Goal: Task Accomplishment & Management: Use online tool/utility

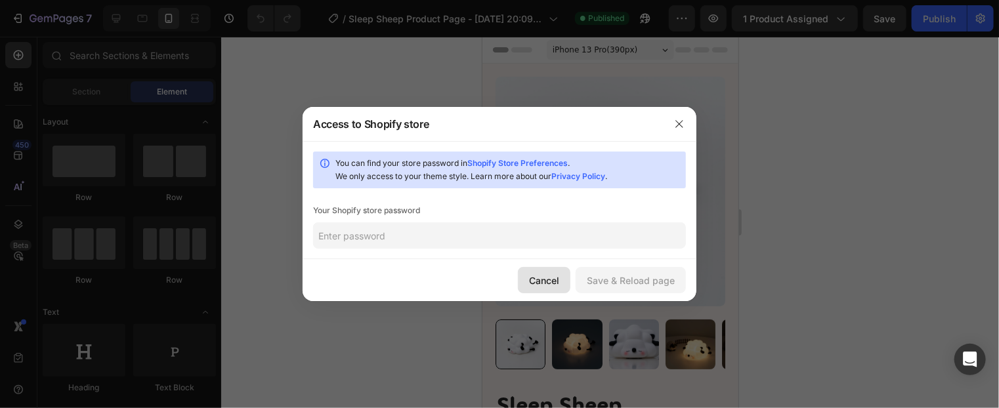
click at [550, 280] on div "Cancel" at bounding box center [544, 281] width 30 height 14
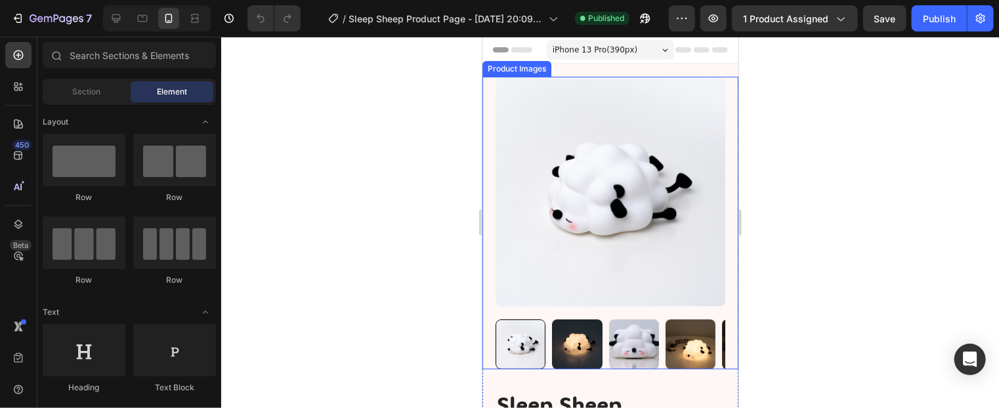
click at [575, 328] on img at bounding box center [577, 344] width 50 height 50
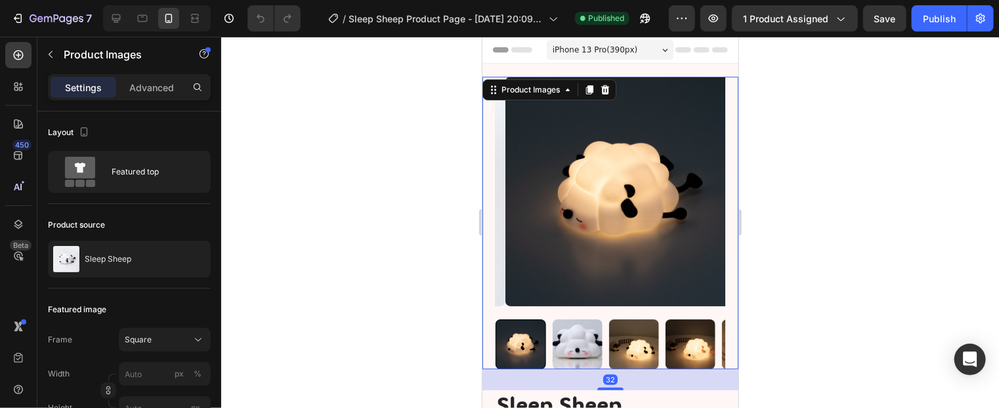
click at [696, 342] on img at bounding box center [690, 344] width 50 height 50
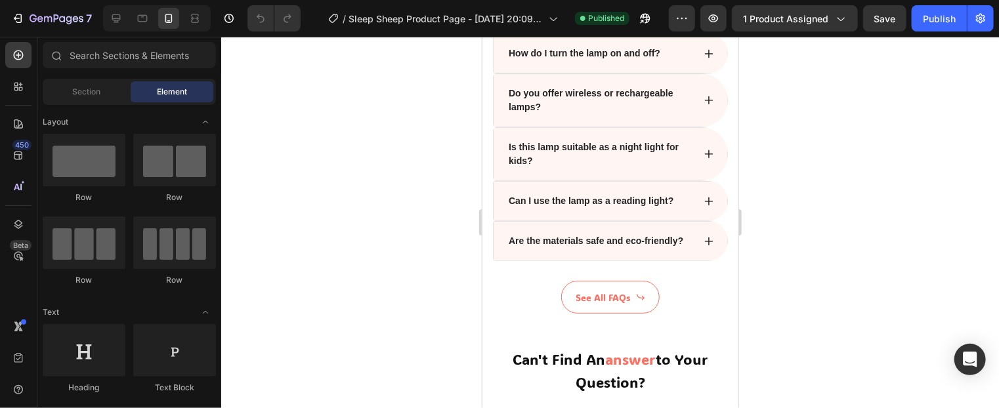
scroll to position [5254, 0]
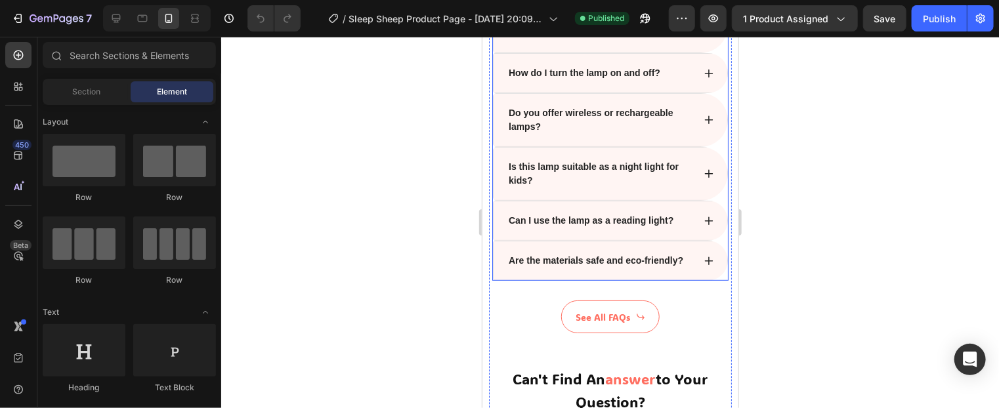
click at [686, 278] on div "Are the materials safe and eco-friendly?" at bounding box center [609, 260] width 235 height 40
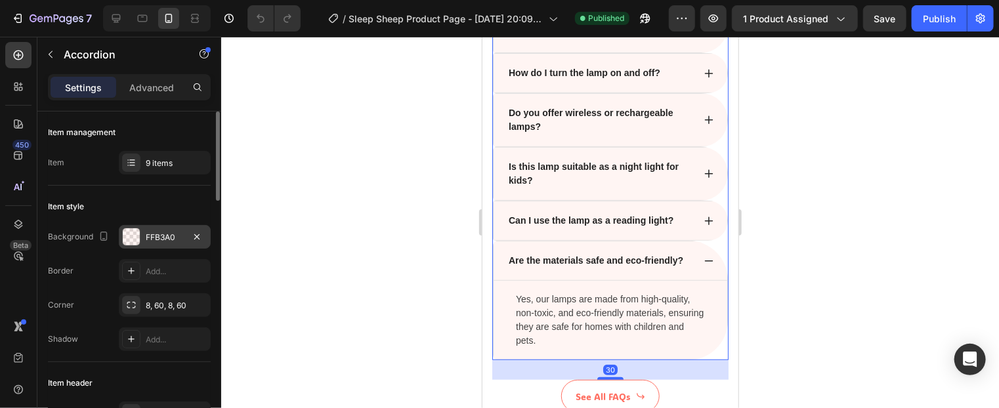
click at [159, 234] on div "FFB3A0" at bounding box center [165, 238] width 38 height 12
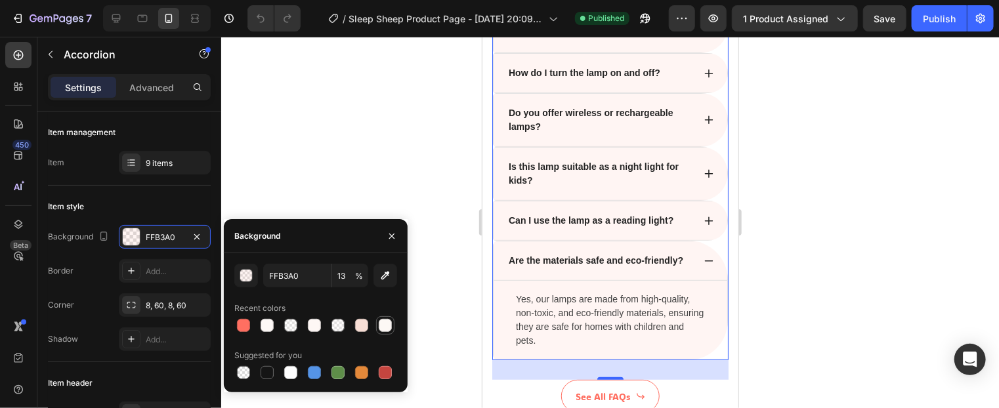
click at [383, 328] on div at bounding box center [385, 325] width 13 height 13
type input "FDF8F5"
type input "100"
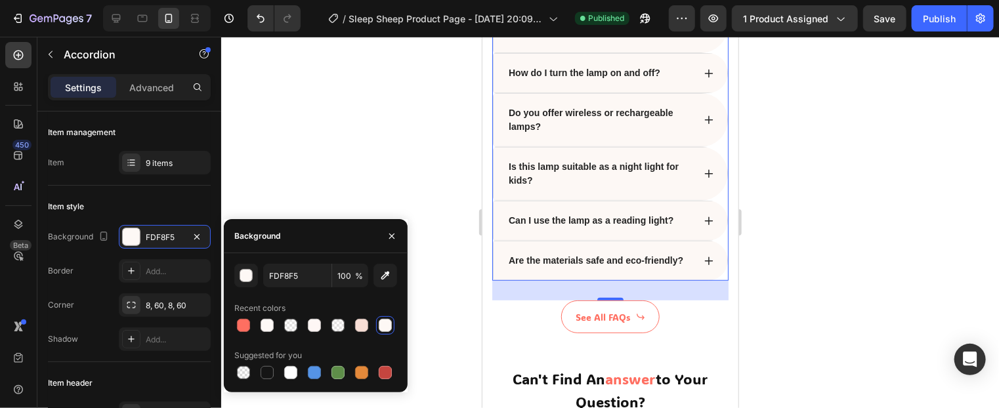
type input "FFB3A0"
type input "13"
click at [385, 324] on div at bounding box center [385, 325] width 13 height 13
type input "FDF8F5"
type input "100"
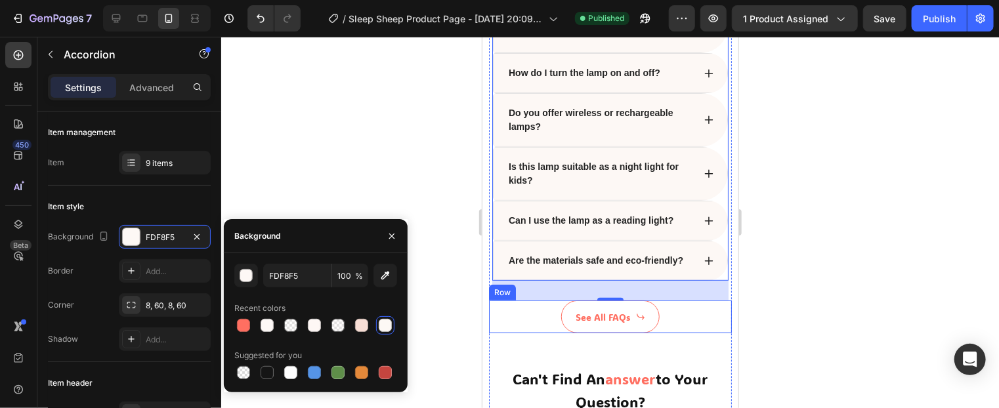
type input "FFB3A0"
type input "13"
click at [266, 371] on div at bounding box center [267, 372] width 13 height 13
type input "151515"
type input "100"
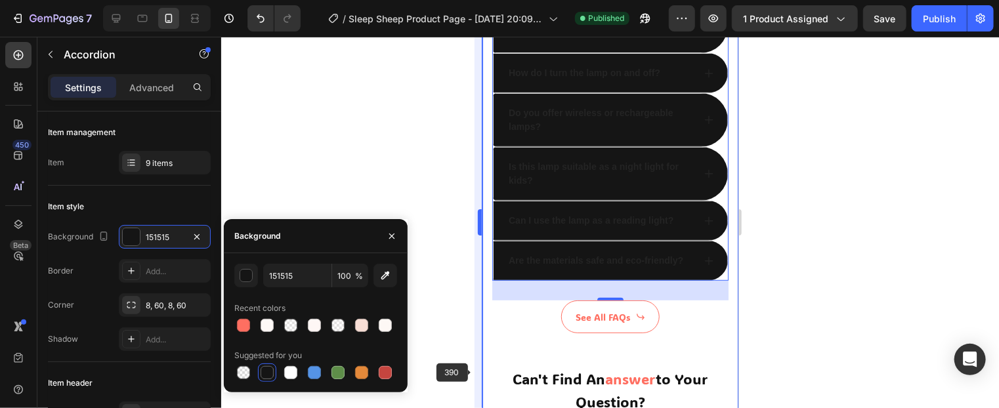
type input "FFB3A0"
type input "13"
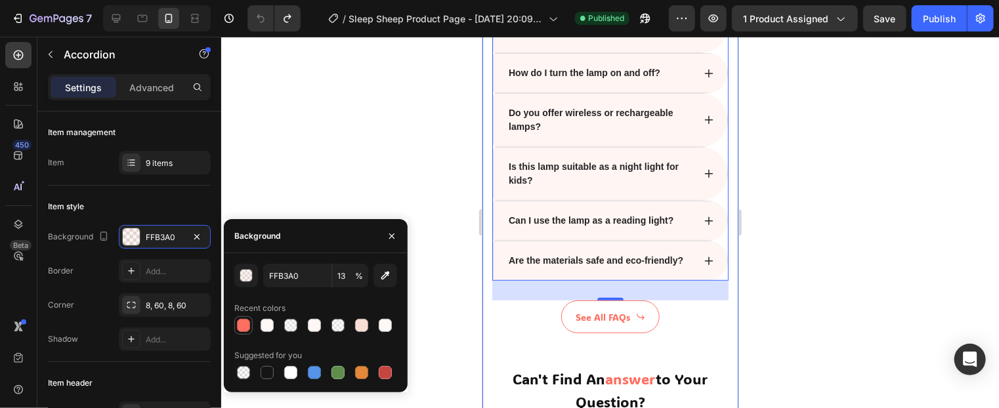
click at [242, 326] on div at bounding box center [243, 325] width 13 height 13
type input "FF6F61"
type input "100"
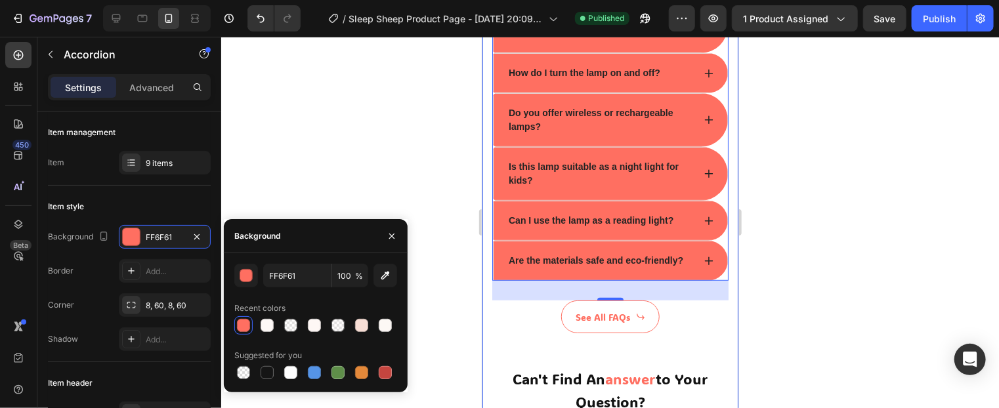
type input "FFB3A0"
type input "13"
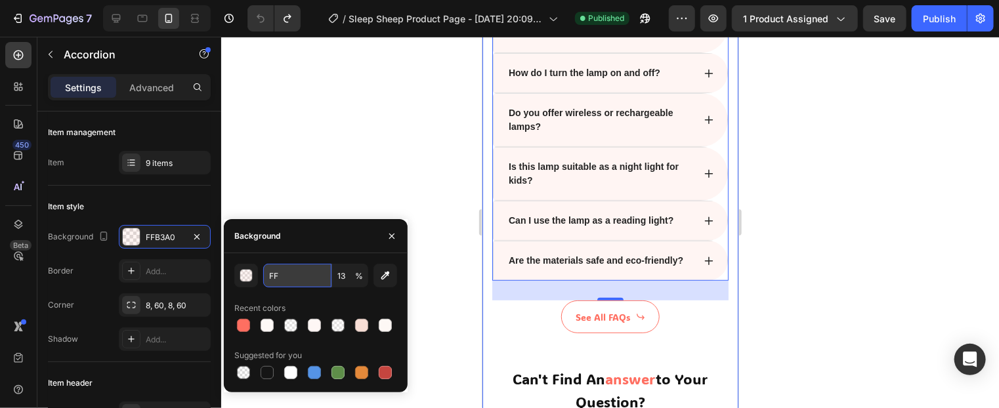
type input "FFF"
type input "100"
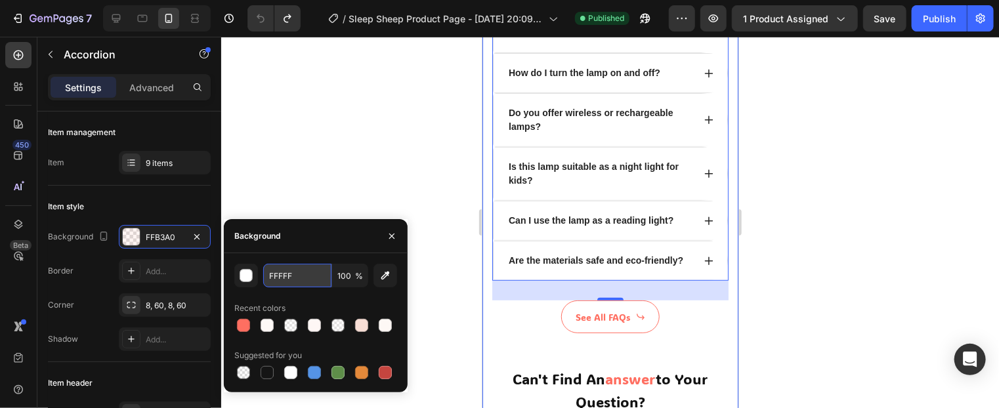
type input "FFFFFF"
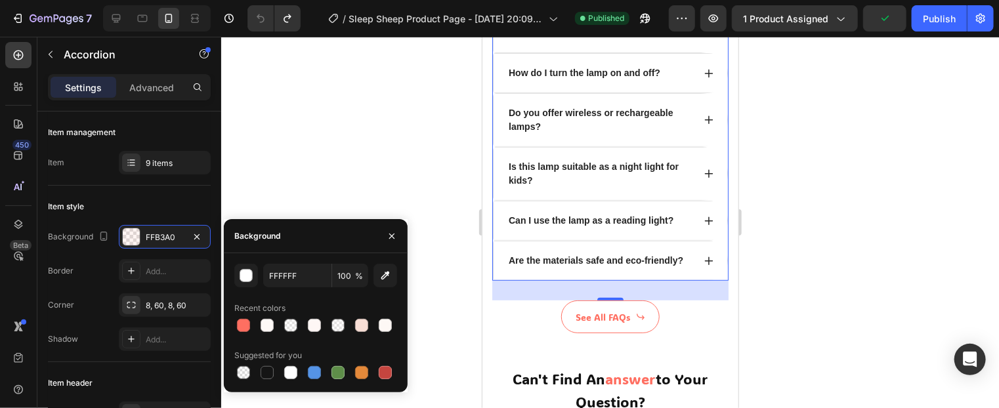
click at [856, 227] on div at bounding box center [610, 223] width 778 height 372
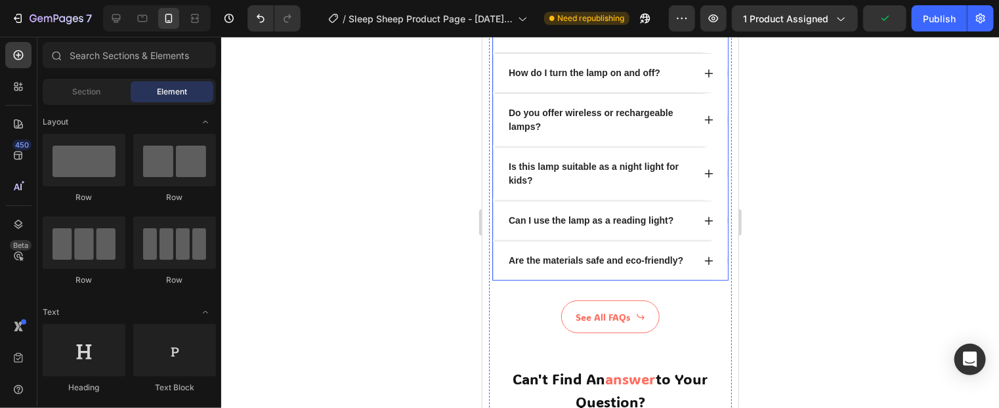
click at [706, 280] on div "Are the materials safe and eco-friendly?" at bounding box center [609, 260] width 235 height 40
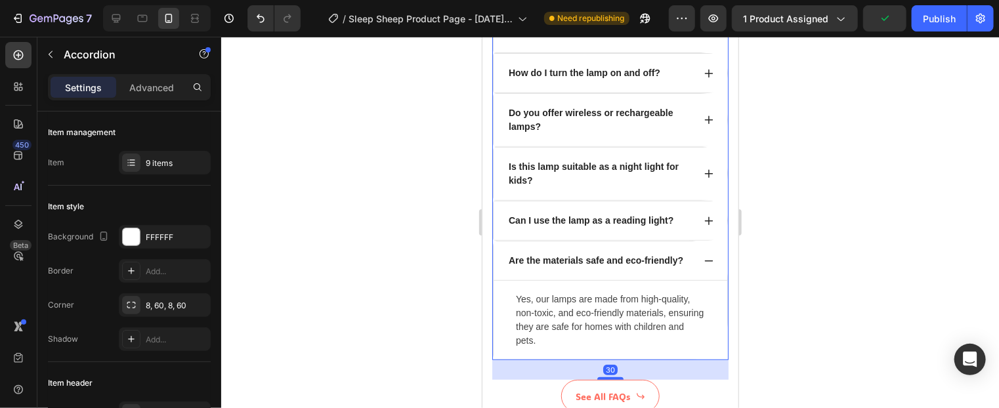
click at [668, 266] on p "Are the materials safe and eco-friendly?" at bounding box center [595, 260] width 175 height 14
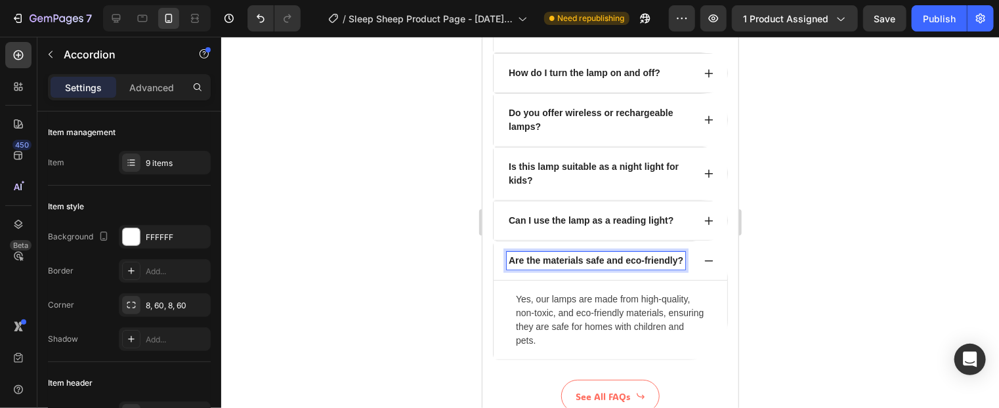
click at [680, 269] on div "Are the materials safe and eco-friendly?" at bounding box center [595, 260] width 179 height 18
click at [689, 275] on div "Are the materials safe and eco-friendly?" at bounding box center [609, 260] width 235 height 40
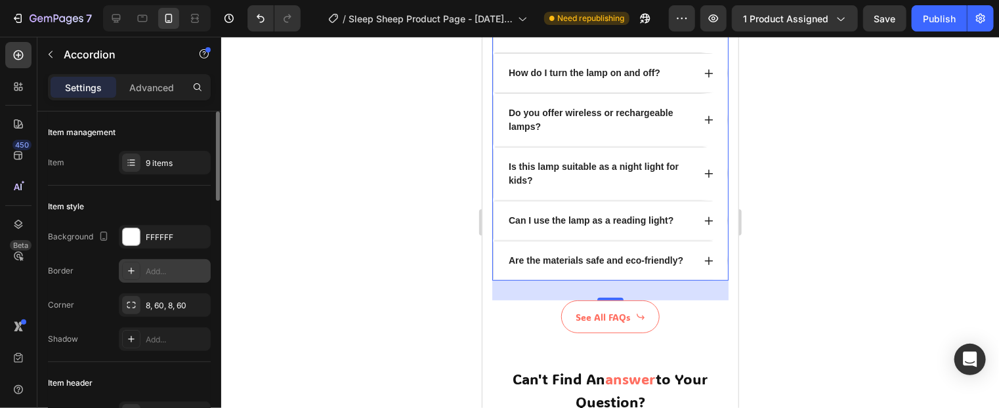
click at [163, 266] on div "Add..." at bounding box center [177, 272] width 62 height 12
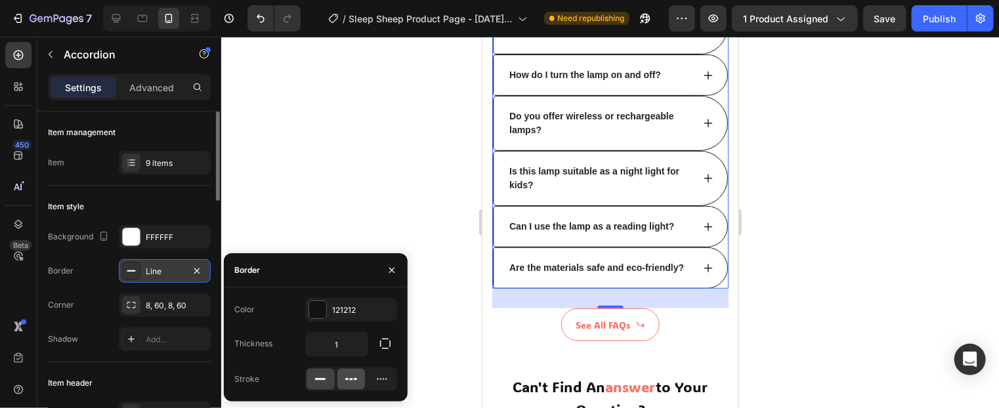
click at [350, 380] on icon at bounding box center [351, 380] width 3 height 2
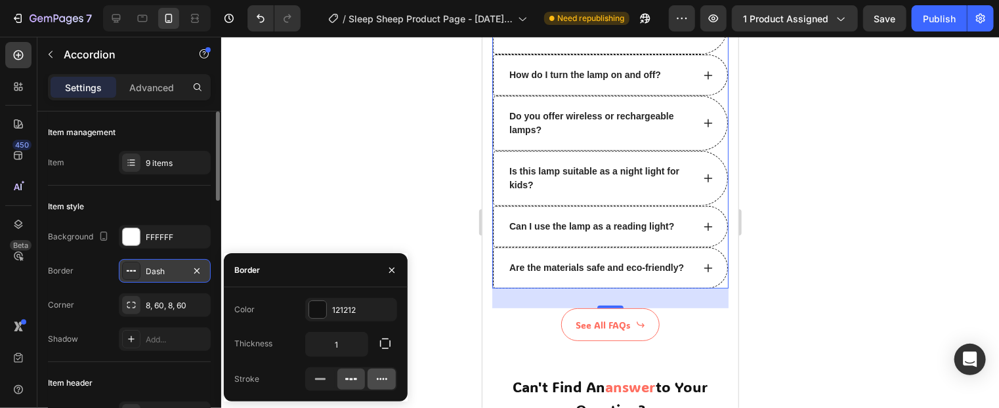
click at [381, 376] on icon at bounding box center [382, 379] width 13 height 13
click at [389, 339] on icon "button" at bounding box center [385, 344] width 13 height 13
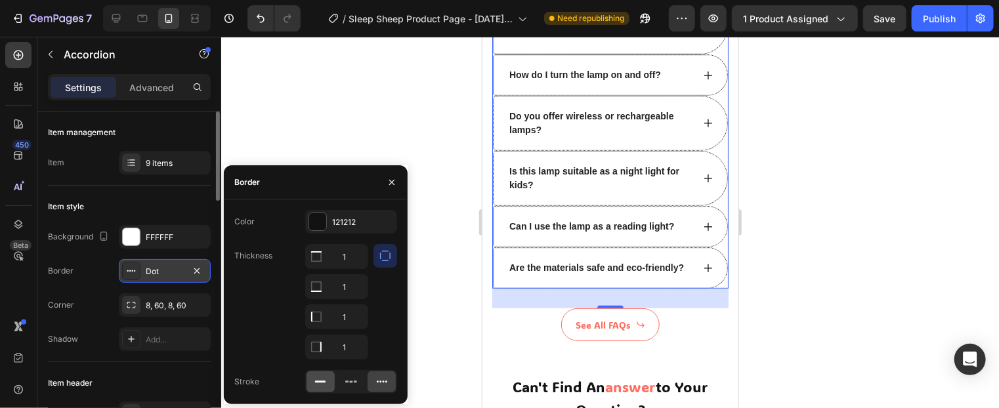
click at [320, 385] on icon at bounding box center [320, 382] width 13 height 13
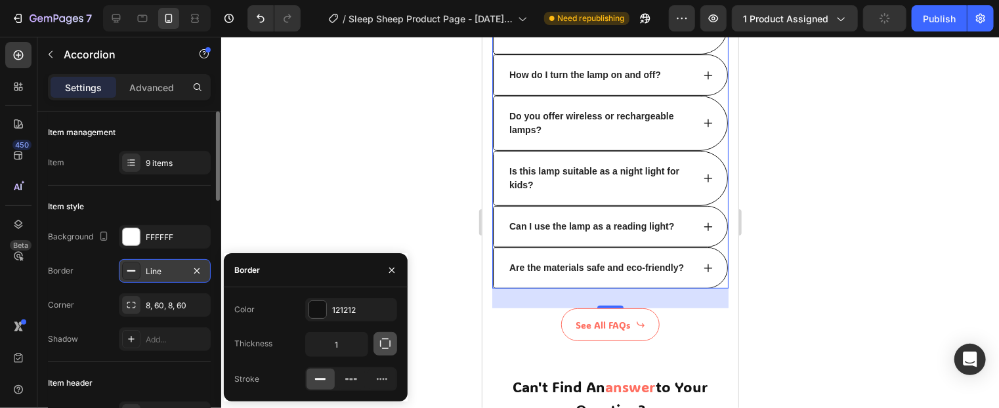
click at [387, 341] on icon "button" at bounding box center [385, 344] width 13 height 13
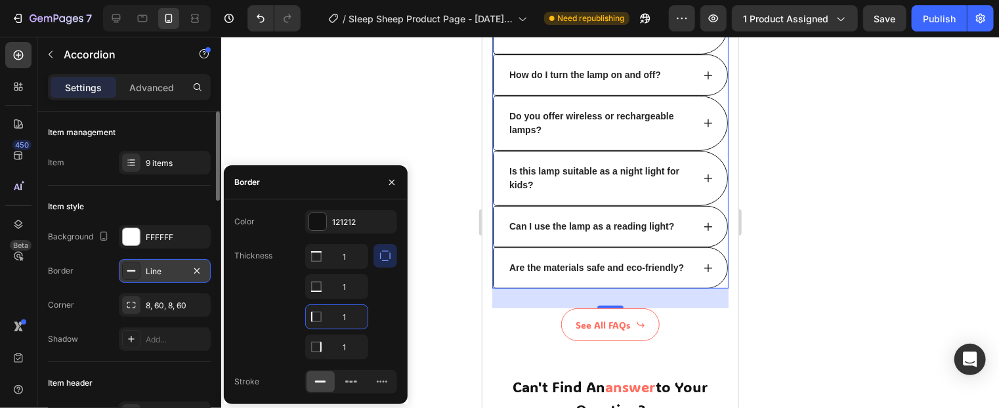
click at [340, 320] on input "1" at bounding box center [337, 317] width 62 height 24
type input "5"
click at [381, 309] on div at bounding box center [386, 302] width 24 height 116
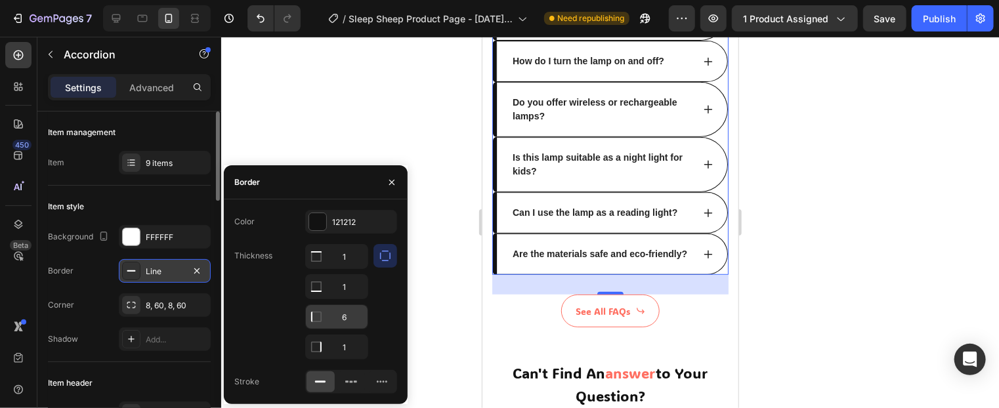
click at [350, 314] on input "6" at bounding box center [337, 317] width 62 height 24
click at [375, 305] on div at bounding box center [386, 302] width 24 height 116
type input "0"
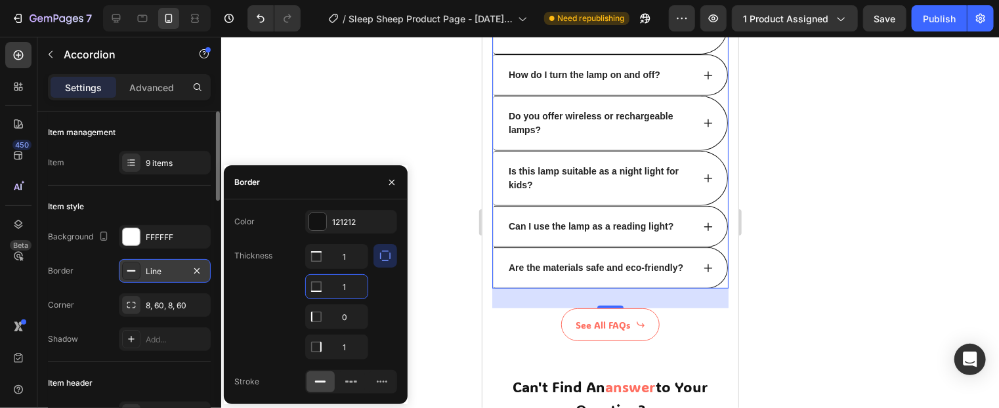
click at [347, 284] on input "1" at bounding box center [337, 287] width 62 height 24
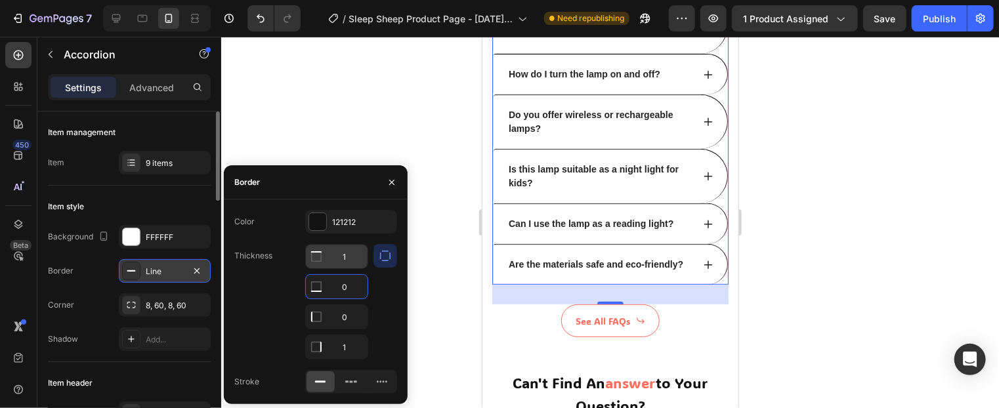
type input "0"
click at [349, 259] on input "1" at bounding box center [337, 257] width 62 height 24
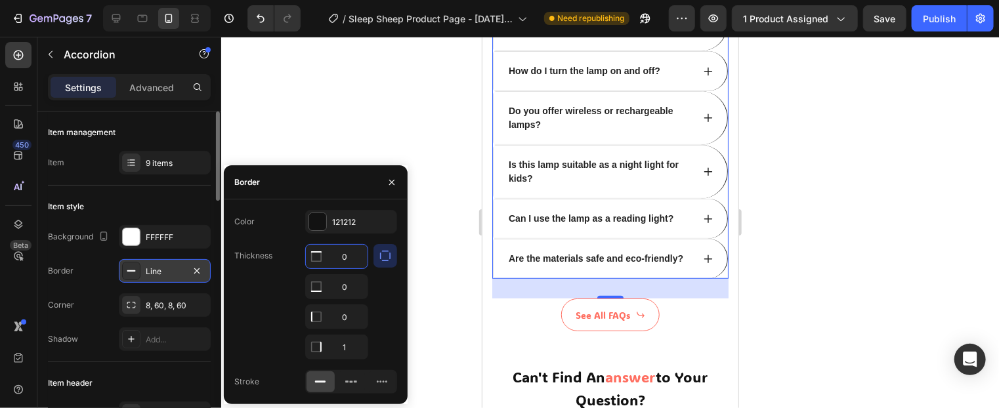
scroll to position [5254, 0]
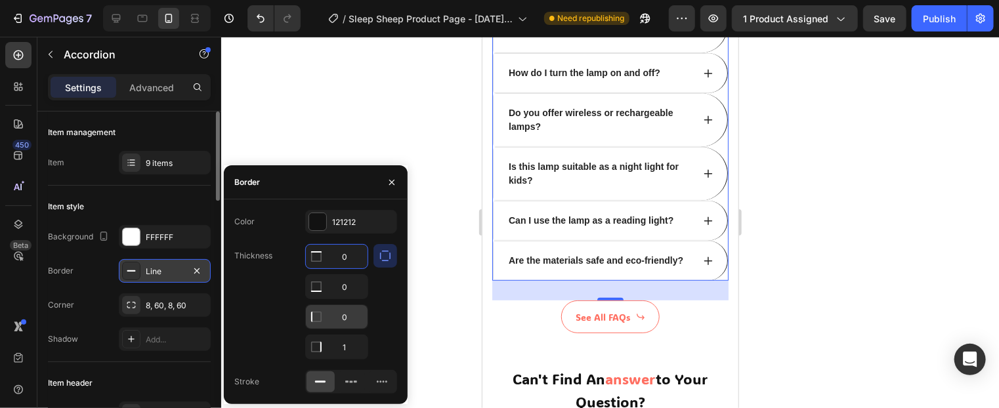
type input "0"
click at [355, 322] on input "0" at bounding box center [337, 317] width 62 height 24
click at [354, 347] on input "1" at bounding box center [337, 348] width 62 height 24
type input "0"
click at [400, 0] on div "7 Version history / Sleep Sheep Product Page - [DATE] 20:09:30 Need republishin…" at bounding box center [499, 0] width 999 height 0
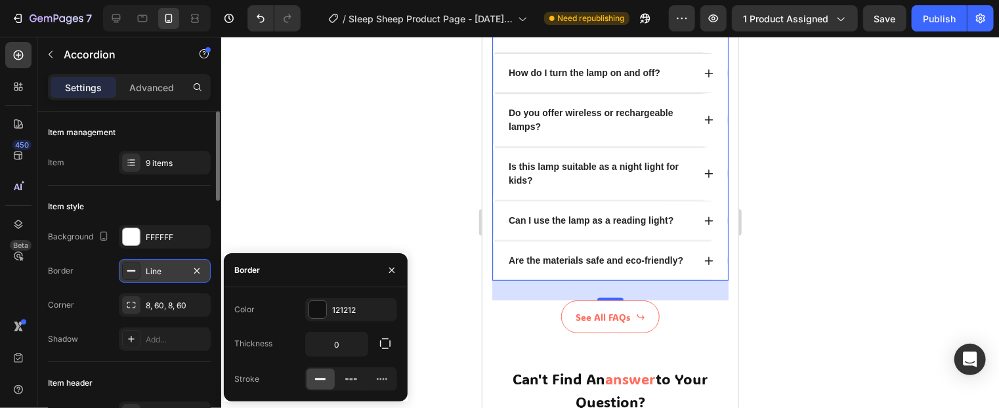
click at [473, 299] on div at bounding box center [610, 223] width 778 height 372
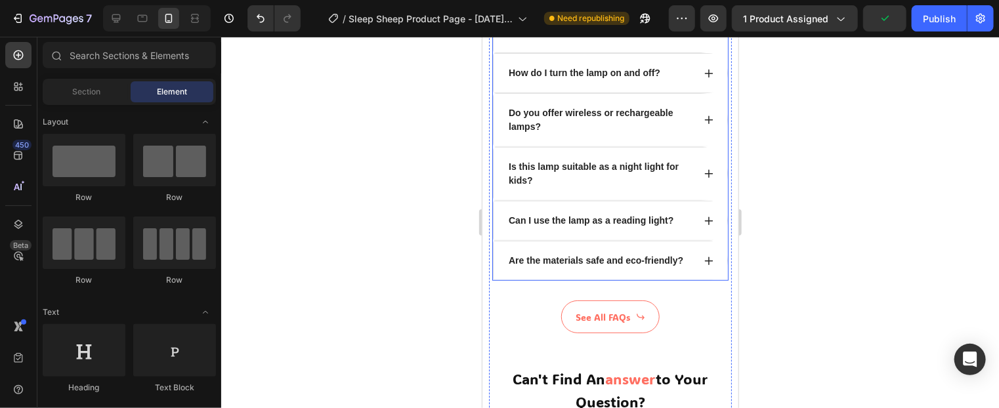
click at [680, 280] on div "Are the materials safe and eco-friendly?" at bounding box center [609, 260] width 235 height 40
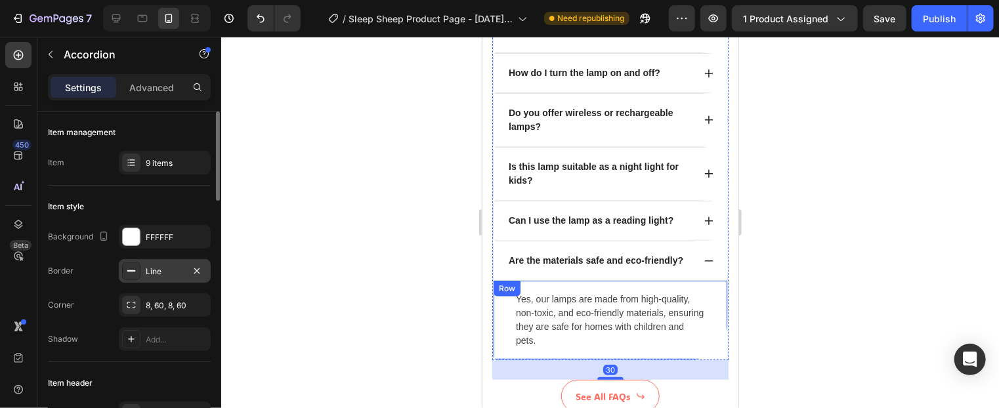
click at [171, 273] on div "Line" at bounding box center [165, 272] width 38 height 12
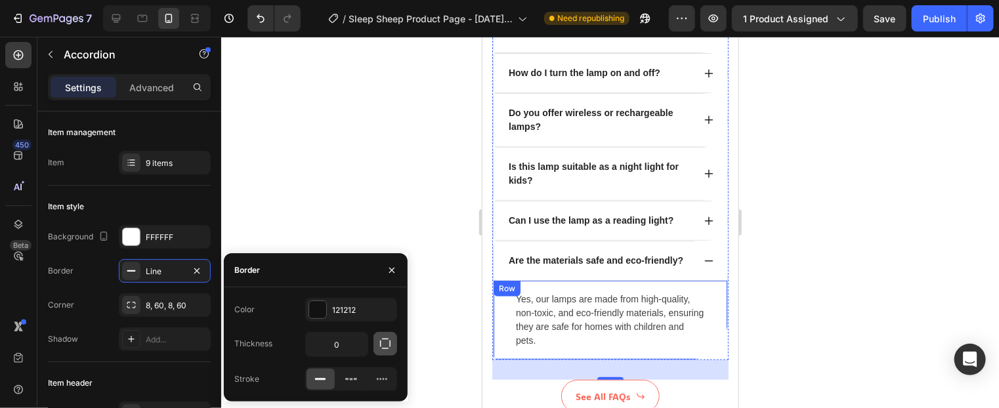
click at [383, 342] on icon "button" at bounding box center [385, 344] width 13 height 13
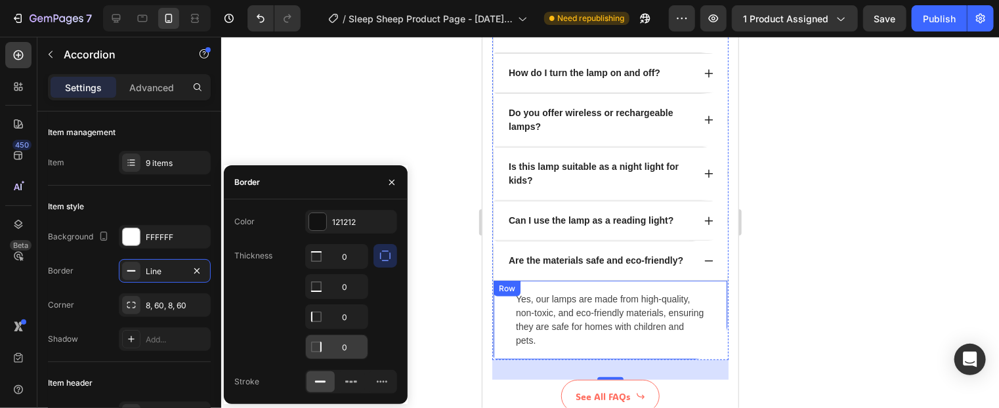
click at [344, 347] on input "0" at bounding box center [337, 348] width 62 height 24
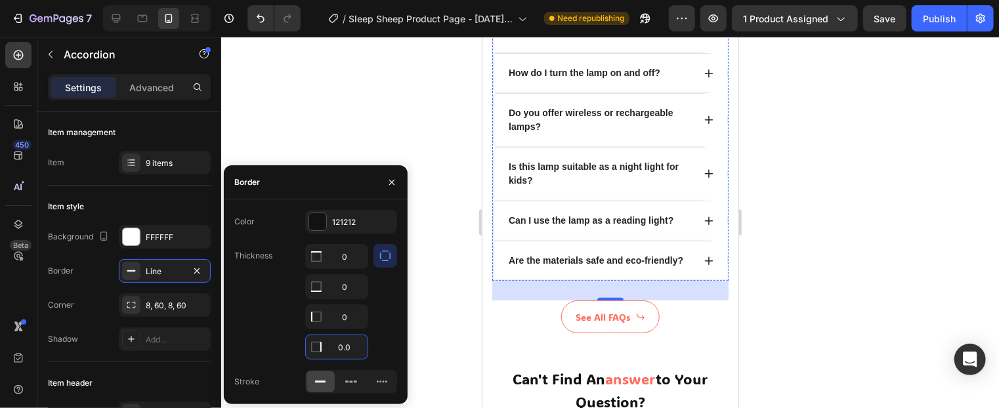
click at [346, 346] on input "0.0" at bounding box center [337, 348] width 62 height 24
click at [350, 345] on input "0.5" at bounding box center [337, 348] width 62 height 24
click at [350, 345] on input "0.4" at bounding box center [337, 348] width 62 height 24
type input "0.1"
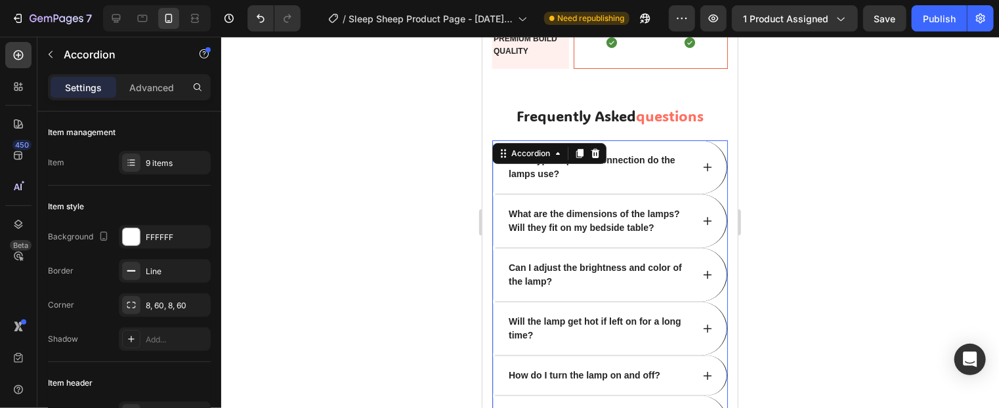
scroll to position [4926, 0]
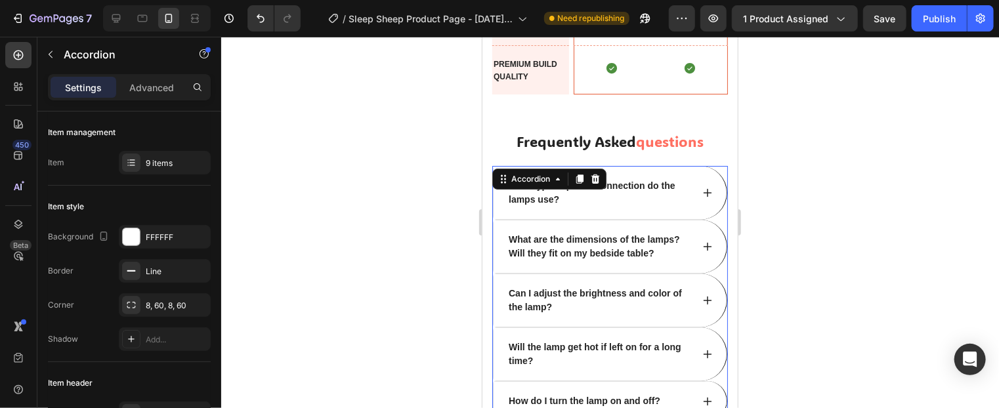
click at [874, 180] on div at bounding box center [610, 223] width 778 height 372
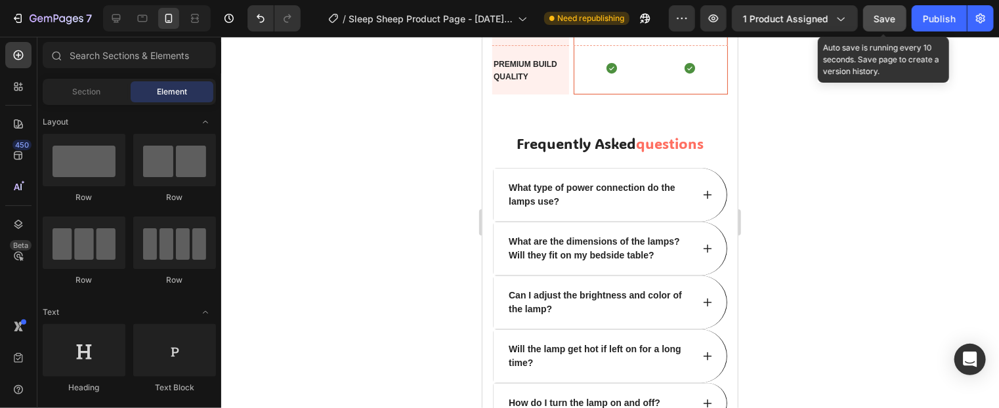
click at [886, 18] on span "Save" at bounding box center [886, 18] width 22 height 11
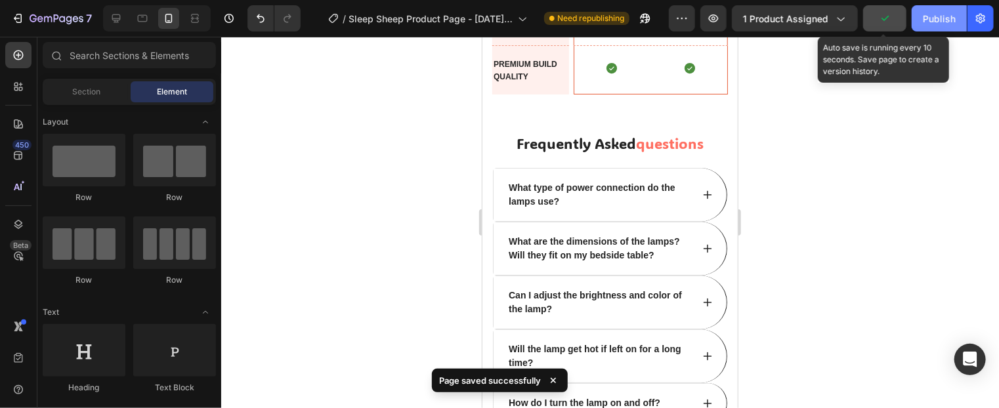
click at [930, 18] on div "Publish" at bounding box center [939, 19] width 33 height 14
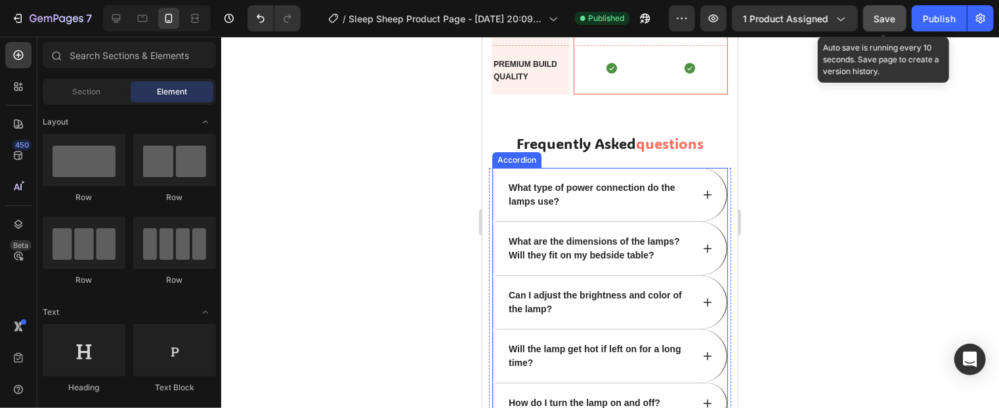
click at [502, 182] on div "What type of power connection do the lamps use?" at bounding box center [609, 194] width 234 height 54
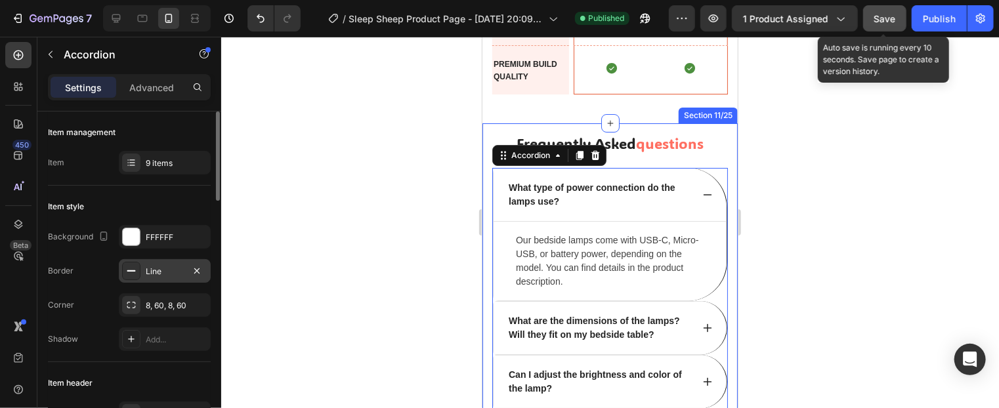
click at [170, 272] on div "Line" at bounding box center [165, 272] width 38 height 12
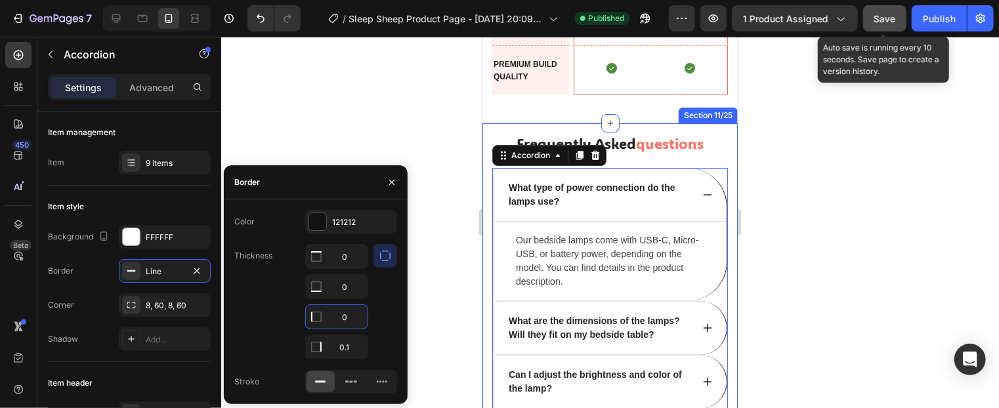
click at [347, 312] on input "0" at bounding box center [337, 317] width 62 height 24
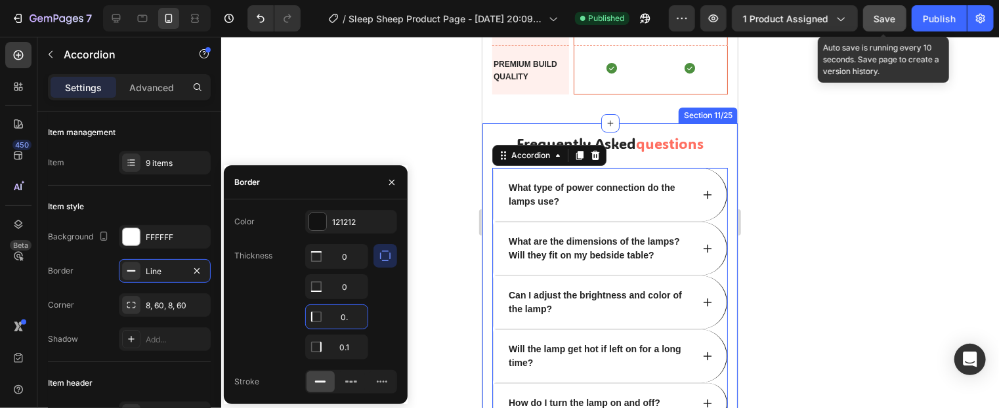
type input "0.1"
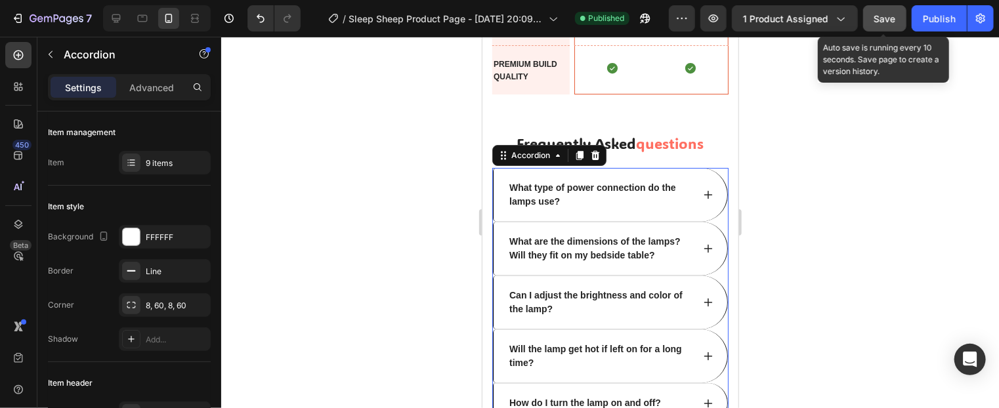
click at [802, 208] on div at bounding box center [610, 223] width 778 height 372
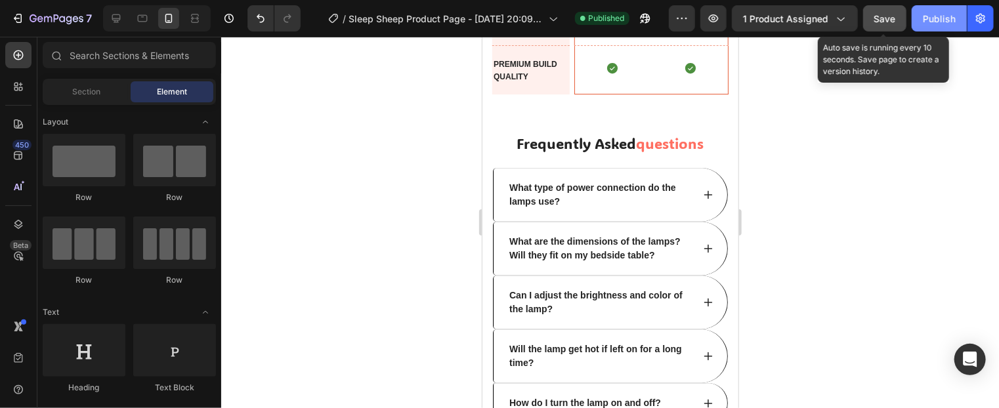
click at [887, 18] on span "Save" at bounding box center [886, 18] width 22 height 11
click at [949, 16] on div "Publish" at bounding box center [939, 19] width 33 height 14
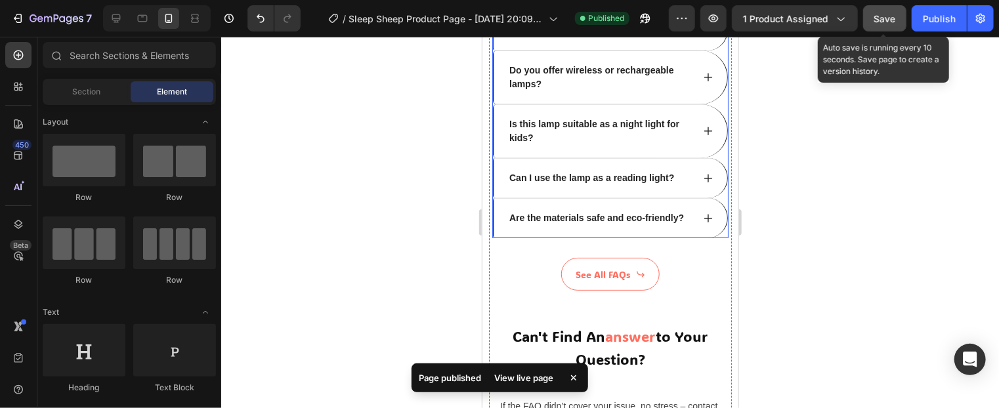
scroll to position [5189, 0]
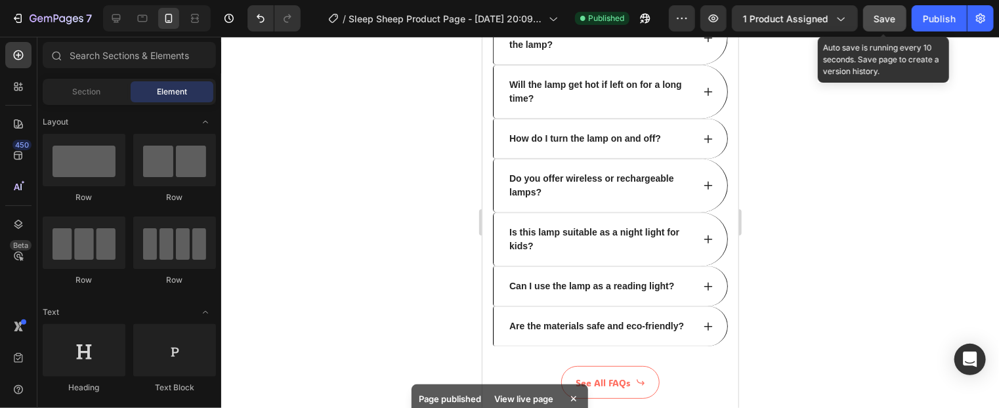
click at [869, 159] on div at bounding box center [610, 223] width 778 height 372
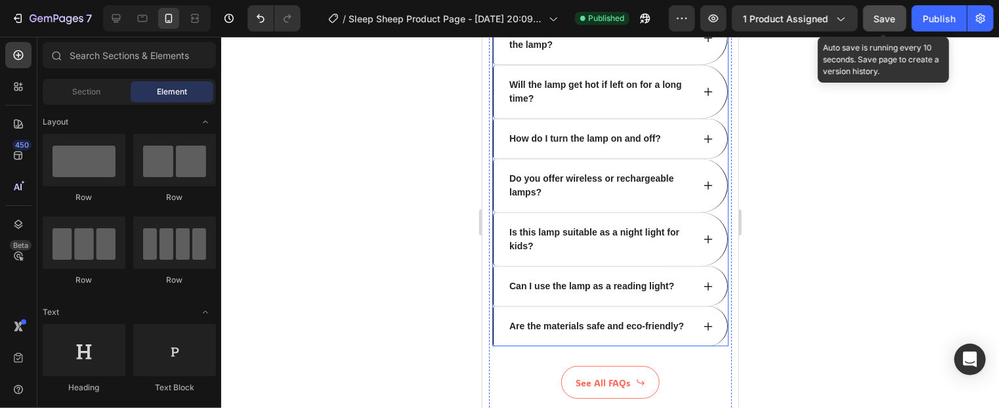
click at [714, 346] on div "Are the materials safe and eco-friendly?" at bounding box center [609, 326] width 235 height 40
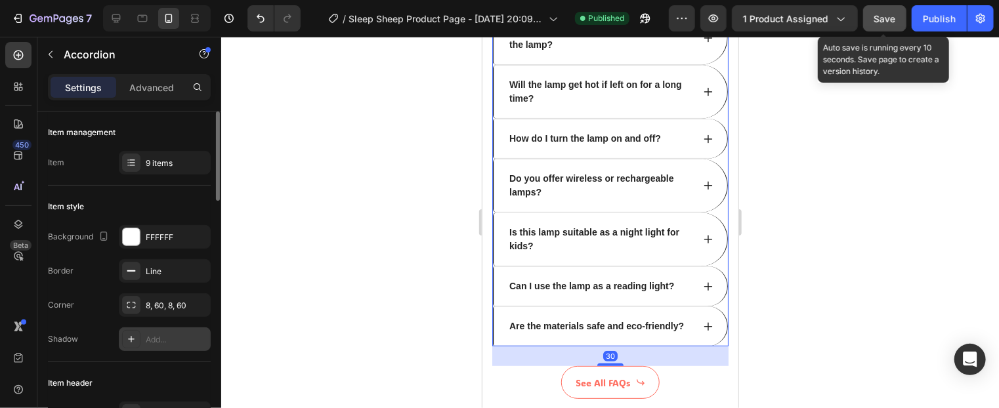
click at [155, 334] on div "Add..." at bounding box center [177, 340] width 62 height 12
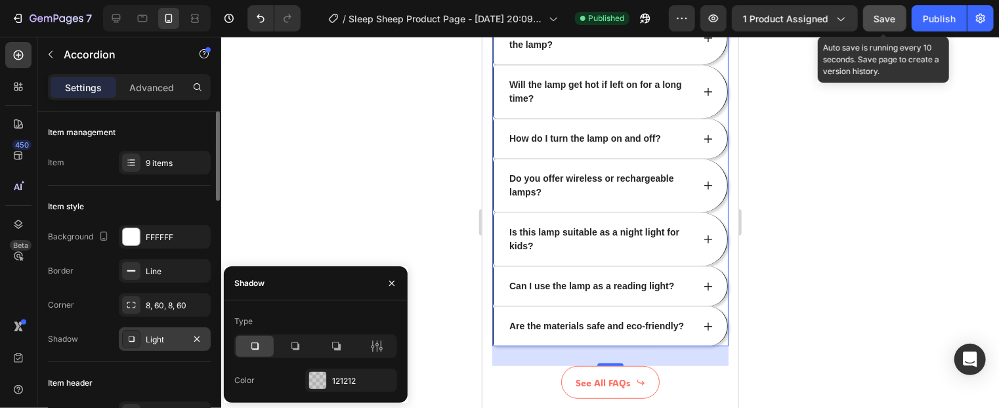
click at [873, 255] on div at bounding box center [610, 223] width 778 height 372
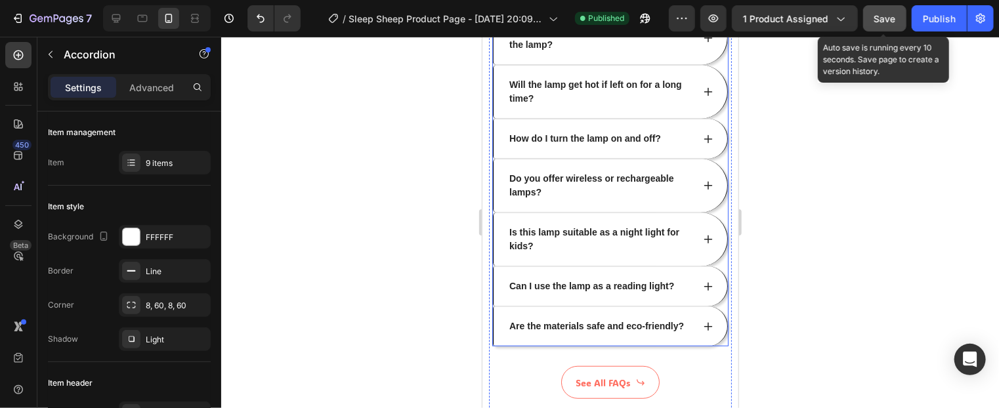
click at [704, 196] on div "Do you offer wireless or rechargeable lamps?" at bounding box center [610, 185] width 234 height 54
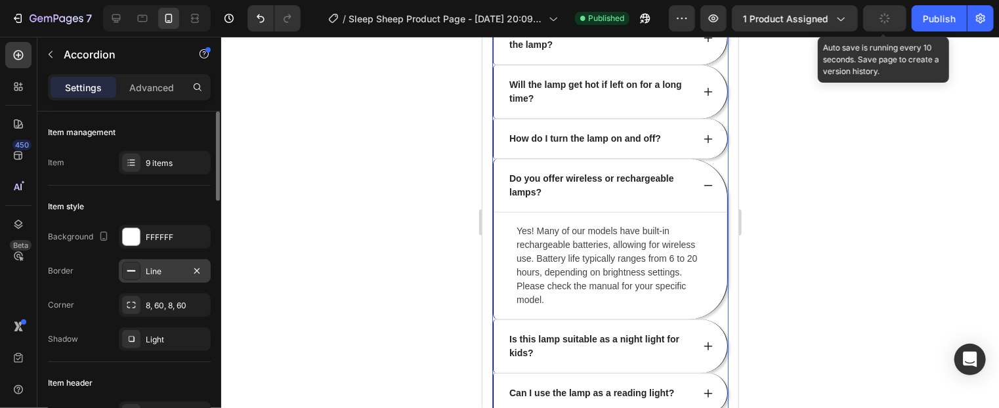
click at [164, 266] on div "Line" at bounding box center [165, 272] width 38 height 12
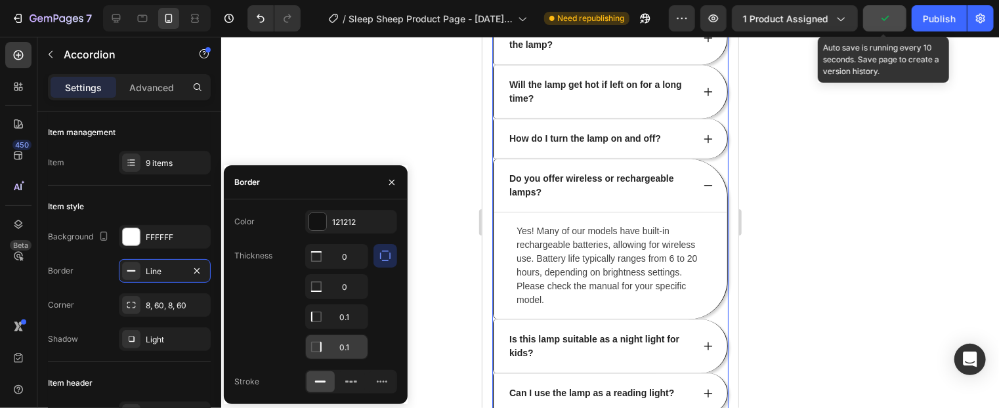
click at [353, 345] on input "0.1" at bounding box center [337, 348] width 62 height 24
type input "0"
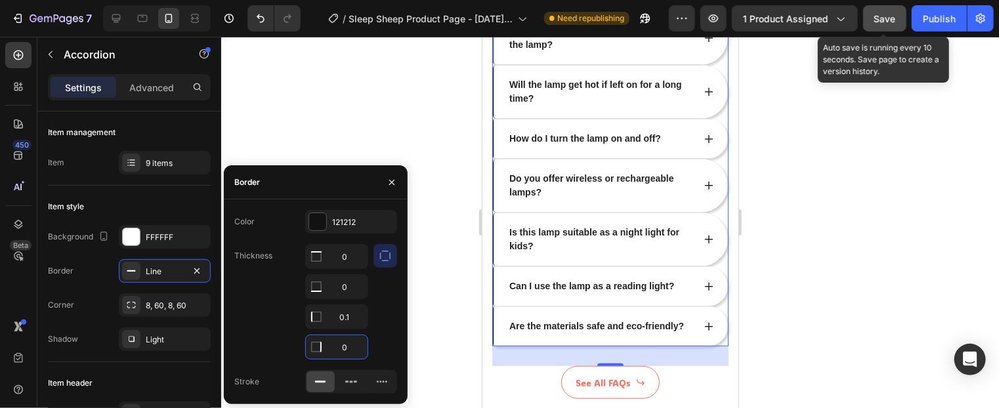
click at [395, 127] on div at bounding box center [610, 223] width 778 height 372
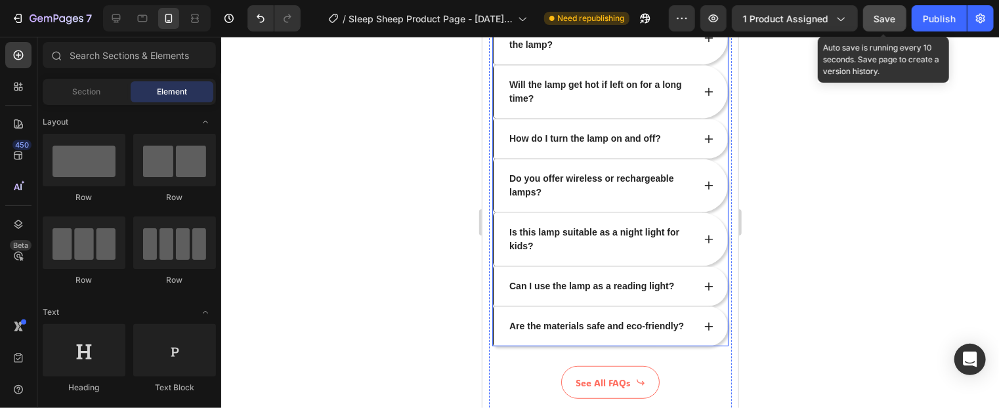
click at [503, 200] on div "Do you offer wireless or rechargeable lamps?" at bounding box center [610, 185] width 234 height 54
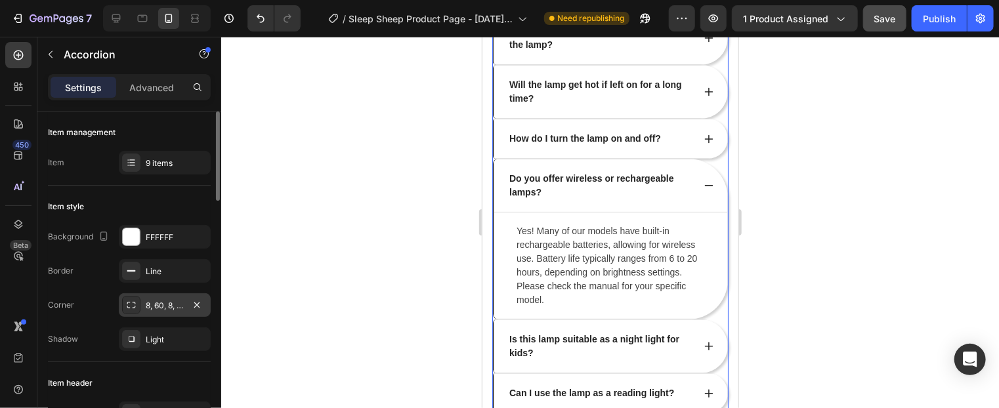
click at [150, 312] on div "8, 60, 8, 60" at bounding box center [165, 306] width 92 height 24
click at [171, 270] on div "Line" at bounding box center [165, 272] width 38 height 12
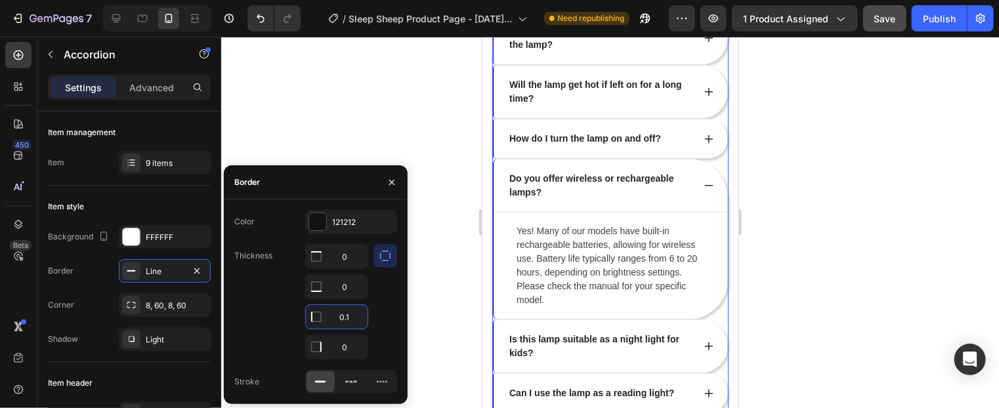
click at [354, 315] on input "0.1" at bounding box center [337, 317] width 62 height 24
type input "0"
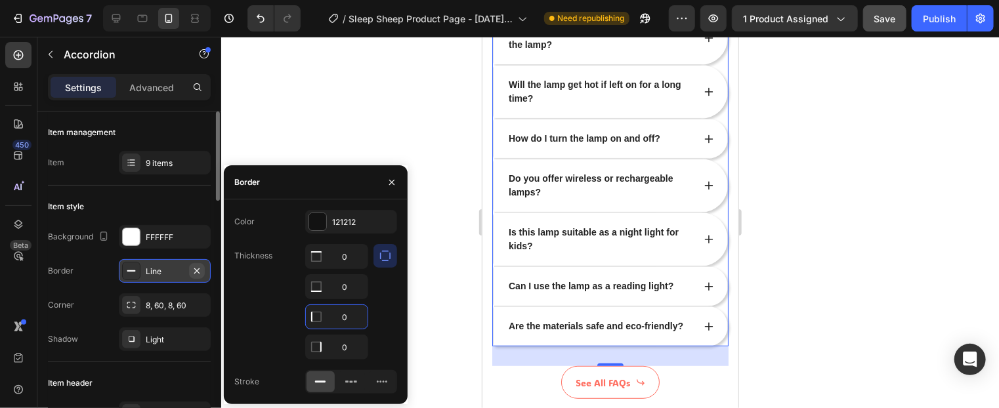
click at [198, 272] on icon "button" at bounding box center [197, 271] width 11 height 11
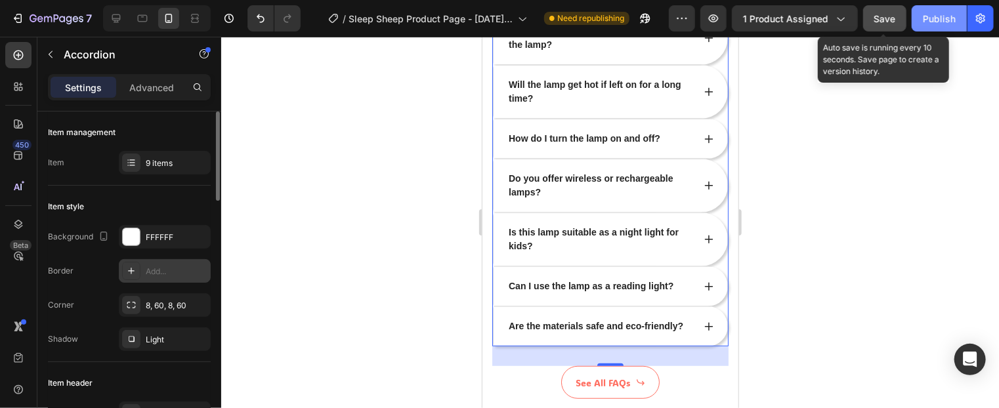
click at [882, 23] on span "Save" at bounding box center [886, 18] width 22 height 11
click at [942, 18] on div "Publish" at bounding box center [939, 19] width 33 height 14
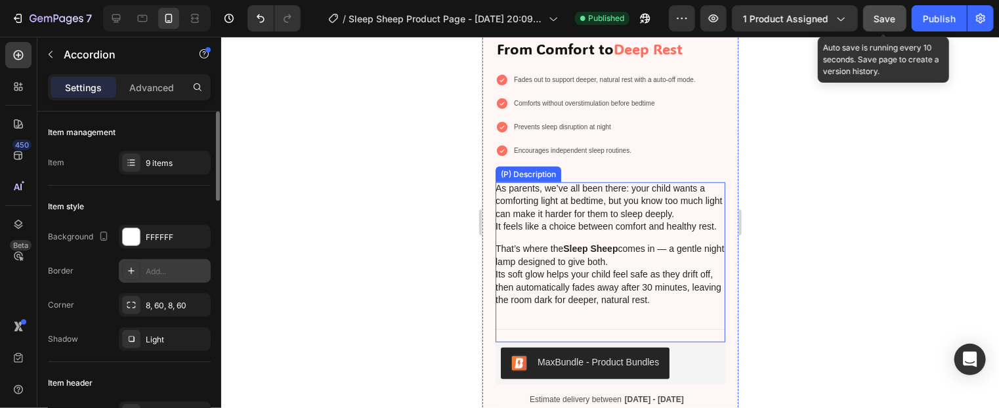
scroll to position [525, 0]
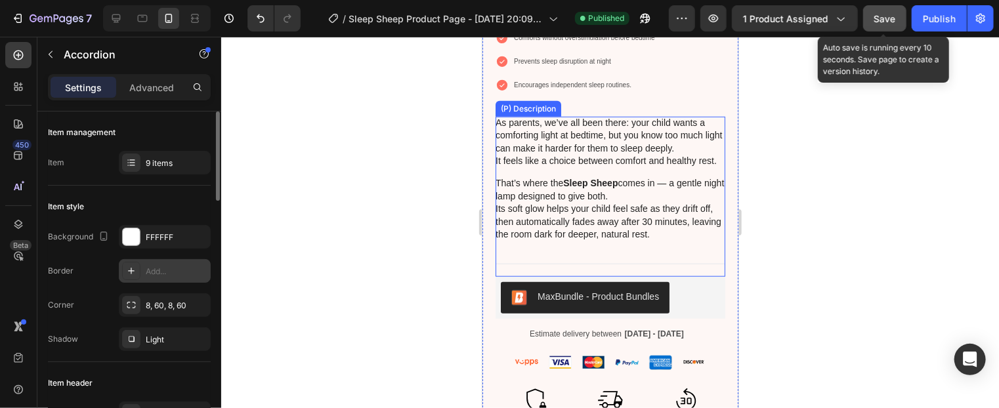
click at [912, 5] on button "Publish" at bounding box center [939, 18] width 55 height 26
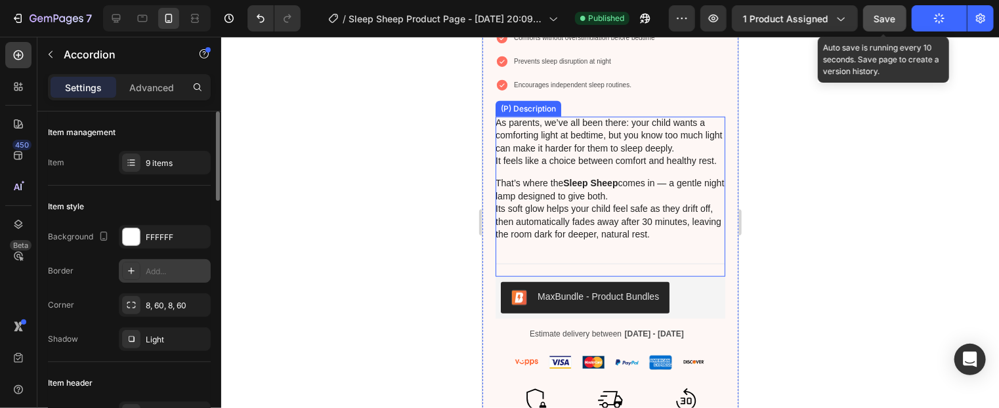
click at [912, 5] on button "Publish" at bounding box center [939, 18] width 55 height 26
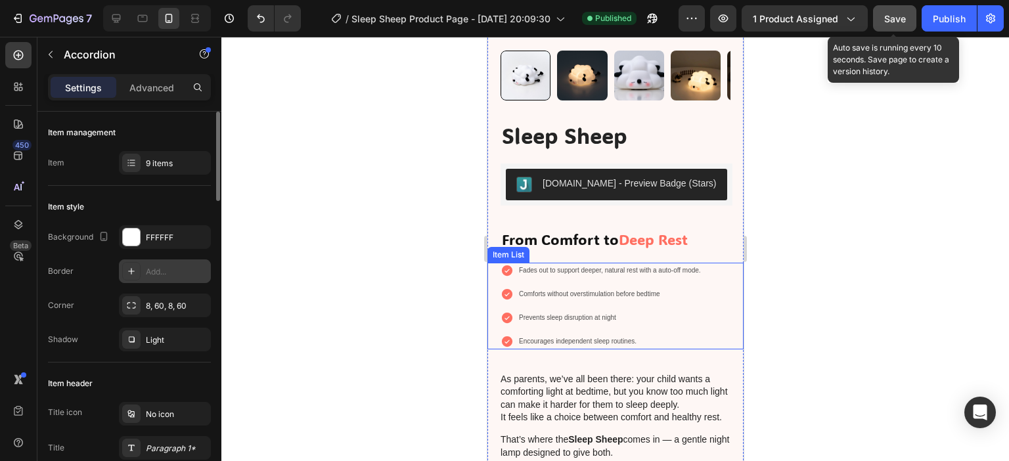
scroll to position [328, 0]
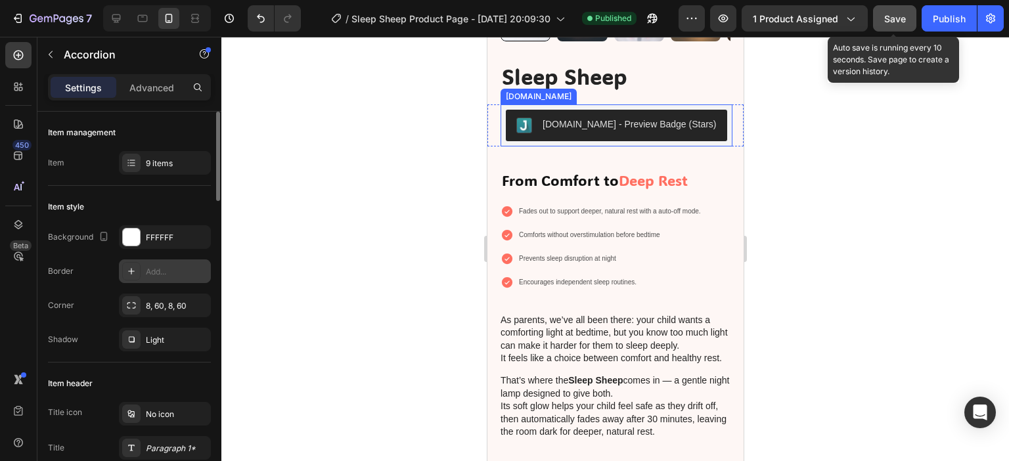
click at [609, 118] on div "[DOMAIN_NAME] - Preview Badge (Stars)" at bounding box center [629, 125] width 174 height 14
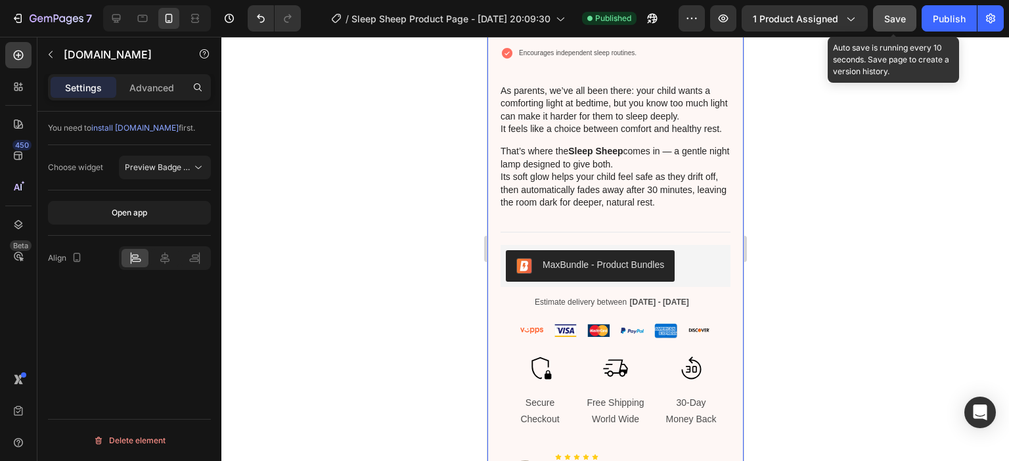
scroll to position [657, 0]
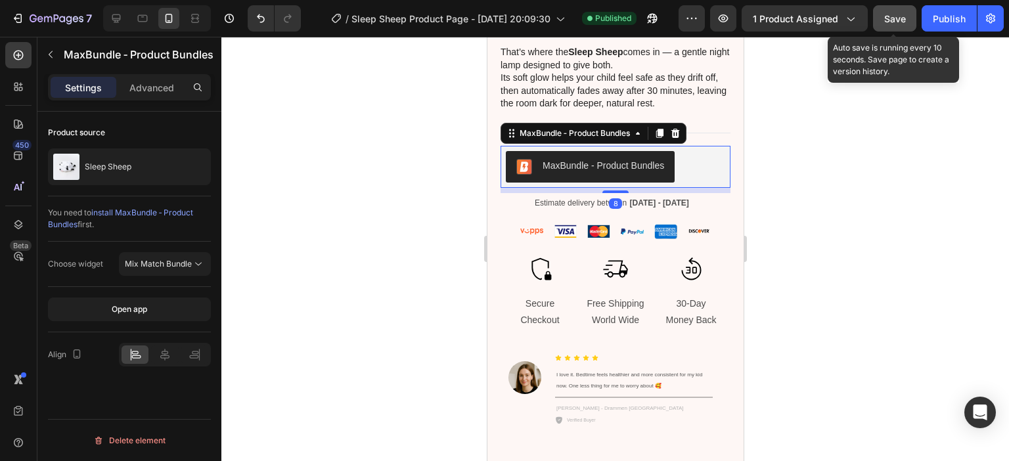
click at [593, 169] on div "MaxBundle ‑ Product Bundles" at bounding box center [602, 166] width 121 height 14
click at [169, 271] on button "Mix Match Bundle" at bounding box center [165, 264] width 92 height 24
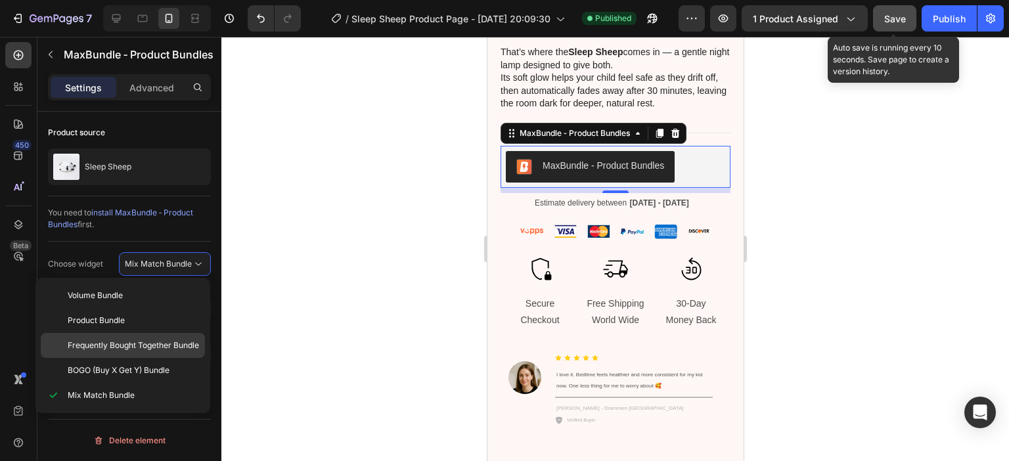
click at [131, 348] on span "Frequently Bought Together Bundle" at bounding box center [133, 345] width 131 height 12
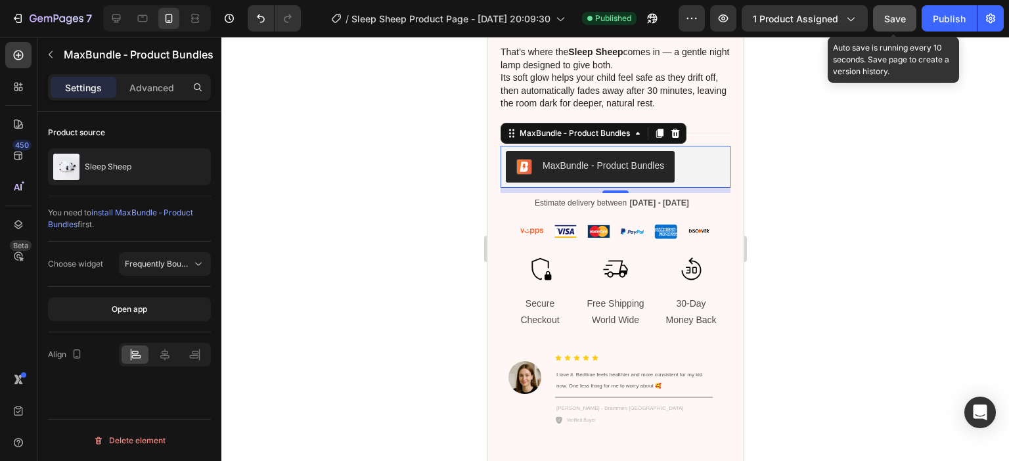
click at [885, 22] on span "Save" at bounding box center [895, 18] width 22 height 11
click at [941, 22] on div "Publish" at bounding box center [948, 19] width 33 height 14
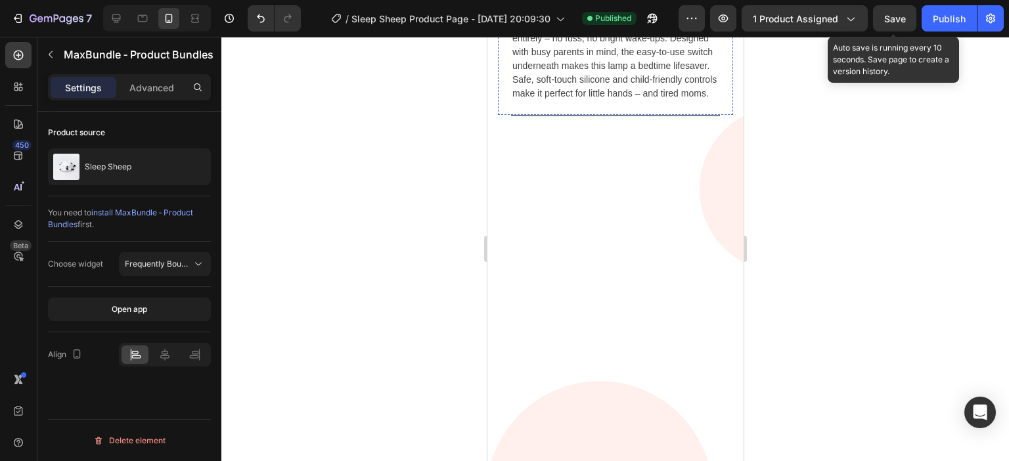
scroll to position [2561, 0]
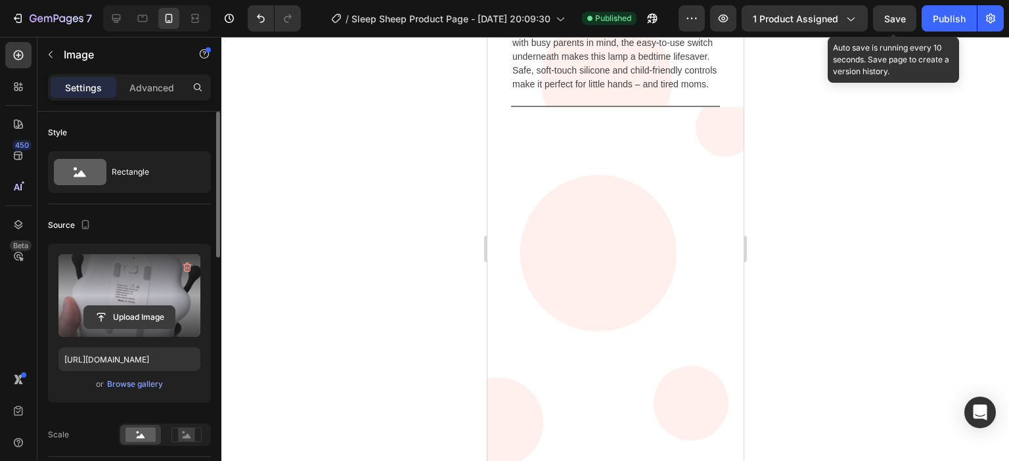
click at [117, 320] on input "file" at bounding box center [129, 317] width 91 height 22
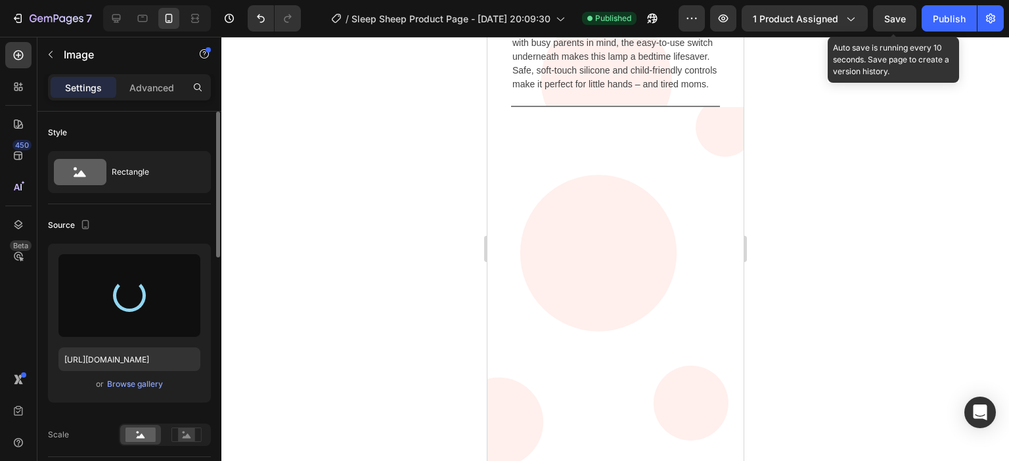
type input "[URL][DOMAIN_NAME]"
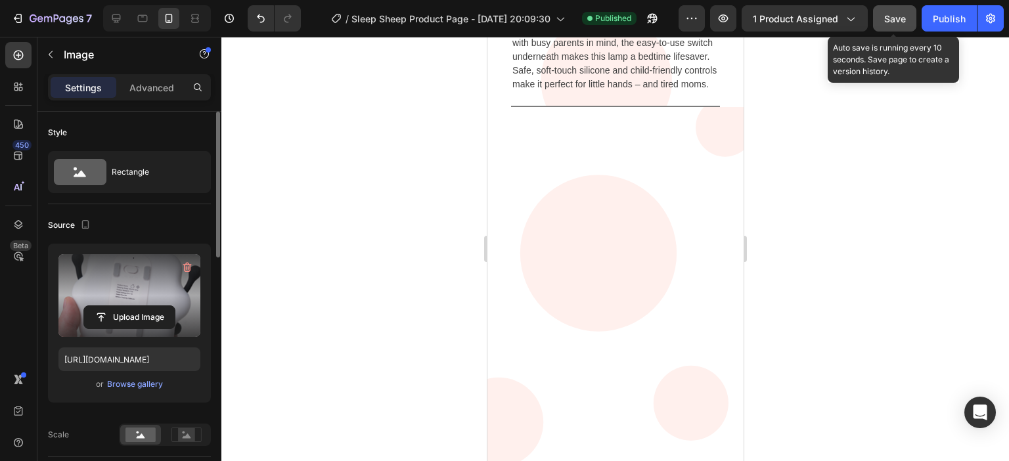
click at [893, 16] on span "Save" at bounding box center [895, 18] width 22 height 11
click at [949, 19] on div "Publish" at bounding box center [948, 19] width 33 height 14
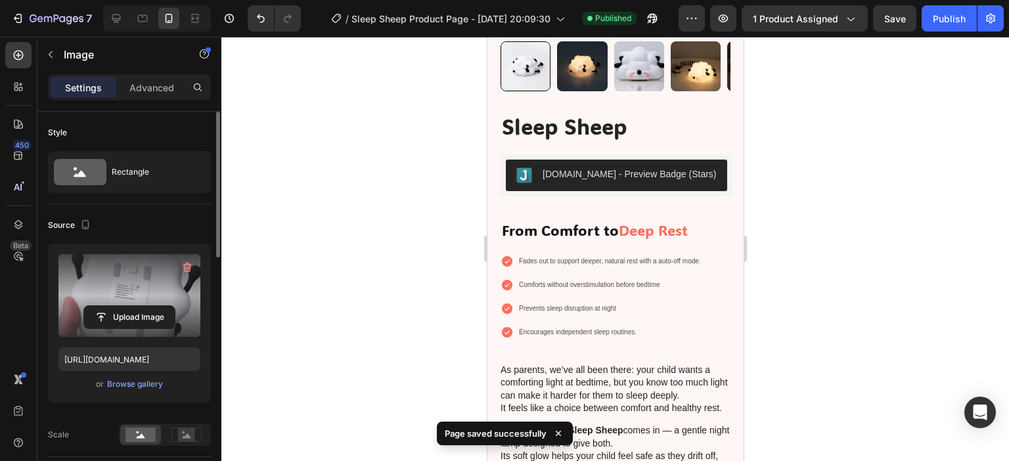
scroll to position [0, 0]
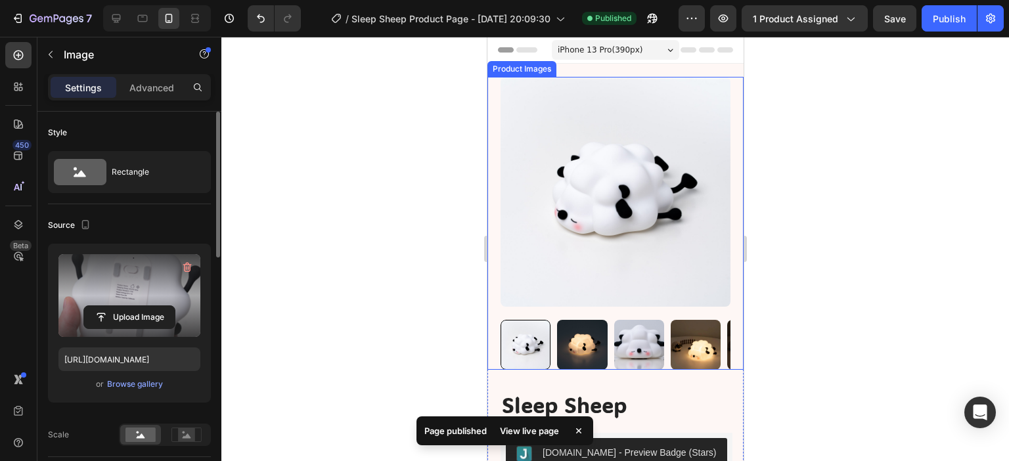
click at [707, 320] on img at bounding box center [695, 345] width 50 height 50
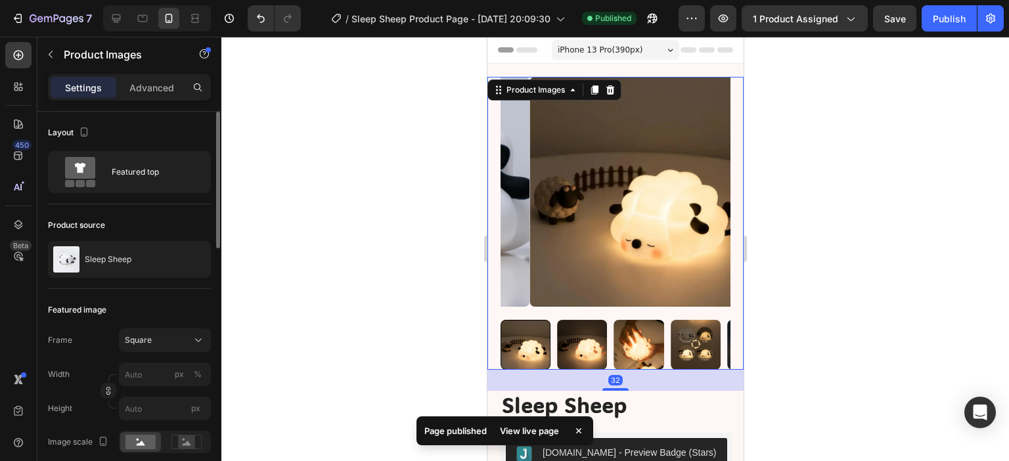
click at [653, 337] on img at bounding box center [638, 345] width 50 height 50
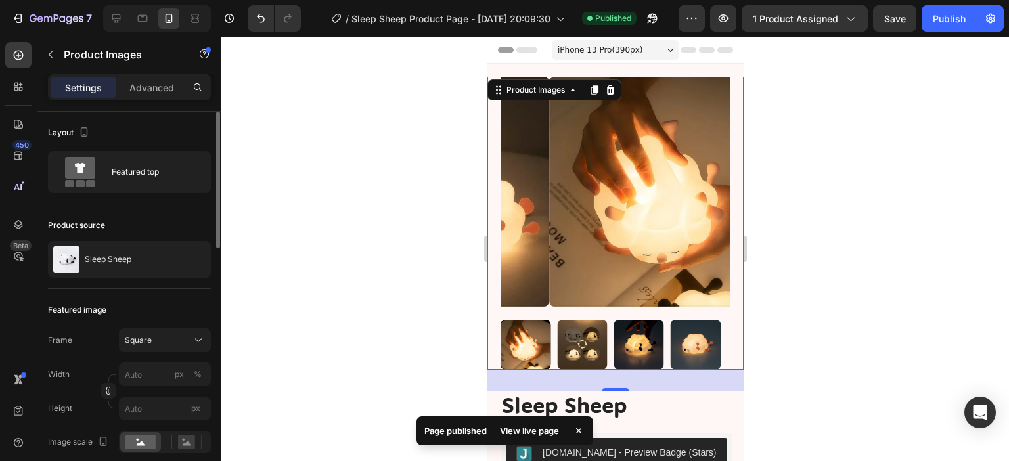
click at [659, 339] on img at bounding box center [638, 345] width 50 height 50
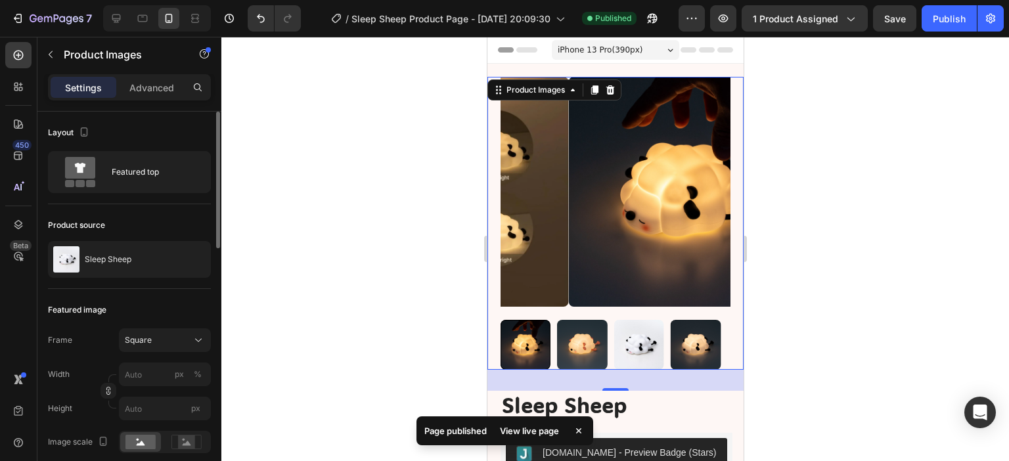
click at [647, 336] on img at bounding box center [638, 345] width 50 height 50
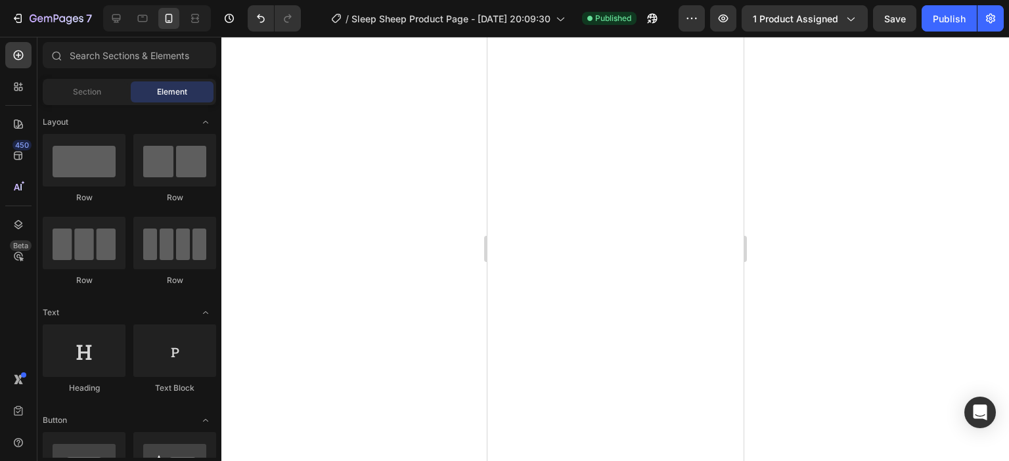
scroll to position [2069, 0]
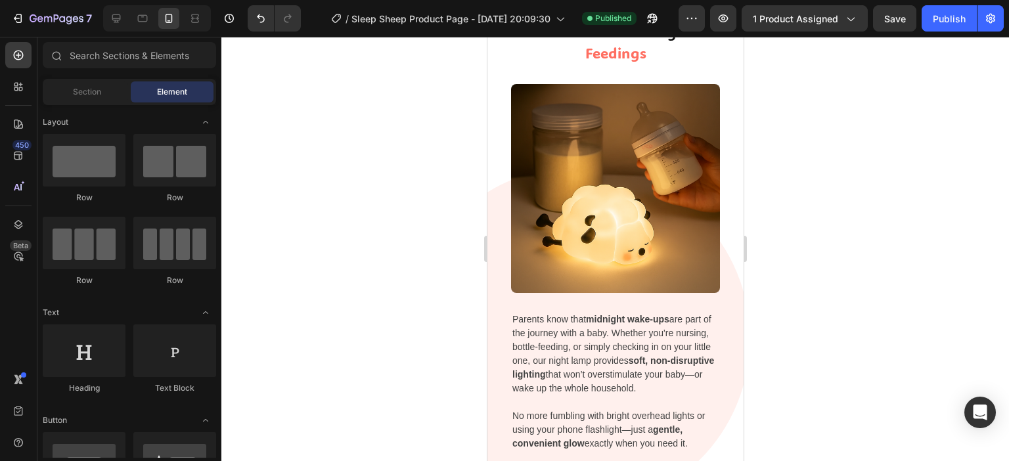
click at [311, 158] on div at bounding box center [614, 249] width 787 height 424
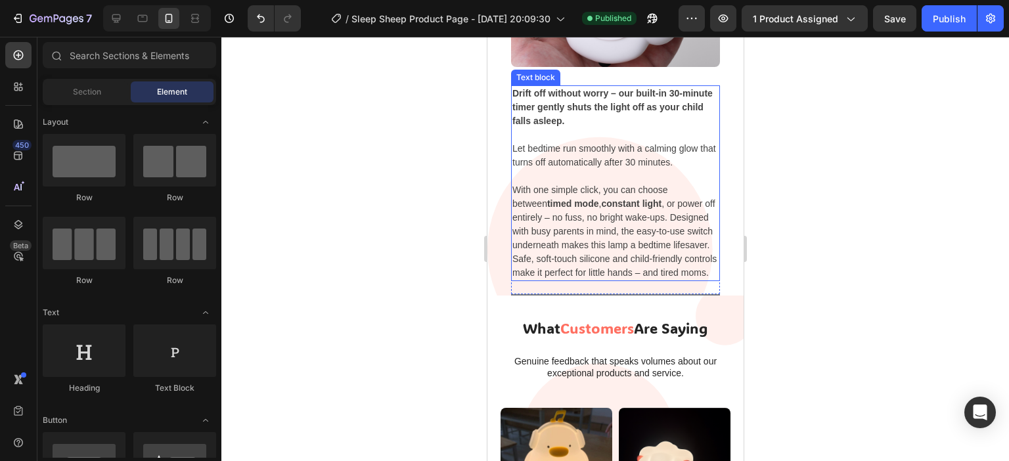
scroll to position [2529, 0]
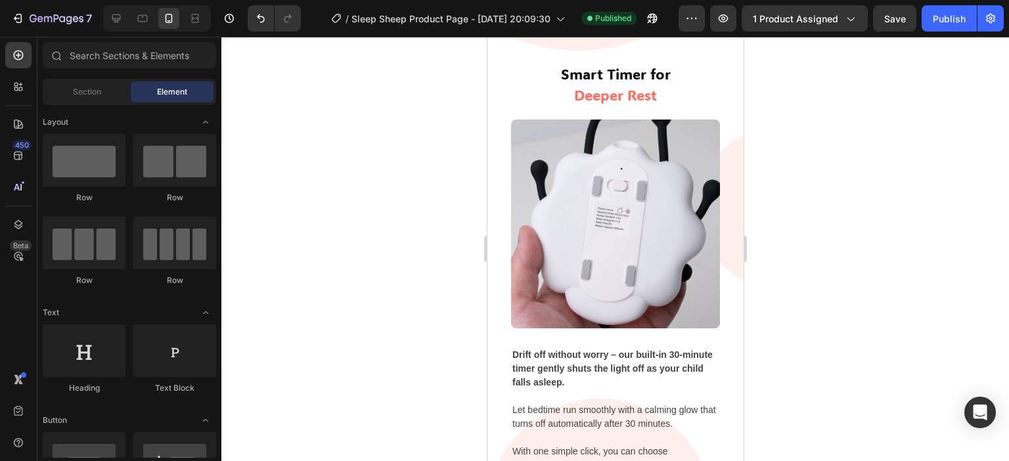
click at [305, 278] on div at bounding box center [614, 249] width 787 height 424
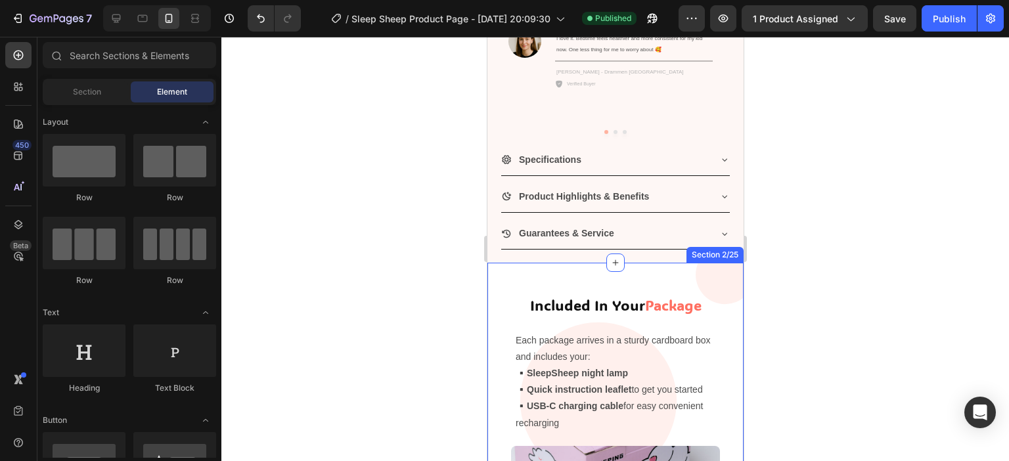
scroll to position [980, 0]
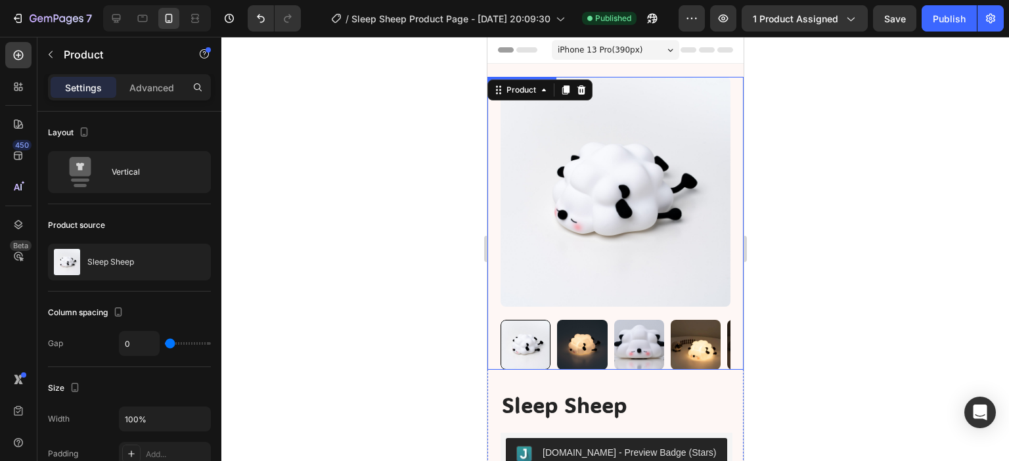
scroll to position [0, 0]
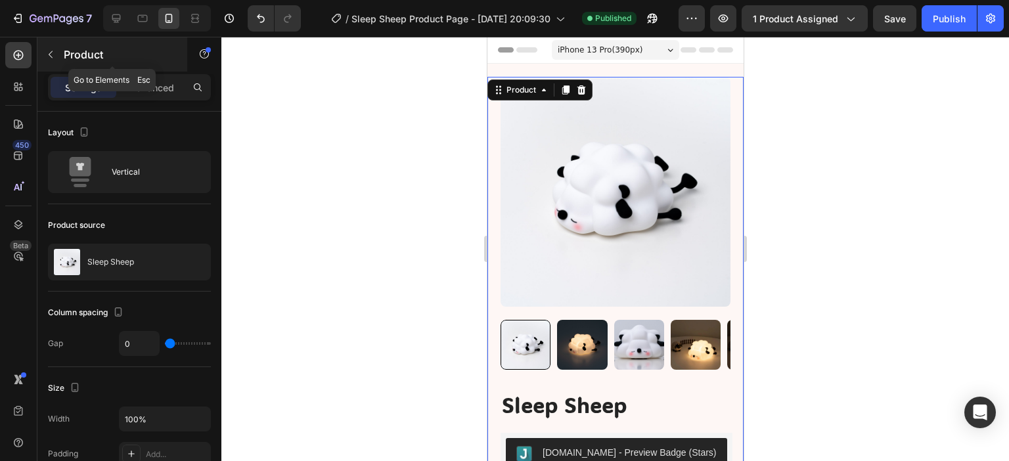
click at [50, 51] on icon "button" at bounding box center [50, 54] width 11 height 11
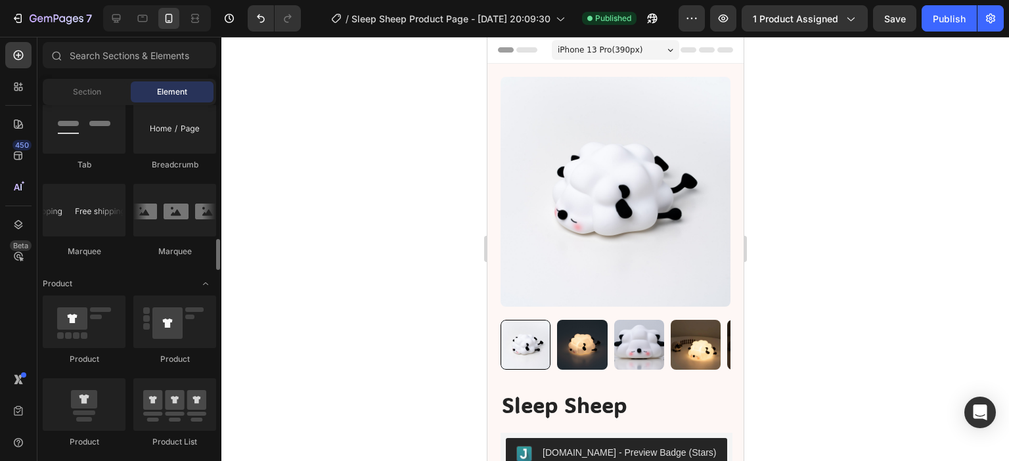
scroll to position [1642, 0]
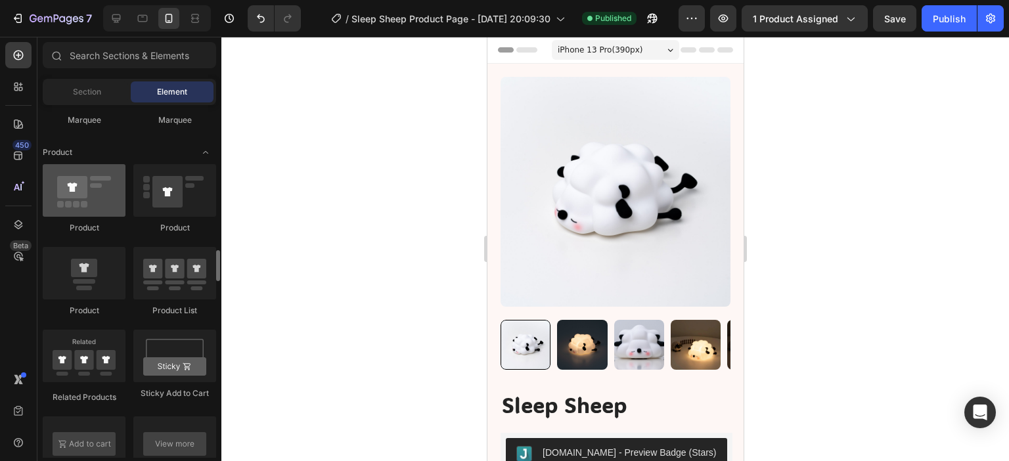
click at [79, 196] on div at bounding box center [84, 190] width 83 height 53
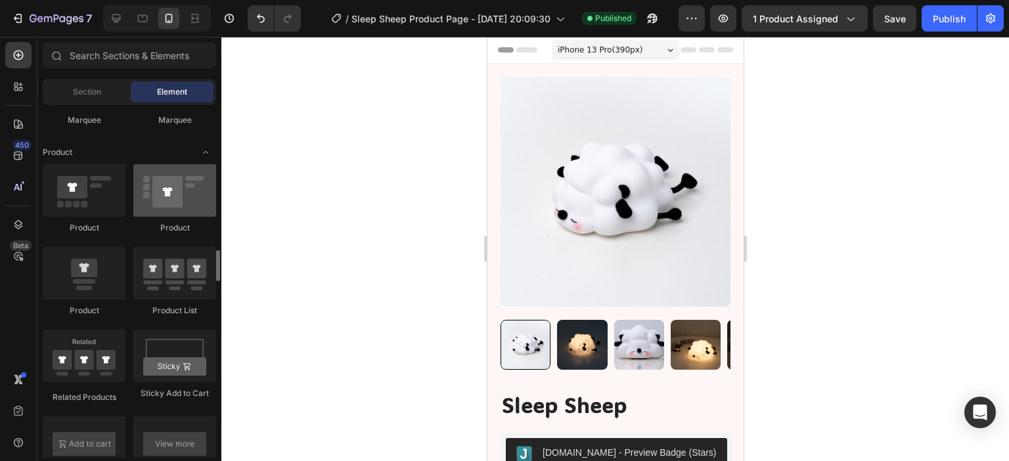
click at [192, 189] on div at bounding box center [174, 190] width 83 height 53
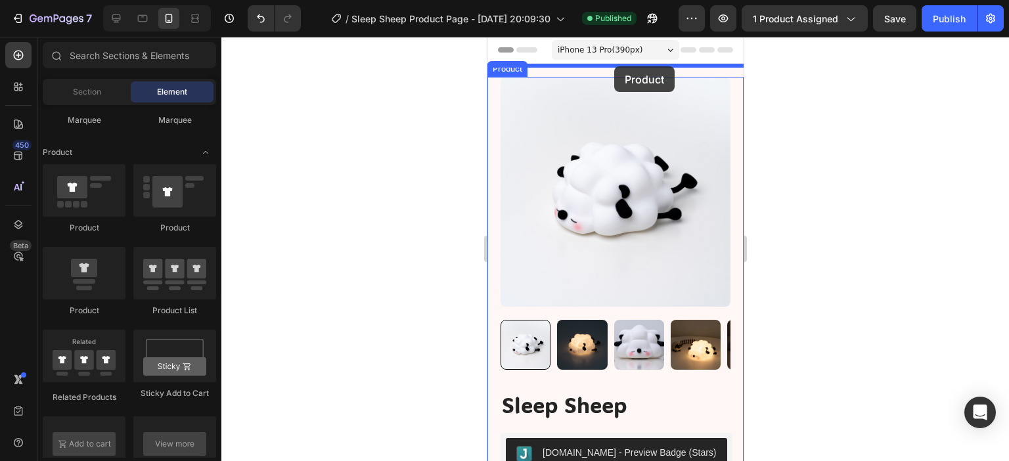
drag, startPoint x: 578, startPoint y: 322, endPoint x: 613, endPoint y: 66, distance: 257.8
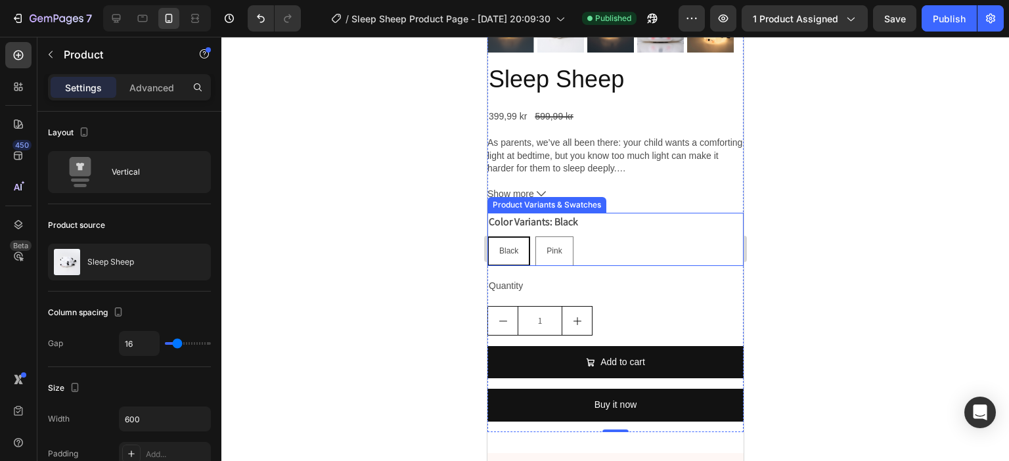
scroll to position [263, 0]
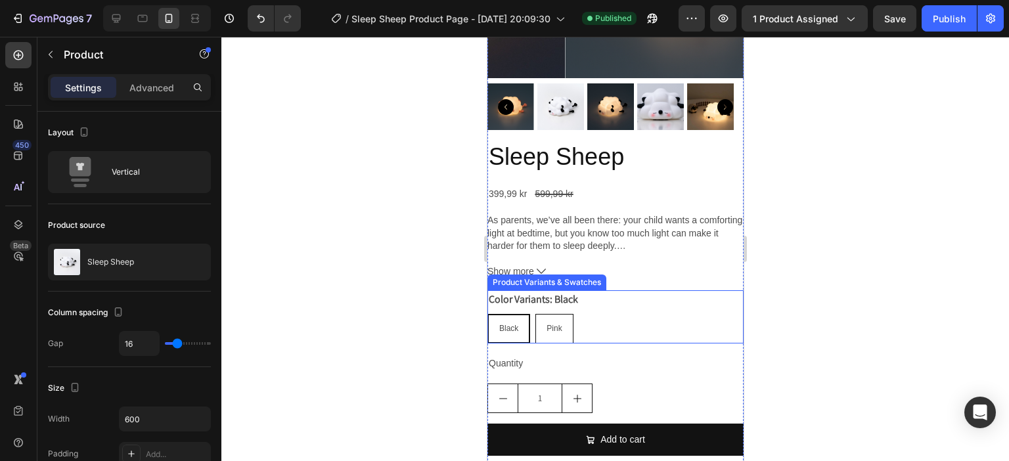
click at [555, 324] on span "Pink" at bounding box center [553, 328] width 15 height 9
click at [534, 314] on input "Pink Pink Pink" at bounding box center [534, 313] width 1 height 1
radio input "true"
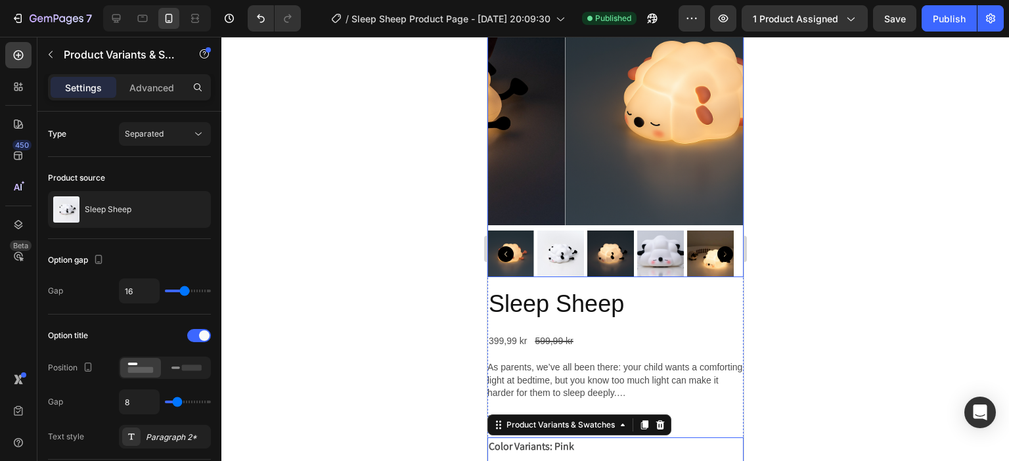
scroll to position [197, 0]
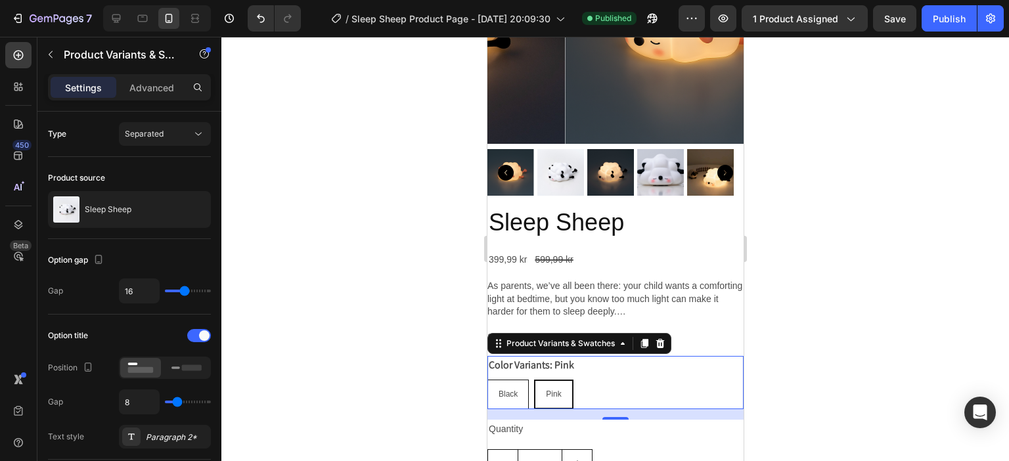
click at [512, 389] on span "Black" at bounding box center [507, 393] width 19 height 9
click at [487, 380] on input "Black Black Black" at bounding box center [486, 379] width 1 height 1
radio input "true"
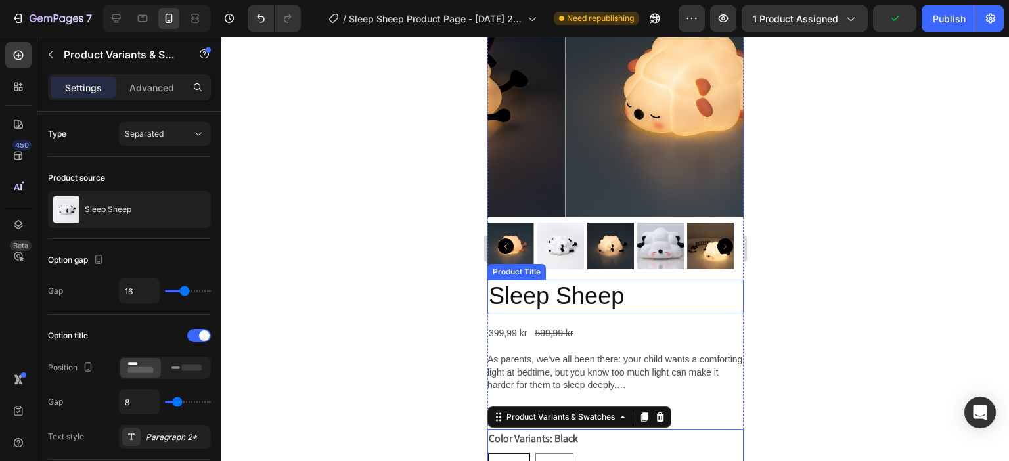
scroll to position [131, 0]
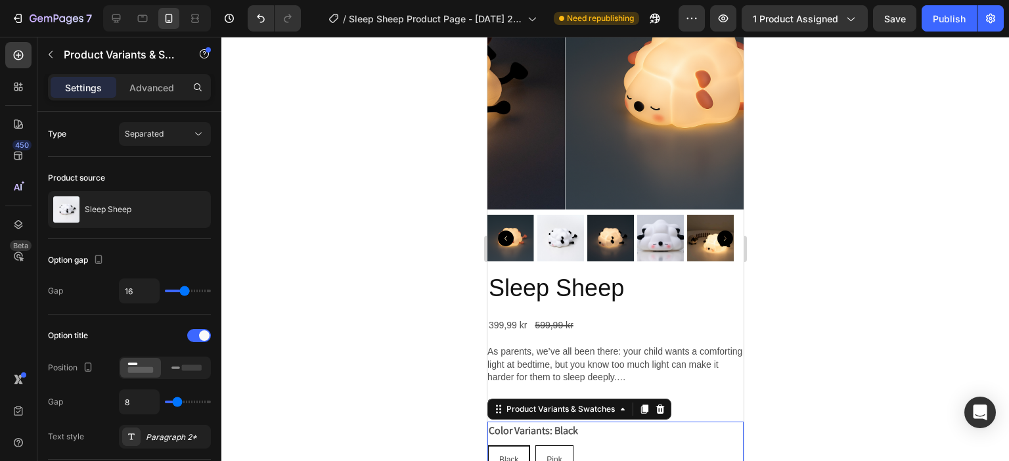
click at [552, 408] on div "Pink" at bounding box center [553, 460] width 36 height 25
click at [534, 408] on input "Pink Pink Pink" at bounding box center [534, 445] width 1 height 1
radio input "true"
click at [523, 408] on div "Black" at bounding box center [507, 460] width 40 height 25
click at [487, 408] on input "Black Black Black" at bounding box center [486, 445] width 1 height 1
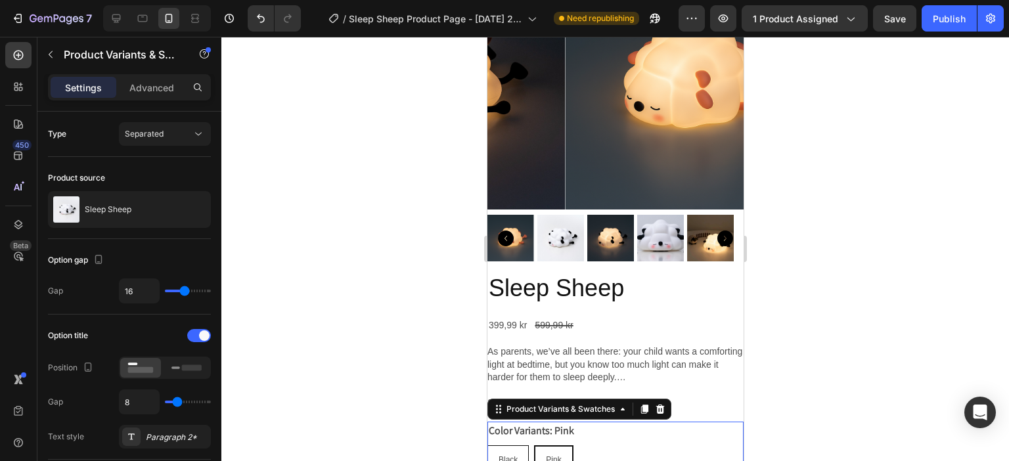
radio input "true"
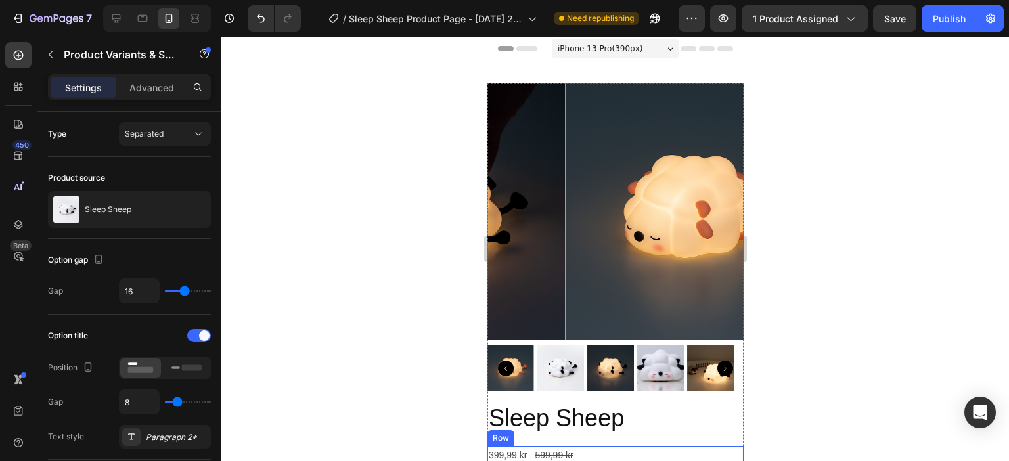
scroll to position [0, 0]
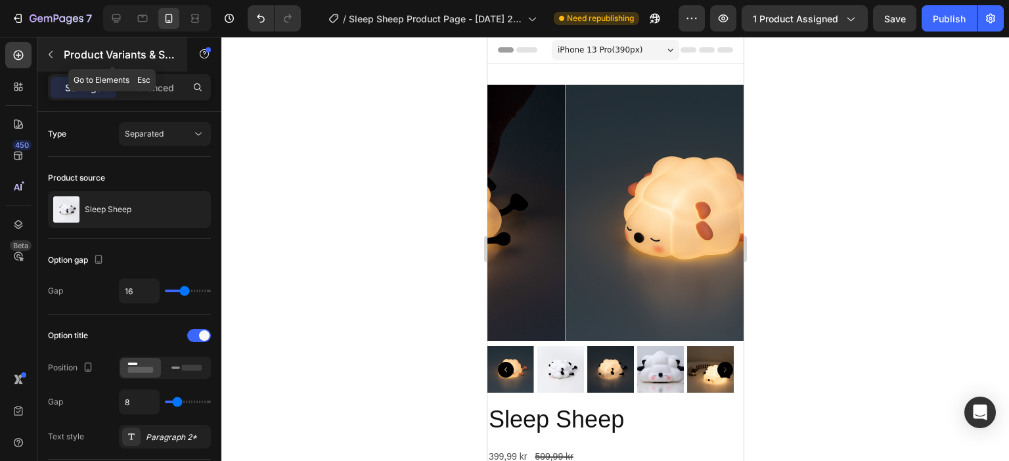
click at [43, 53] on button "button" at bounding box center [50, 54] width 21 height 21
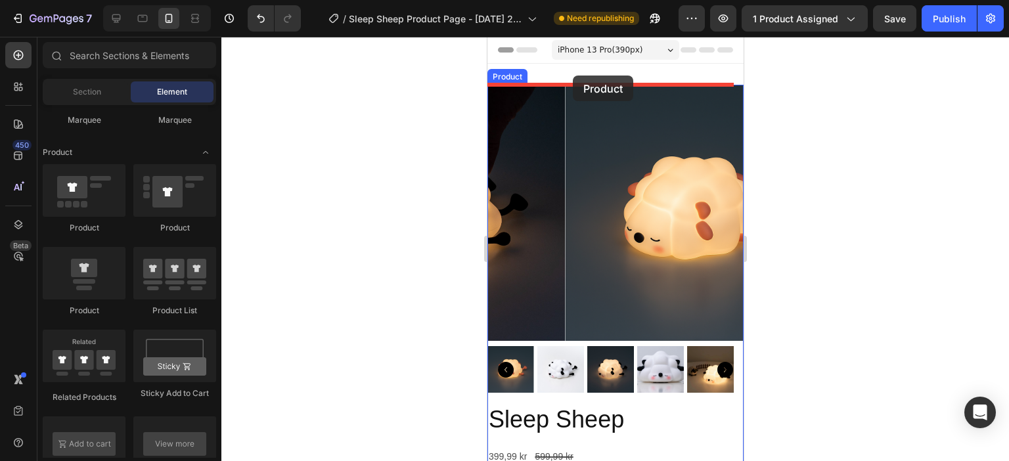
drag, startPoint x: 663, startPoint y: 243, endPoint x: 572, endPoint y: 76, distance: 190.4
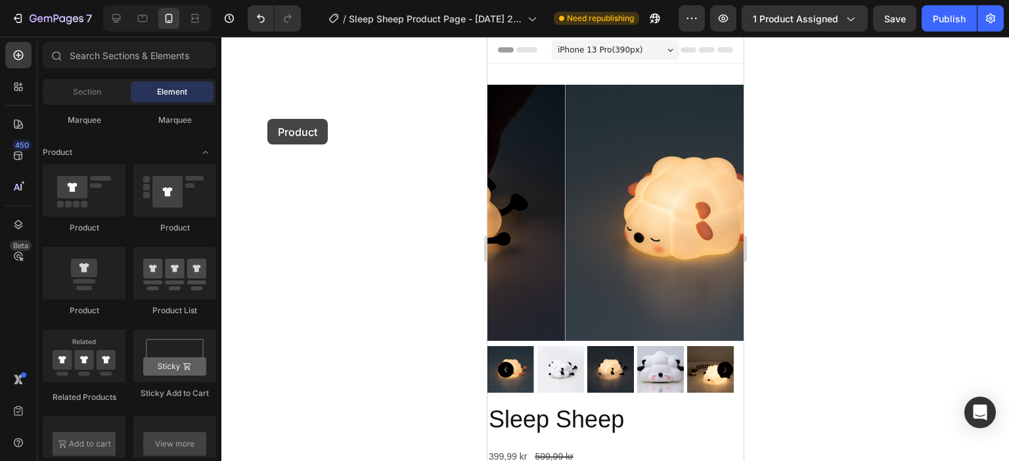
drag, startPoint x: 147, startPoint y: 206, endPoint x: 263, endPoint y: 128, distance: 139.1
click at [263, 0] on div "7 Version history / Sleep Sheep Product Page - [DATE] 20:09:30 Need republishin…" at bounding box center [504, 0] width 1009 height 0
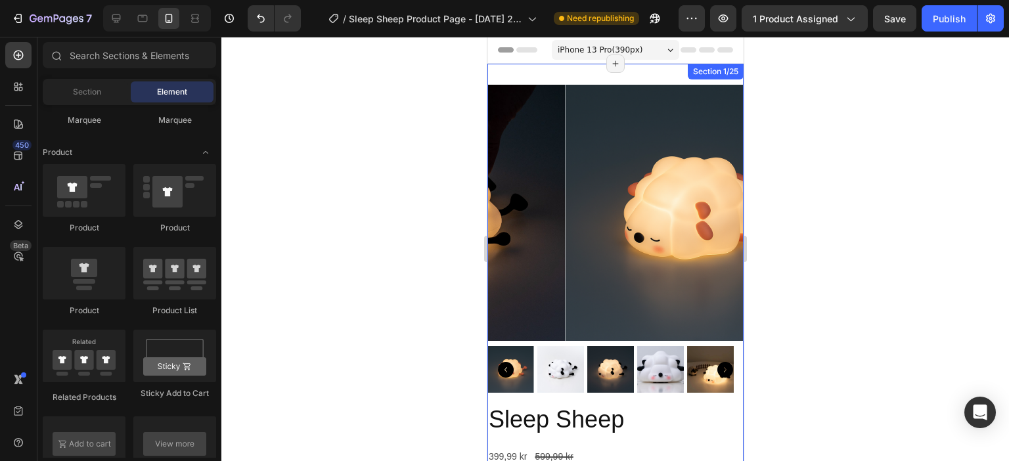
click at [568, 74] on div "Product Images Sleep Sheep Product Title 399,99 kr Product Price Product Price …" at bounding box center [615, 429] width 256 height 730
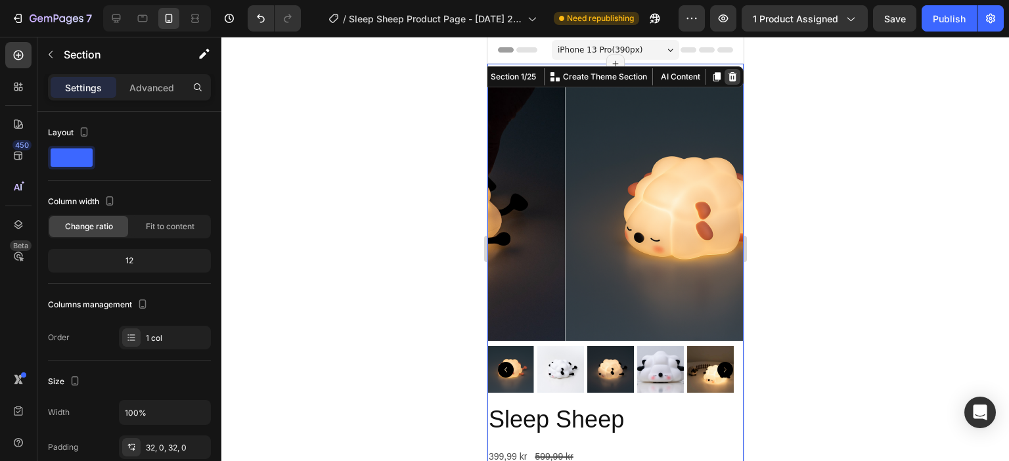
click at [728, 74] on icon at bounding box center [732, 76] width 9 height 9
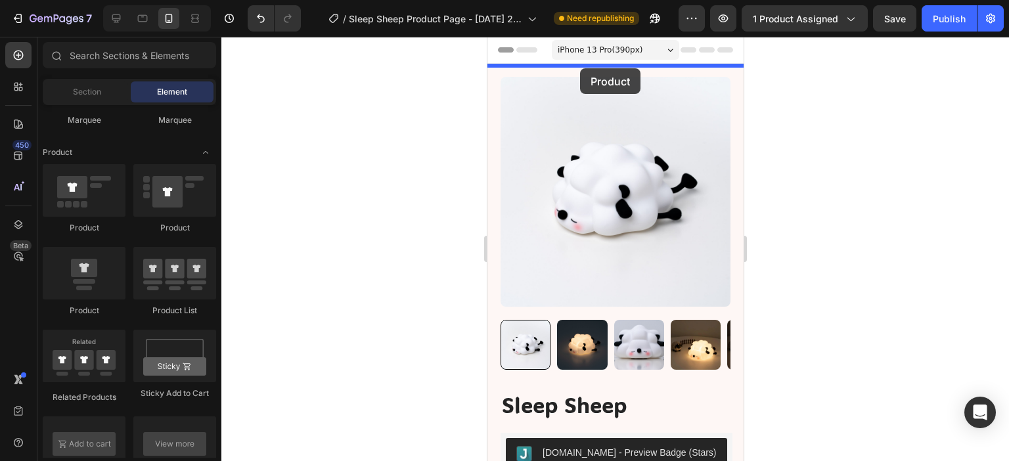
drag, startPoint x: 658, startPoint y: 229, endPoint x: 579, endPoint y: 68, distance: 179.1
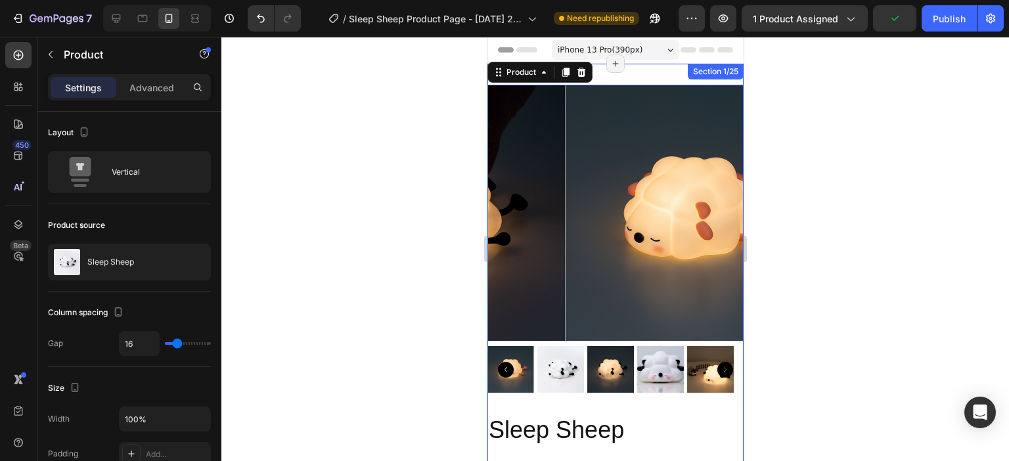
click at [649, 72] on div "Product Images Sleep Sheep Product Title 399,99 kr Product Price Product Price …" at bounding box center [615, 434] width 256 height 740
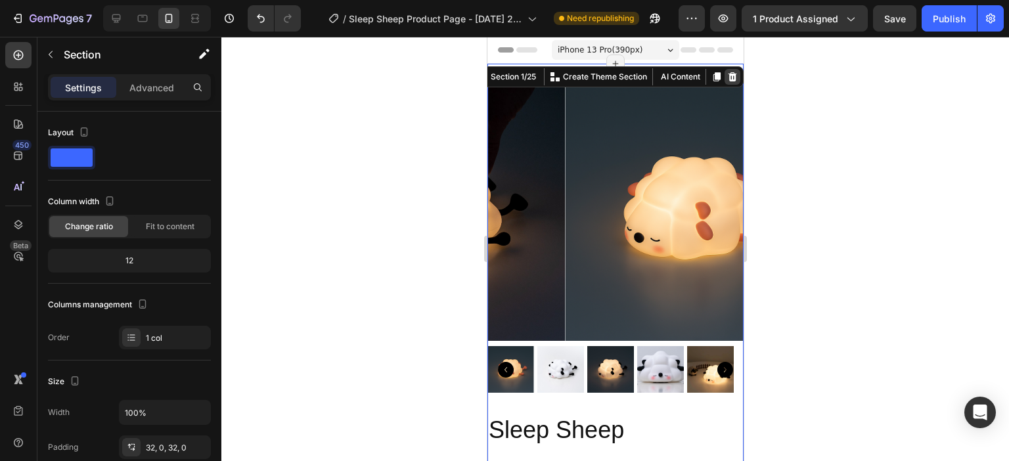
drag, startPoint x: 722, startPoint y: 75, endPoint x: 877, endPoint y: 167, distance: 180.2
click at [728, 75] on icon at bounding box center [732, 76] width 9 height 9
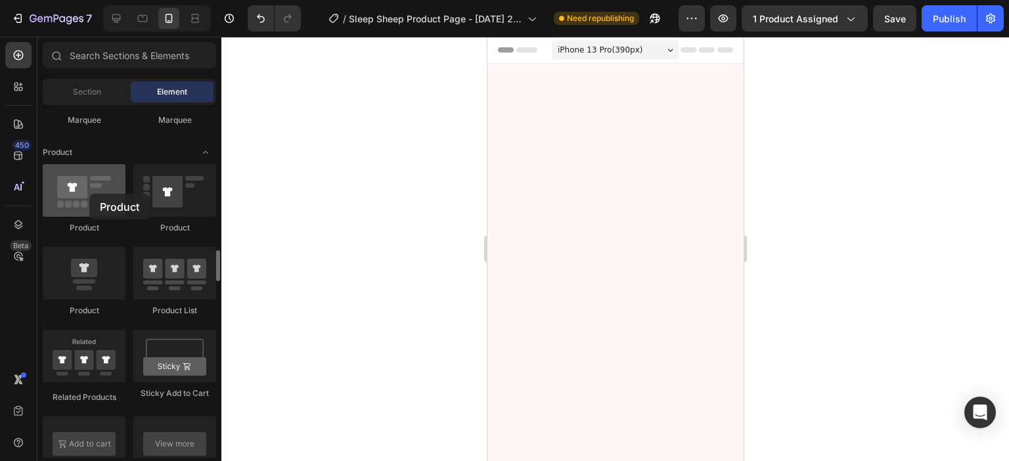
click at [89, 194] on div at bounding box center [84, 190] width 83 height 53
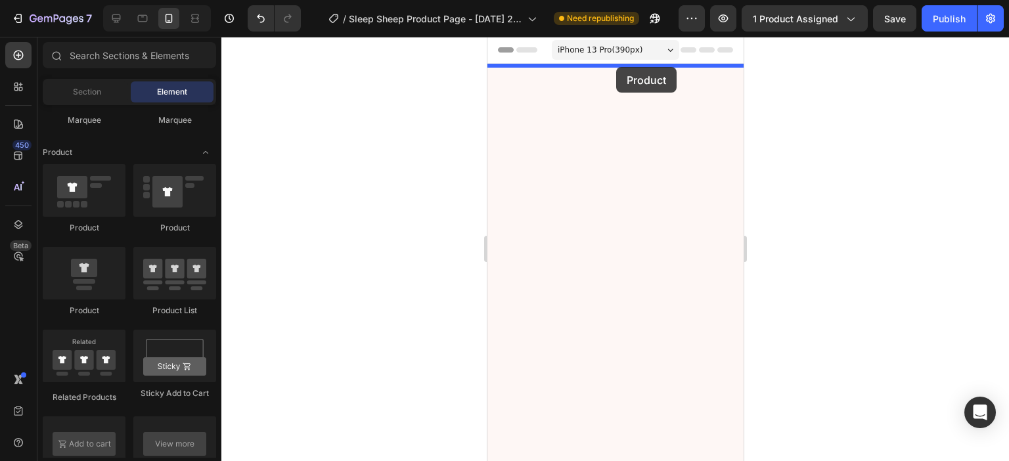
drag, startPoint x: 558, startPoint y: 227, endPoint x: 615, endPoint y: 67, distance: 169.5
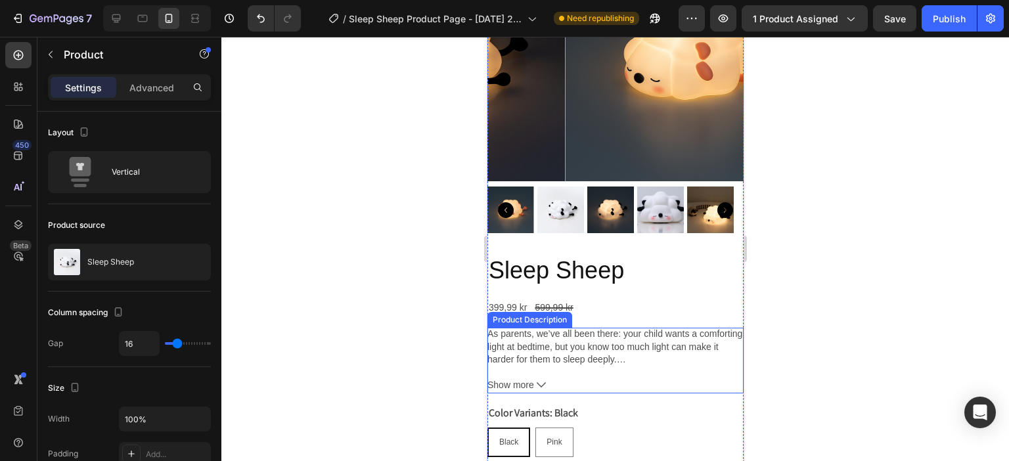
scroll to position [197, 0]
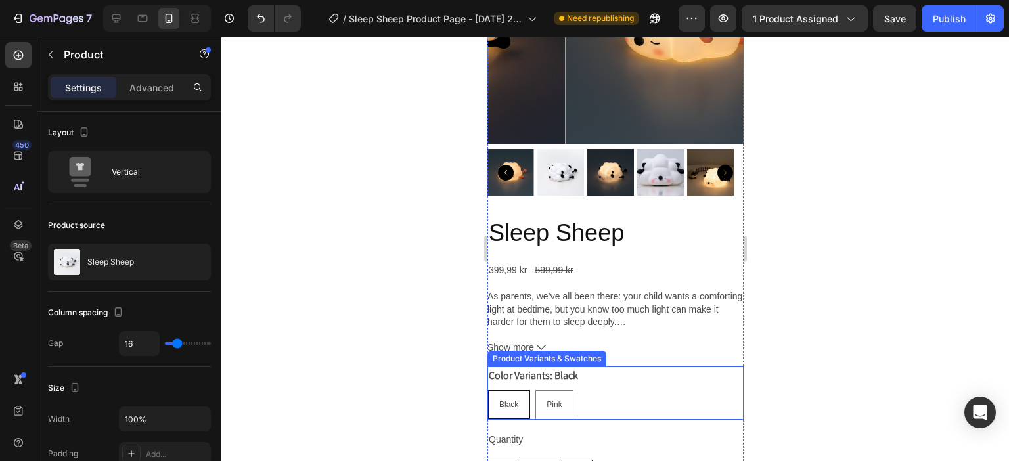
click at [510, 400] on span "Black" at bounding box center [507, 404] width 19 height 9
click at [487, 390] on input "Black Black Black" at bounding box center [486, 389] width 1 height 1
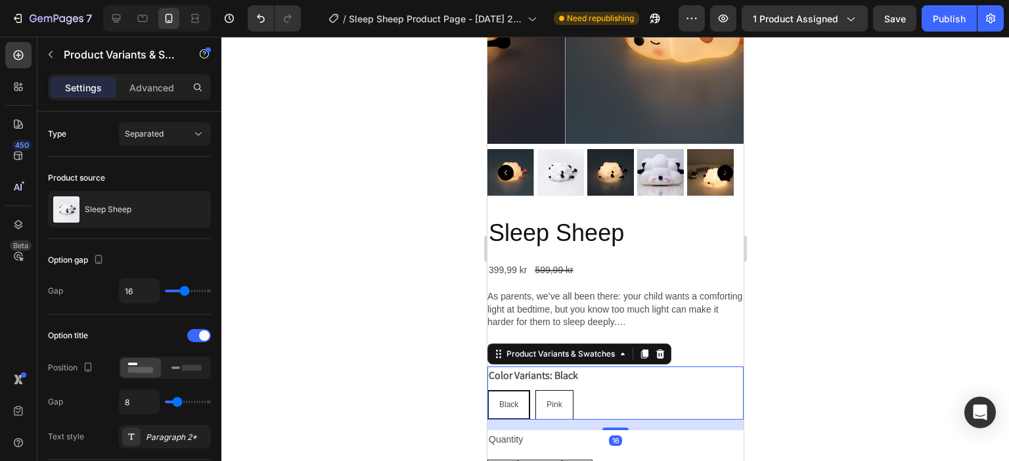
click at [555, 400] on span "Pink" at bounding box center [553, 404] width 15 height 9
click at [534, 390] on input "Pink Pink Pink" at bounding box center [534, 389] width 1 height 1
radio input "true"
click at [514, 400] on span "Black" at bounding box center [507, 404] width 19 height 9
click at [487, 390] on input "Black Black Black" at bounding box center [486, 389] width 1 height 1
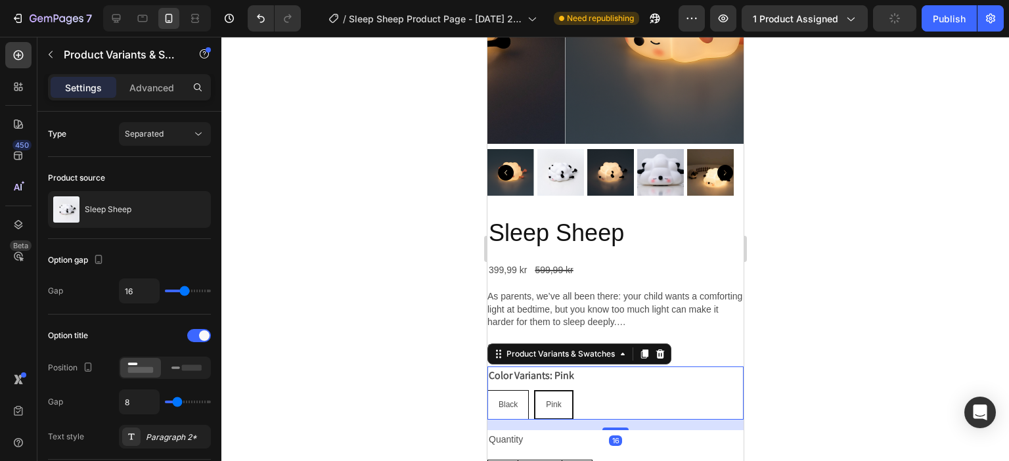
radio input "true"
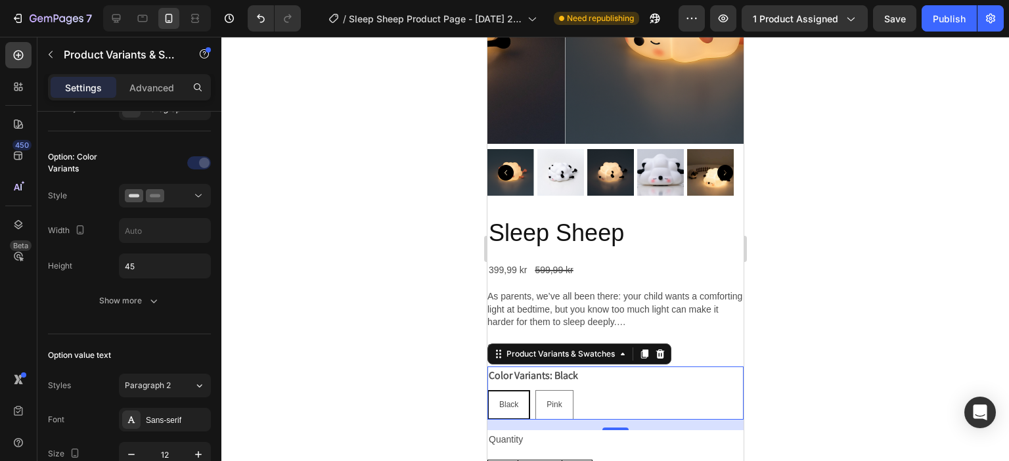
scroll to position [0, 0]
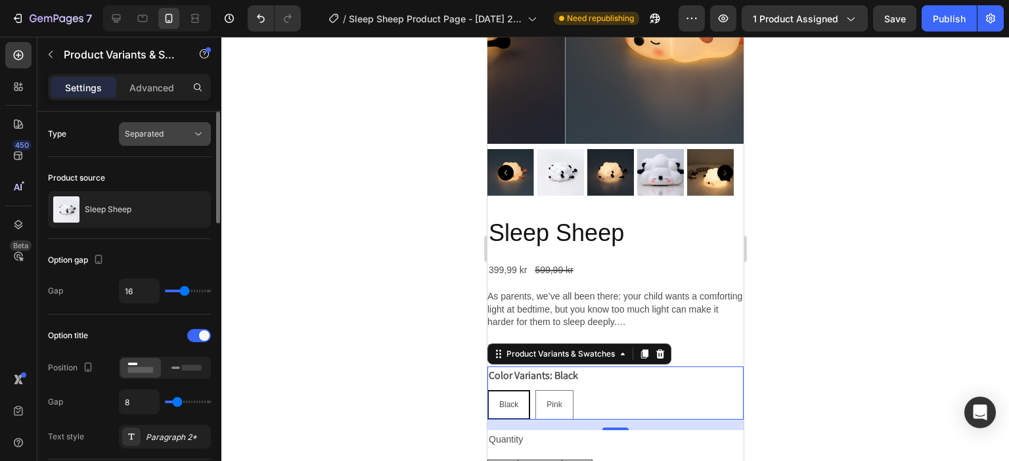
click at [182, 138] on div "Separated" at bounding box center [158, 134] width 67 height 12
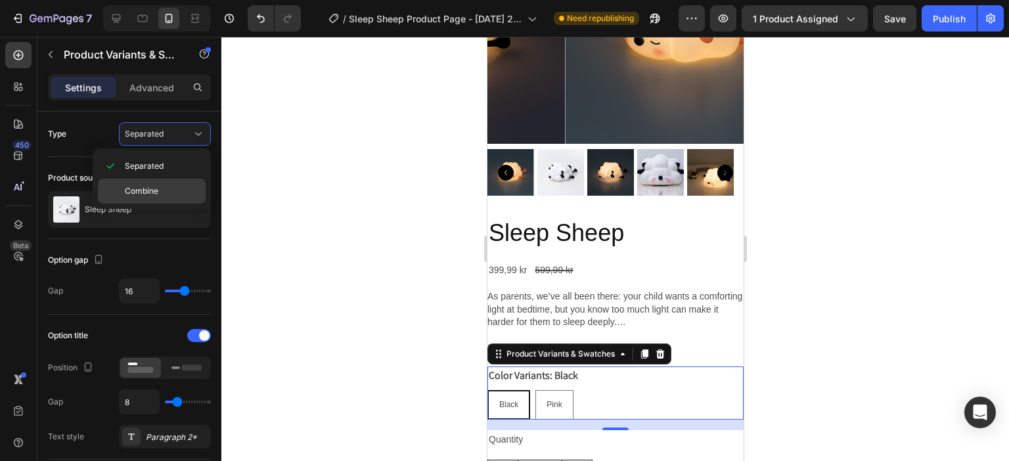
click at [145, 194] on span "Combine" at bounding box center [141, 191] width 33 height 12
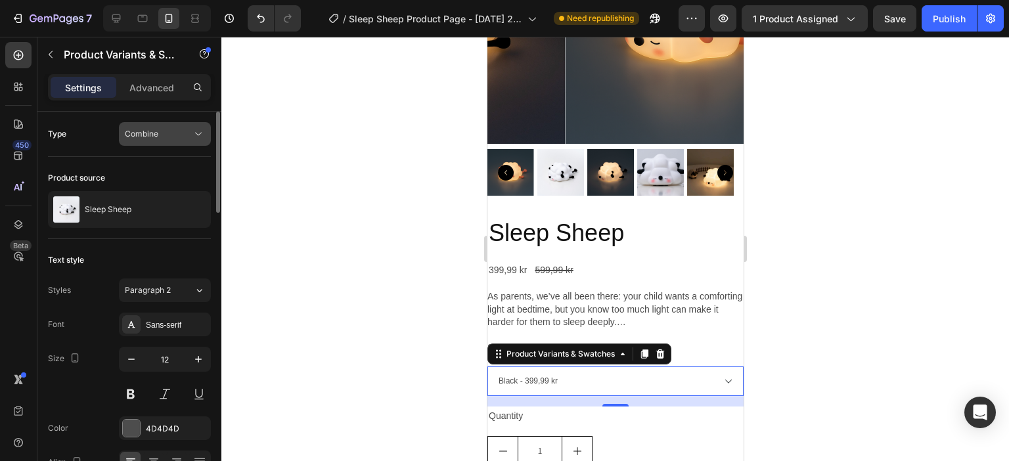
click at [157, 135] on span "Combine" at bounding box center [141, 134] width 33 height 10
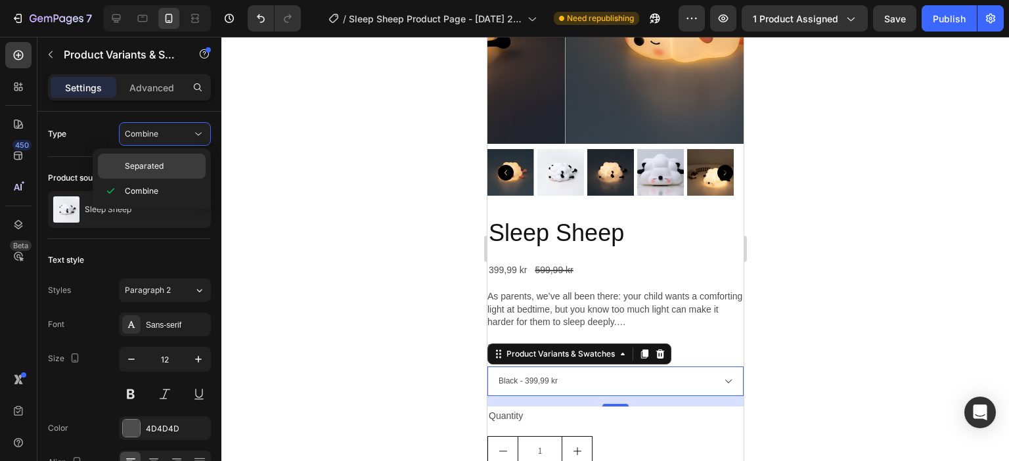
click at [140, 165] on span "Separated" at bounding box center [144, 166] width 39 height 12
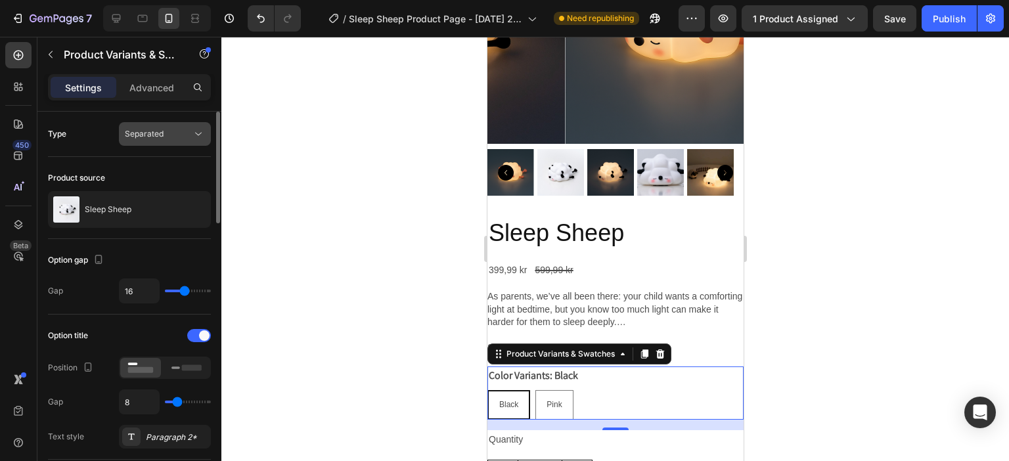
click at [156, 139] on span "Separated" at bounding box center [144, 134] width 39 height 12
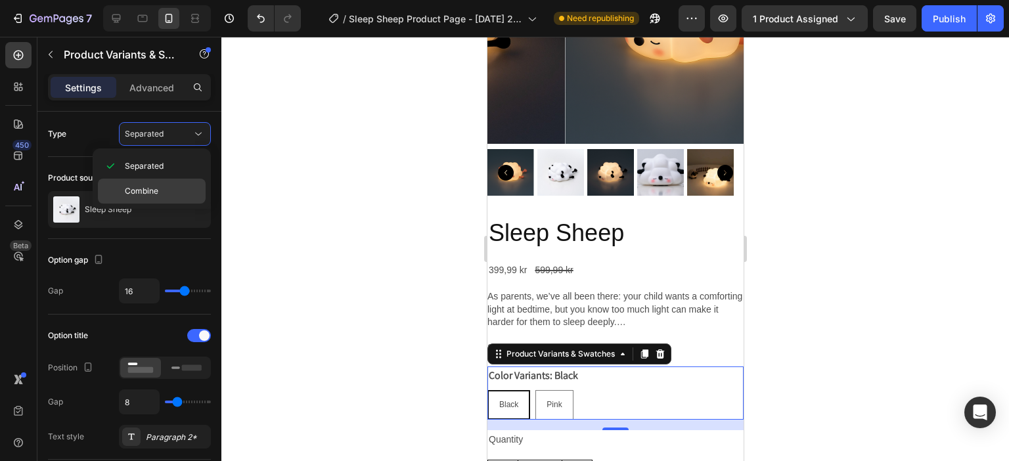
click at [145, 186] on span "Combine" at bounding box center [141, 191] width 33 height 12
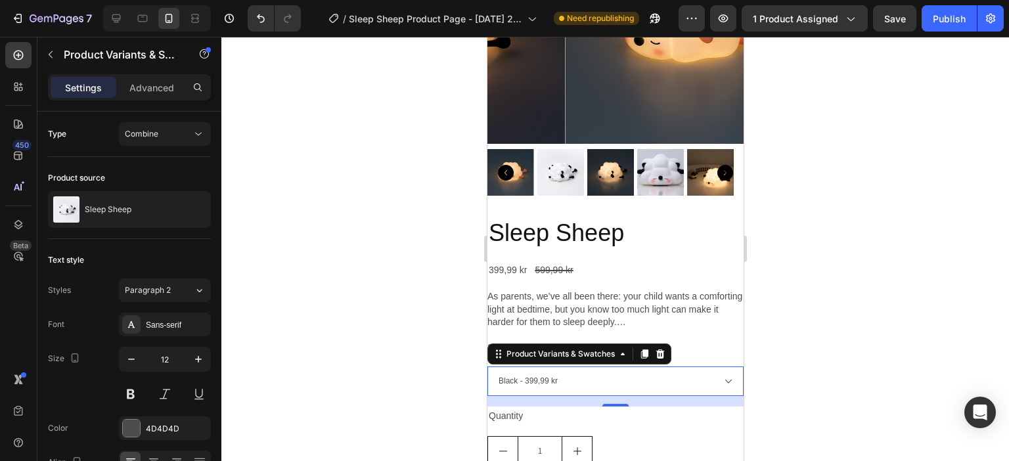
click at [716, 376] on select "Black - 399,99 kr Pink - 399,99 kr" at bounding box center [615, 381] width 256 height 30
select select "571246128994059232"
click at [487, 366] on select "Black - 399,99 kr Pink - 399,99 kr" at bounding box center [615, 381] width 256 height 30
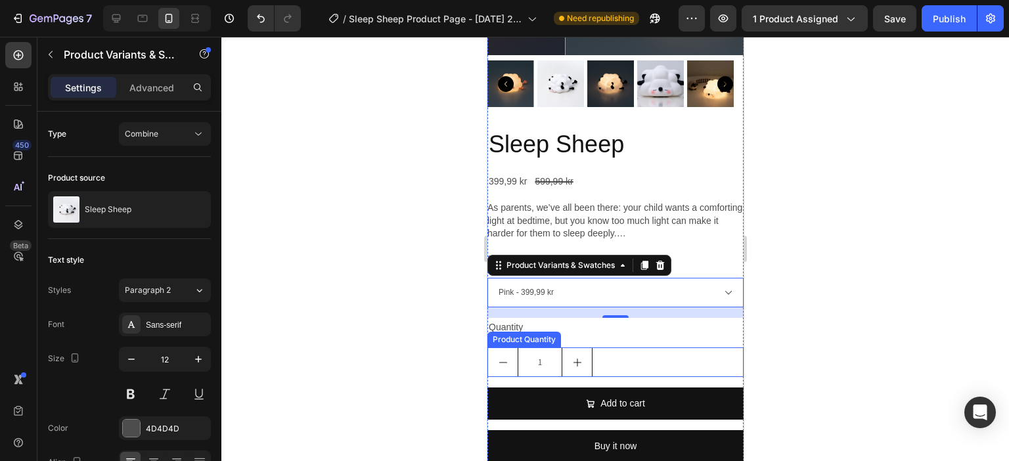
scroll to position [328, 0]
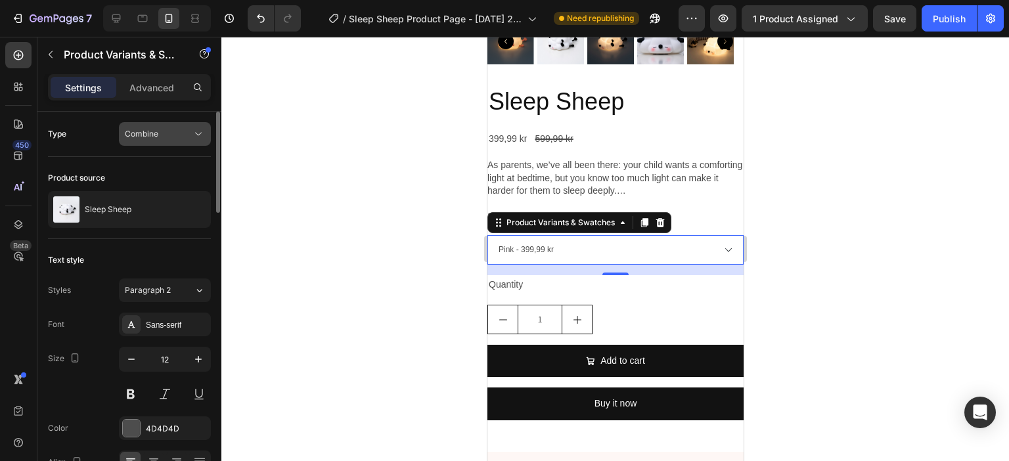
click at [152, 135] on span "Combine" at bounding box center [141, 134] width 33 height 10
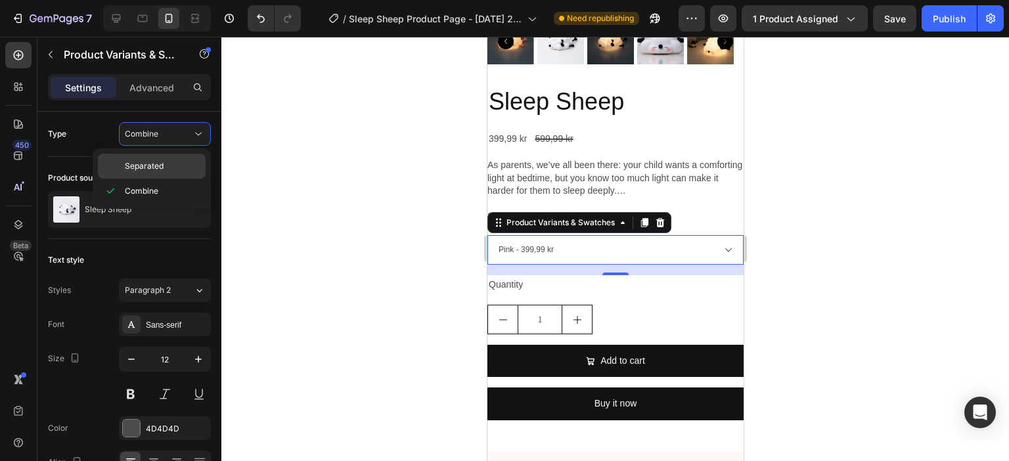
click at [144, 162] on span "Separated" at bounding box center [144, 166] width 39 height 12
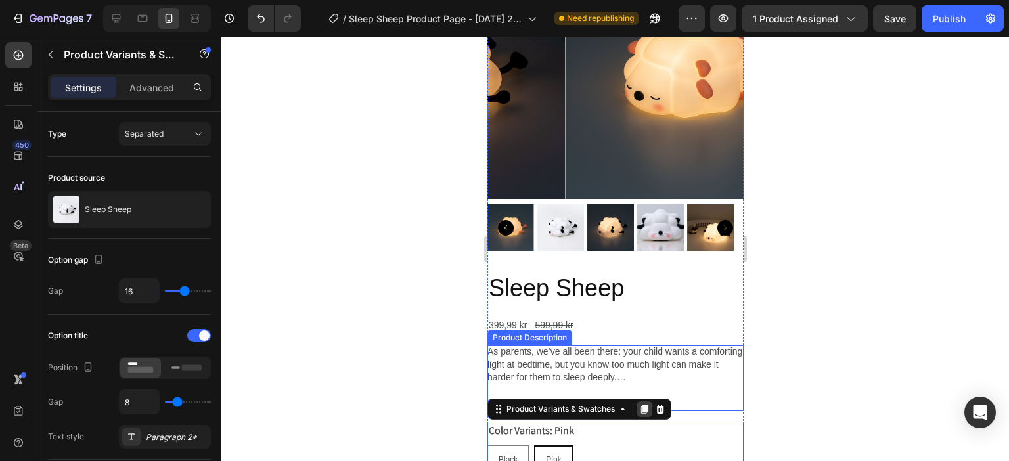
scroll to position [263, 0]
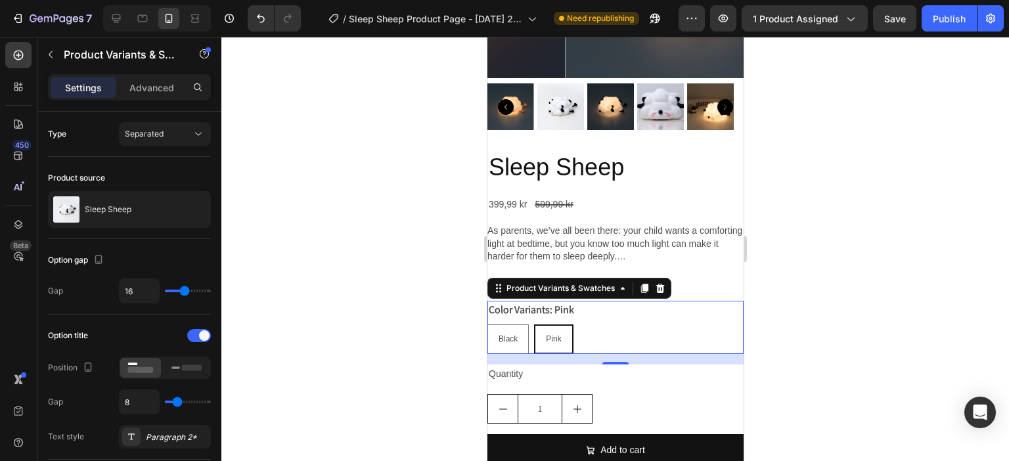
click at [559, 334] on span "Pink" at bounding box center [552, 338] width 15 height 9
click at [533, 324] on input "Pink Pink Pink" at bounding box center [533, 324] width 1 height 1
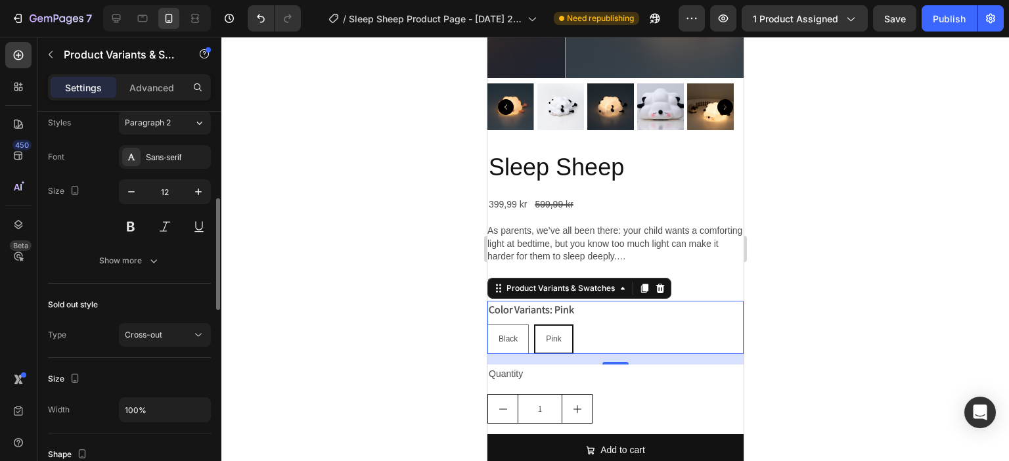
scroll to position [657, 0]
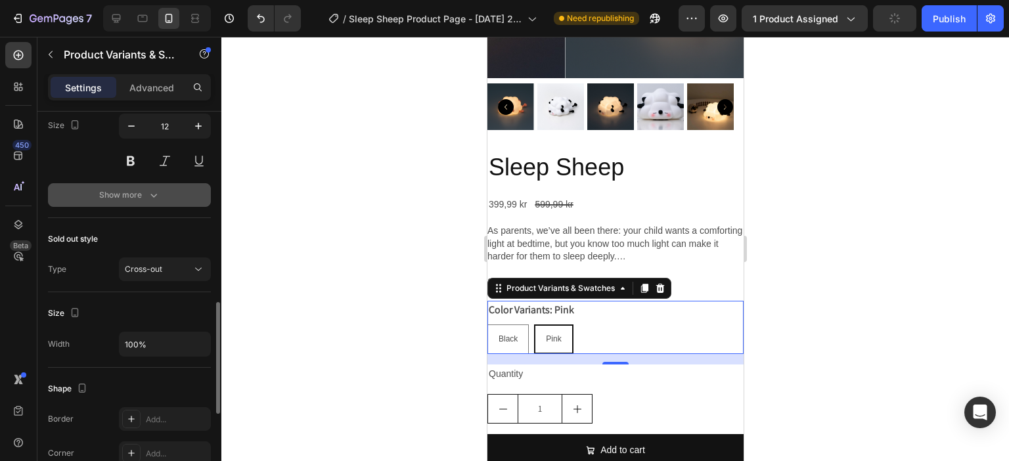
click at [142, 195] on div "Show more" at bounding box center [129, 194] width 61 height 13
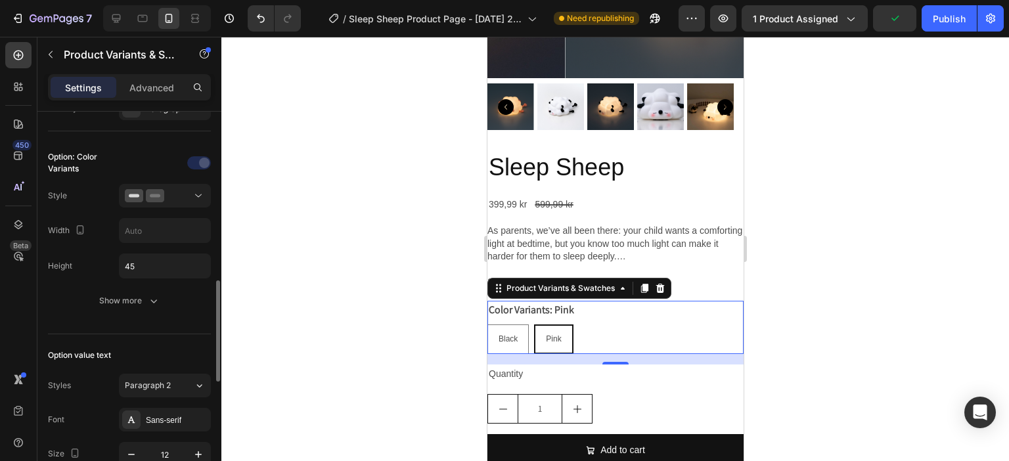
scroll to position [263, 0]
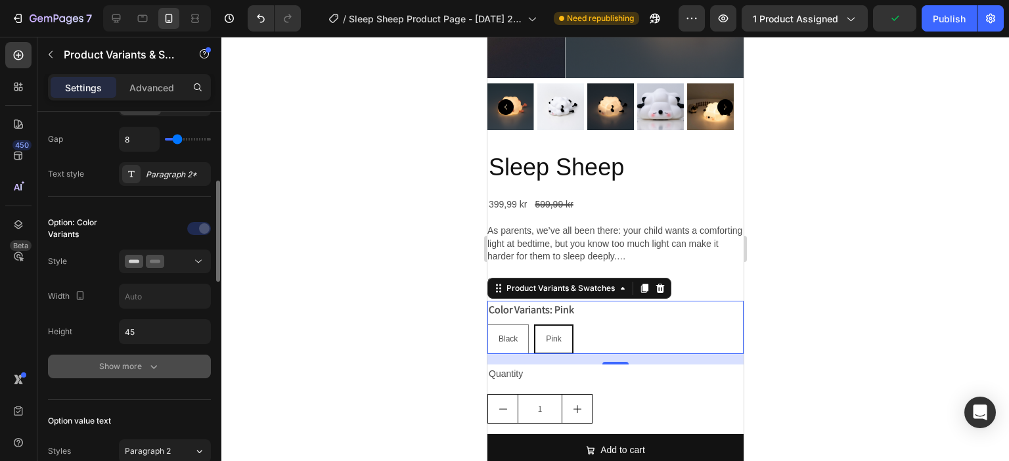
click at [131, 363] on div "Show more" at bounding box center [129, 366] width 61 height 13
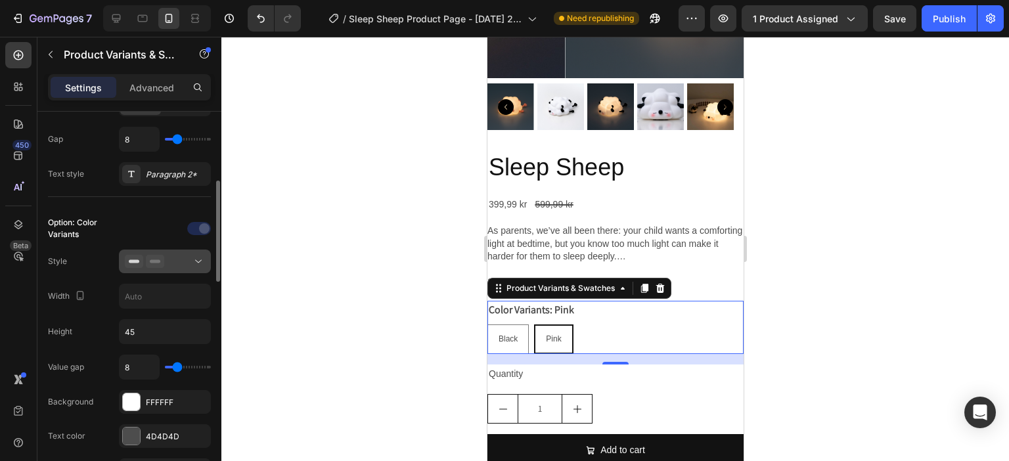
click at [177, 261] on div at bounding box center [165, 261] width 80 height 13
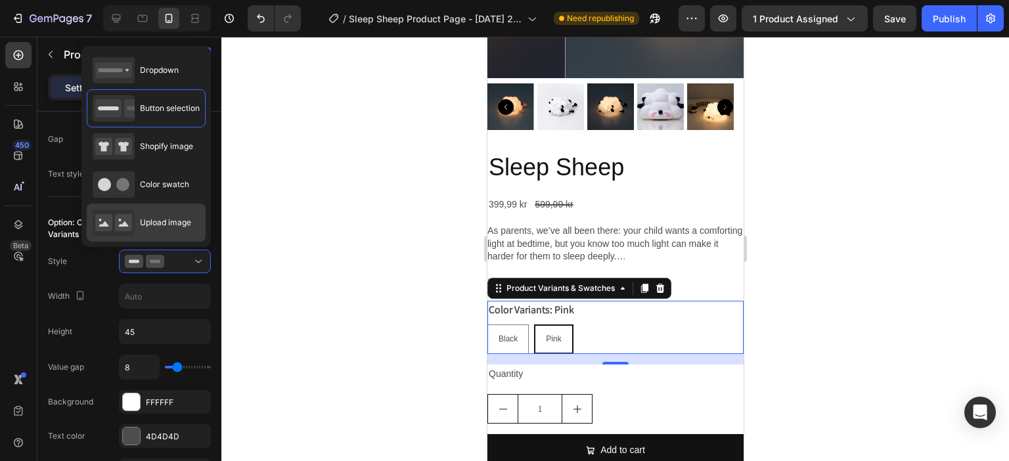
click at [125, 219] on rect at bounding box center [123, 222] width 17 height 17
type input "64"
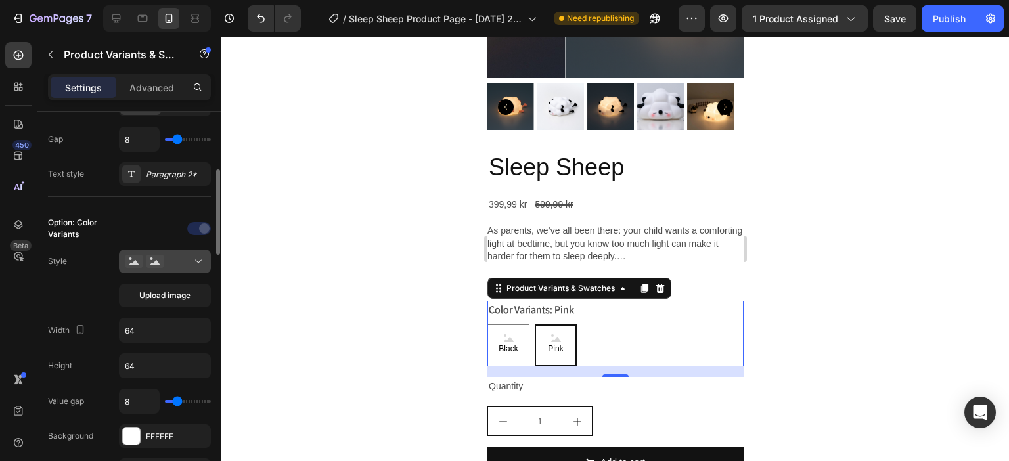
click at [127, 257] on icon at bounding box center [134, 261] width 18 height 13
click at [142, 295] on span "Upload image" at bounding box center [164, 296] width 51 height 12
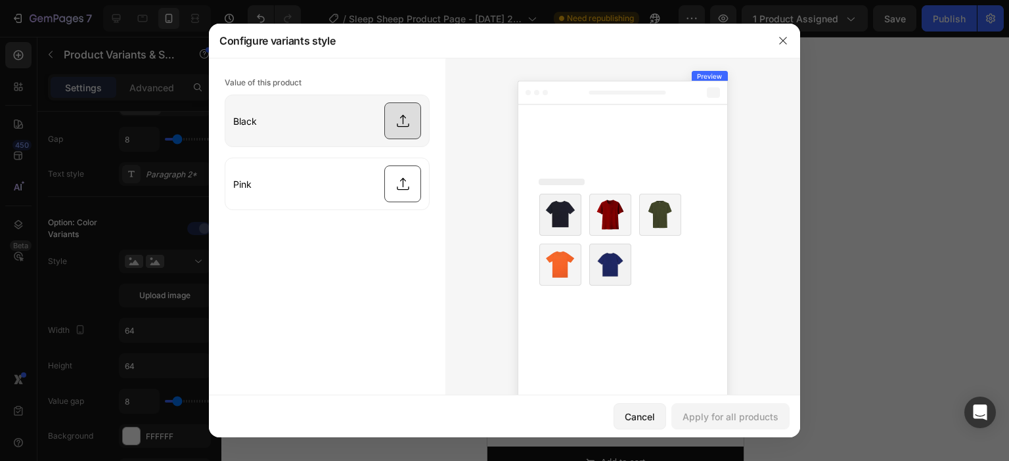
click at [404, 118] on input "file" at bounding box center [327, 120] width 204 height 51
type input "C:\fakepath\SleepSheep-3.jpg"
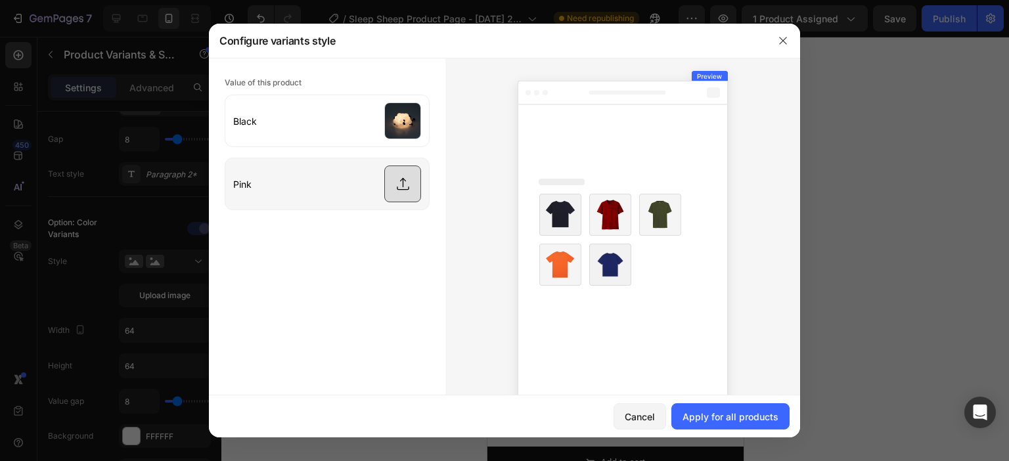
click at [397, 188] on input "file" at bounding box center [327, 183] width 204 height 51
type input "C:\fakepath\ChatGPT Image [DATE], 12_52_25 AM.png"
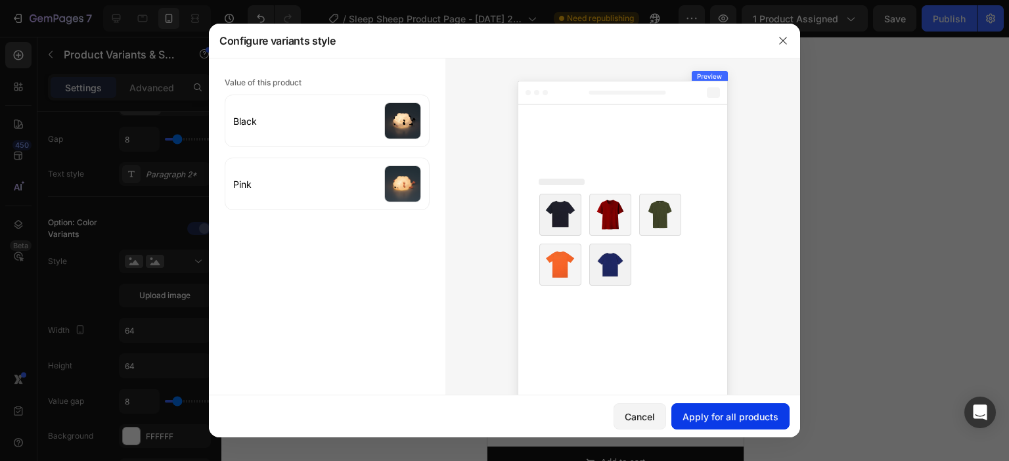
click at [730, 408] on div "Apply for all products" at bounding box center [730, 417] width 96 height 14
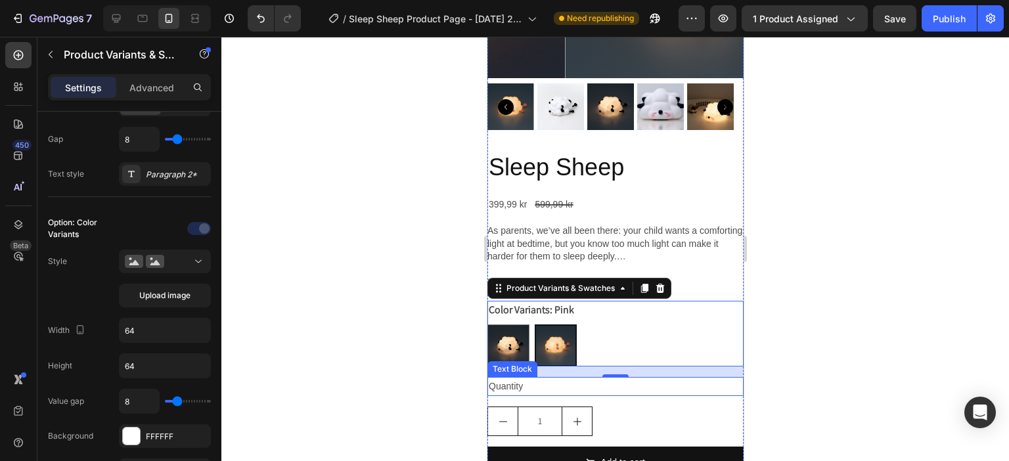
scroll to position [328, 0]
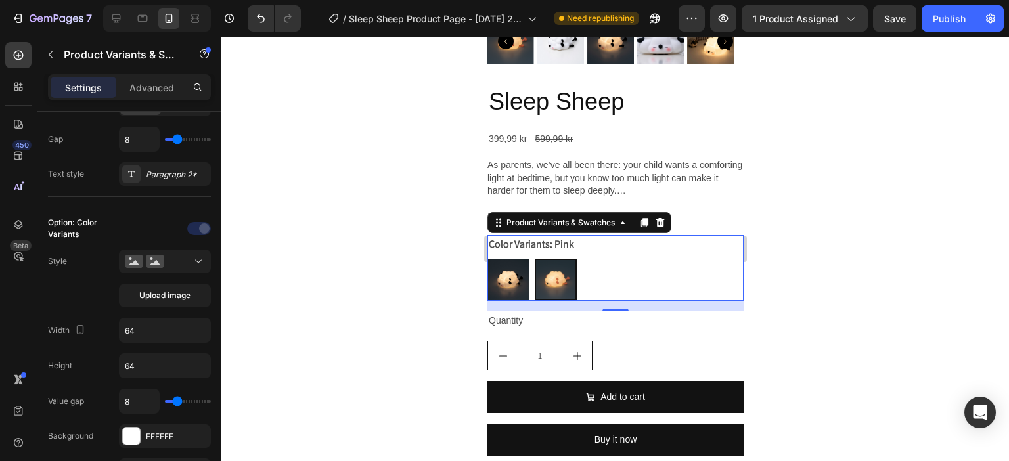
click at [518, 273] on img at bounding box center [507, 279] width 41 height 41
click at [487, 259] on input "Black Black" at bounding box center [486, 258] width 1 height 1
radio input "true"
click at [565, 276] on img at bounding box center [554, 279] width 41 height 41
click at [534, 259] on input "Pink Pink" at bounding box center [533, 258] width 1 height 1
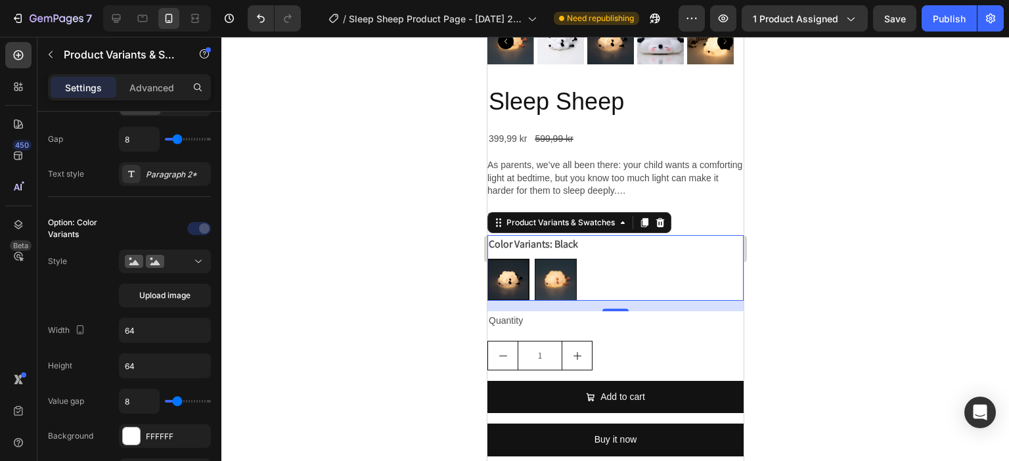
radio input "true"
click at [502, 263] on img at bounding box center [507, 279] width 41 height 41
click at [487, 259] on input "Black Black" at bounding box center [486, 258] width 1 height 1
radio input "true"
click at [644, 259] on div "Black Black Pink Pink" at bounding box center [615, 280] width 256 height 42
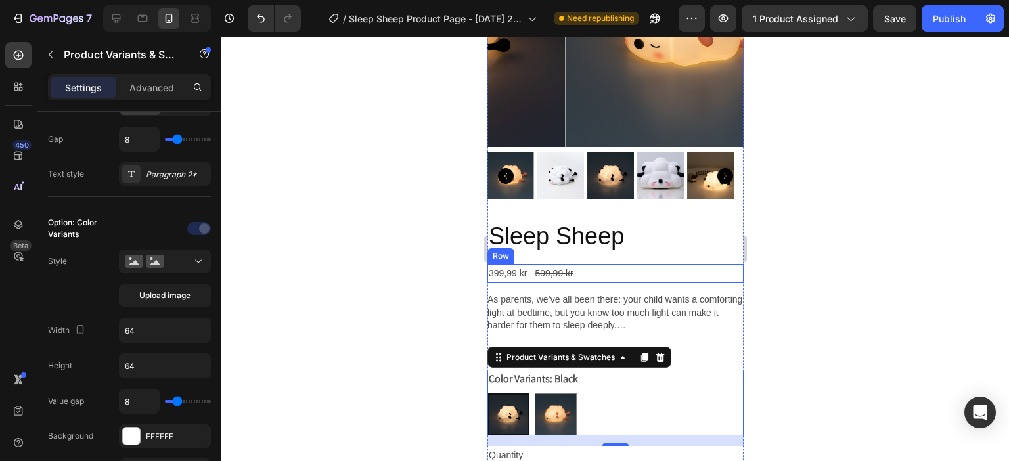
scroll to position [197, 0]
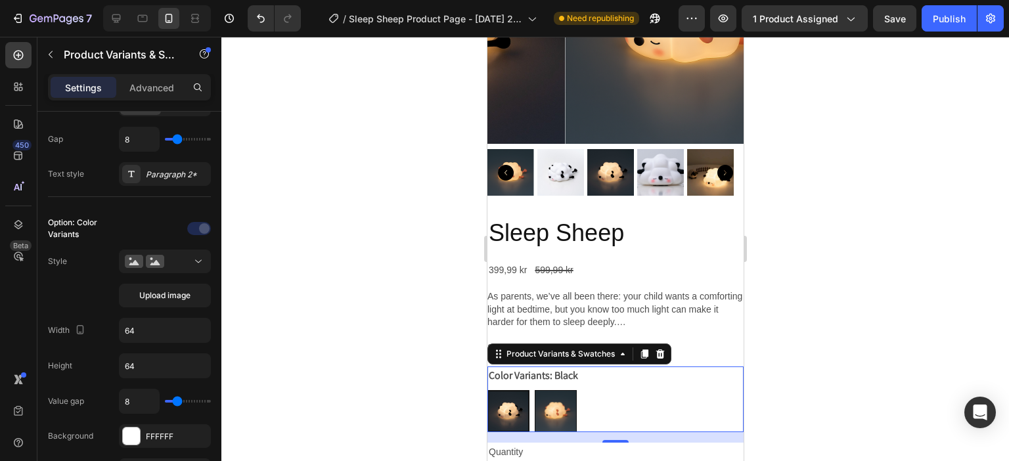
click at [549, 400] on img at bounding box center [554, 411] width 41 height 41
click at [534, 390] on input "Pink Pink" at bounding box center [533, 389] width 1 height 1
radio input "true"
click at [510, 397] on img at bounding box center [507, 411] width 41 height 41
click at [487, 390] on input "Black Black" at bounding box center [486, 389] width 1 height 1
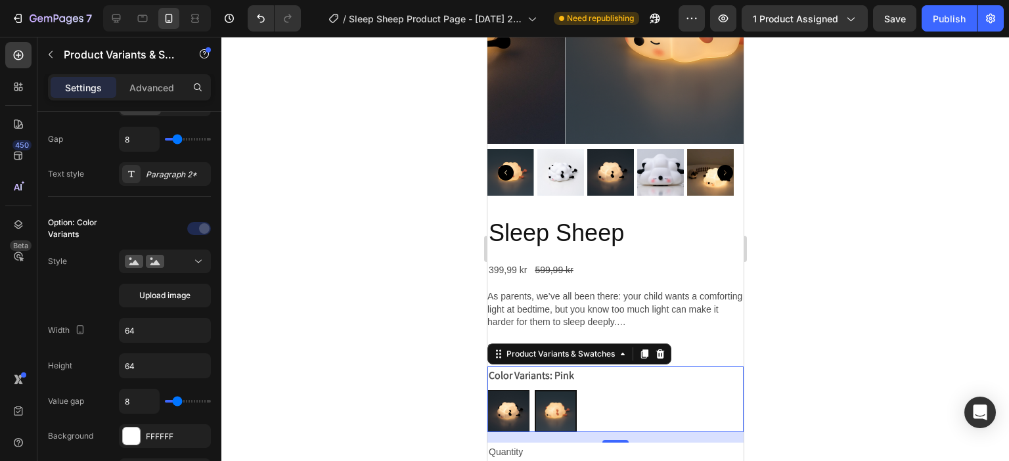
radio input "true"
click at [565, 394] on img at bounding box center [554, 411] width 41 height 41
click at [534, 390] on input "Pink Pink" at bounding box center [533, 389] width 1 height 1
radio input "true"
click at [518, 397] on img at bounding box center [507, 411] width 41 height 41
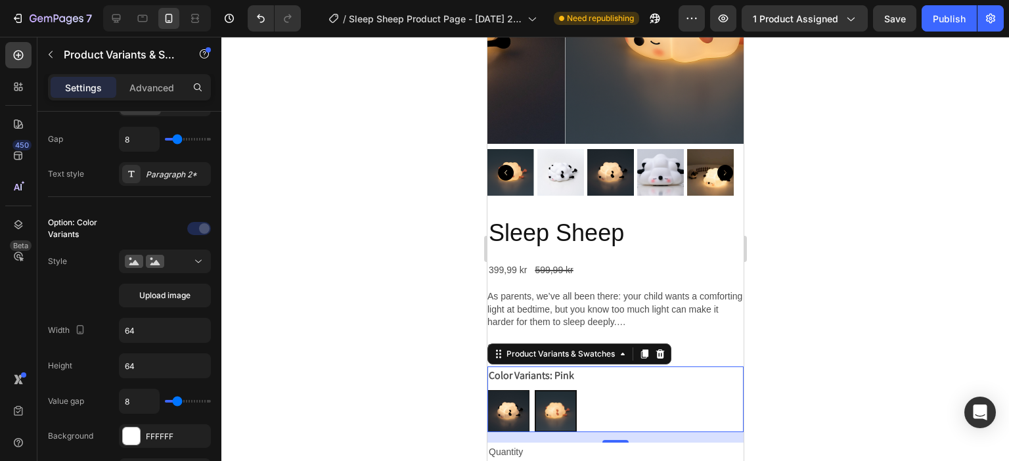
click at [487, 390] on input "Black Black" at bounding box center [486, 389] width 1 height 1
radio input "true"
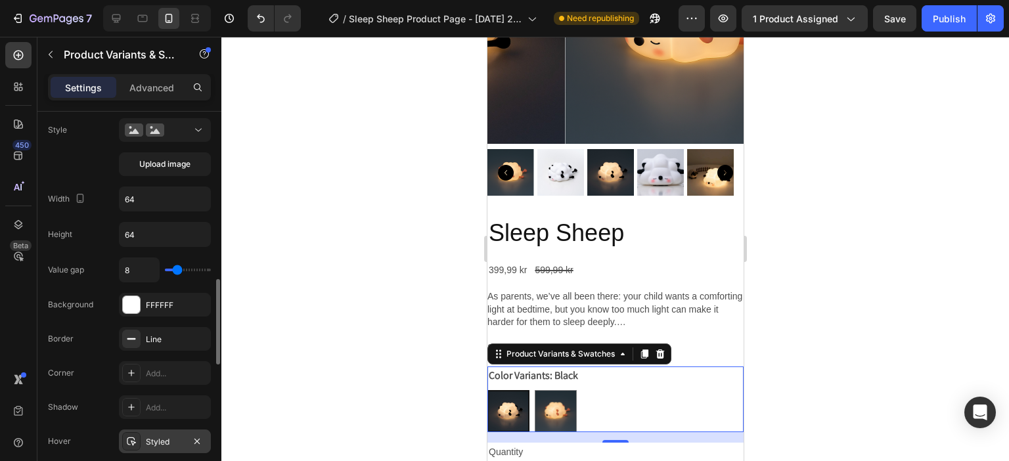
scroll to position [460, 0]
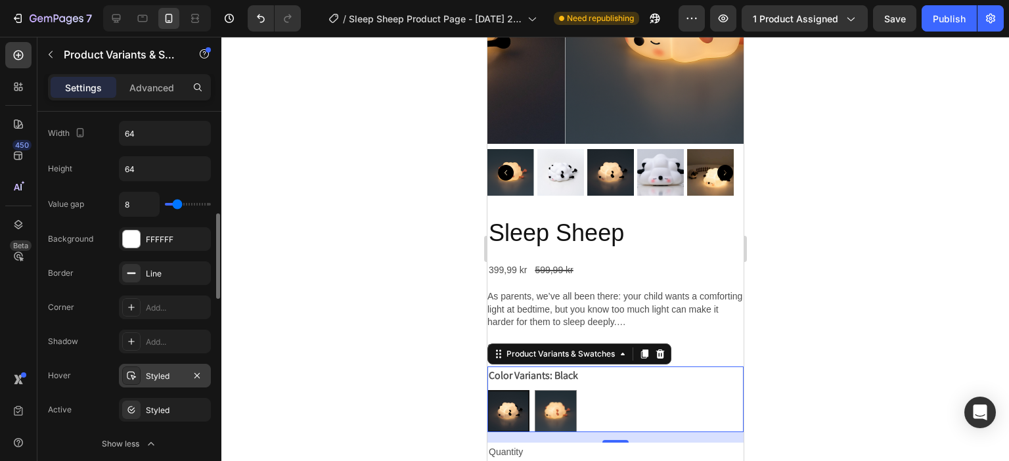
click at [169, 371] on div "Styled" at bounding box center [165, 376] width 38 height 12
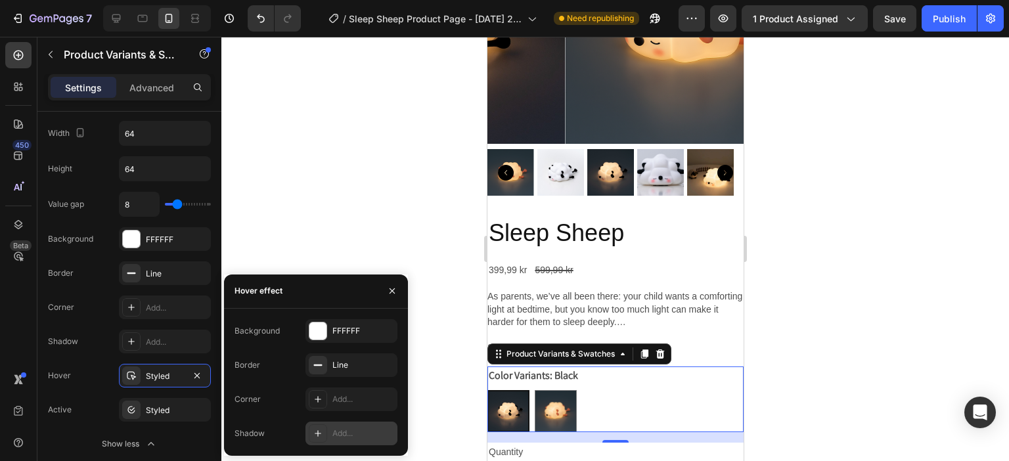
click at [377, 408] on div "Add..." at bounding box center [363, 433] width 62 height 12
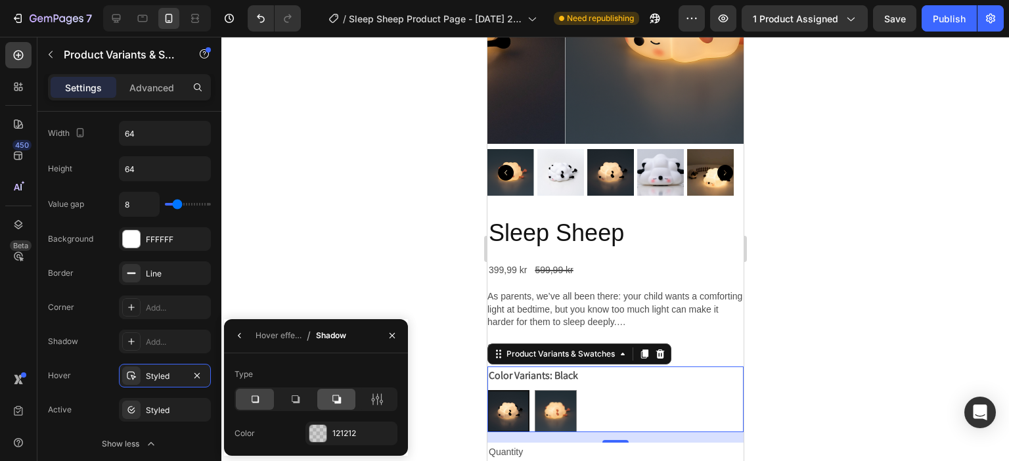
click at [335, 396] on icon at bounding box center [336, 399] width 13 height 13
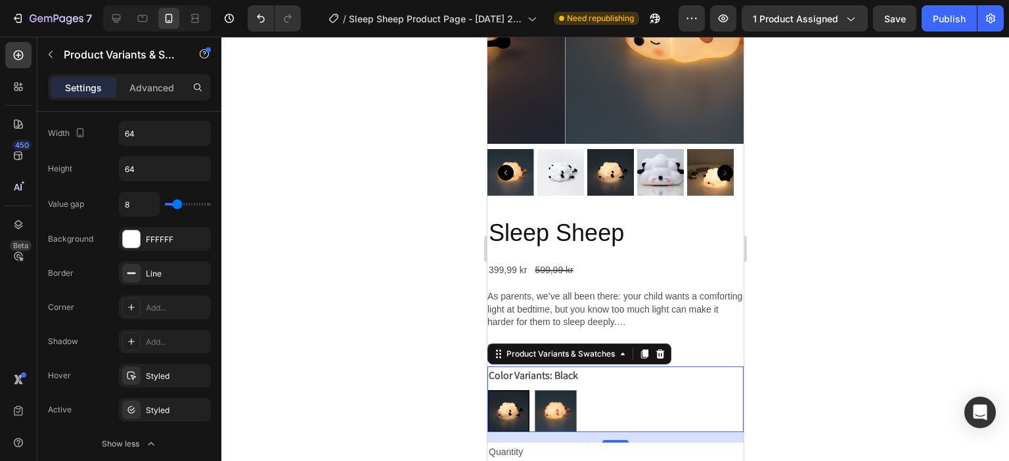
click at [514, 393] on img at bounding box center [507, 410] width 39 height 39
click at [487, 390] on input "Black Black" at bounding box center [486, 389] width 1 height 1
click at [552, 397] on img at bounding box center [554, 411] width 41 height 41
click at [534, 390] on input "Pink Pink" at bounding box center [533, 389] width 1 height 1
radio input "true"
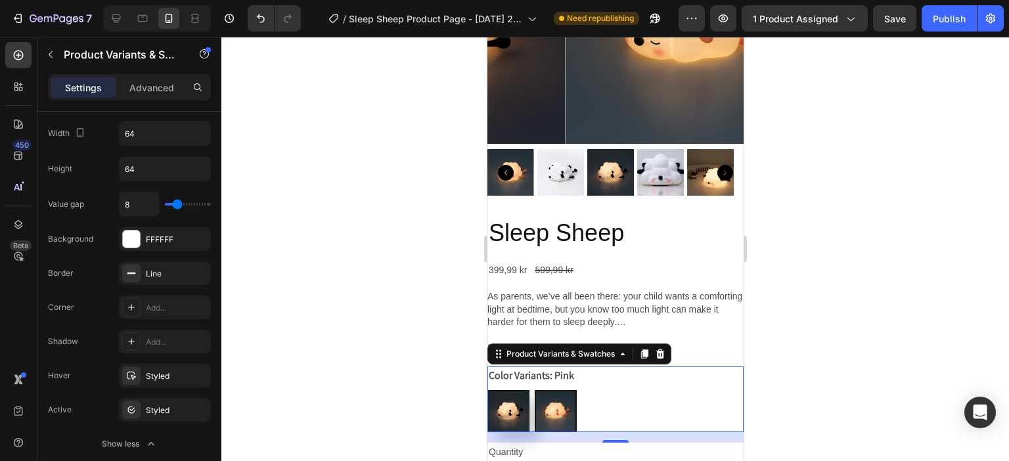
click at [500, 396] on img at bounding box center [507, 411] width 41 height 41
click at [487, 390] on input "Black Black" at bounding box center [486, 389] width 1 height 1
radio input "true"
click at [503, 391] on img at bounding box center [507, 410] width 39 height 39
click at [487, 390] on input "Black Black" at bounding box center [486, 389] width 1 height 1
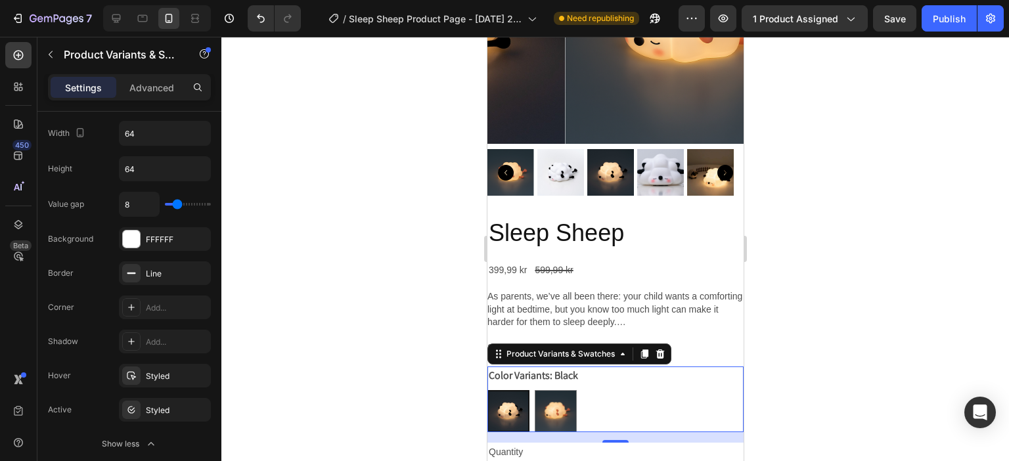
click at [510, 391] on img at bounding box center [507, 410] width 39 height 39
click at [487, 389] on input "Black Black" at bounding box center [486, 389] width 1 height 1
click at [519, 391] on img at bounding box center [507, 410] width 39 height 39
click at [487, 389] on input "Black Black" at bounding box center [486, 389] width 1 height 1
click at [184, 372] on div "Styled" at bounding box center [165, 376] width 92 height 24
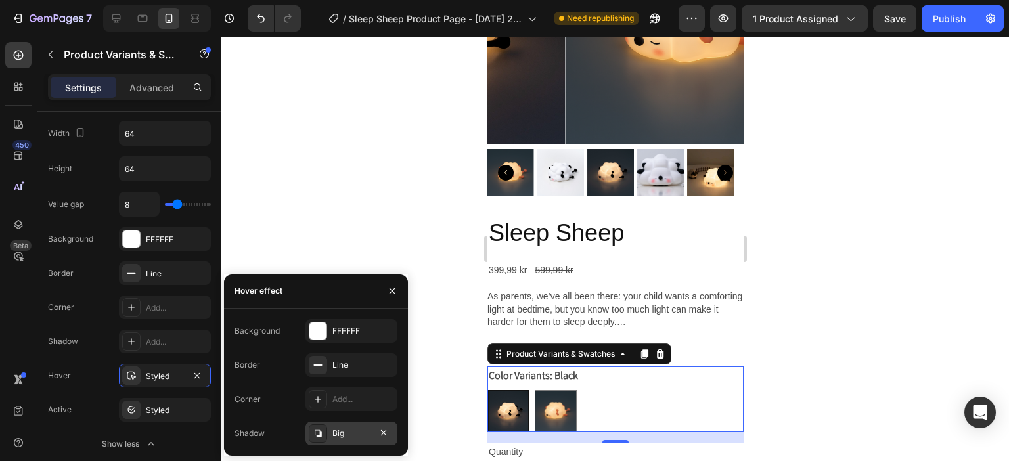
click at [347, 408] on div "Big" at bounding box center [351, 433] width 38 height 12
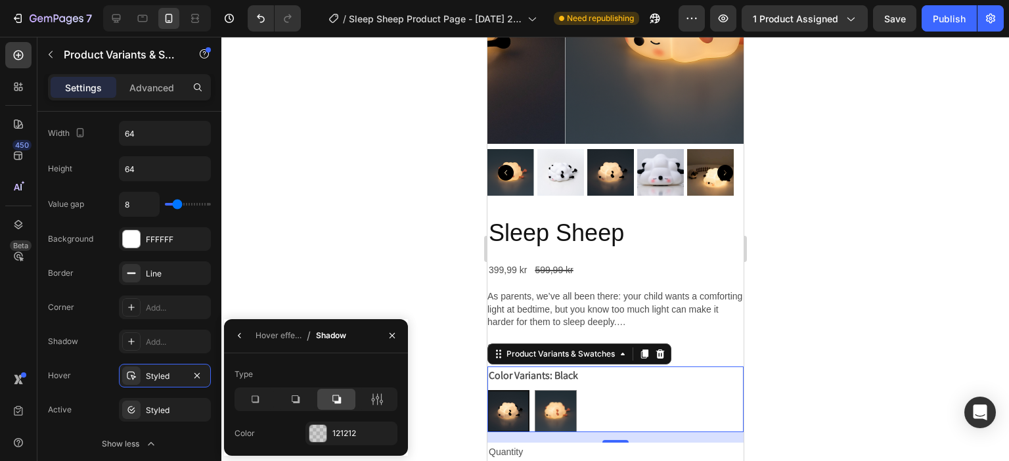
click at [336, 393] on icon at bounding box center [336, 399] width 13 height 13
click at [391, 336] on icon "button" at bounding box center [391, 335] width 5 height 5
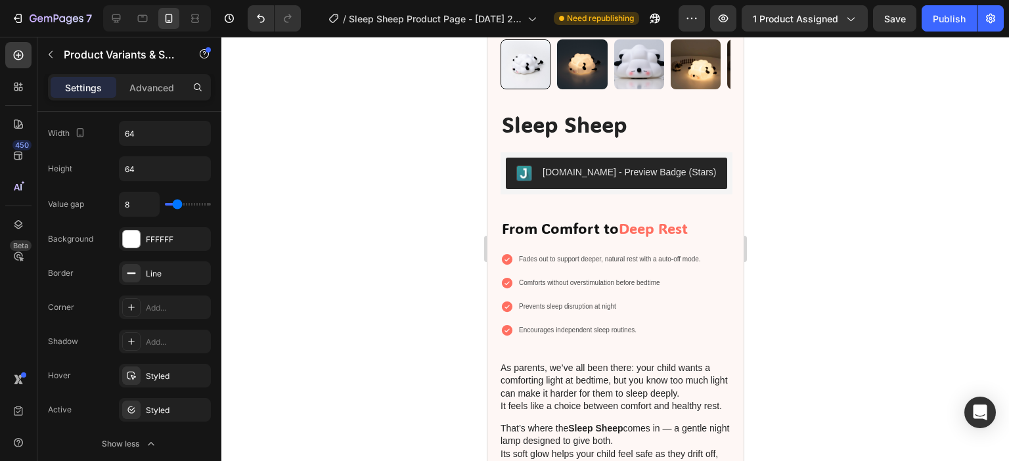
scroll to position [788, 0]
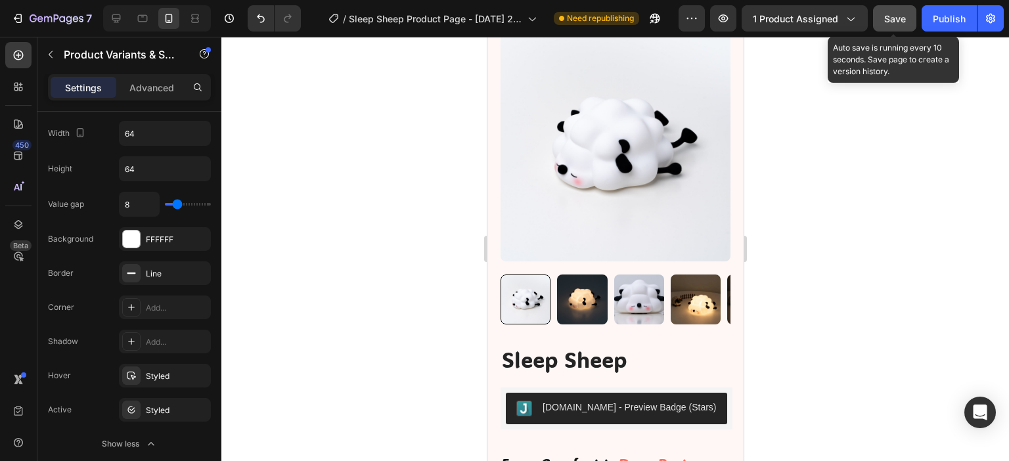
click at [883, 15] on button "Save" at bounding box center [894, 18] width 43 height 26
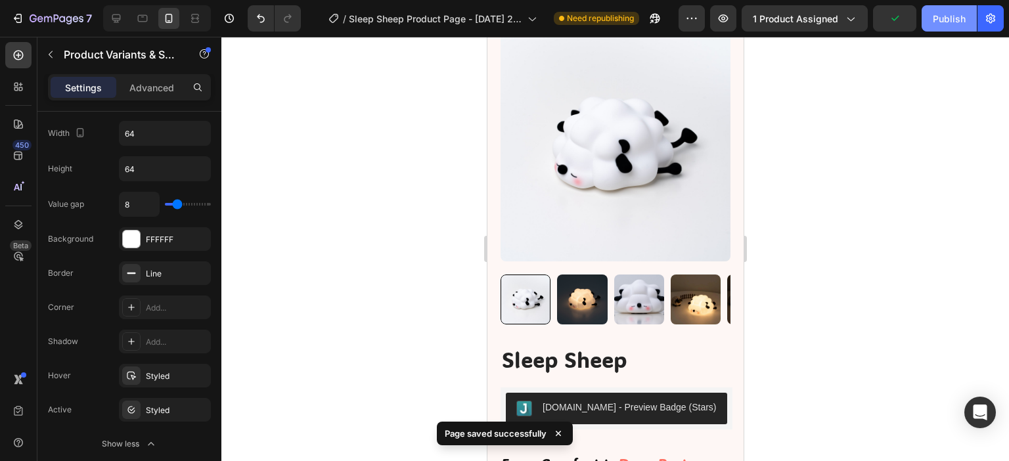
click at [953, 18] on div "Publish" at bounding box center [948, 19] width 33 height 14
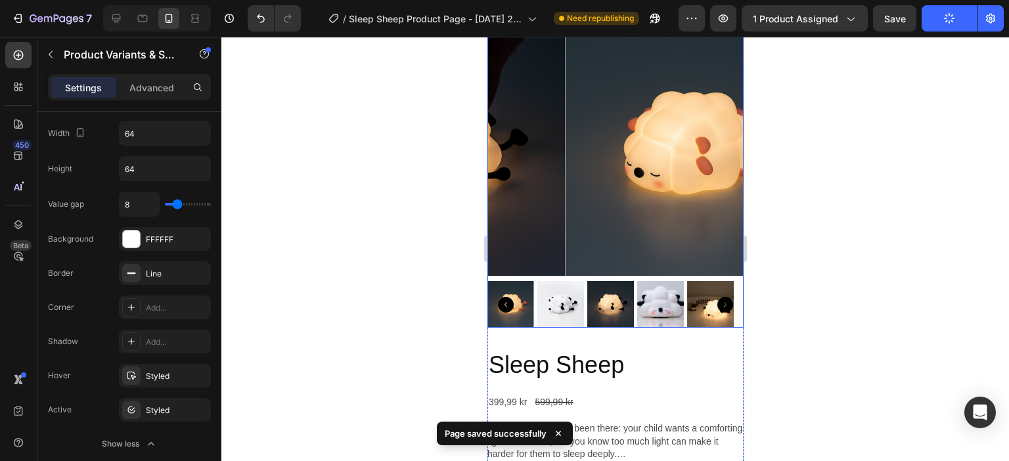
scroll to position [66, 0]
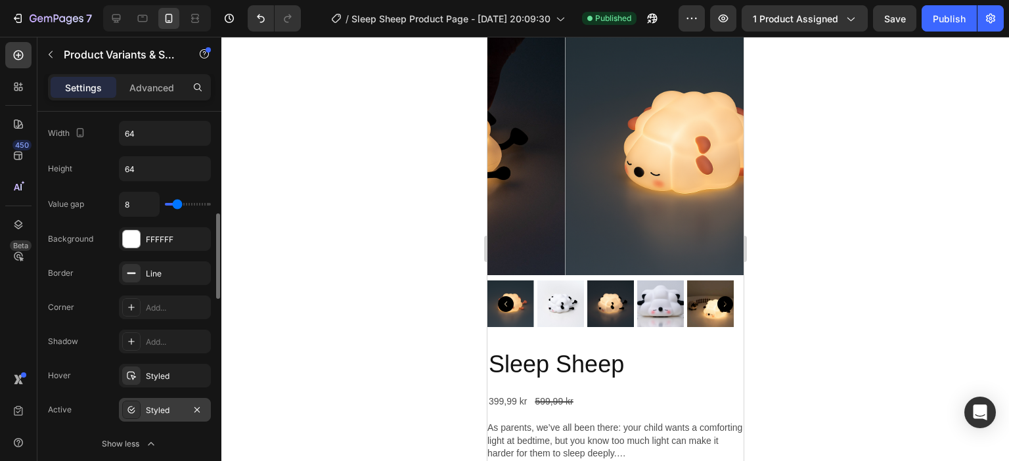
click at [163, 406] on div "Styled" at bounding box center [165, 410] width 38 height 12
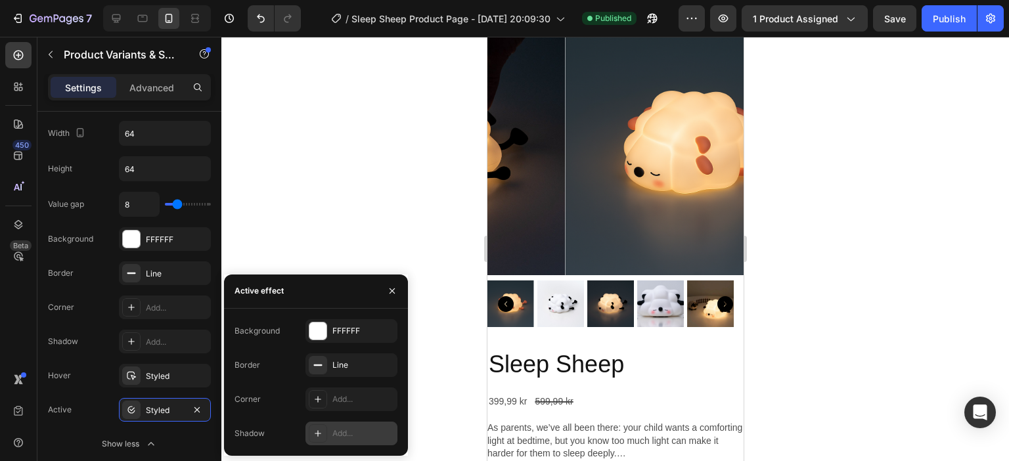
click at [348, 408] on div "Add..." at bounding box center [363, 433] width 62 height 12
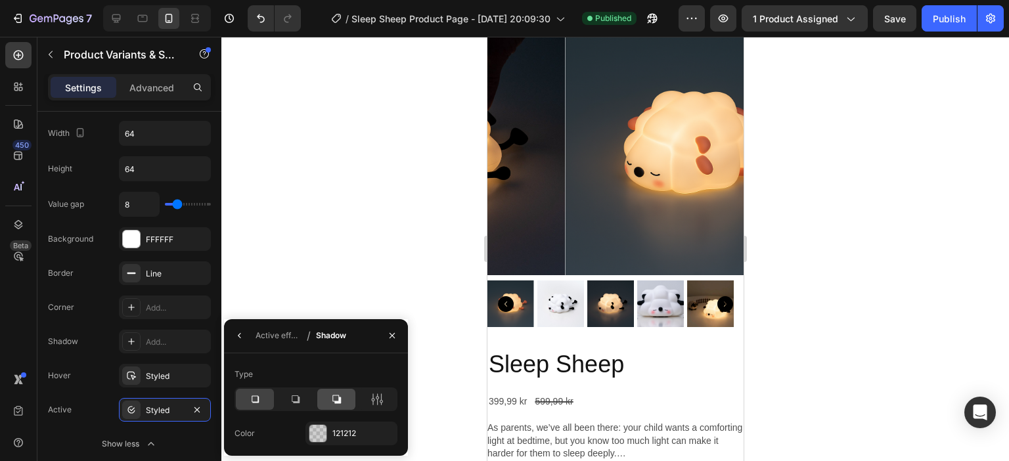
click at [336, 395] on icon at bounding box center [336, 399] width 9 height 9
click at [372, 260] on div at bounding box center [614, 249] width 787 height 424
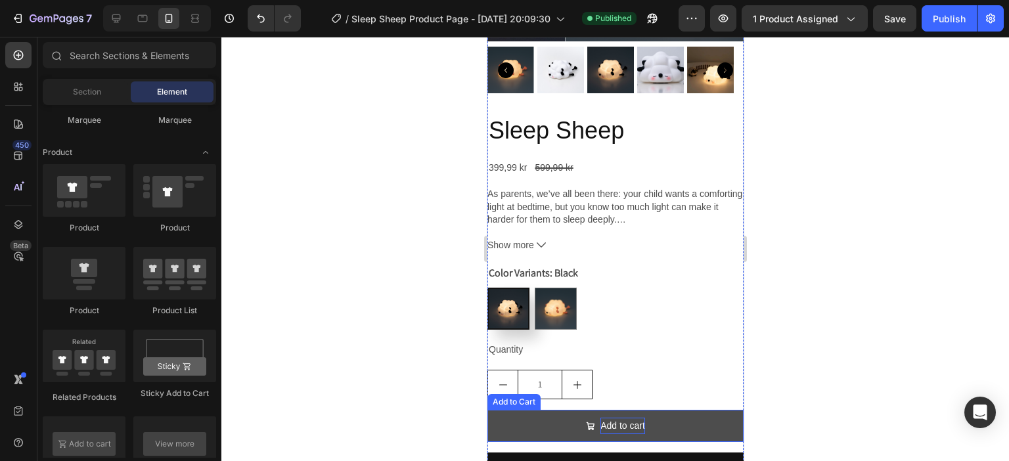
scroll to position [394, 0]
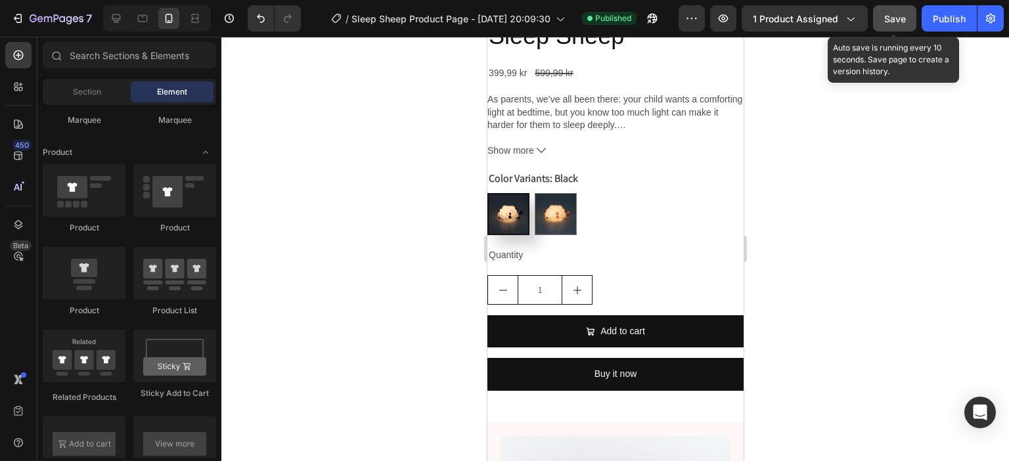
click at [888, 22] on span "Save" at bounding box center [895, 18] width 22 height 11
click at [951, 18] on div "Publish" at bounding box center [948, 19] width 33 height 14
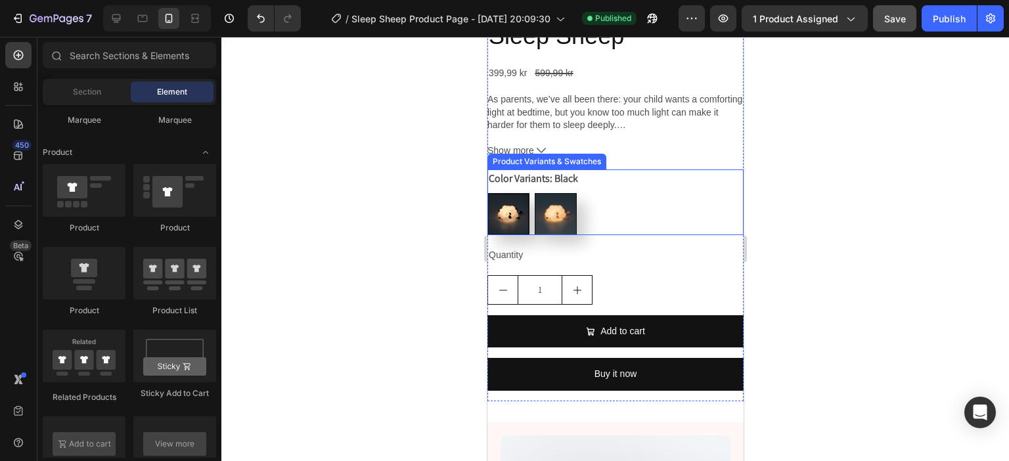
click at [552, 194] on img at bounding box center [554, 214] width 41 height 41
click at [534, 192] on input "Pink Pink" at bounding box center [533, 192] width 1 height 1
radio input "true"
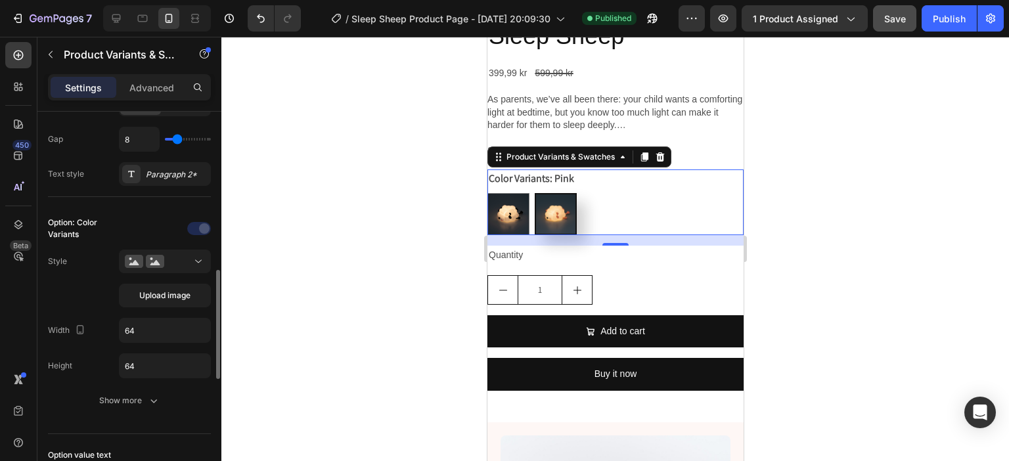
scroll to position [328, 0]
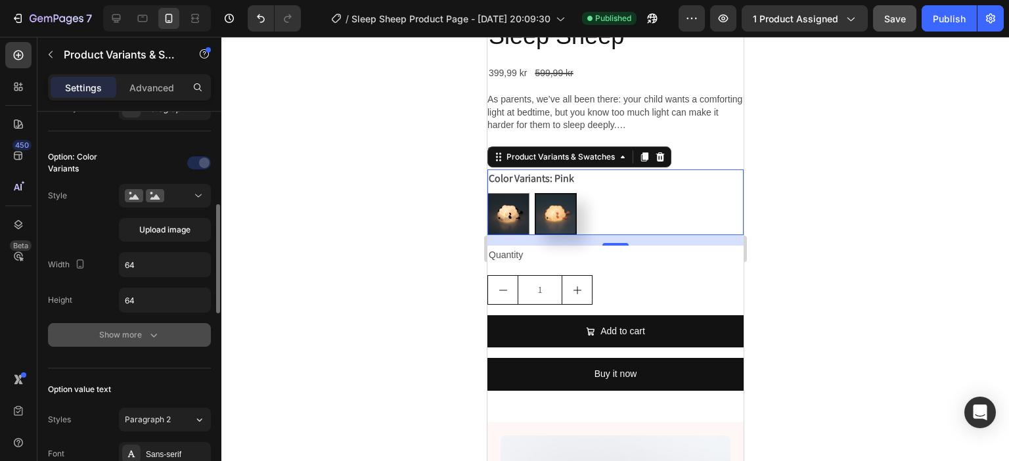
click at [161, 335] on button "Show more" at bounding box center [129, 335] width 163 height 24
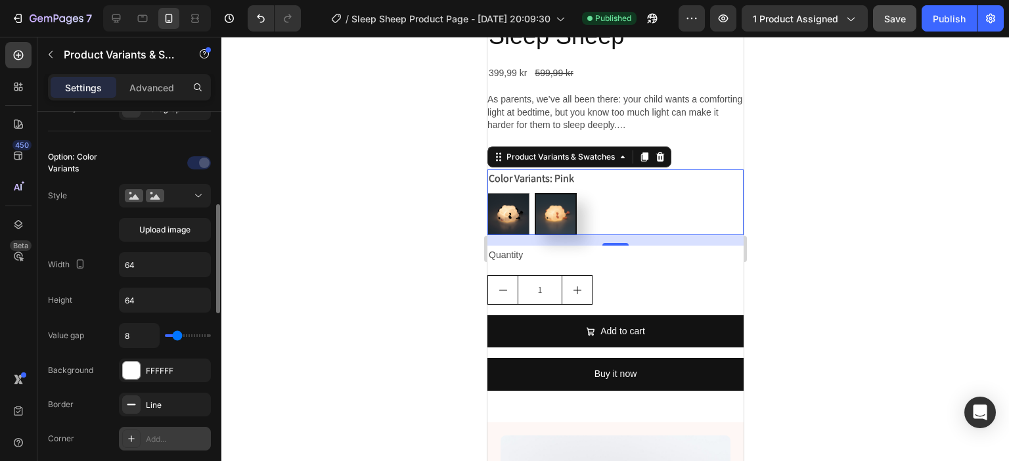
scroll to position [460, 0]
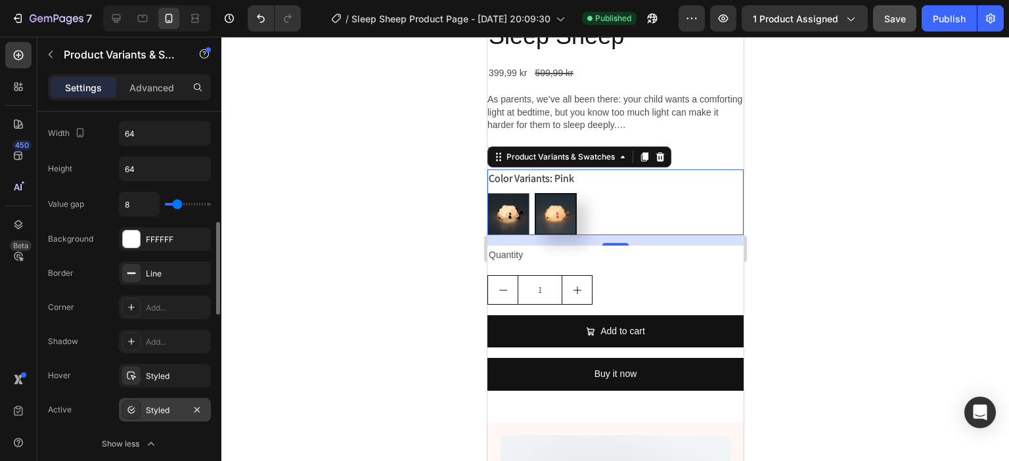
drag, startPoint x: 150, startPoint y: 407, endPoint x: 160, endPoint y: 409, distance: 10.7
click at [150, 407] on div "Styled" at bounding box center [165, 410] width 38 height 12
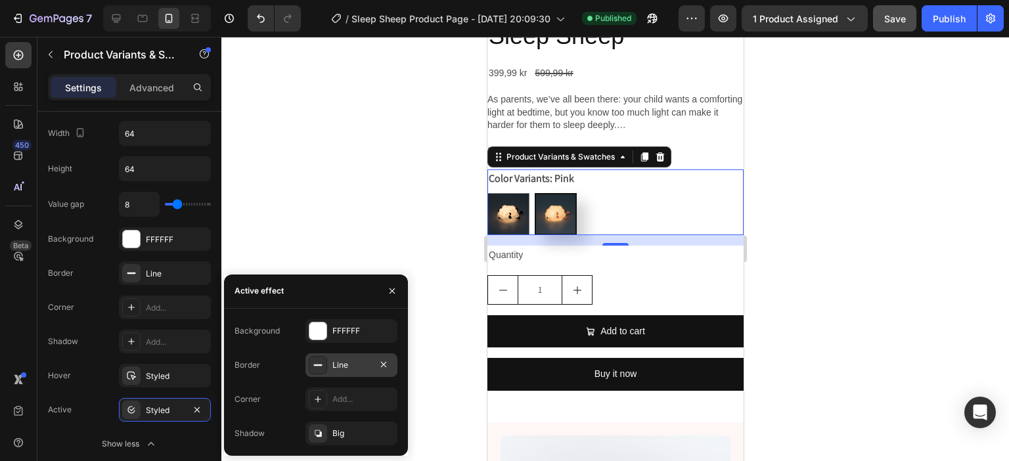
click at [351, 372] on div "Line" at bounding box center [351, 365] width 92 height 24
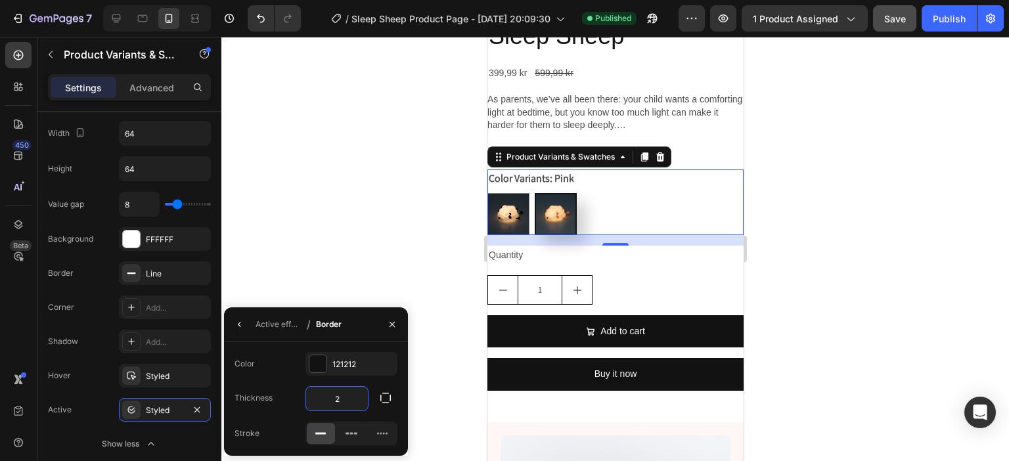
click at [344, 399] on input "2" at bounding box center [337, 399] width 62 height 24
type input "5"
type input "3"
type input "2"
type input "3"
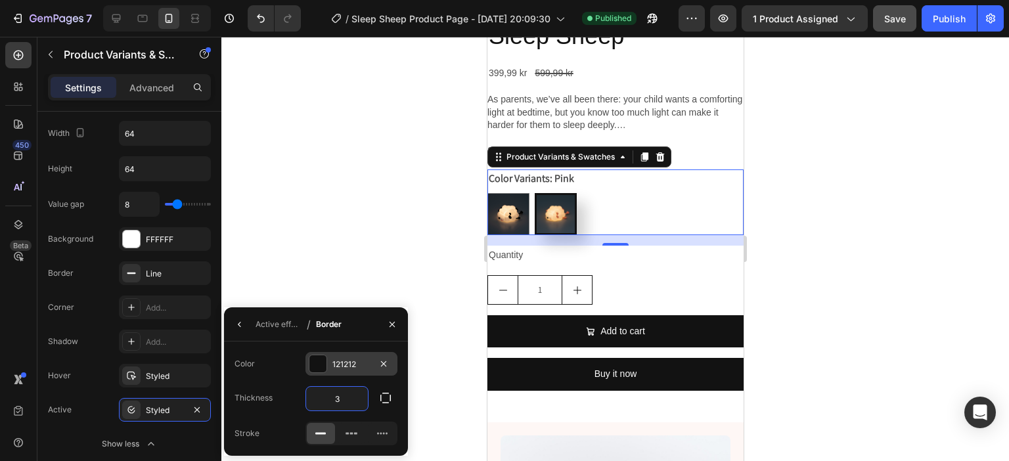
click at [353, 368] on div "121212" at bounding box center [351, 365] width 38 height 12
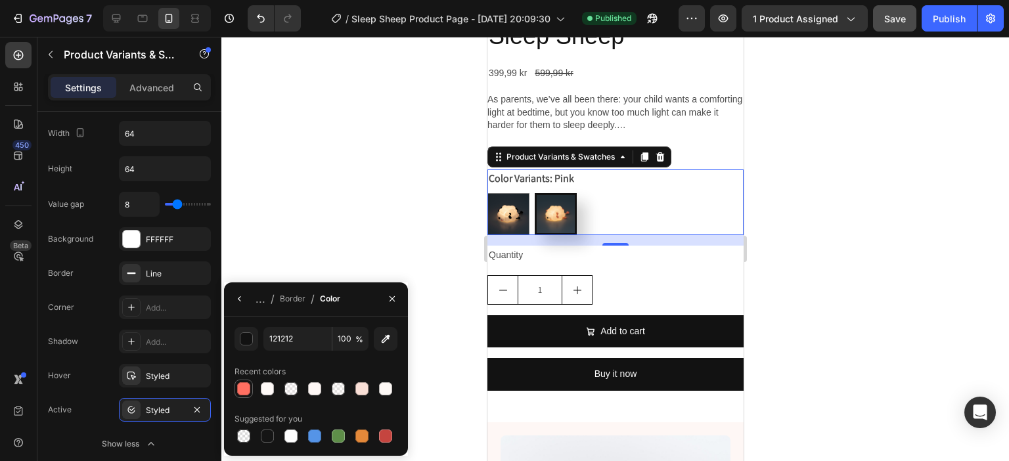
click at [242, 391] on div at bounding box center [243, 388] width 13 height 13
type input "FF6F61"
click at [294, 297] on div "Border" at bounding box center [293, 299] width 26 height 12
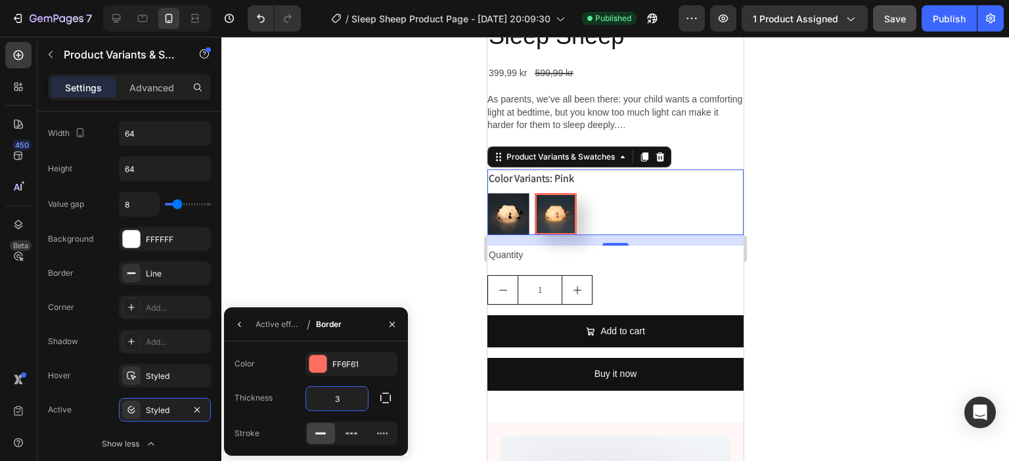
click at [341, 399] on input "3" at bounding box center [337, 399] width 62 height 24
type input "2"
type input "3"
type input "2"
click at [357, 408] on icon at bounding box center [351, 433] width 13 height 13
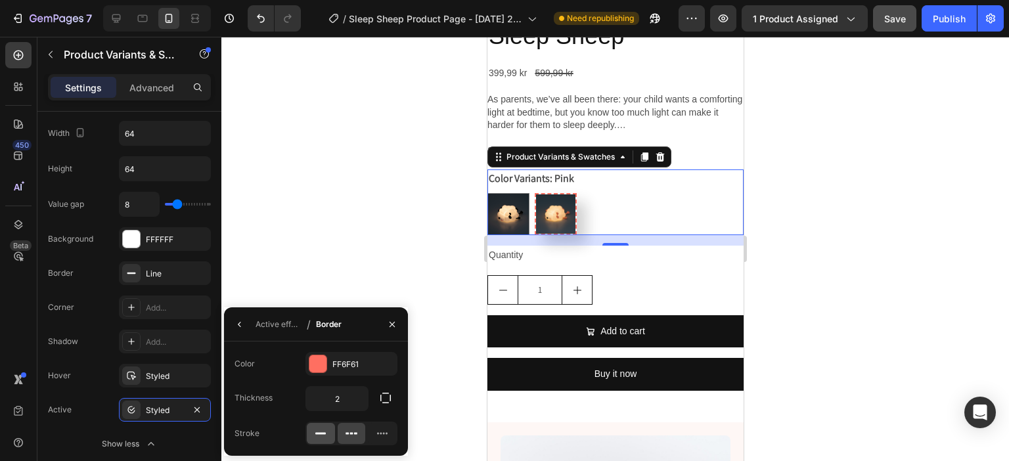
click at [324, 408] on rect at bounding box center [320, 434] width 11 height 2
click at [268, 326] on div "Active effect" at bounding box center [278, 324] width 46 height 12
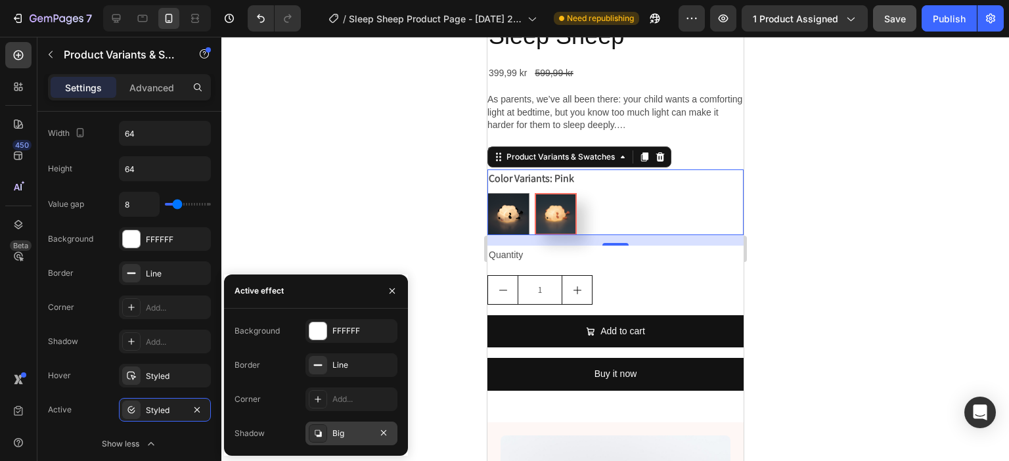
click at [336, 408] on div "Big" at bounding box center [351, 433] width 38 height 12
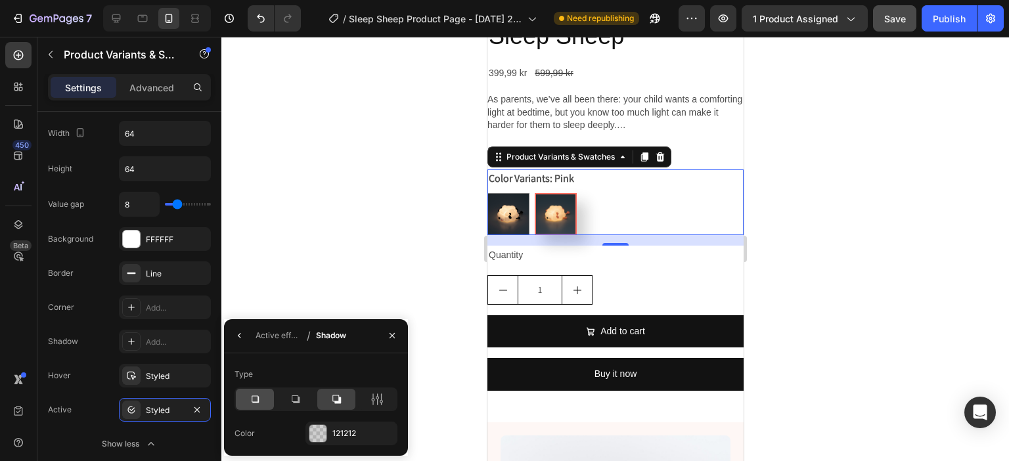
click at [253, 399] on icon at bounding box center [254, 399] width 13 height 13
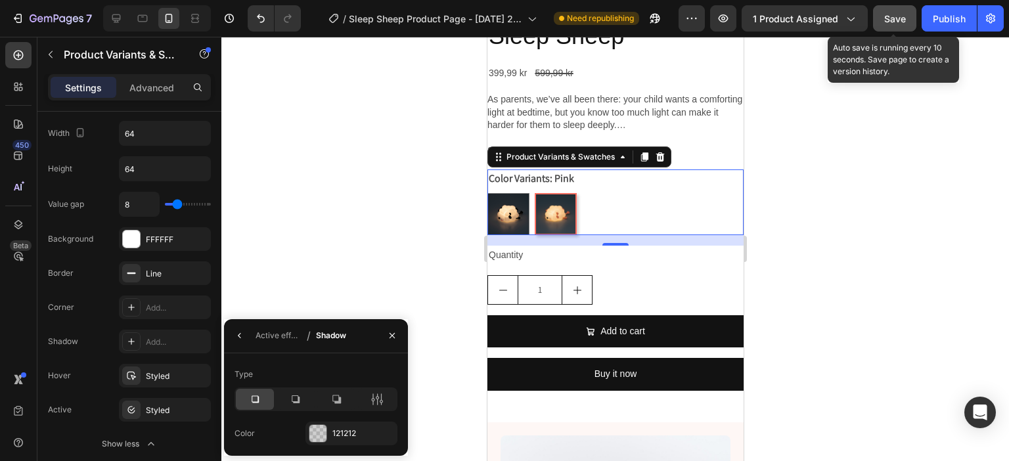
click at [898, 21] on span "Save" at bounding box center [895, 18] width 22 height 11
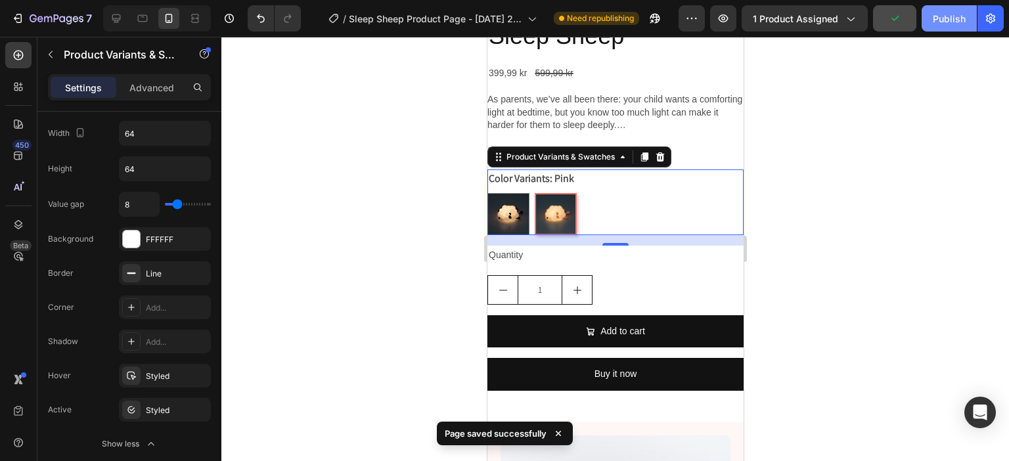
click at [946, 20] on div "Publish" at bounding box center [948, 19] width 33 height 14
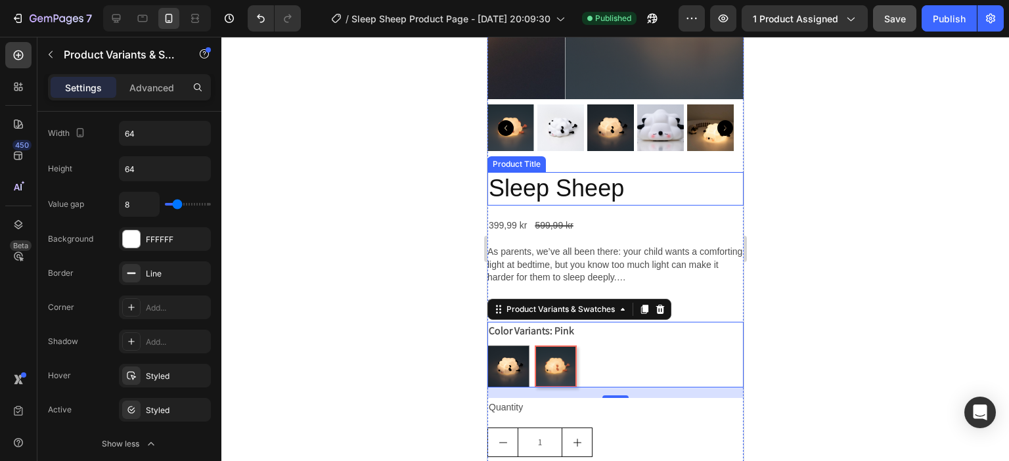
scroll to position [197, 0]
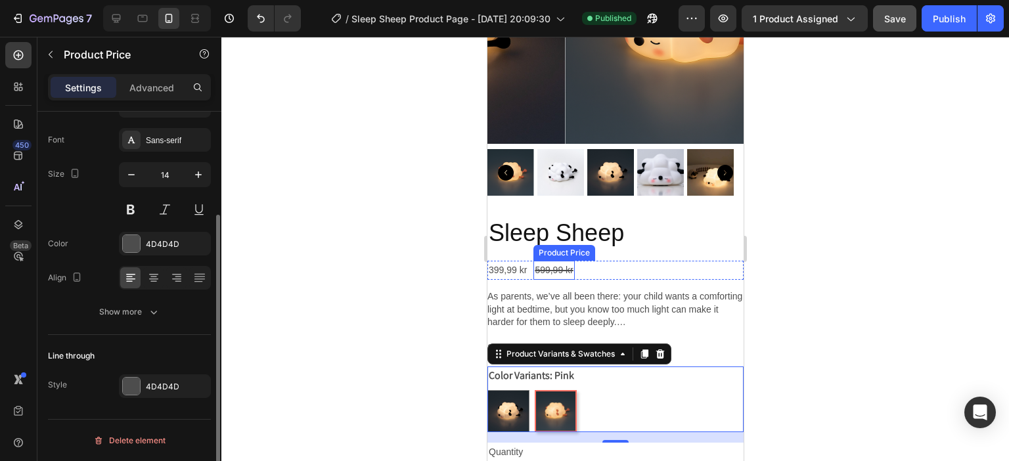
click at [561, 261] on div "599,99 kr" at bounding box center [553, 270] width 41 height 19
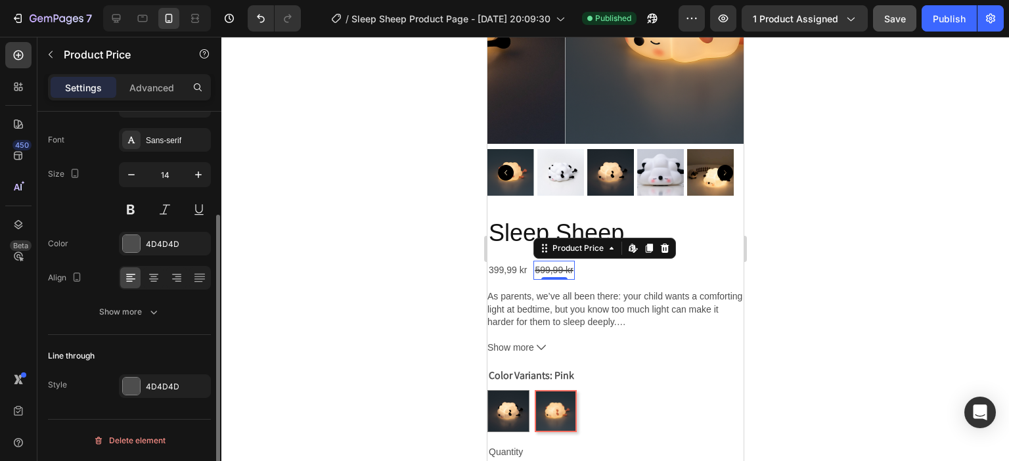
scroll to position [0, 0]
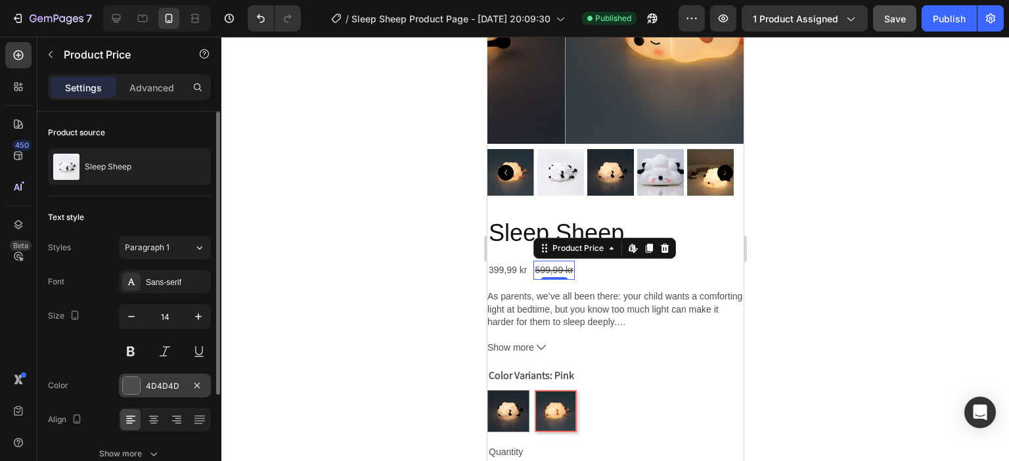
click at [153, 381] on div "4D4D4D" at bounding box center [165, 386] width 38 height 12
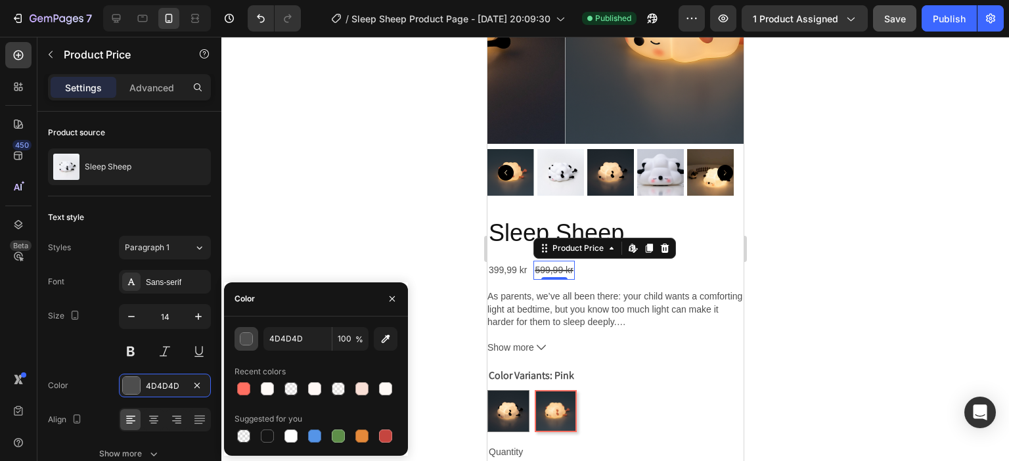
click at [246, 338] on div "button" at bounding box center [246, 339] width 13 height 13
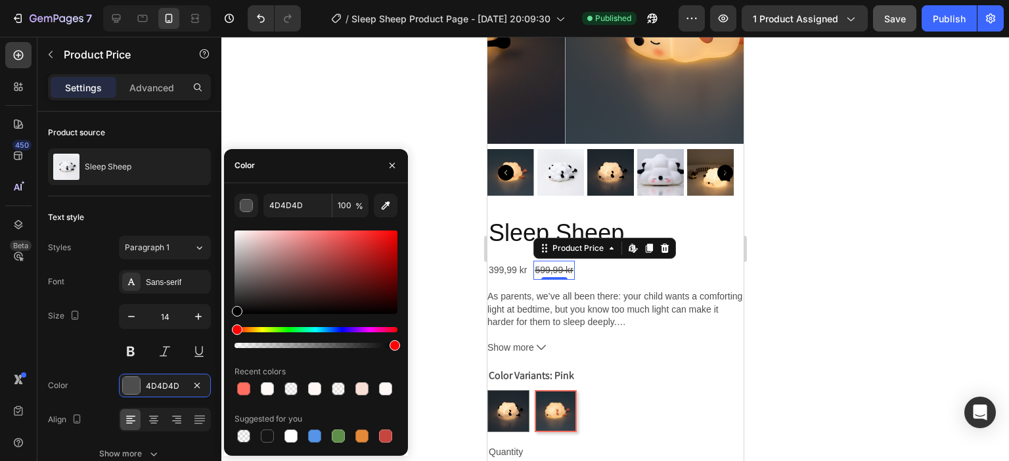
click at [397, 232] on div "4D4D4D 100 % Recent colors Suggested for you" at bounding box center [316, 319] width 184 height 251
drag, startPoint x: 387, startPoint y: 240, endPoint x: 420, endPoint y: 221, distance: 37.1
click at [419, 0] on div "7 Version history / Sleep Sheep Product Page - [DATE] 20:09:30 Published Previe…" at bounding box center [504, 0] width 1009 height 0
type input "FF0000"
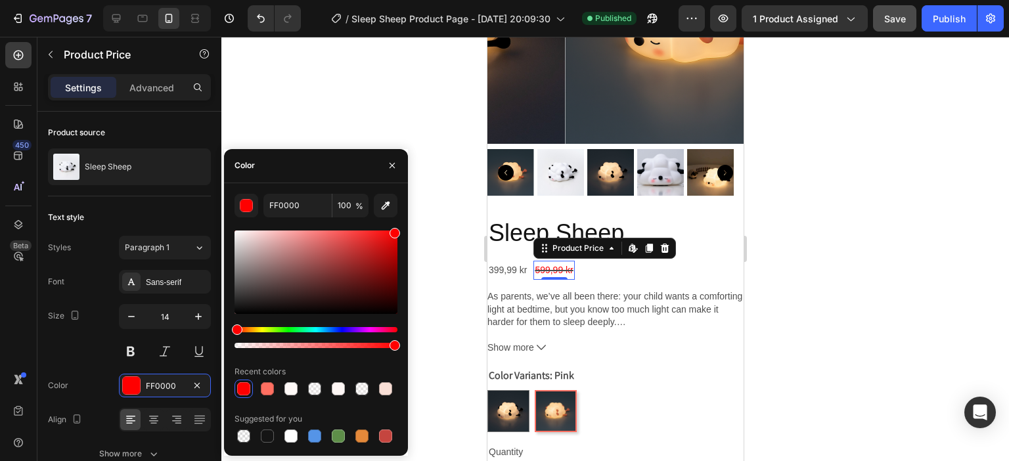
click at [454, 217] on div at bounding box center [614, 249] width 787 height 424
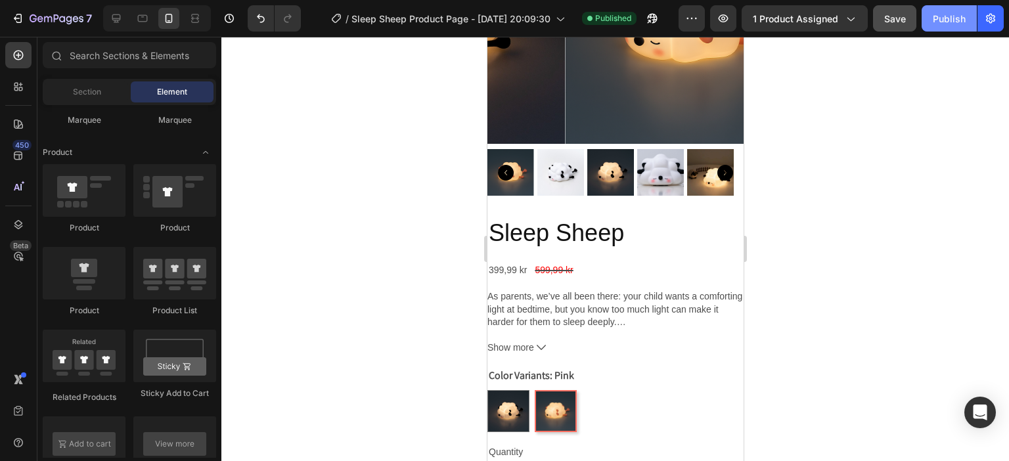
click at [932, 24] on button "Publish" at bounding box center [948, 18] width 55 height 26
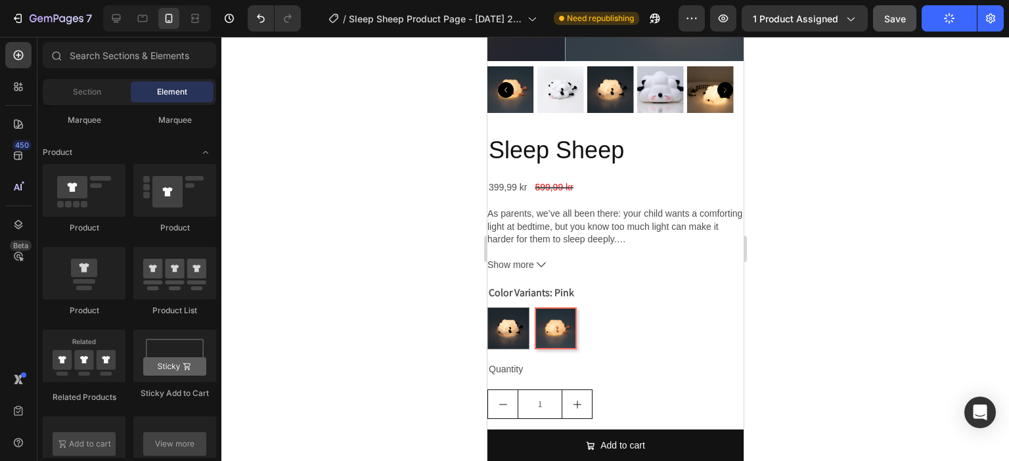
scroll to position [225, 0]
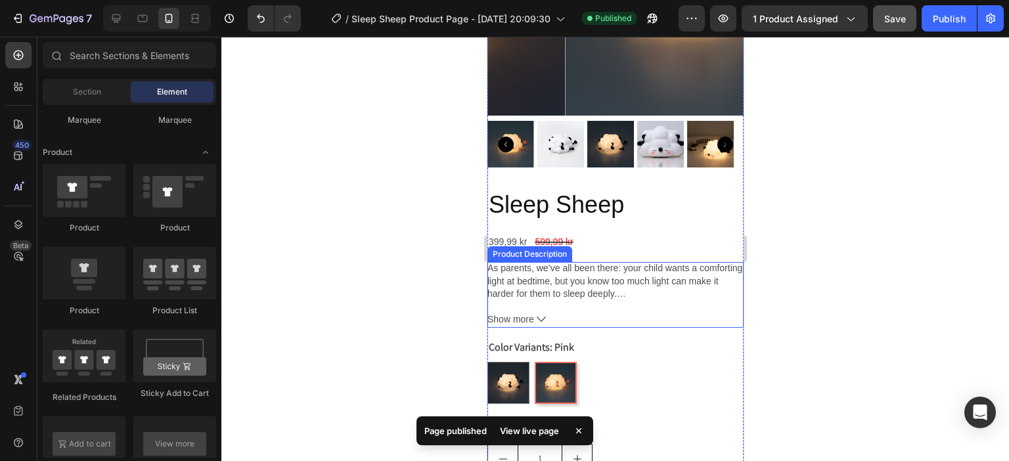
click at [540, 311] on button "Show more" at bounding box center [615, 319] width 256 height 16
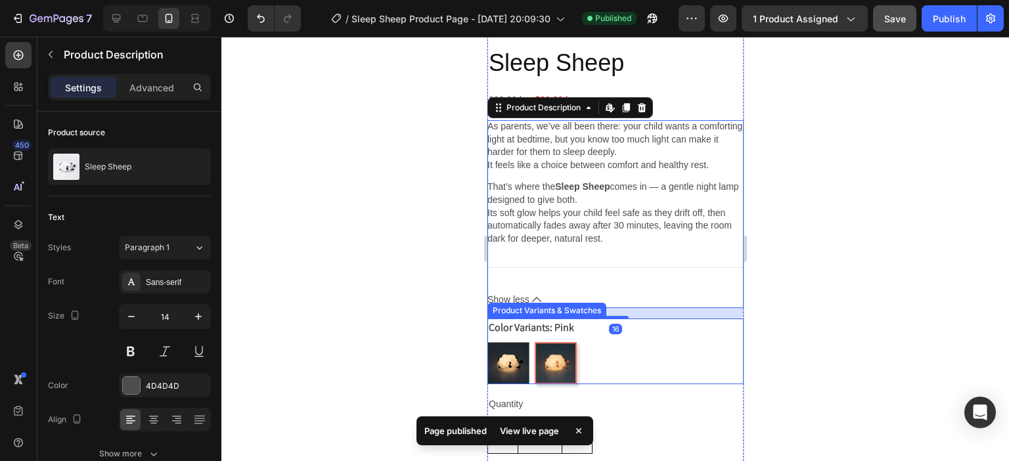
scroll to position [422, 0]
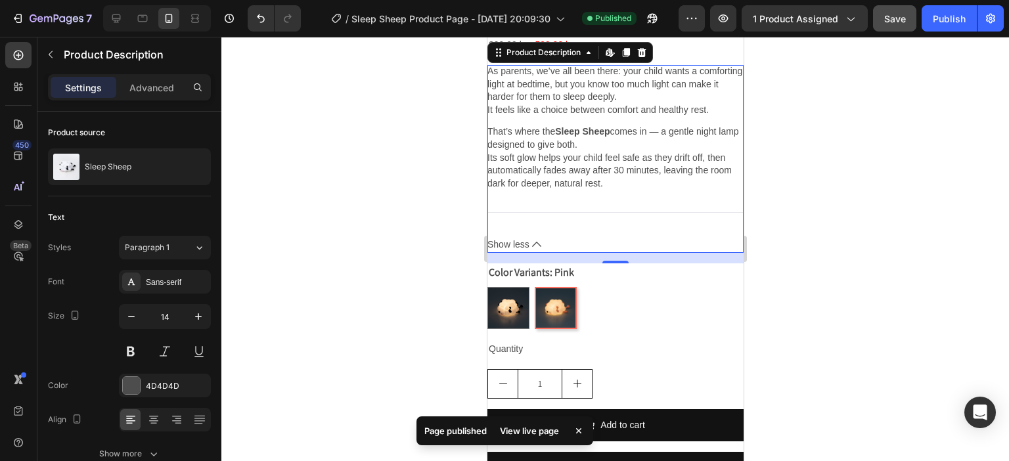
click at [536, 242] on icon at bounding box center [535, 244] width 9 height 5
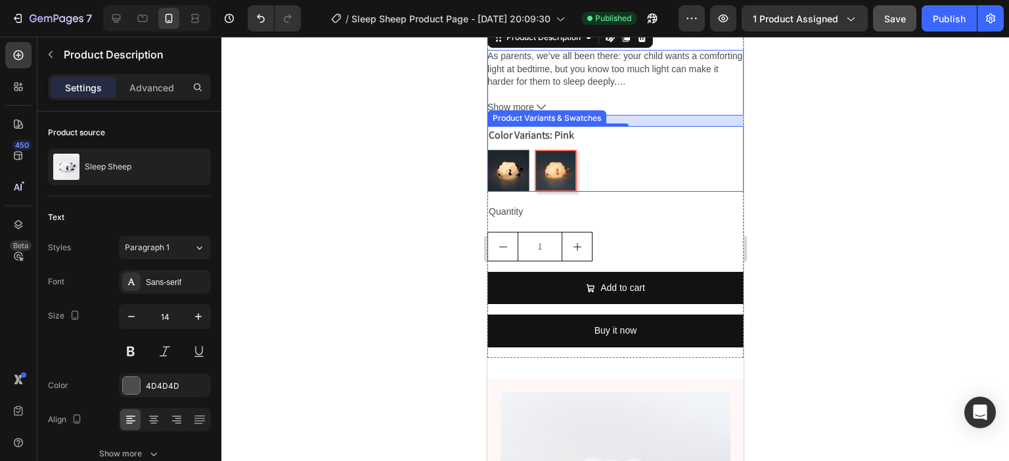
scroll to position [357, 0]
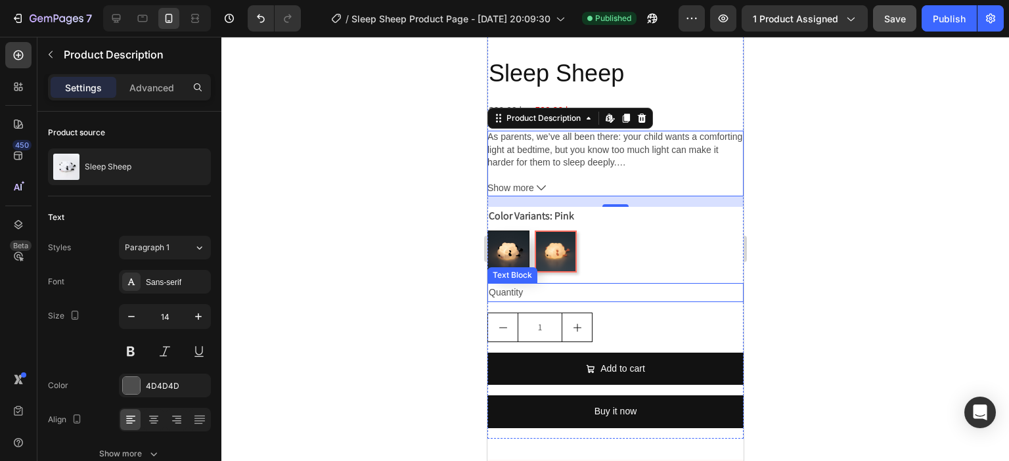
click at [508, 250] on img at bounding box center [507, 251] width 41 height 41
click at [487, 230] on input "Black Black" at bounding box center [486, 230] width 1 height 1
radio input "true"
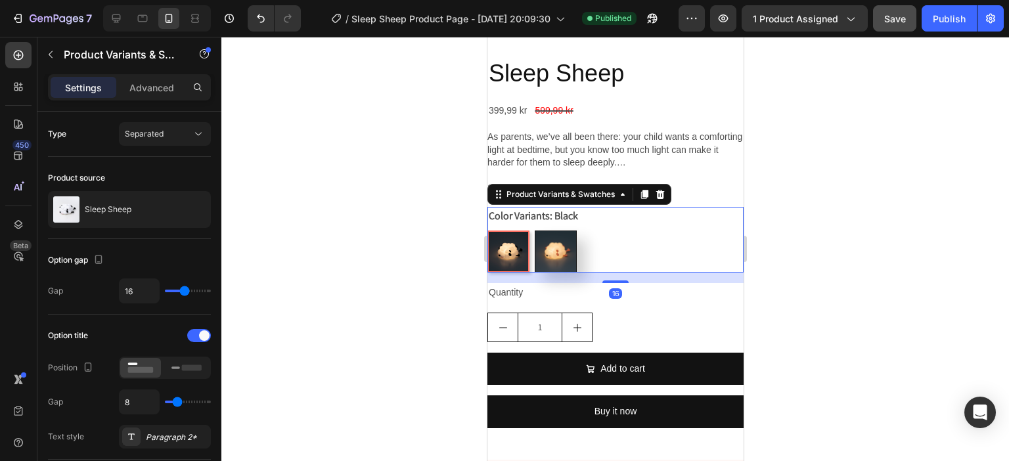
click at [551, 249] on img at bounding box center [554, 251] width 41 height 41
click at [534, 230] on input "Pink Pink" at bounding box center [533, 230] width 1 height 1
radio input "true"
click at [556, 238] on img at bounding box center [554, 251] width 39 height 39
click at [534, 230] on input "Pink Pink" at bounding box center [533, 230] width 1 height 1
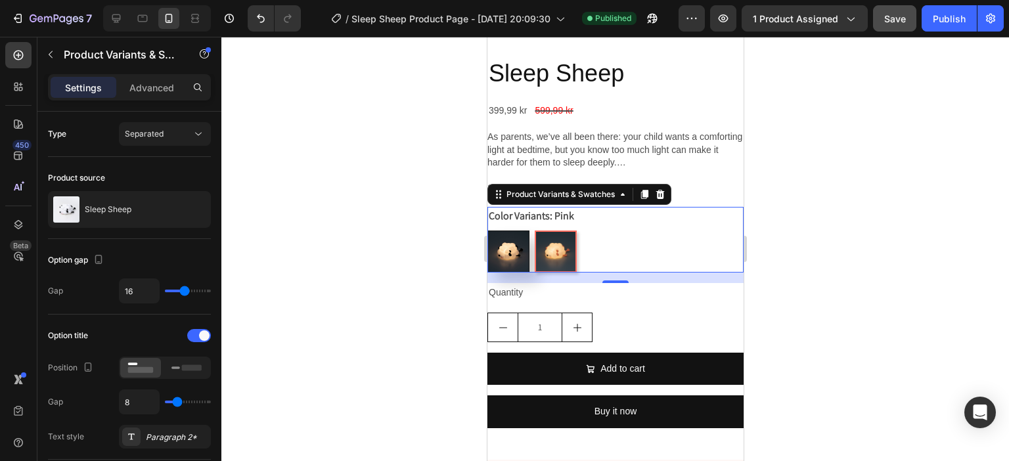
click at [515, 241] on img at bounding box center [507, 251] width 41 height 41
click at [487, 230] on input "Black Black" at bounding box center [486, 230] width 1 height 1
radio input "true"
click at [552, 245] on img at bounding box center [554, 251] width 41 height 41
click at [534, 230] on input "Pink Pink" at bounding box center [533, 230] width 1 height 1
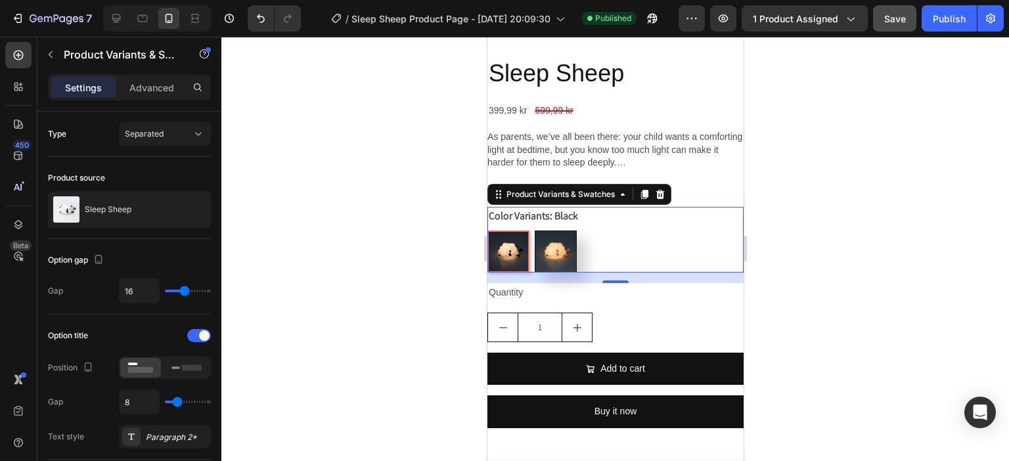
radio input "true"
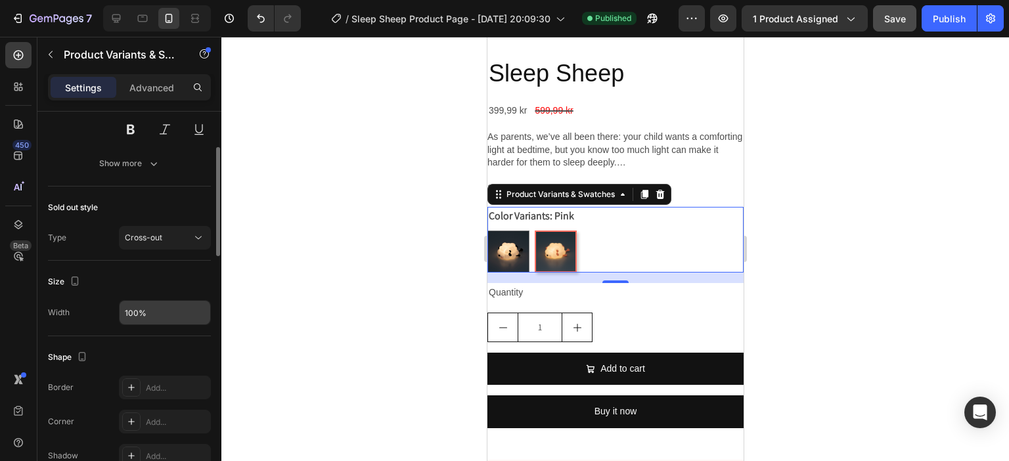
scroll to position [328, 0]
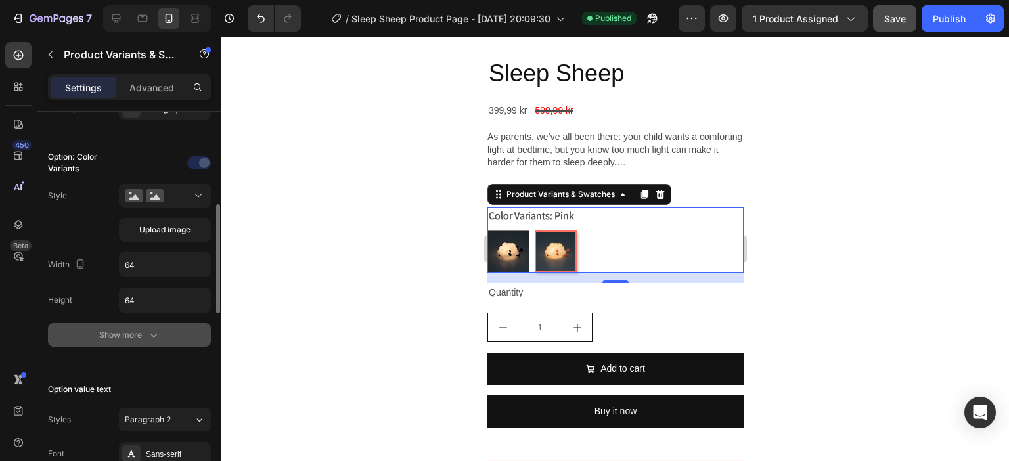
click at [146, 335] on div "Show more" at bounding box center [129, 334] width 61 height 13
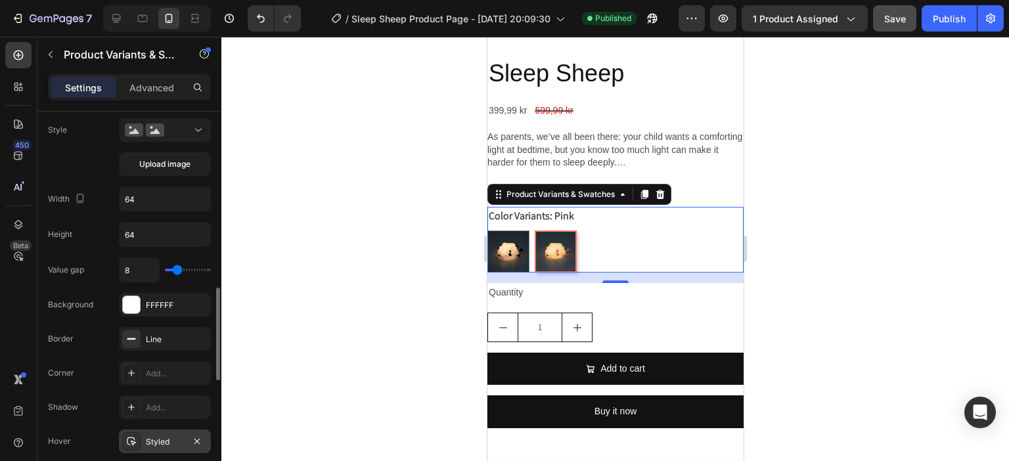
scroll to position [460, 0]
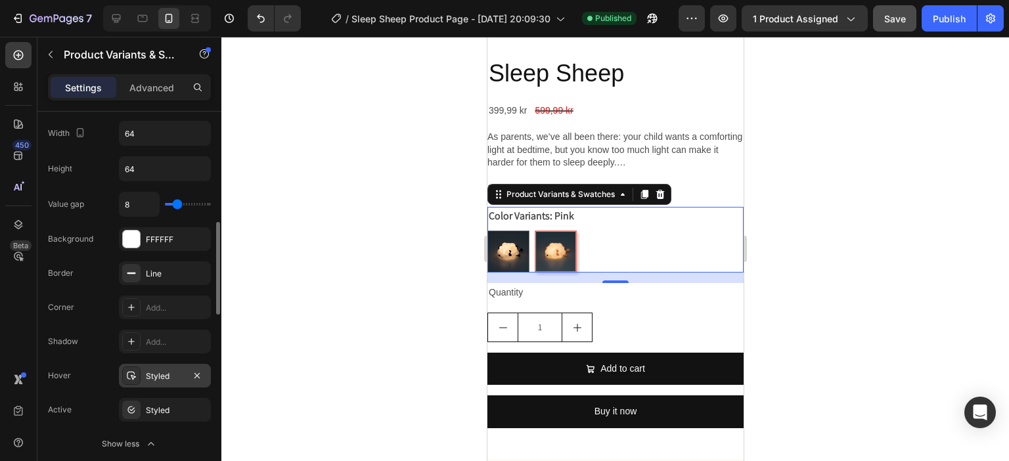
click at [152, 377] on div "Styled" at bounding box center [165, 376] width 38 height 12
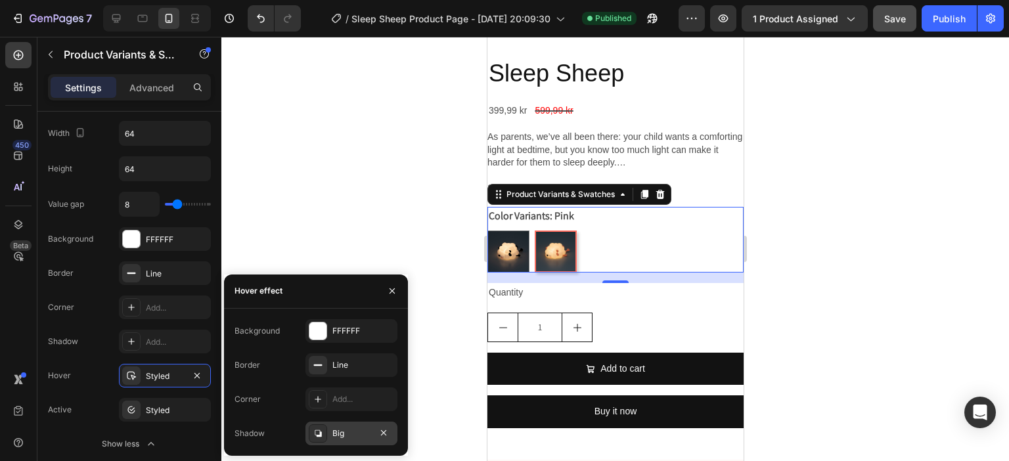
click at [345, 408] on div "Big" at bounding box center [351, 433] width 38 height 12
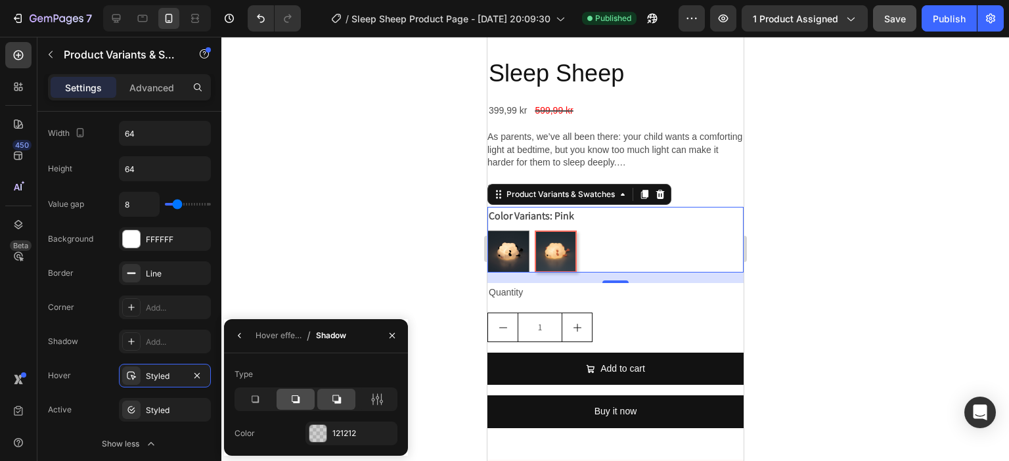
click at [299, 393] on icon at bounding box center [295, 399] width 13 height 13
click at [150, 342] on div "Add..." at bounding box center [177, 342] width 62 height 12
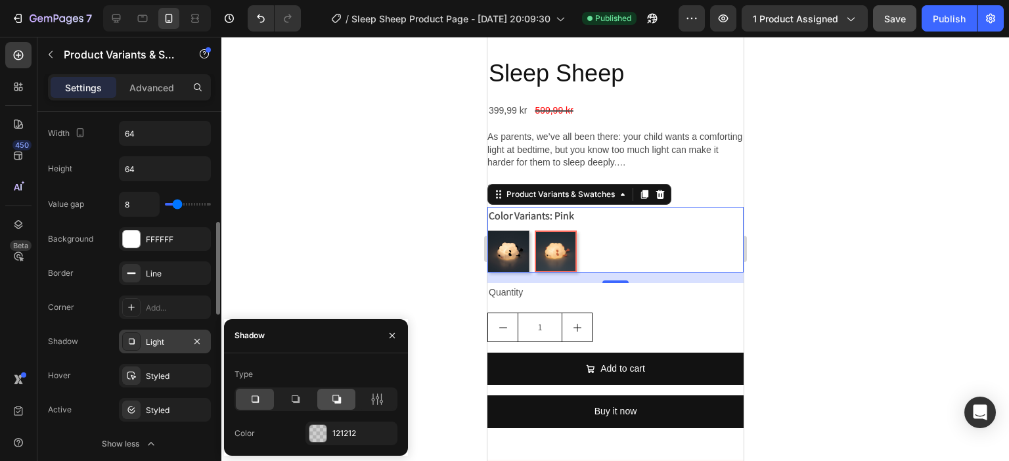
click at [335, 397] on icon at bounding box center [336, 399] width 13 height 13
click at [251, 397] on icon at bounding box center [254, 399] width 13 height 13
click at [394, 330] on icon "button" at bounding box center [392, 335] width 11 height 11
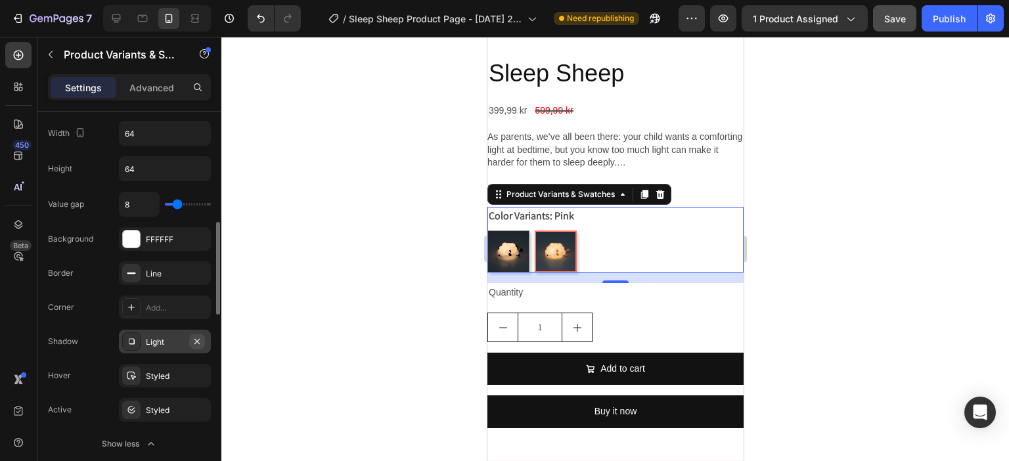
click at [197, 338] on icon "button" at bounding box center [197, 341] width 11 height 11
click at [959, 22] on div "Publish" at bounding box center [948, 19] width 33 height 14
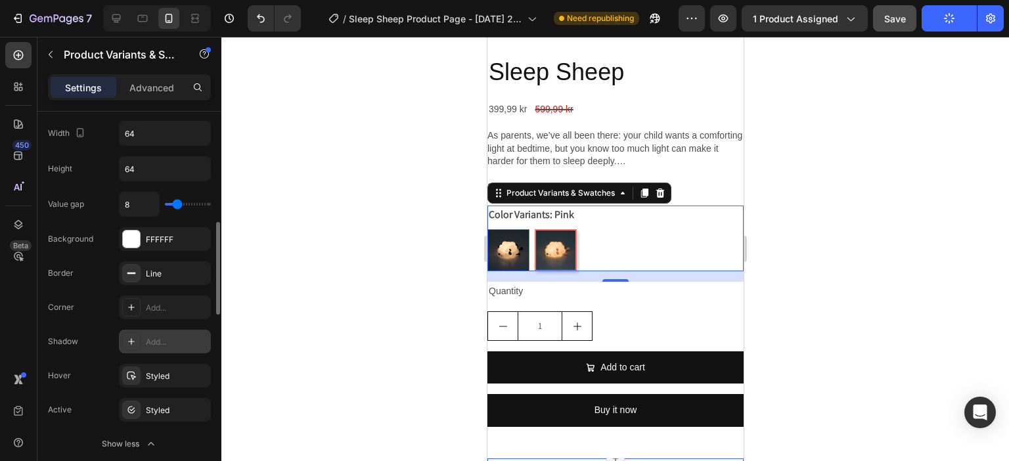
scroll to position [488, 0]
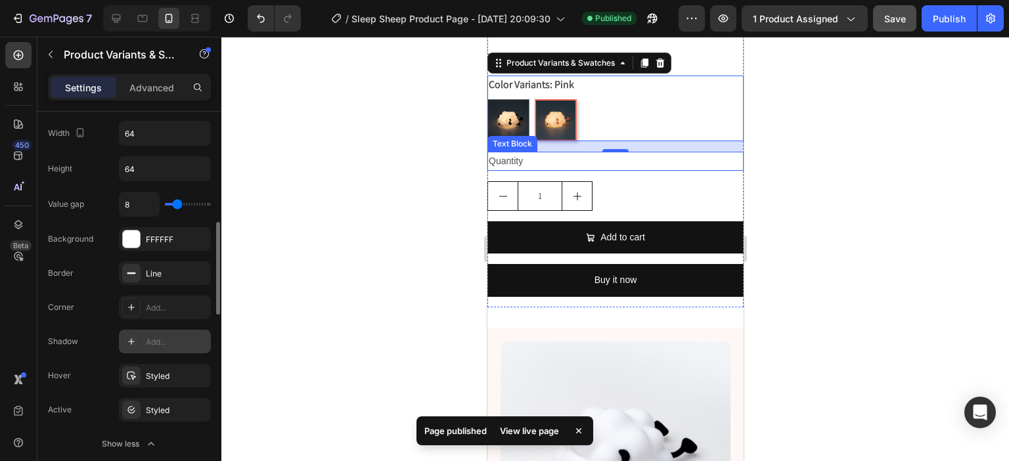
click at [557, 155] on div "Quantity" at bounding box center [615, 161] width 256 height 19
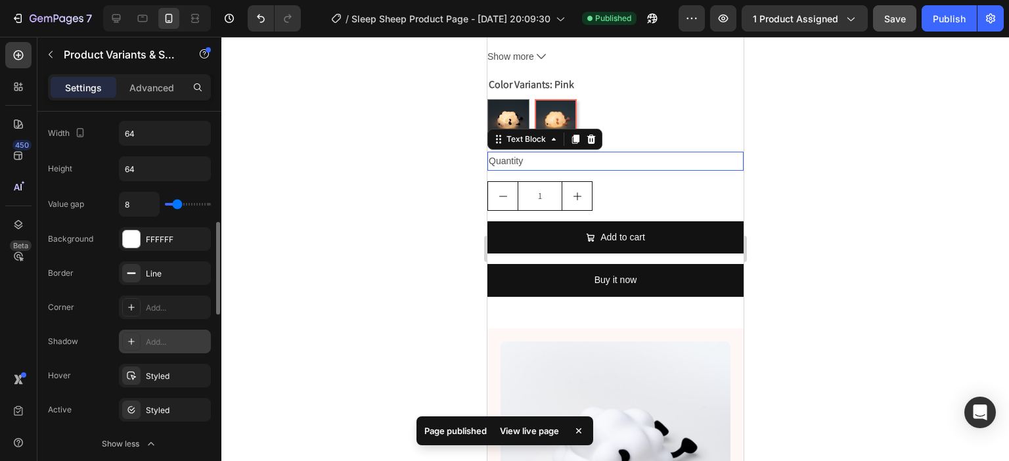
scroll to position [0, 0]
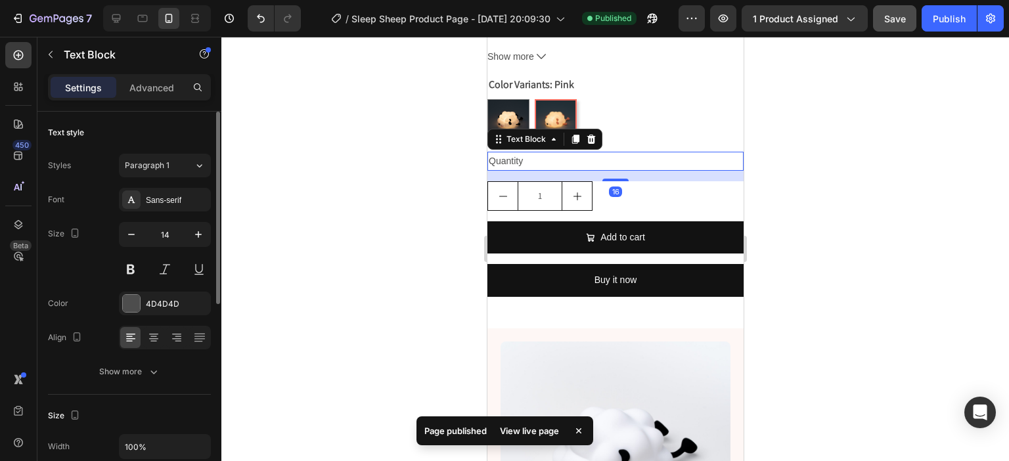
click at [534, 152] on div "Quantity" at bounding box center [615, 161] width 256 height 19
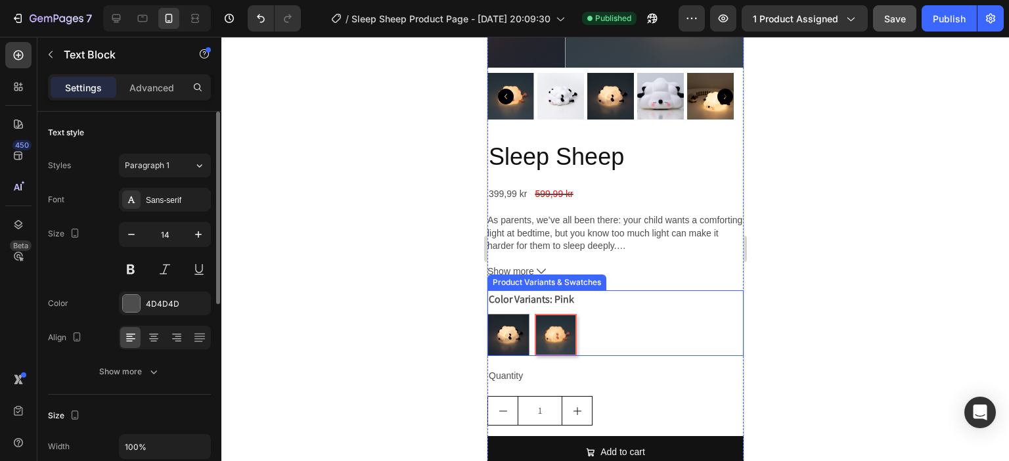
scroll to position [410, 0]
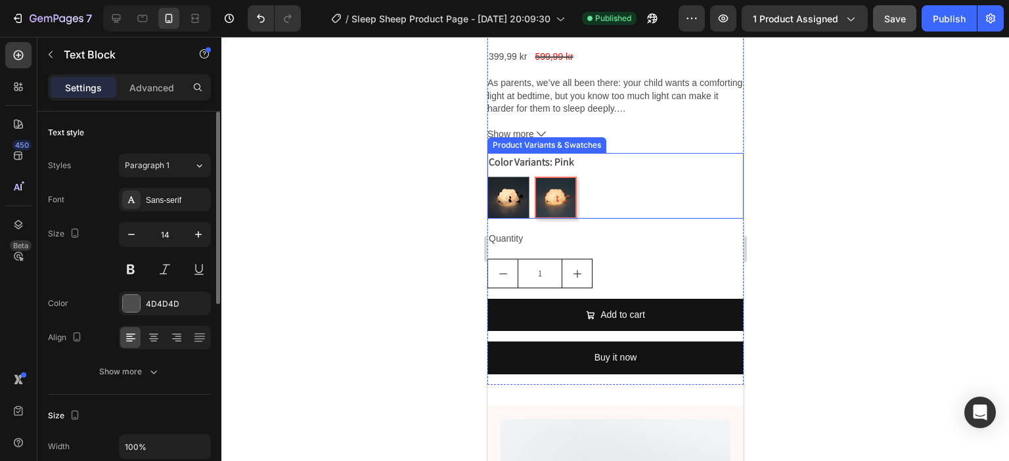
click at [634, 162] on div "Color Variants: Pink Black Black Pink Pink" at bounding box center [615, 186] width 256 height 66
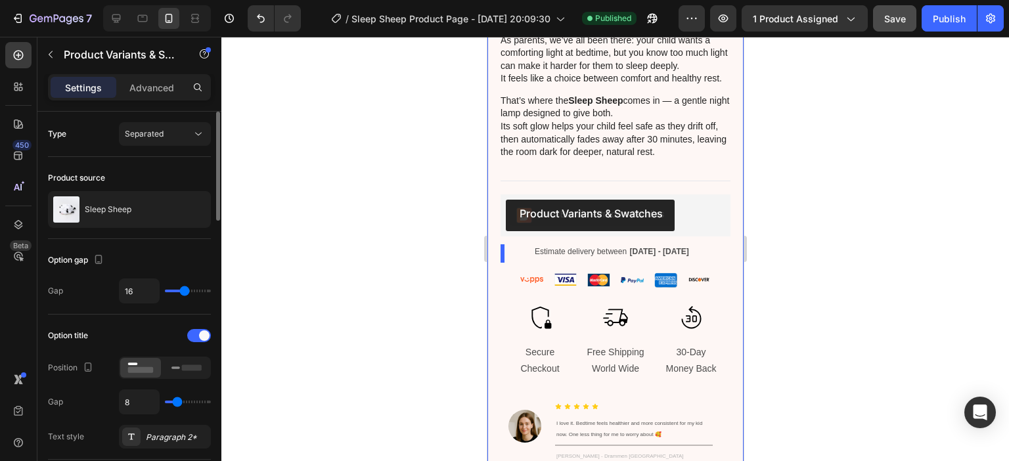
scroll to position [1330, 0]
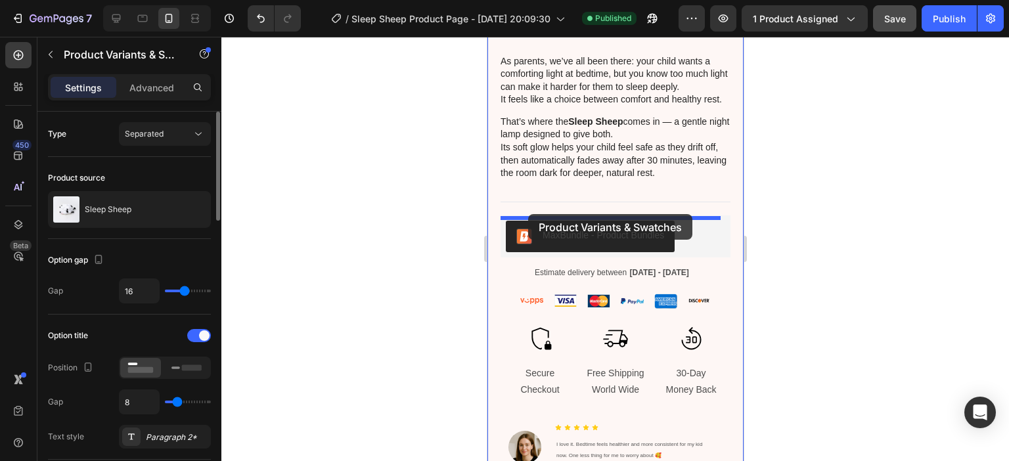
drag, startPoint x: 497, startPoint y: 132, endPoint x: 527, endPoint y: 214, distance: 87.5
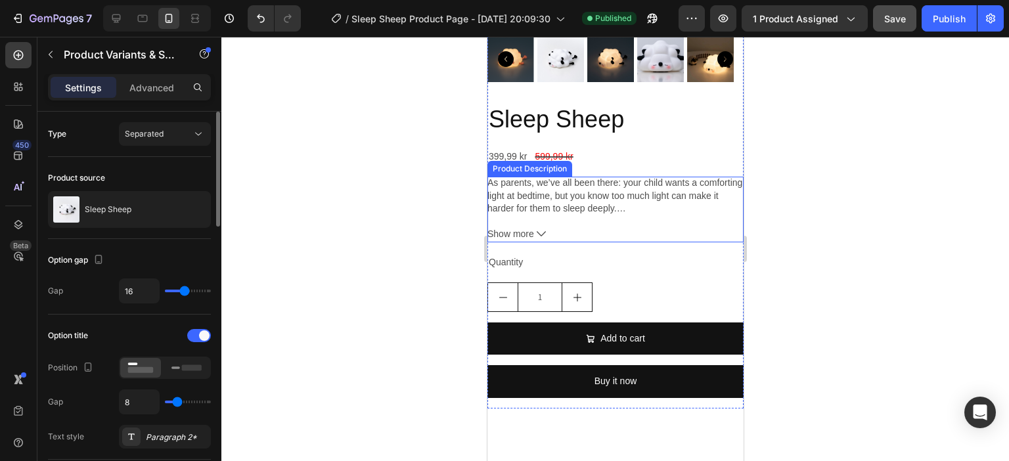
scroll to position [307, 0]
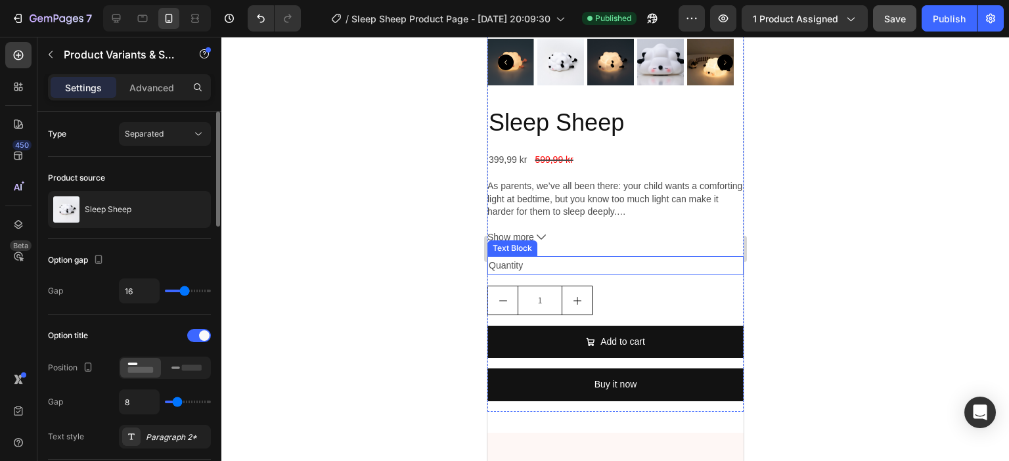
click at [533, 256] on div "Quantity" at bounding box center [615, 265] width 256 height 19
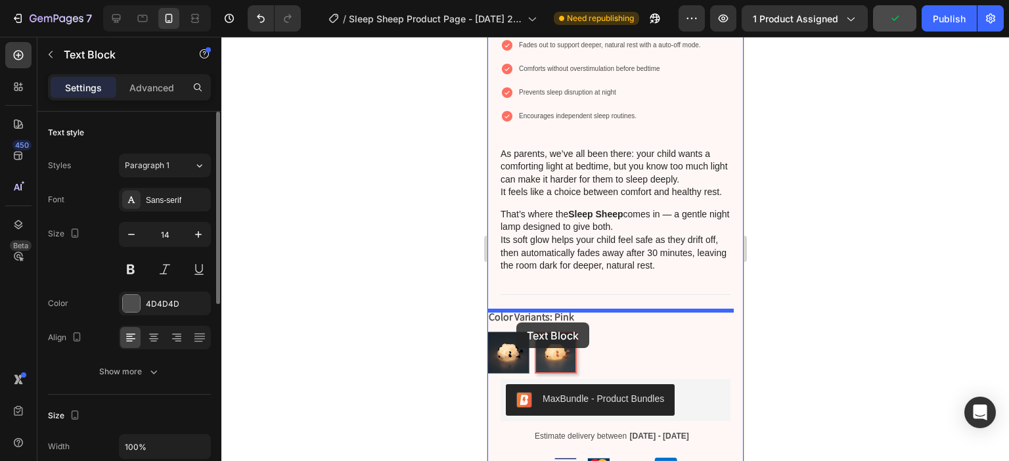
scroll to position [1227, 0]
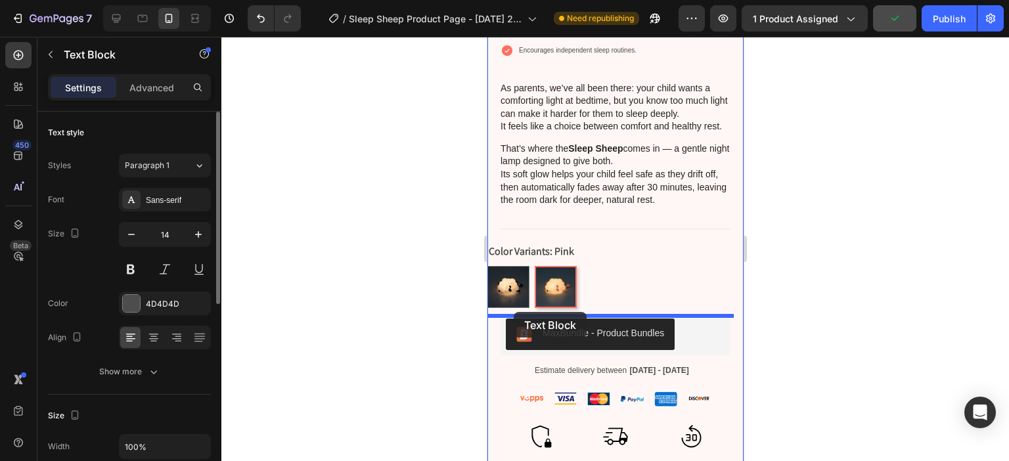
drag, startPoint x: 499, startPoint y: 237, endPoint x: 513, endPoint y: 312, distance: 76.1
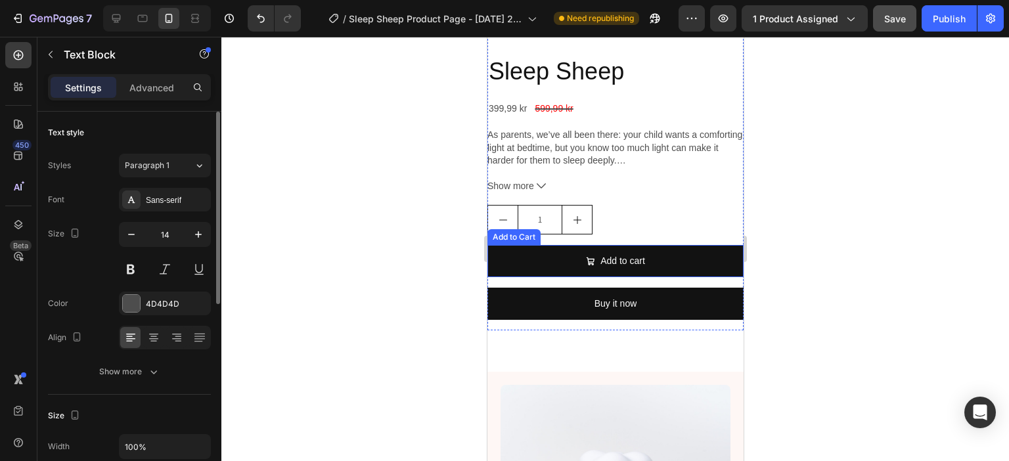
scroll to position [309, 0]
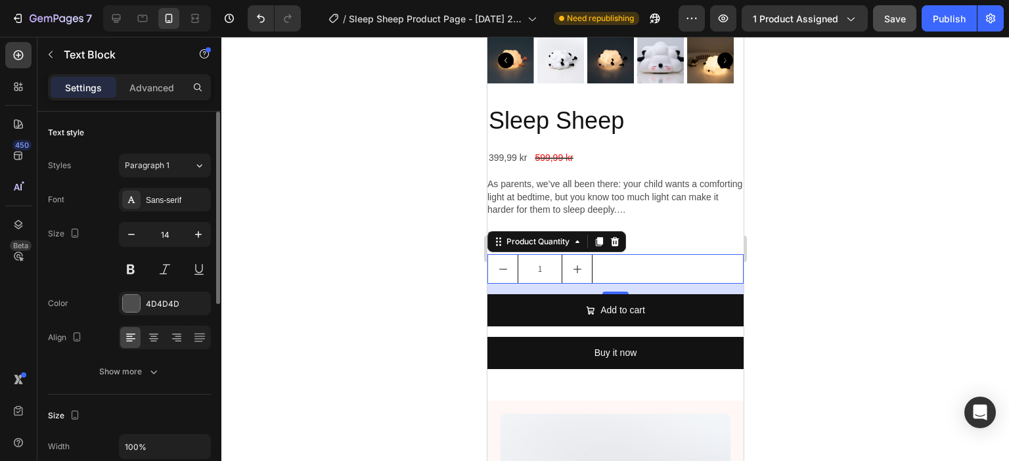
click at [632, 257] on div "1" at bounding box center [615, 269] width 256 height 30
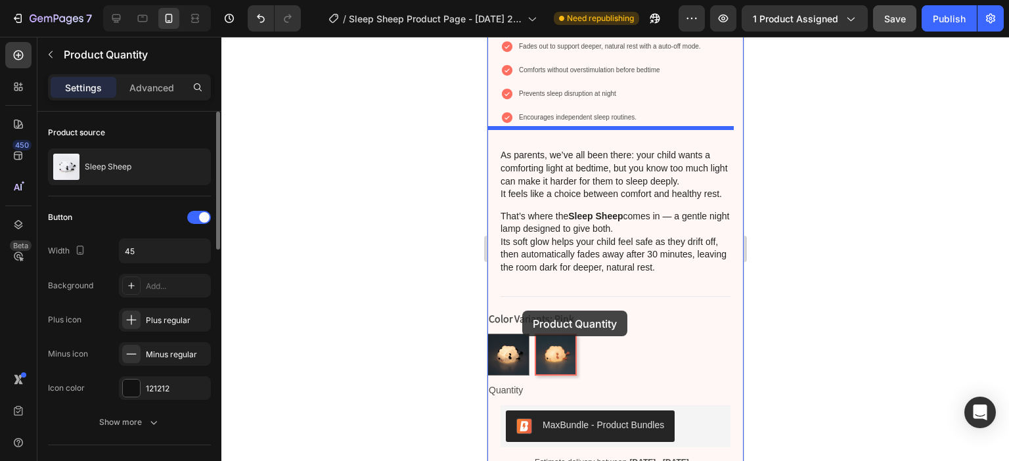
scroll to position [1229, 0]
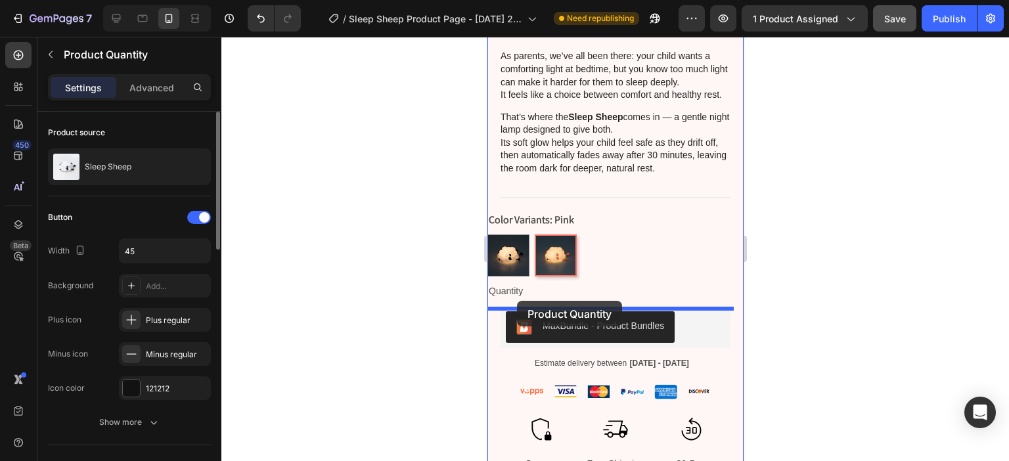
drag, startPoint x: 500, startPoint y: 234, endPoint x: 516, endPoint y: 301, distance: 68.3
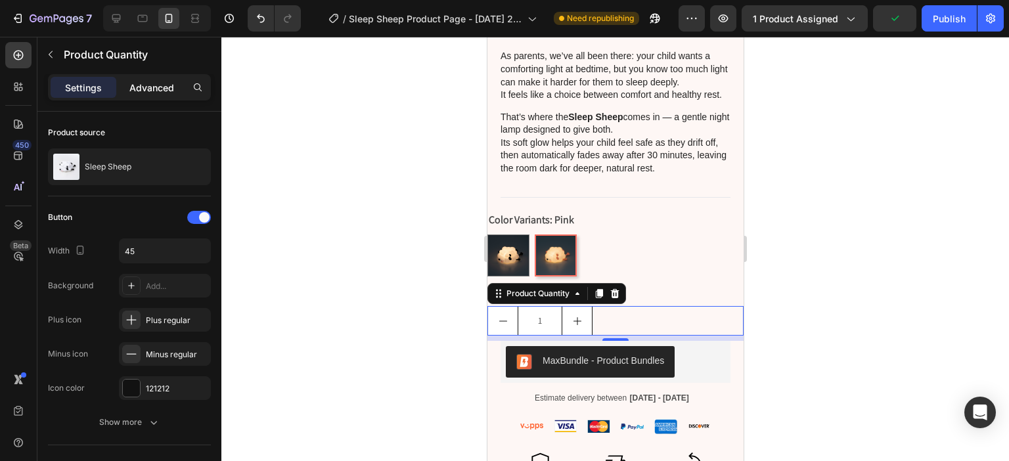
drag, startPoint x: 141, startPoint y: 87, endPoint x: 145, endPoint y: 92, distance: 7.0
click at [141, 87] on p "Advanced" at bounding box center [151, 88] width 45 height 14
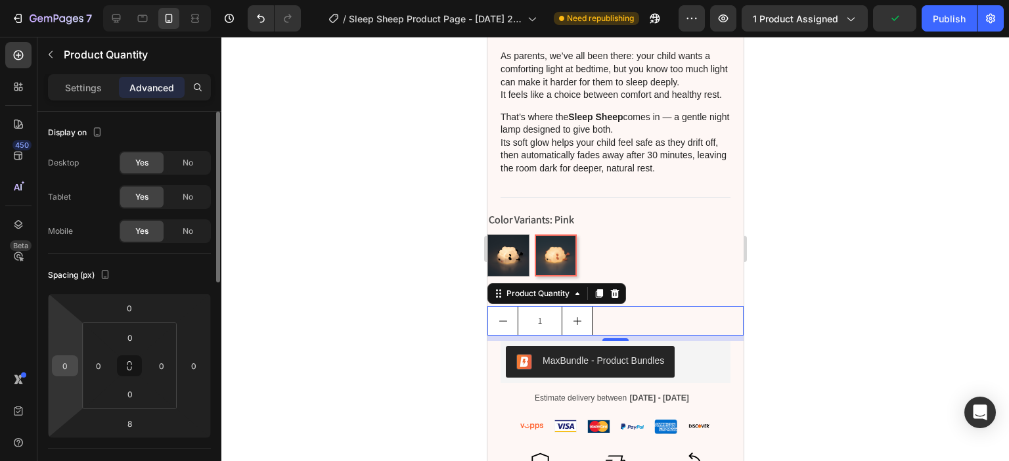
click at [55, 362] on input "0" at bounding box center [65, 366] width 20 height 20
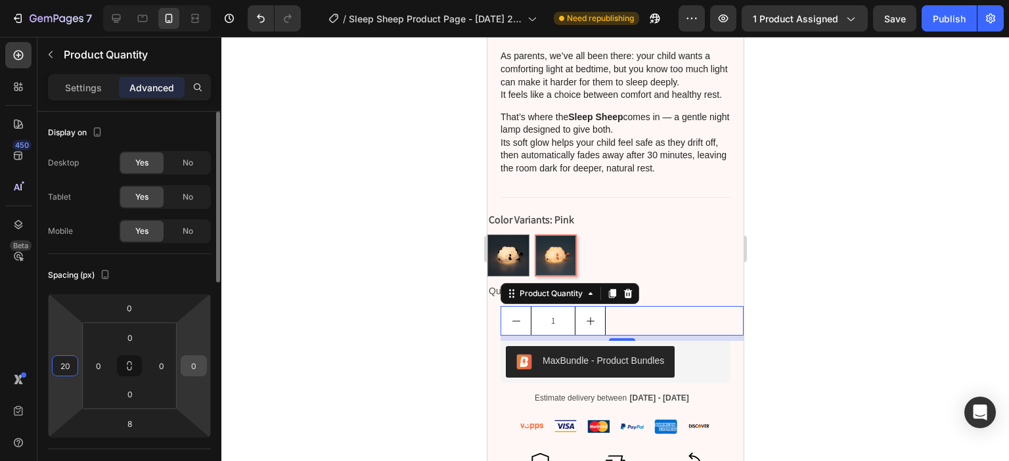
type input "20"
click at [196, 364] on input "0" at bounding box center [194, 366] width 20 height 20
type input "20"
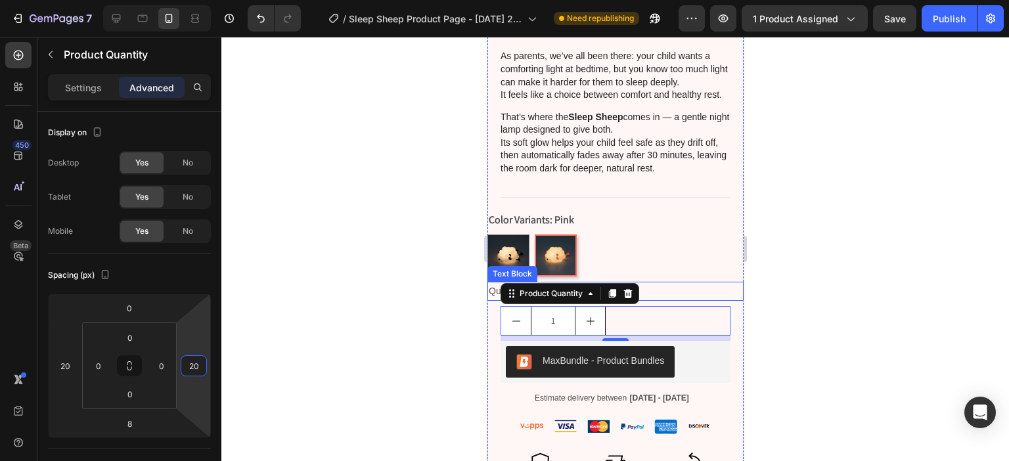
click at [491, 292] on div "Quantity" at bounding box center [615, 291] width 256 height 19
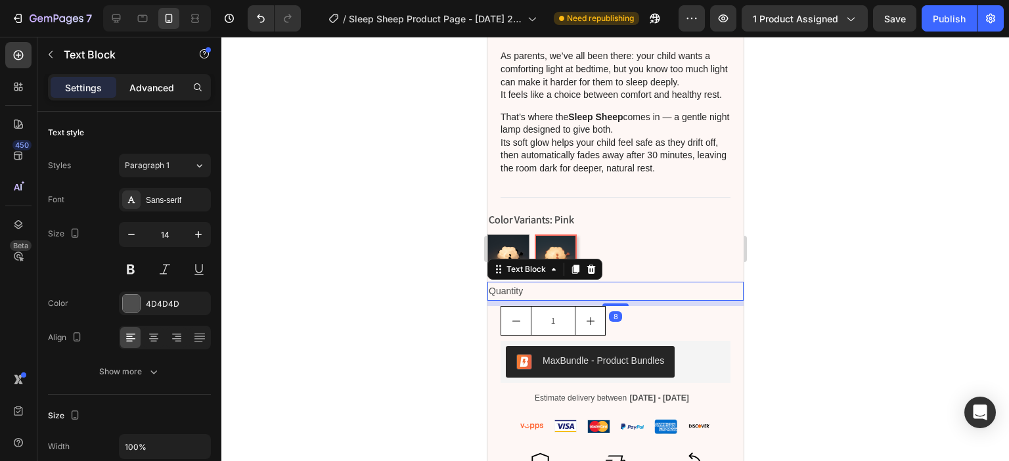
click at [142, 85] on p "Advanced" at bounding box center [151, 88] width 45 height 14
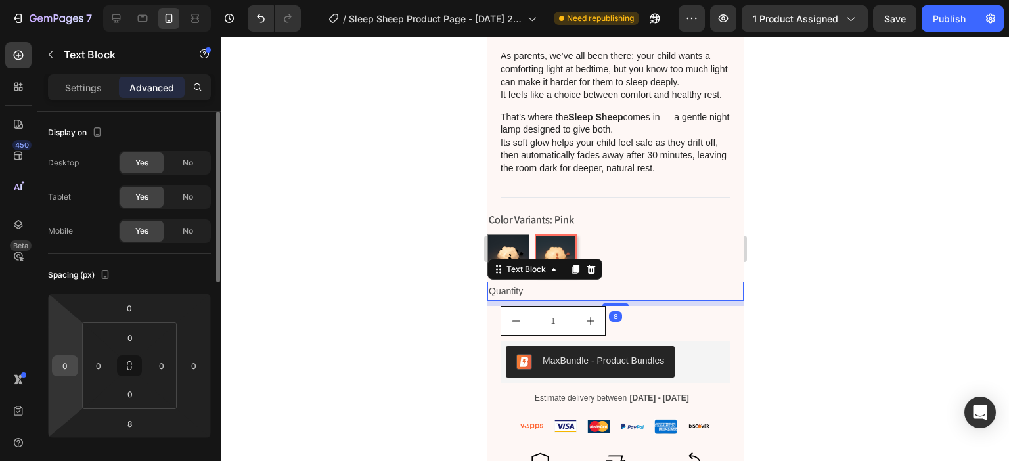
click at [60, 364] on input "0" at bounding box center [65, 366] width 20 height 20
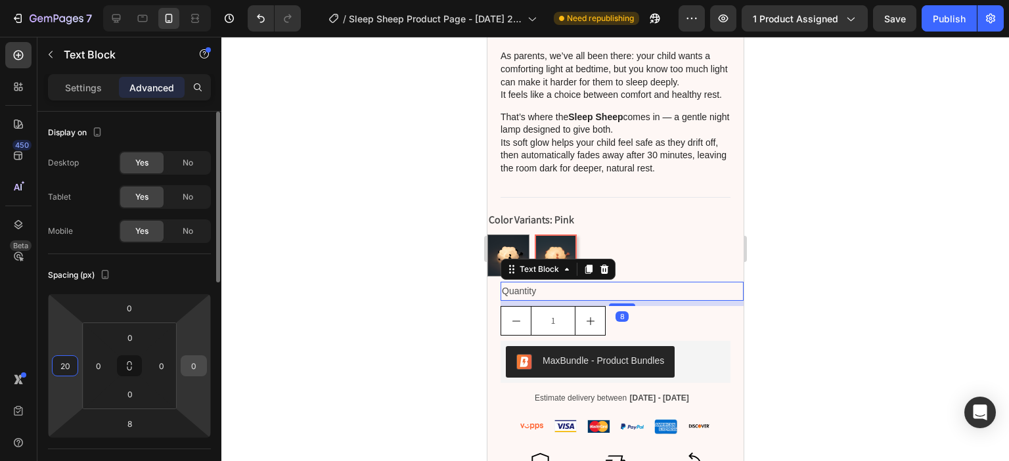
type input "20"
click at [192, 366] on input "0" at bounding box center [194, 366] width 20 height 20
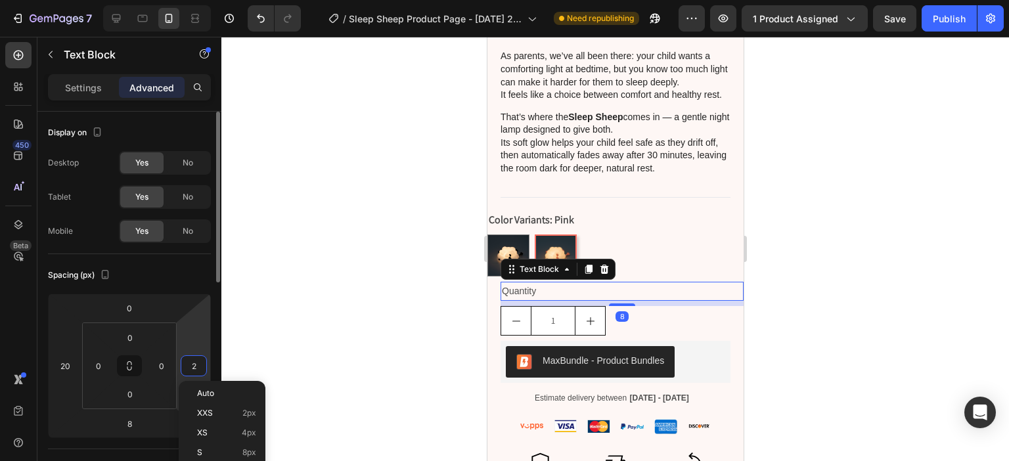
type input "20"
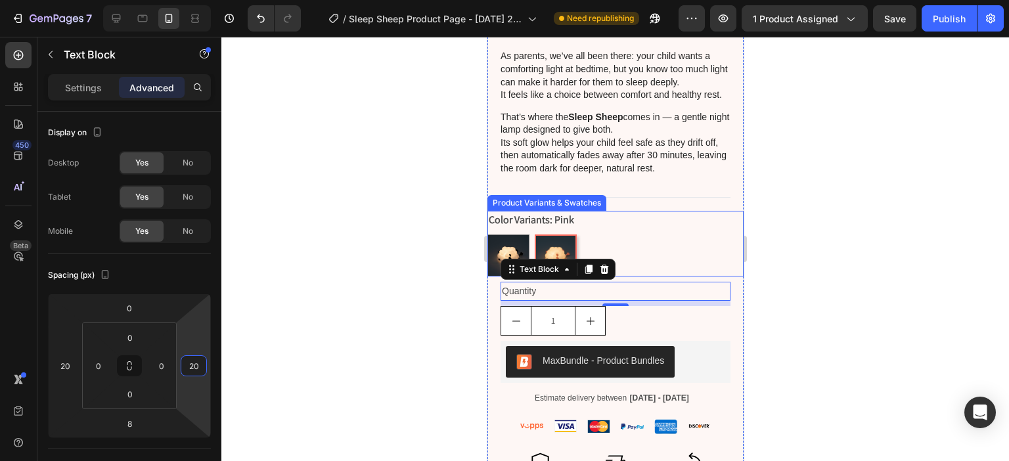
click at [500, 228] on div "Black" at bounding box center [507, 219] width 30 height 17
click at [487, 234] on input "Black Black" at bounding box center [486, 234] width 1 height 1
radio input "true"
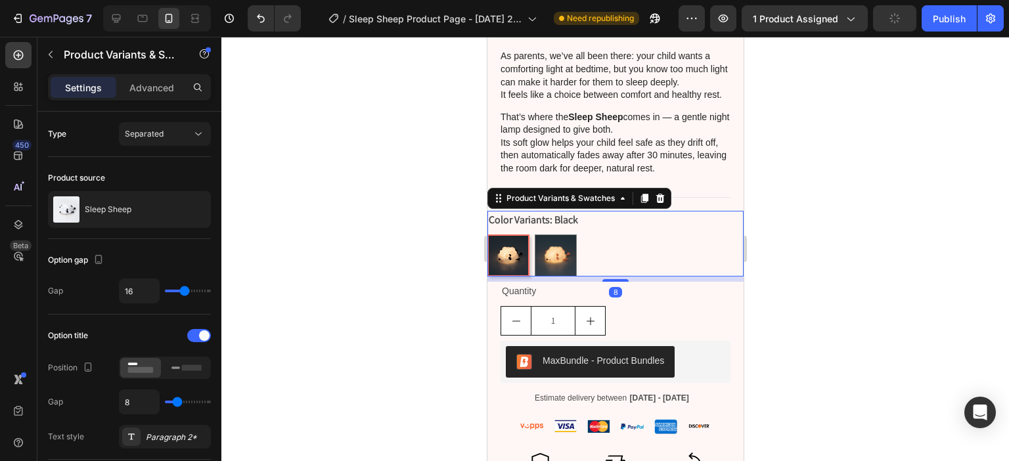
click at [659, 236] on div "Black Black Pink Pink" at bounding box center [615, 255] width 256 height 42
drag, startPoint x: 138, startPoint y: 90, endPoint x: 135, endPoint y: 103, distance: 13.4
click at [139, 90] on p "Advanced" at bounding box center [151, 88] width 45 height 14
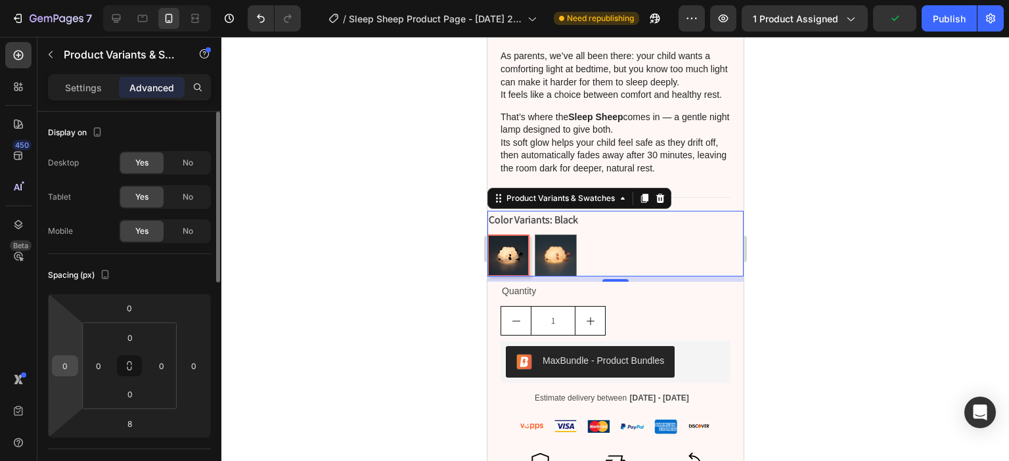
drag, startPoint x: 62, startPoint y: 368, endPoint x: 184, endPoint y: 389, distance: 123.2
click at [62, 368] on input "0" at bounding box center [65, 366] width 20 height 20
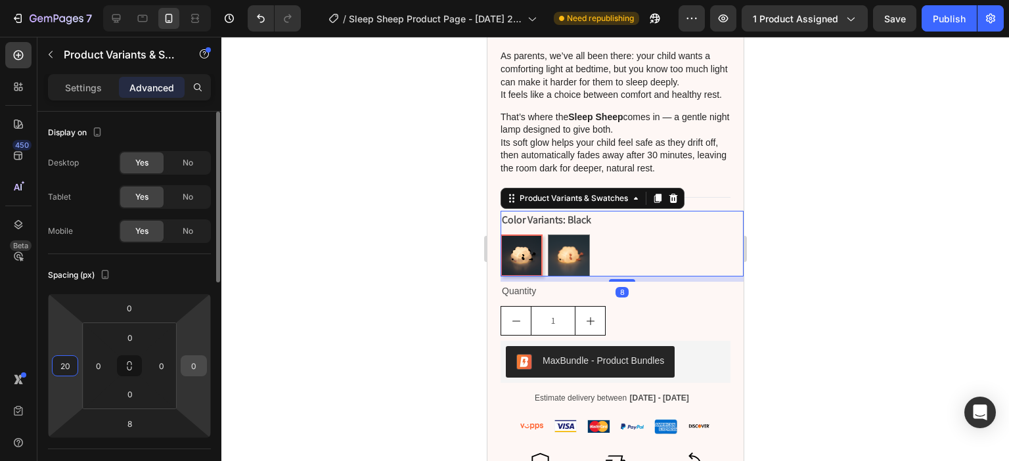
type input "20"
click at [194, 365] on input "0" at bounding box center [194, 366] width 20 height 20
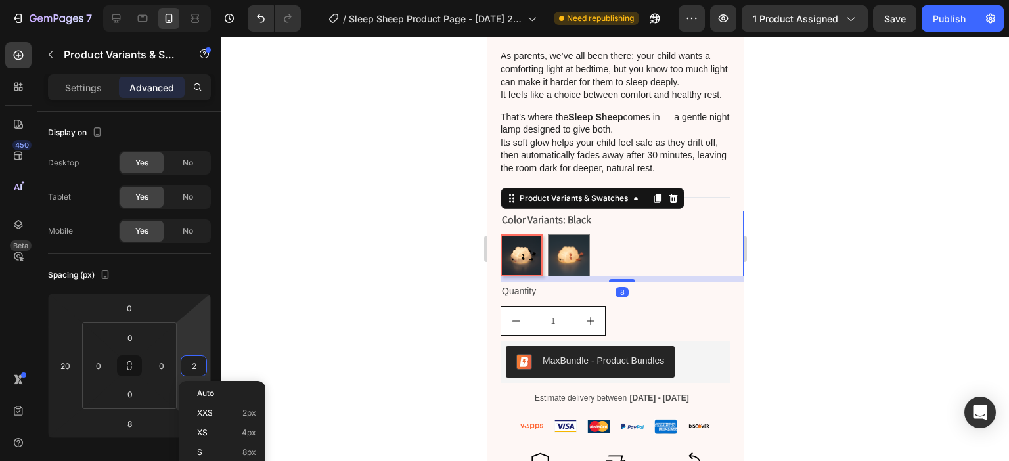
type input "20"
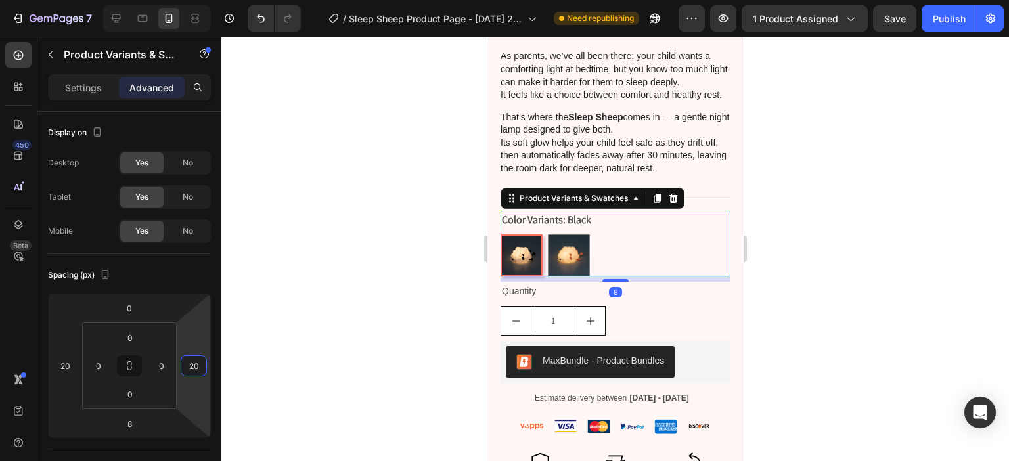
click at [866, 255] on div at bounding box center [614, 249] width 787 height 424
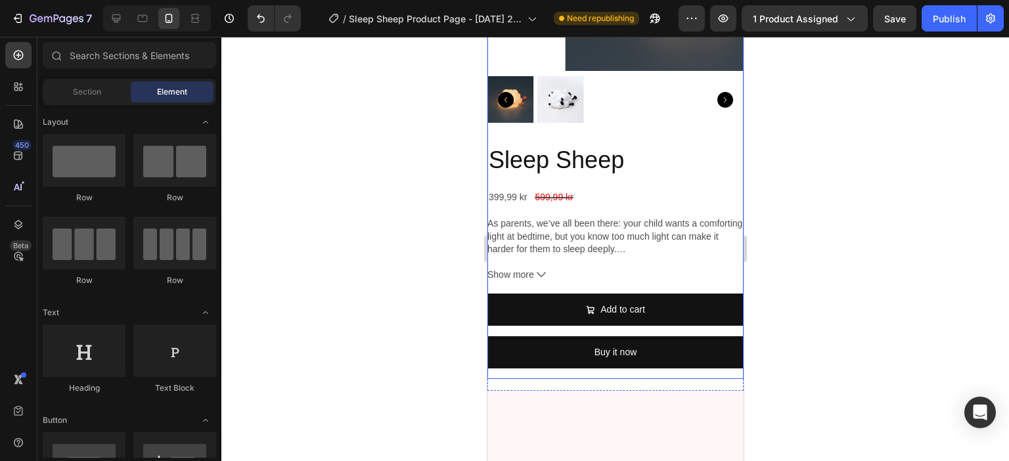
scroll to position [183, 0]
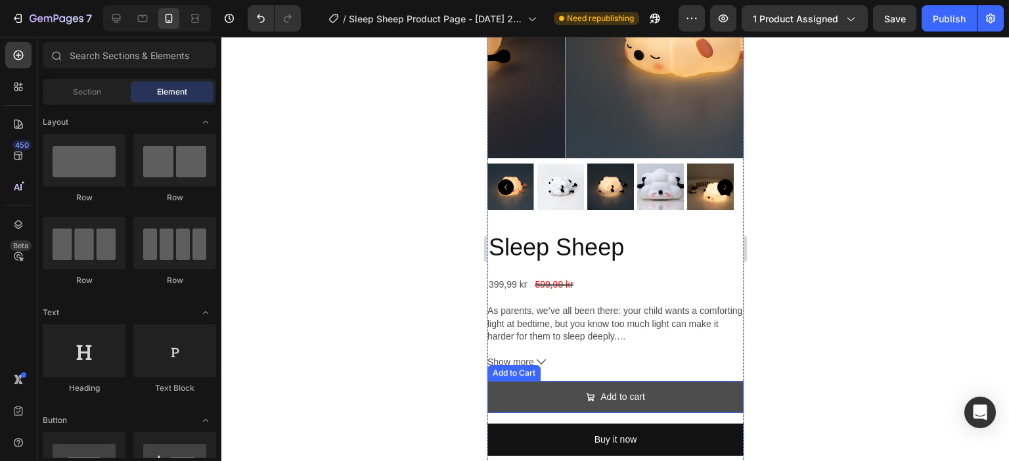
click at [544, 381] on button "Add to cart" at bounding box center [615, 397] width 256 height 32
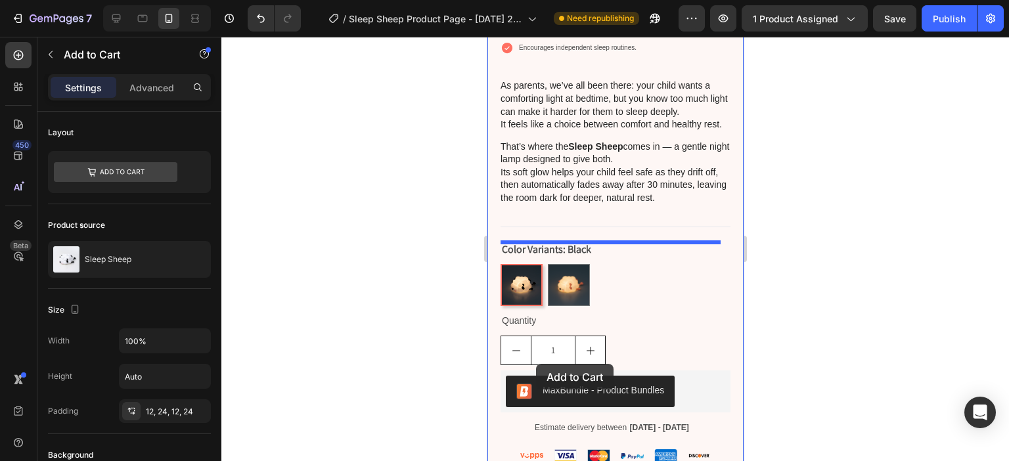
scroll to position [1167, 0]
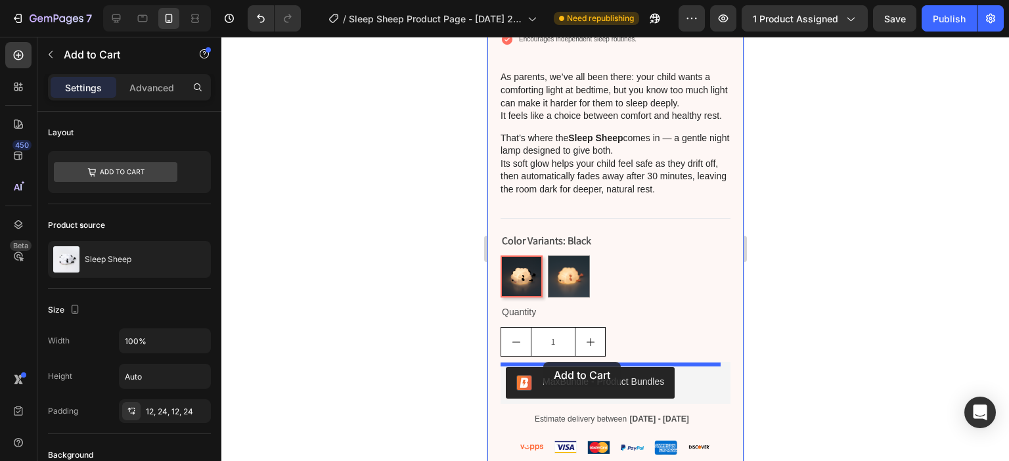
drag, startPoint x: 500, startPoint y: 357, endPoint x: 542, endPoint y: 360, distance: 42.2
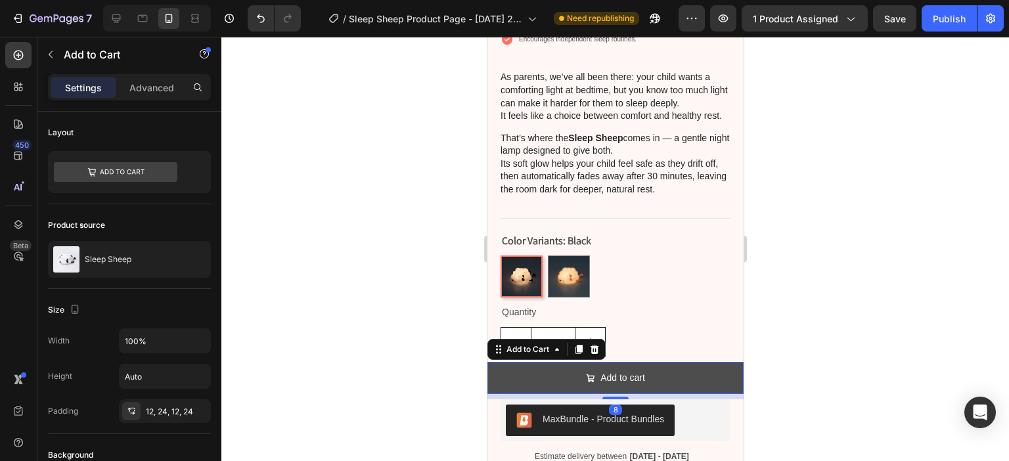
click at [721, 383] on button "Add to cart" at bounding box center [615, 378] width 256 height 32
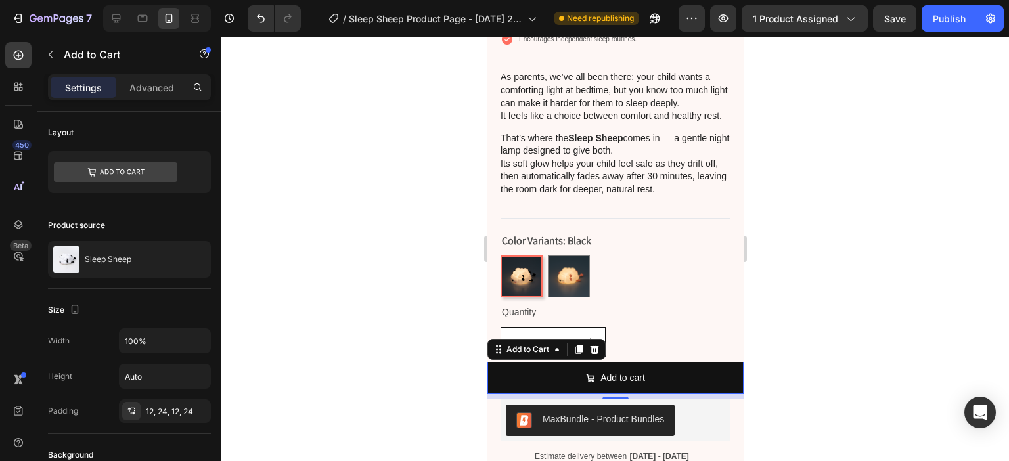
click at [154, 93] on p "Advanced" at bounding box center [151, 88] width 45 height 14
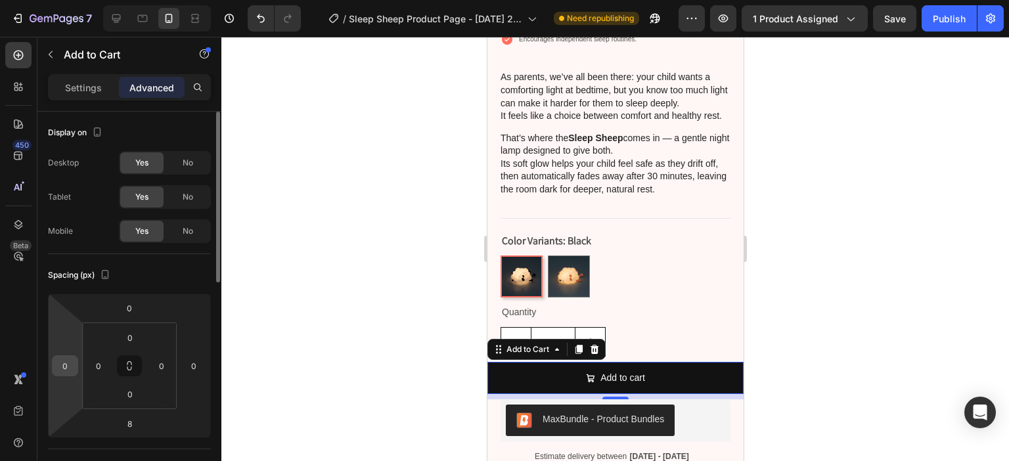
click at [68, 357] on input "0" at bounding box center [65, 366] width 20 height 20
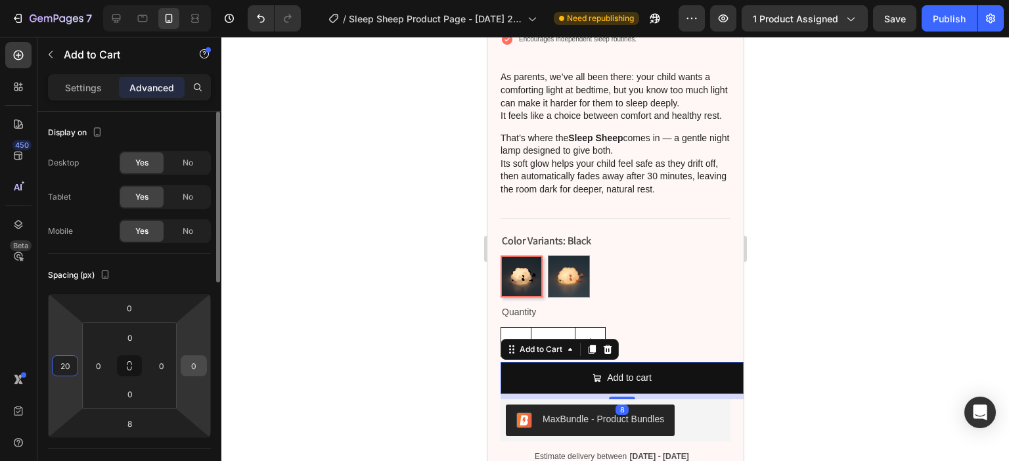
type input "20"
click at [198, 358] on input "0" at bounding box center [194, 366] width 20 height 20
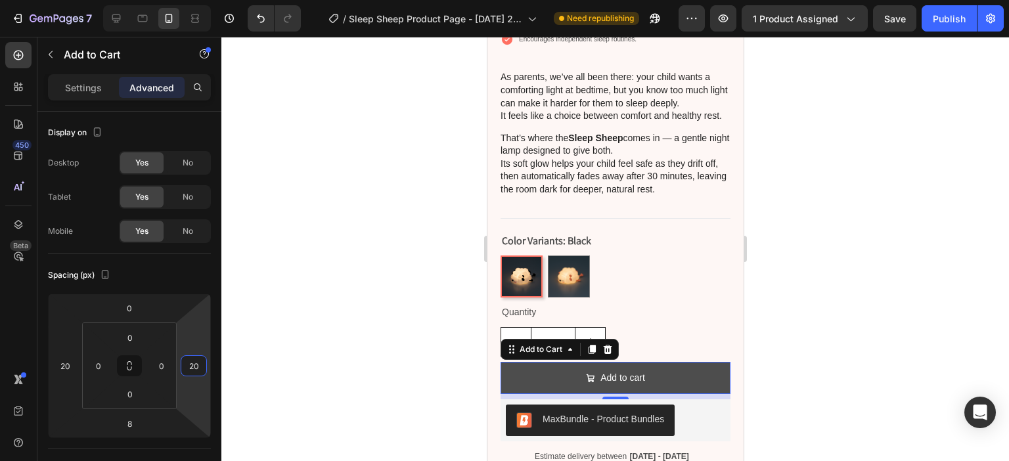
type input "20"
click at [693, 376] on button "Add to cart" at bounding box center [615, 378] width 230 height 32
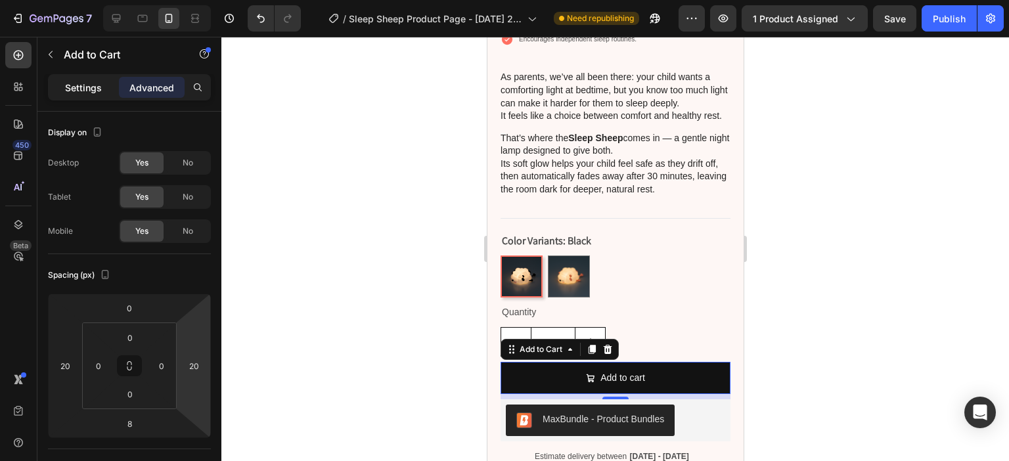
click at [83, 84] on p "Settings" at bounding box center [83, 88] width 37 height 14
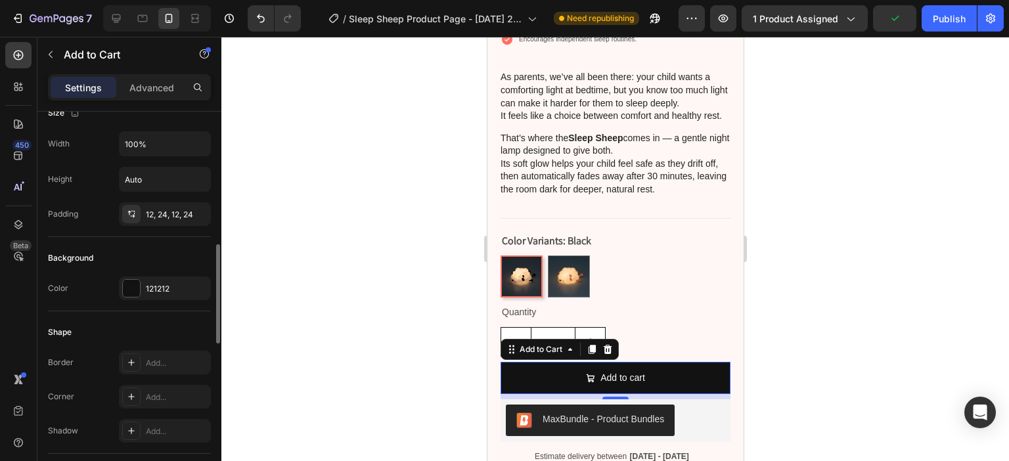
scroll to position [131, 0]
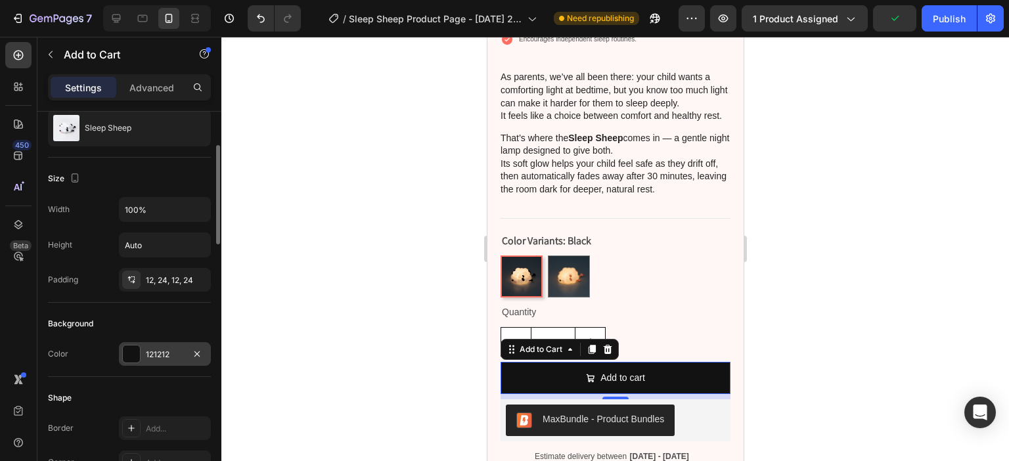
click at [152, 354] on div "121212" at bounding box center [165, 355] width 38 height 12
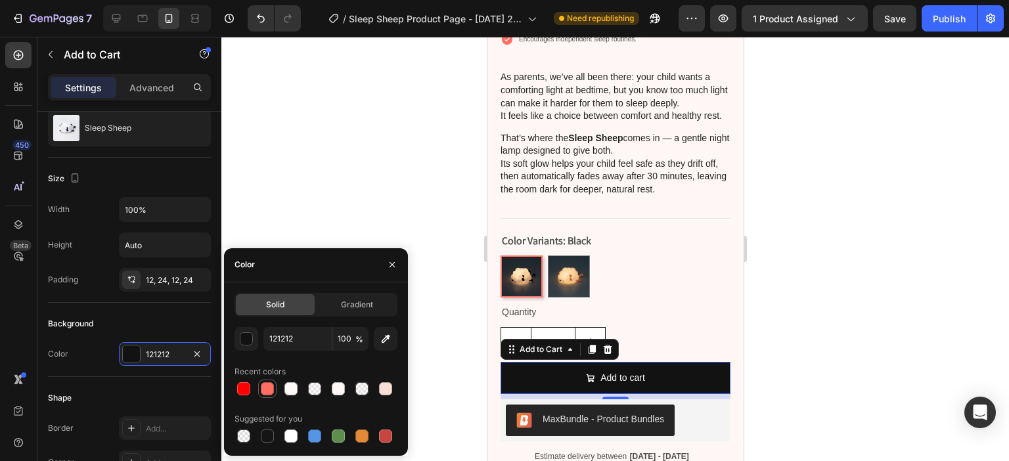
click at [264, 390] on div at bounding box center [267, 388] width 13 height 13
type input "FF6F61"
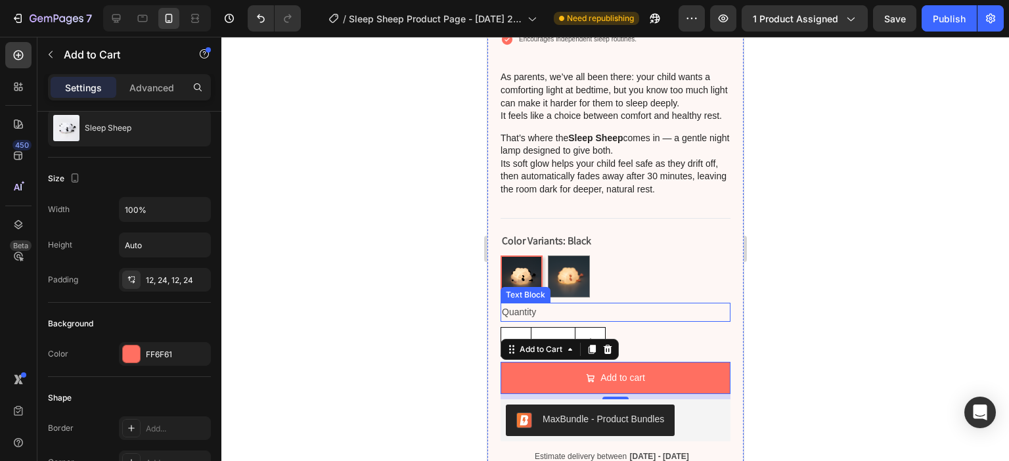
click at [862, 284] on div at bounding box center [614, 249] width 787 height 424
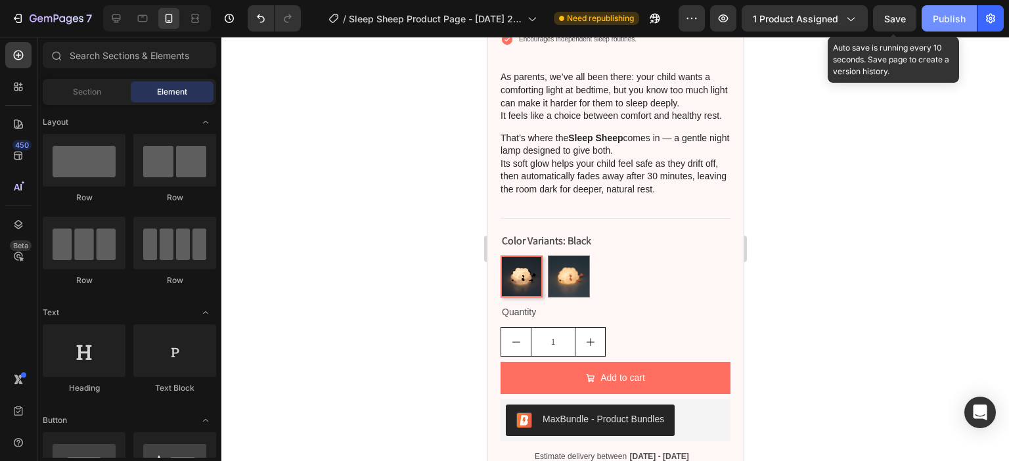
drag, startPoint x: 904, startPoint y: 14, endPoint x: 948, endPoint y: 19, distance: 44.9
click at [904, 15] on span "Save" at bounding box center [895, 18] width 22 height 11
click at [951, 19] on div "Publish" at bounding box center [948, 19] width 33 height 14
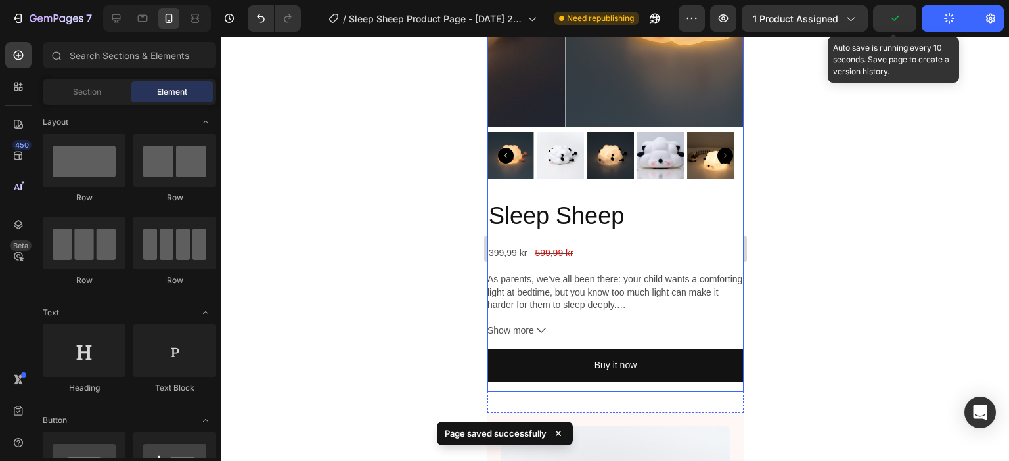
scroll to position [277, 0]
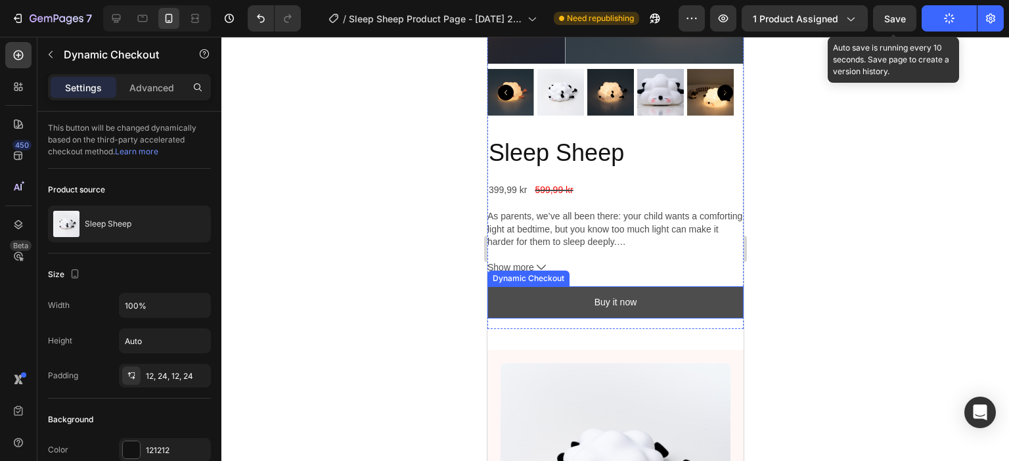
click at [575, 287] on button "Buy it now" at bounding box center [615, 302] width 256 height 32
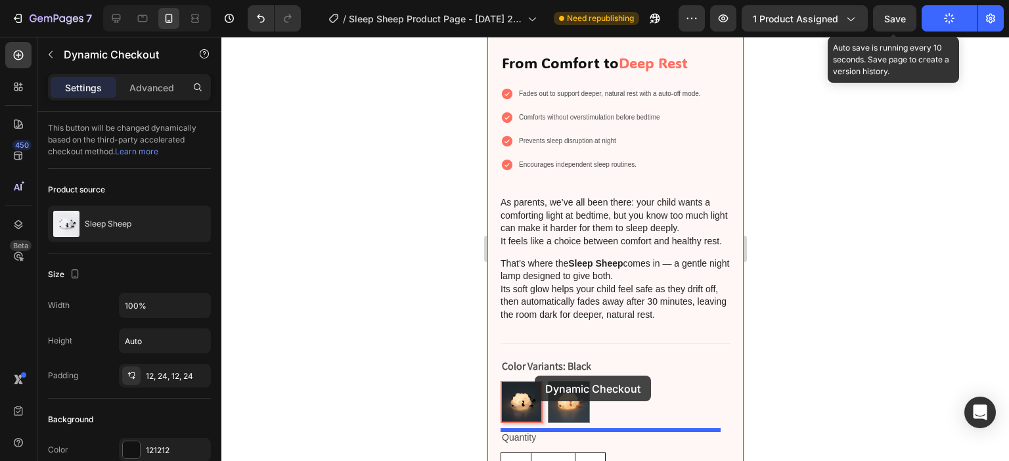
scroll to position [1196, 0]
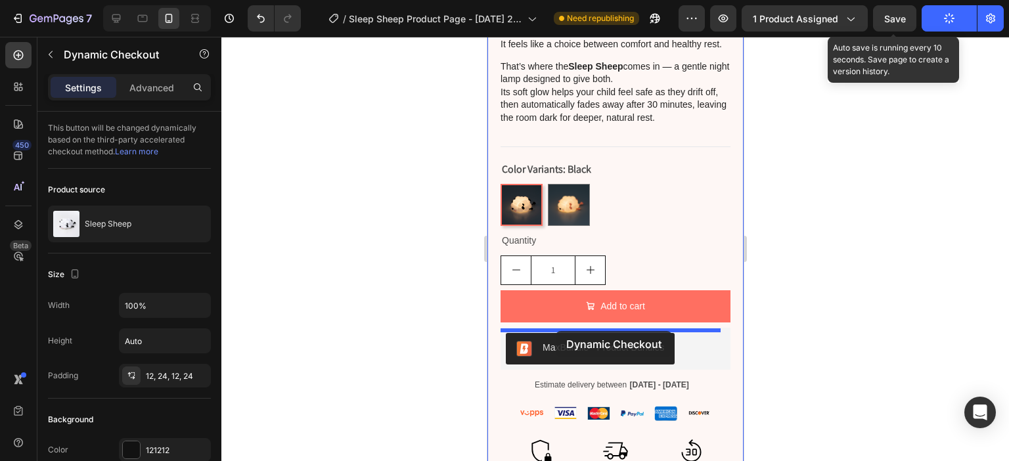
drag, startPoint x: 496, startPoint y: 262, endPoint x: 555, endPoint y: 331, distance: 90.8
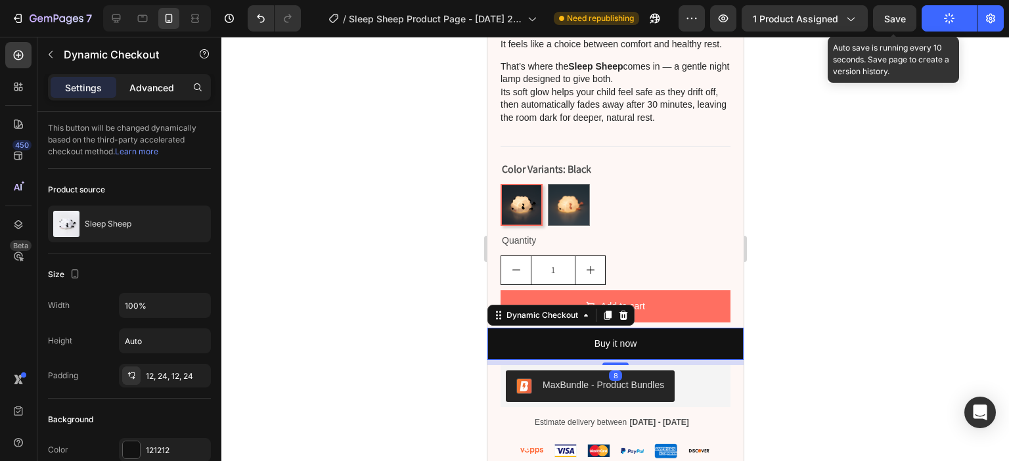
click at [155, 77] on div "Advanced" at bounding box center [152, 87] width 66 height 21
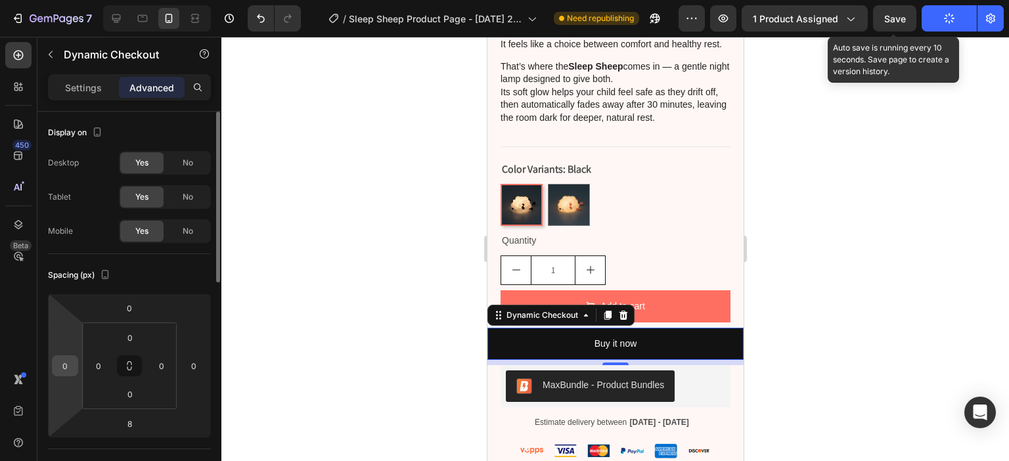
click at [66, 359] on input "0" at bounding box center [65, 366] width 20 height 20
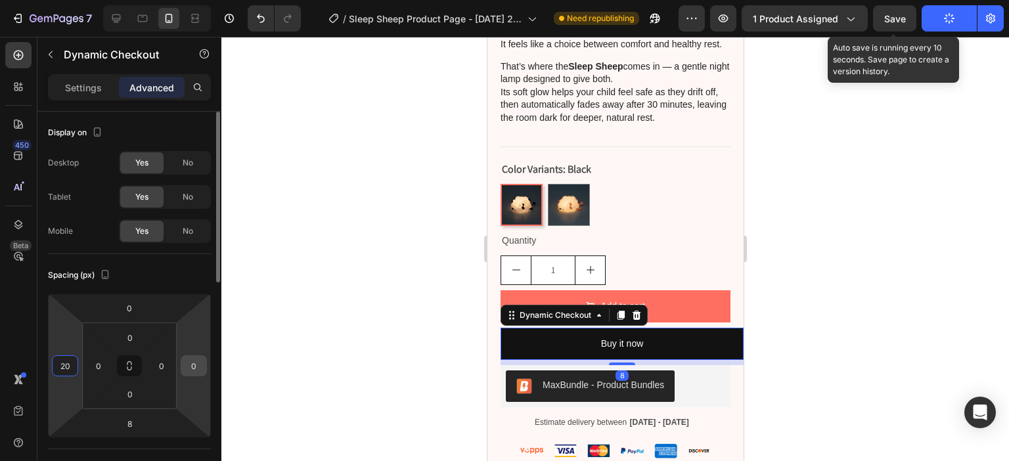
type input "20"
click at [192, 366] on input "0" at bounding box center [194, 366] width 20 height 20
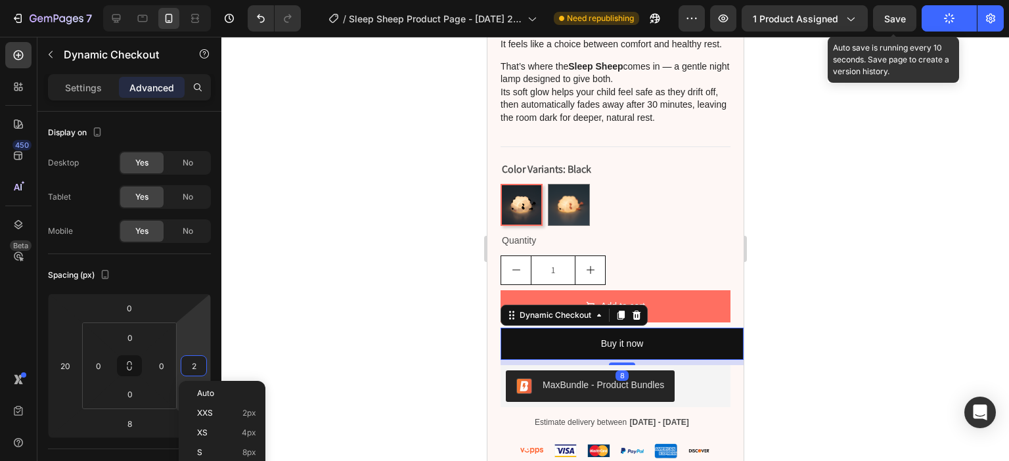
type input "20"
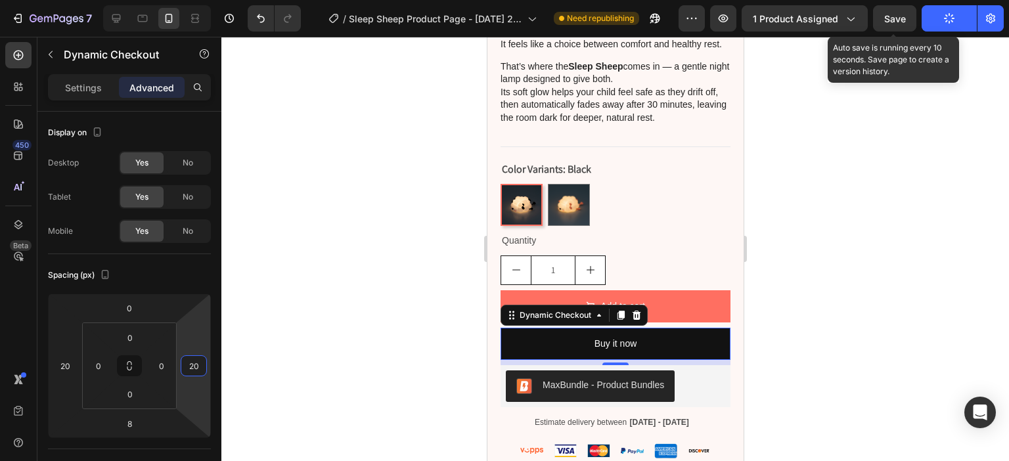
click at [393, 272] on div at bounding box center [614, 249] width 787 height 424
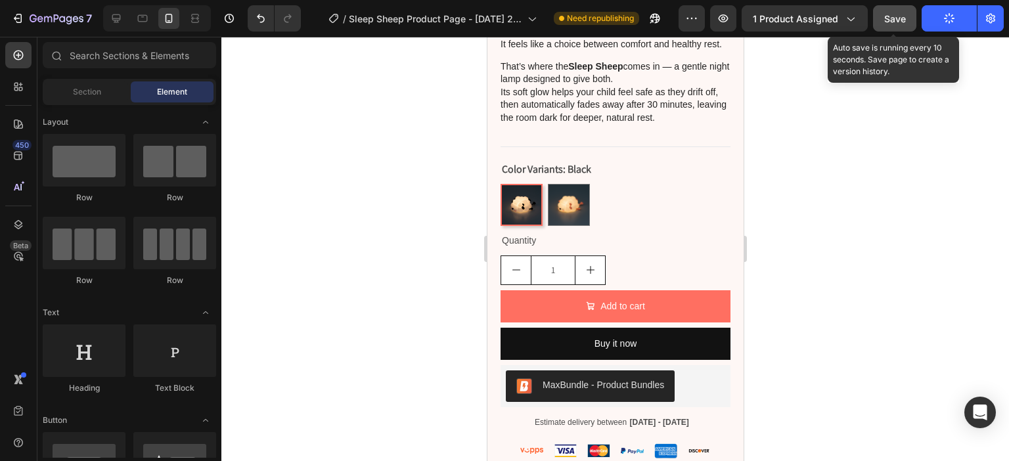
click at [900, 17] on span "Save" at bounding box center [895, 18] width 22 height 11
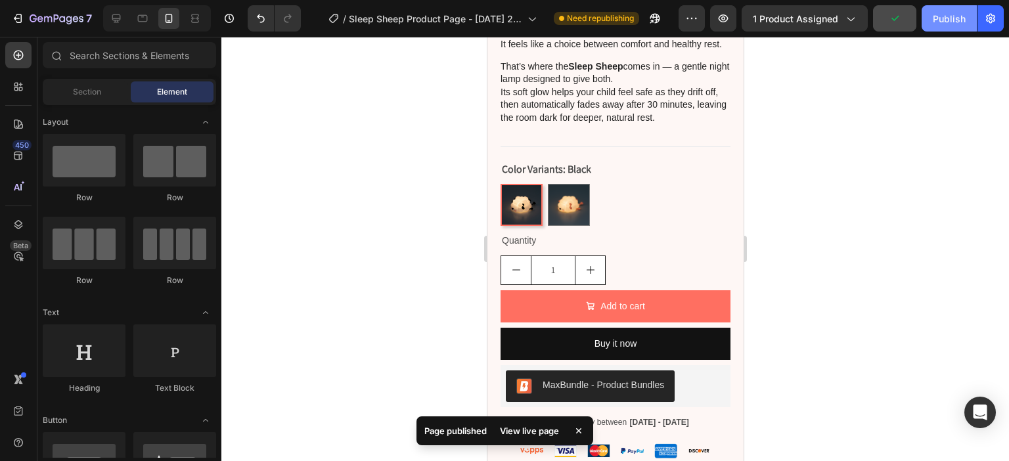
click at [938, 12] on div "Publish" at bounding box center [948, 19] width 33 height 14
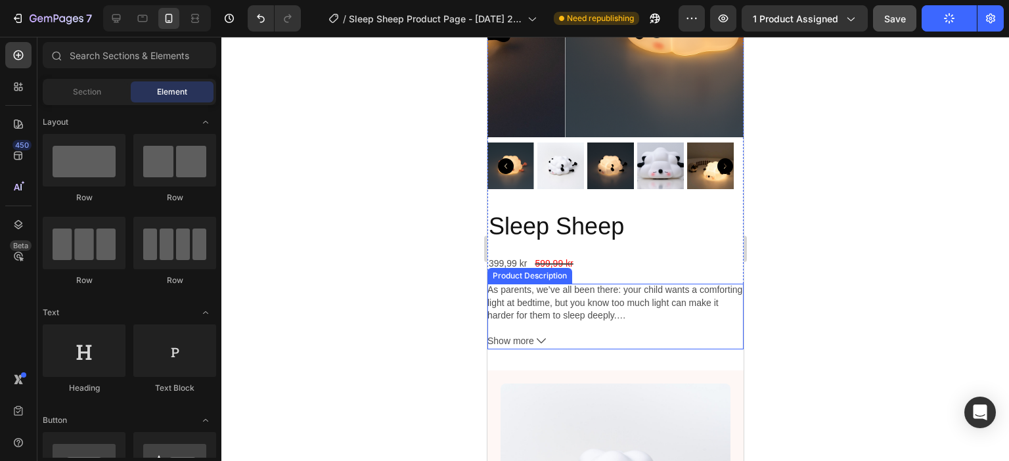
scroll to position [211, 0]
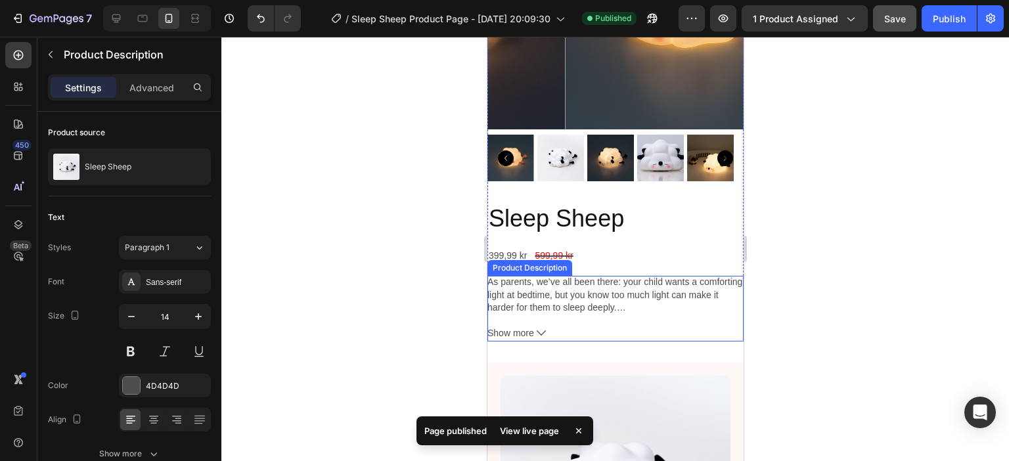
click at [536, 328] on icon at bounding box center [540, 332] width 9 height 9
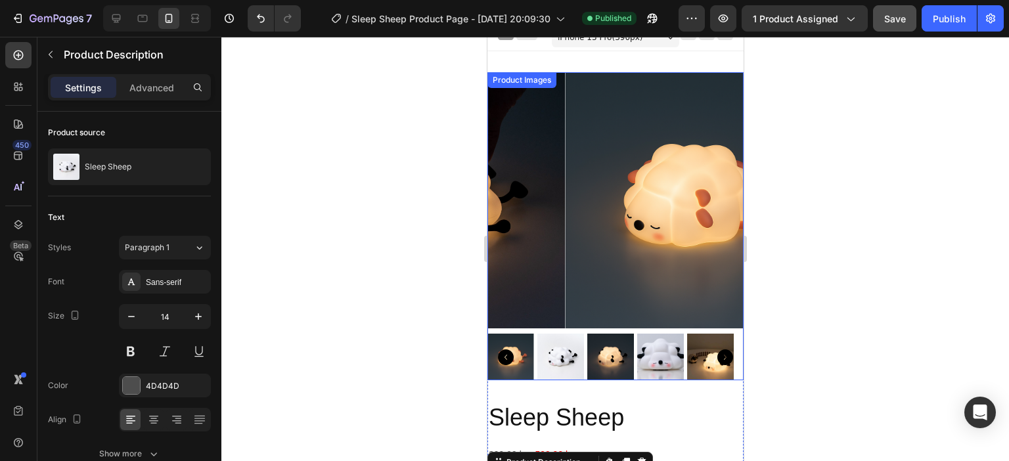
scroll to position [0, 0]
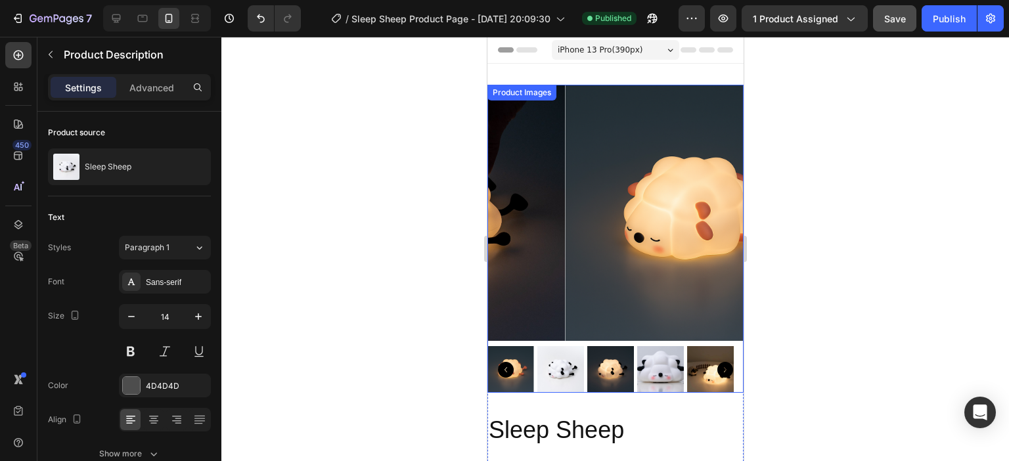
click at [564, 112] on img at bounding box center [692, 213] width 256 height 256
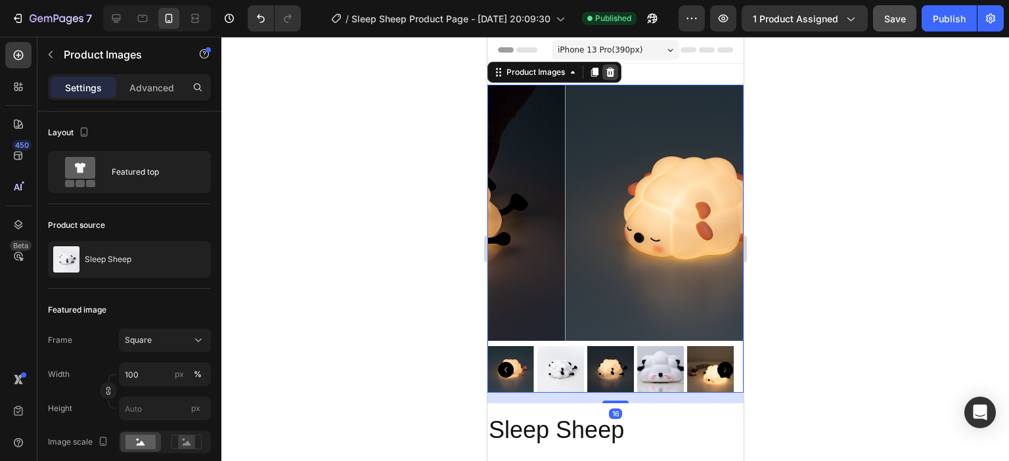
click at [607, 68] on icon at bounding box center [609, 72] width 11 height 11
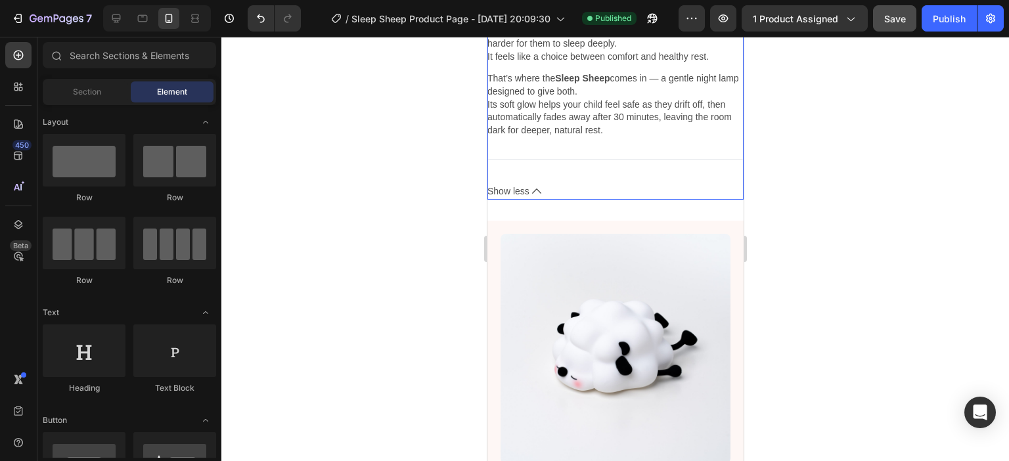
scroll to position [197, 0]
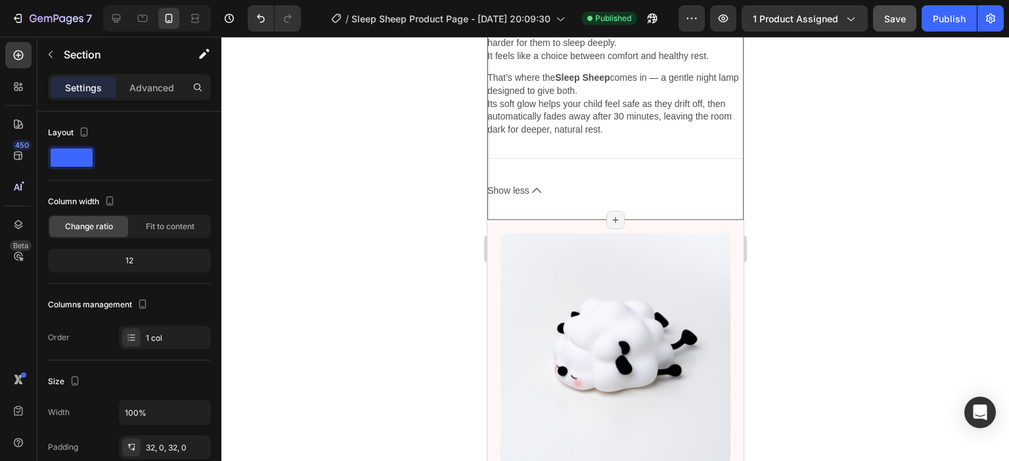
click at [724, 205] on div "Drop element here Sleep Sheep Product Title 399,99 kr Product Price Product Pri…" at bounding box center [615, 43] width 256 height 353
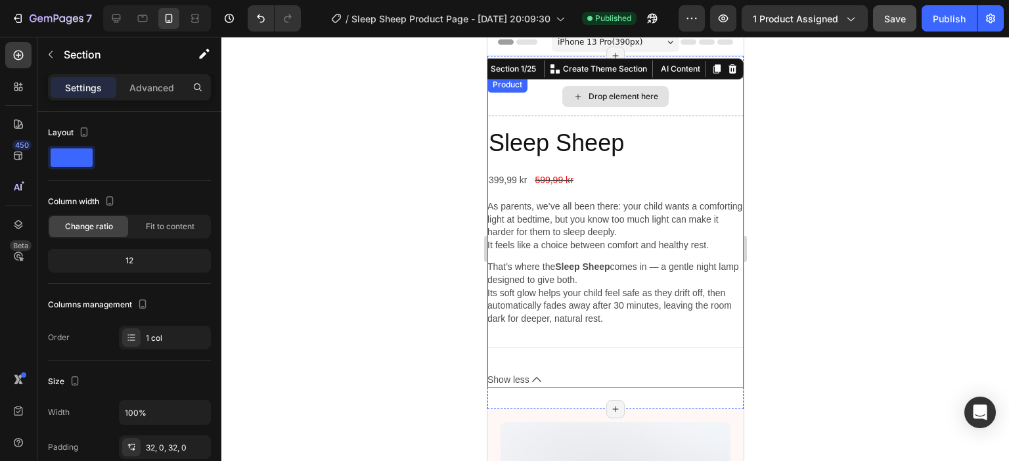
scroll to position [0, 0]
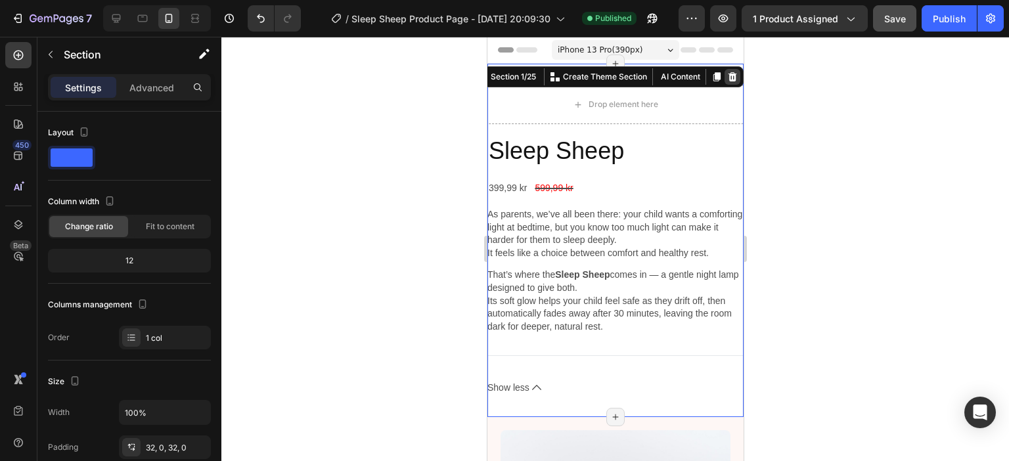
click at [728, 74] on icon at bounding box center [732, 76] width 9 height 9
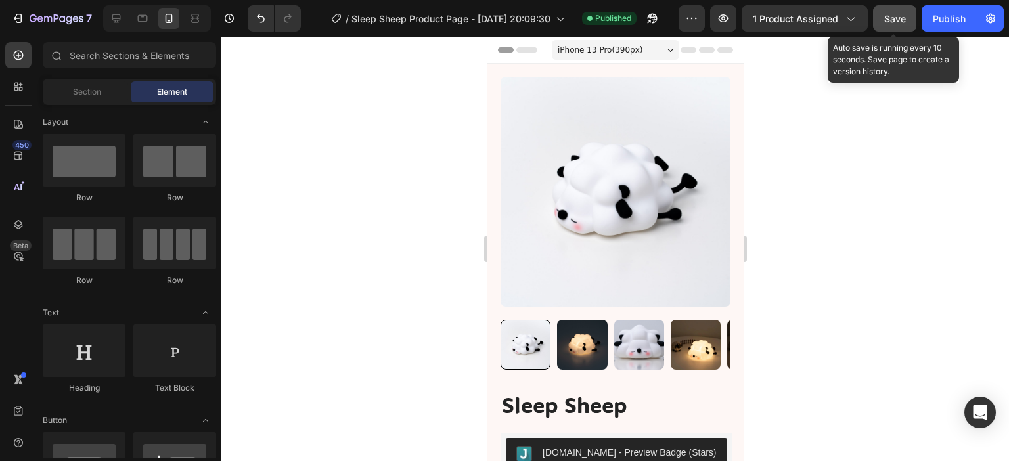
click at [896, 13] on span "Save" at bounding box center [895, 18] width 22 height 11
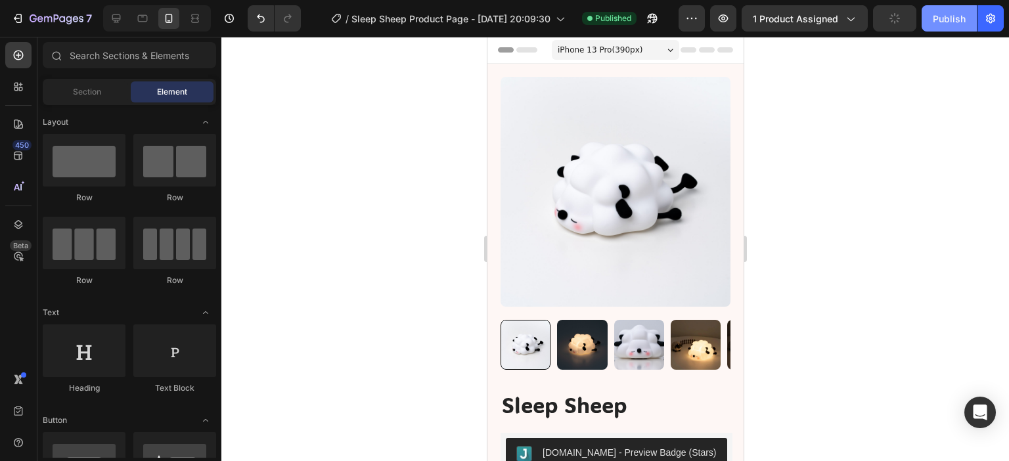
click at [953, 21] on div "Publish" at bounding box center [948, 19] width 33 height 14
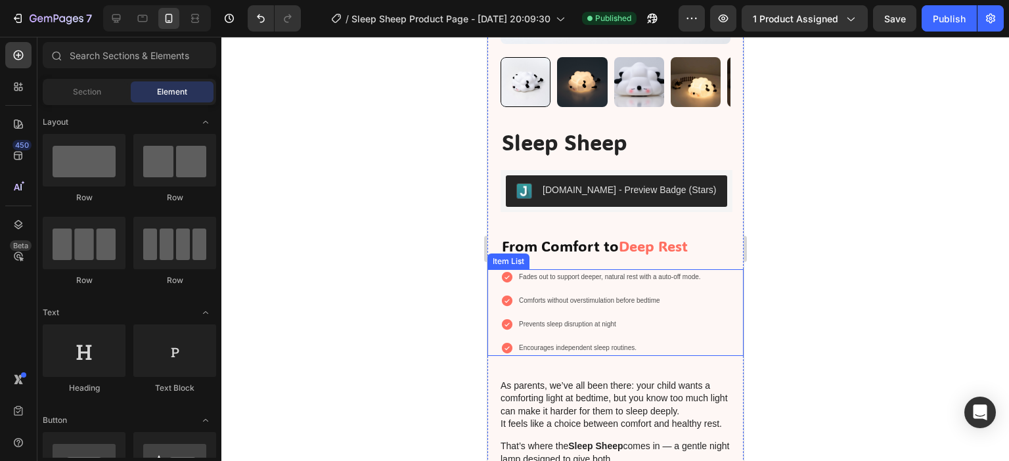
scroll to position [525, 0]
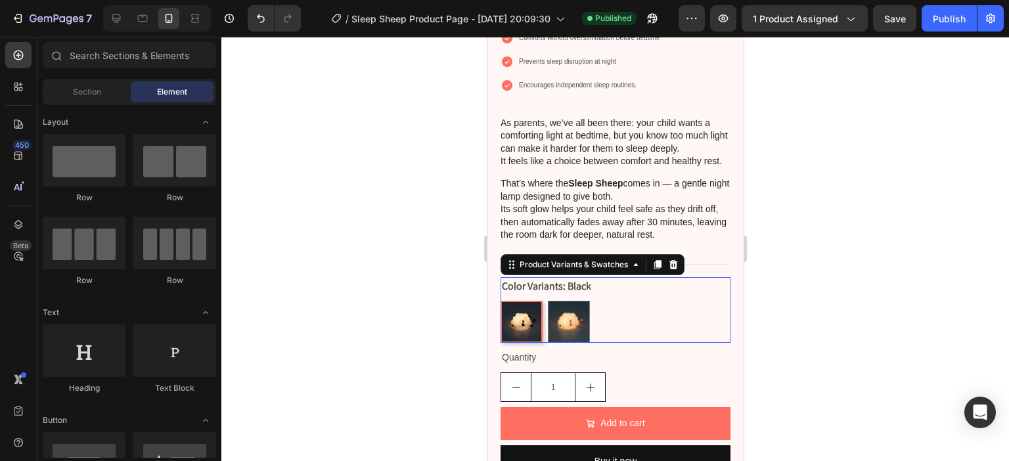
click at [534, 326] on img at bounding box center [520, 321] width 39 height 39
click at [500, 301] on input "Black Black" at bounding box center [499, 300] width 1 height 1
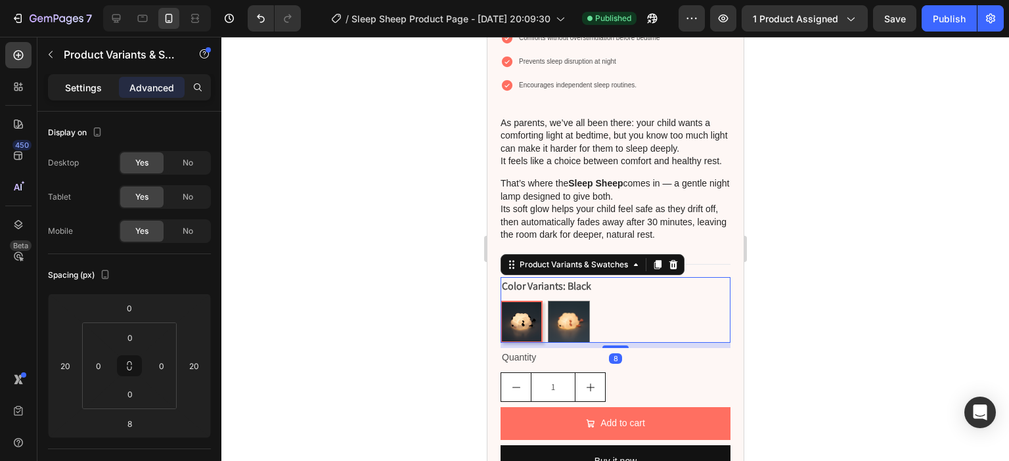
click at [89, 85] on p "Settings" at bounding box center [83, 88] width 37 height 14
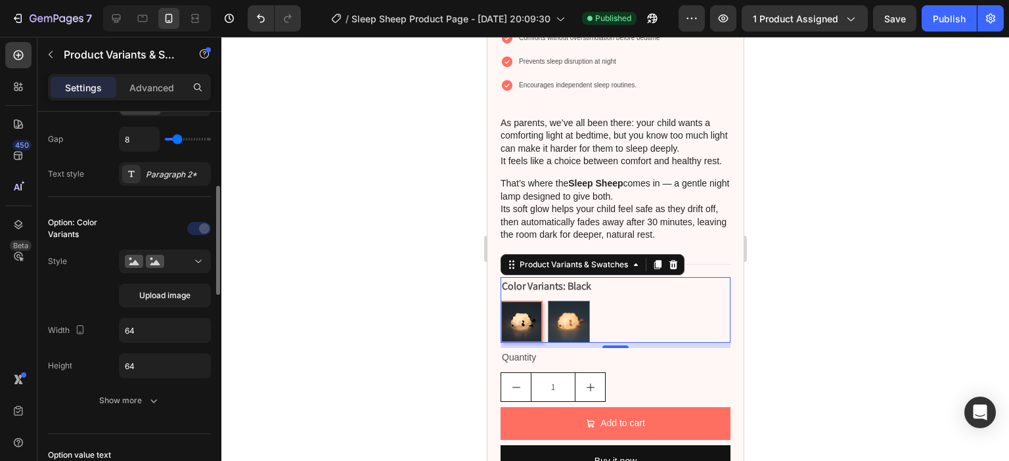
scroll to position [197, 0]
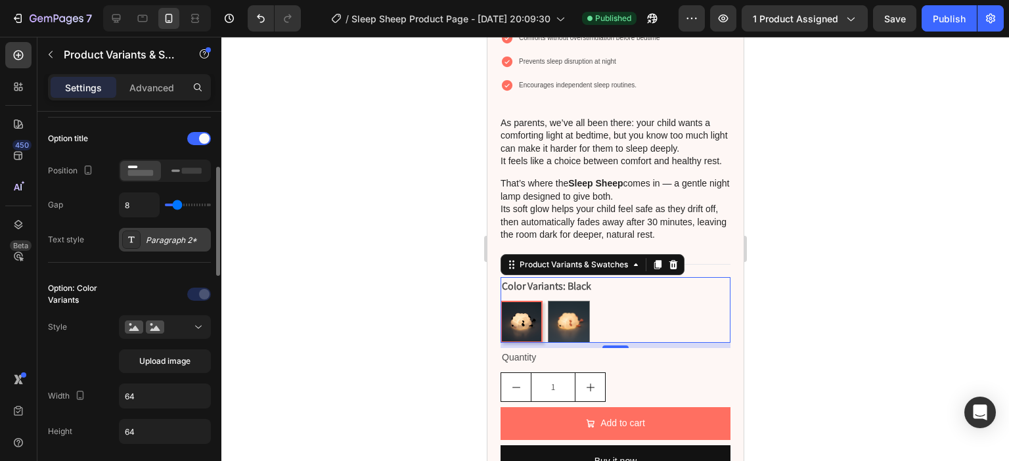
click at [170, 244] on div "Paragraph 2*" at bounding box center [177, 240] width 62 height 12
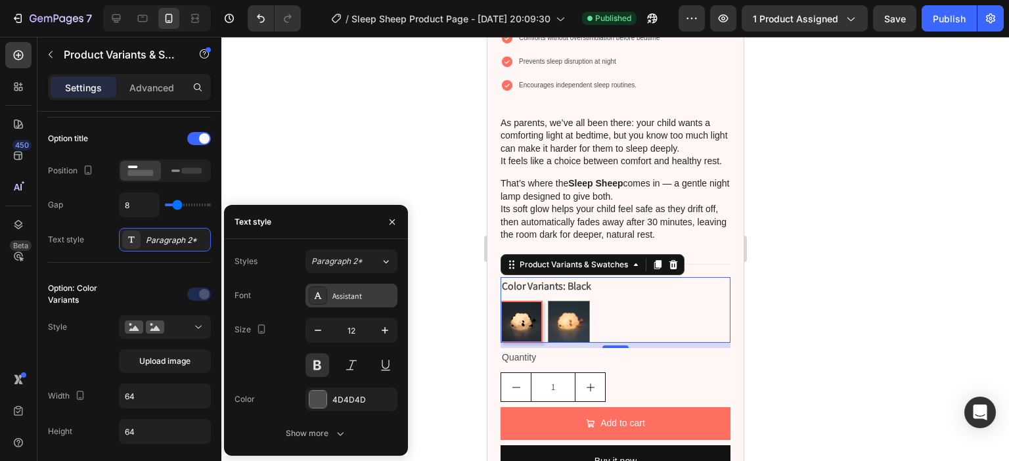
click at [354, 290] on div "Assistant" at bounding box center [363, 296] width 62 height 12
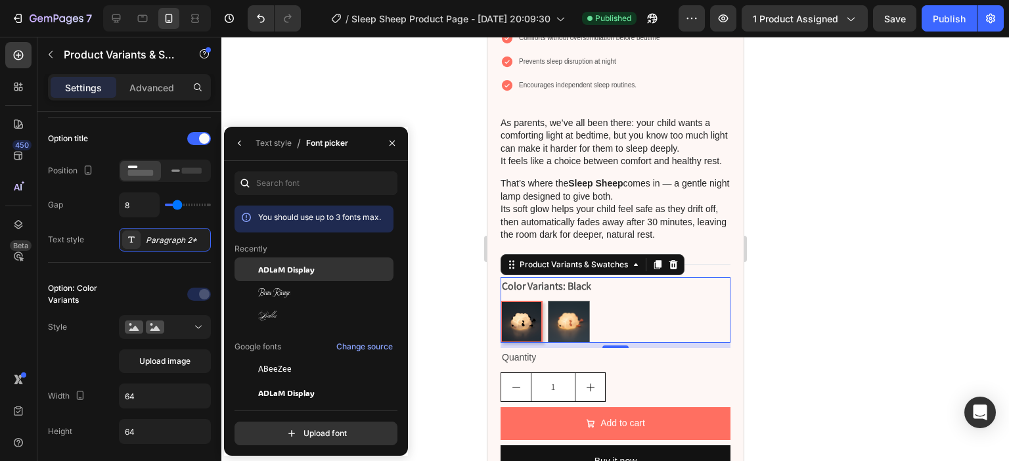
click at [294, 269] on span "ADLaM Display" at bounding box center [286, 269] width 56 height 12
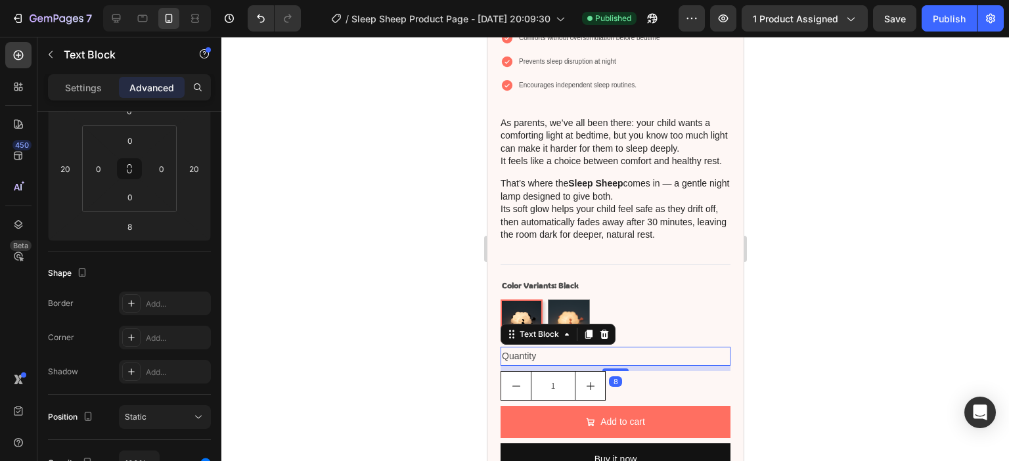
click at [515, 359] on div "Quantity" at bounding box center [615, 356] width 230 height 19
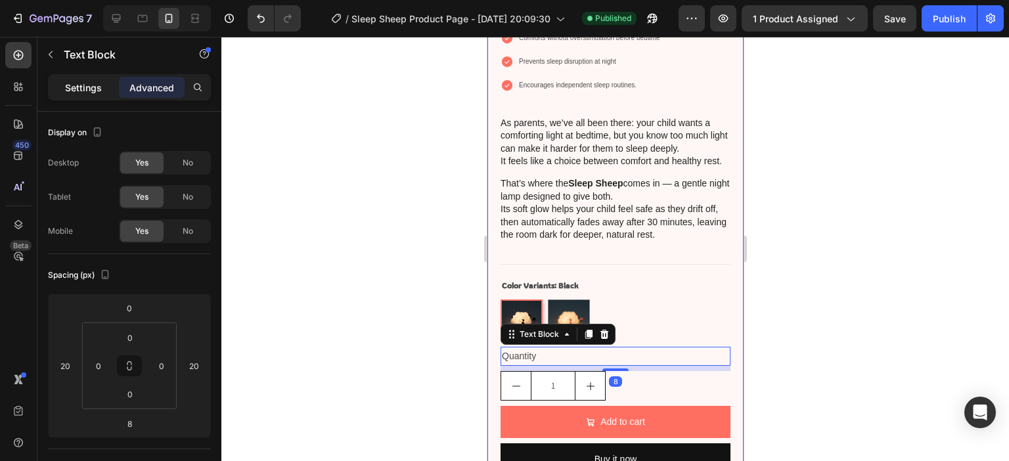
click at [83, 81] on p "Settings" at bounding box center [83, 88] width 37 height 14
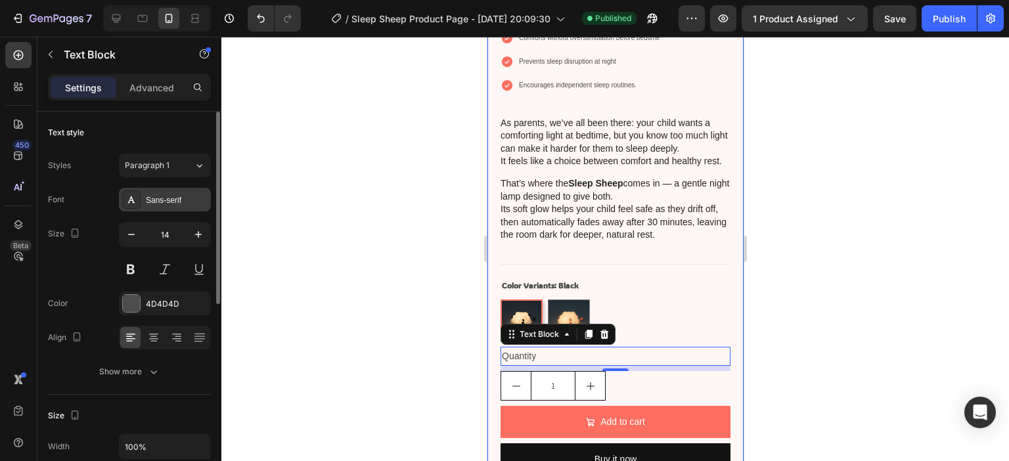
click at [179, 200] on div "Sans-serif" at bounding box center [177, 200] width 62 height 12
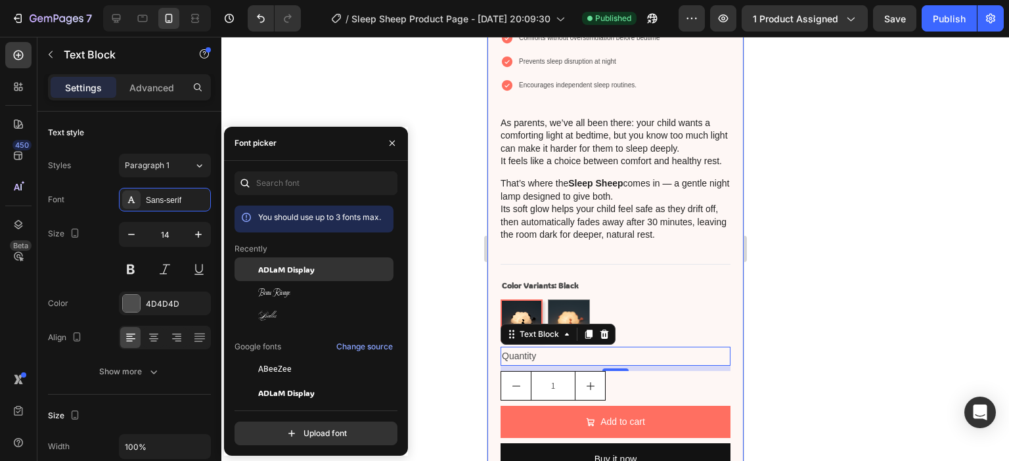
click at [302, 267] on span "ADLaM Display" at bounding box center [286, 269] width 56 height 12
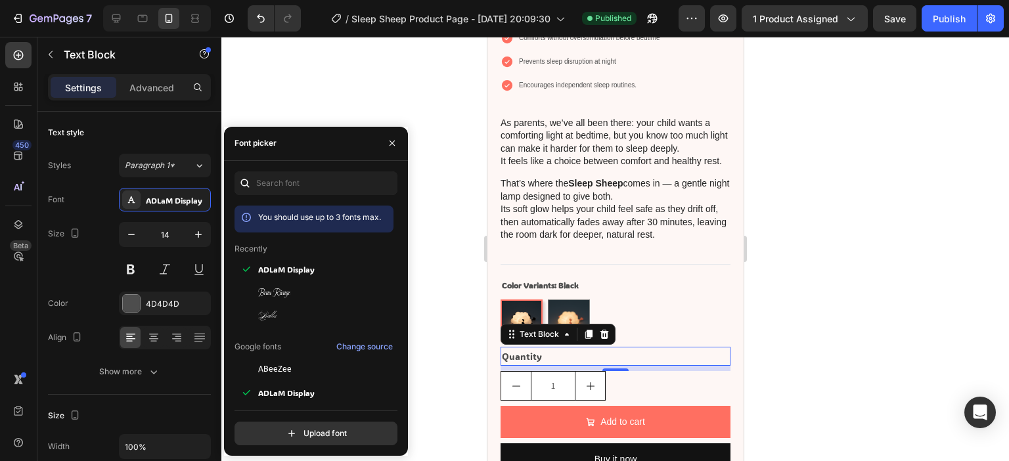
click at [871, 272] on div at bounding box center [614, 249] width 787 height 424
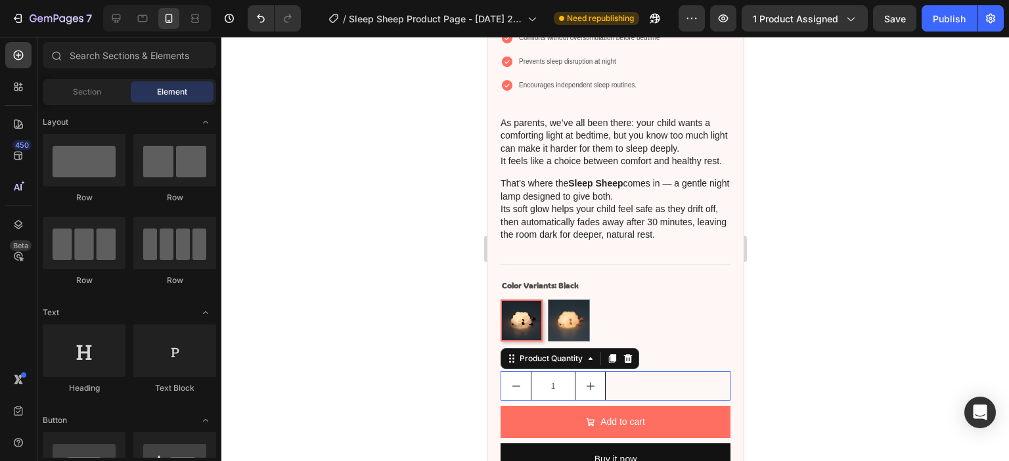
click at [605, 384] on div "1" at bounding box center [615, 386] width 230 height 30
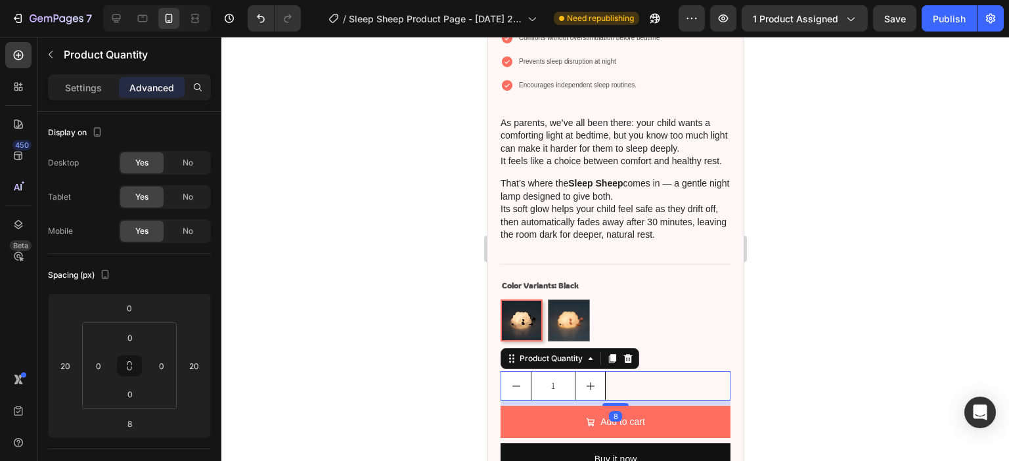
drag, startPoint x: 79, startPoint y: 91, endPoint x: 91, endPoint y: 98, distance: 13.9
click at [79, 90] on p "Settings" at bounding box center [83, 88] width 37 height 14
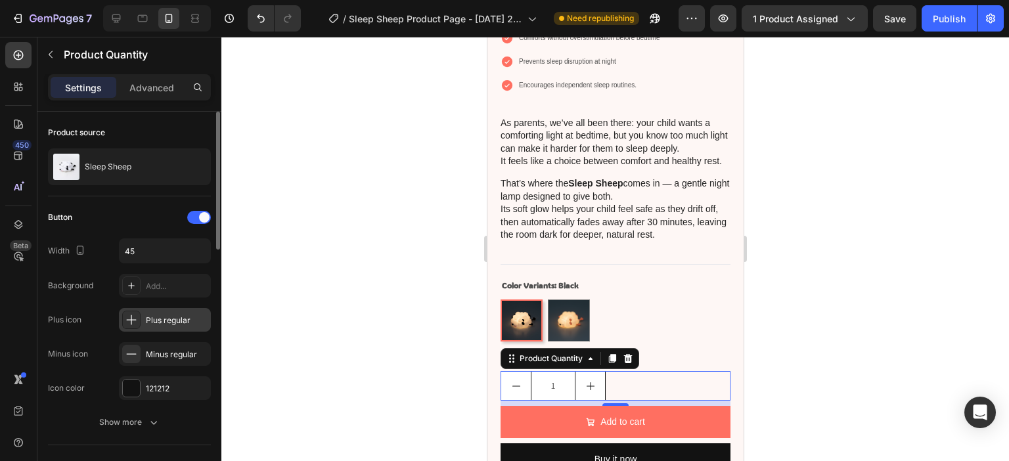
click at [152, 318] on div "Plus regular" at bounding box center [177, 321] width 62 height 12
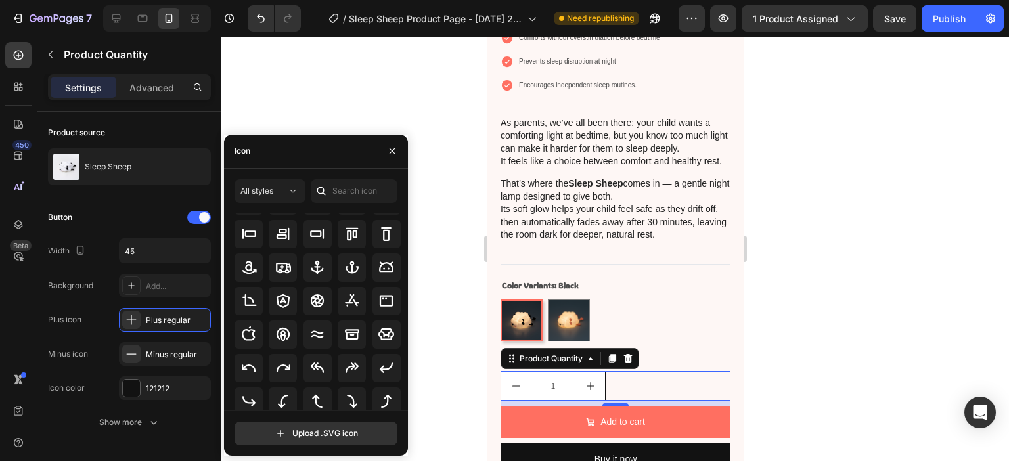
scroll to position [194, 0]
click at [383, 397] on icon at bounding box center [386, 401] width 16 height 16
click at [514, 386] on icon "decrement" at bounding box center [516, 385] width 8 height 1
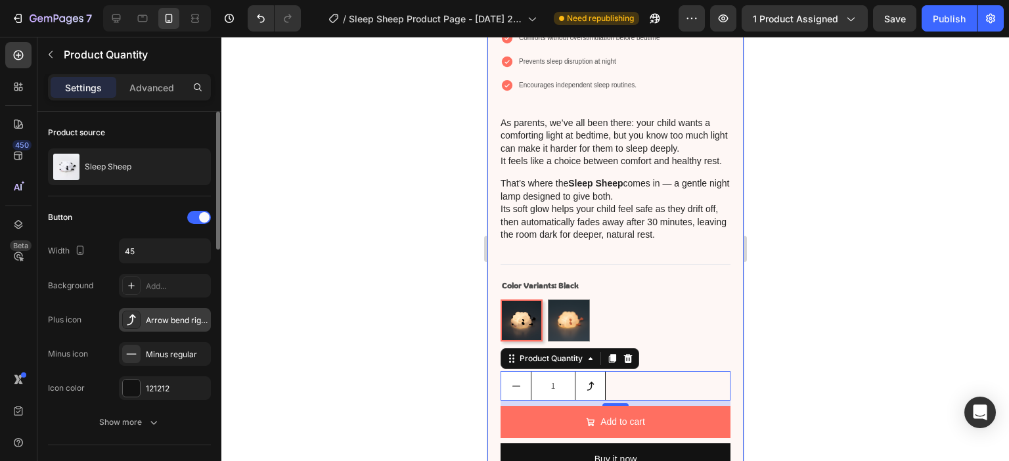
click at [175, 313] on div "Arrow bend right up bold" at bounding box center [165, 320] width 92 height 24
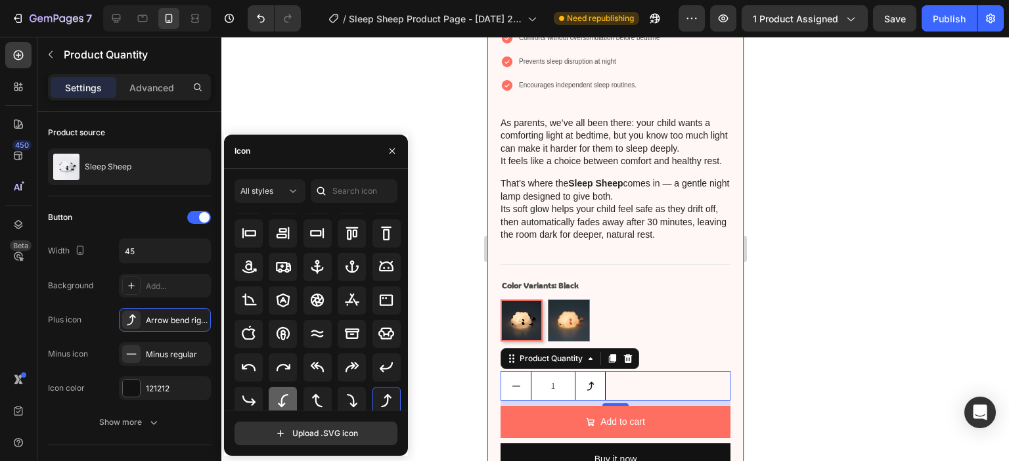
click at [278, 398] on icon at bounding box center [283, 401] width 16 height 16
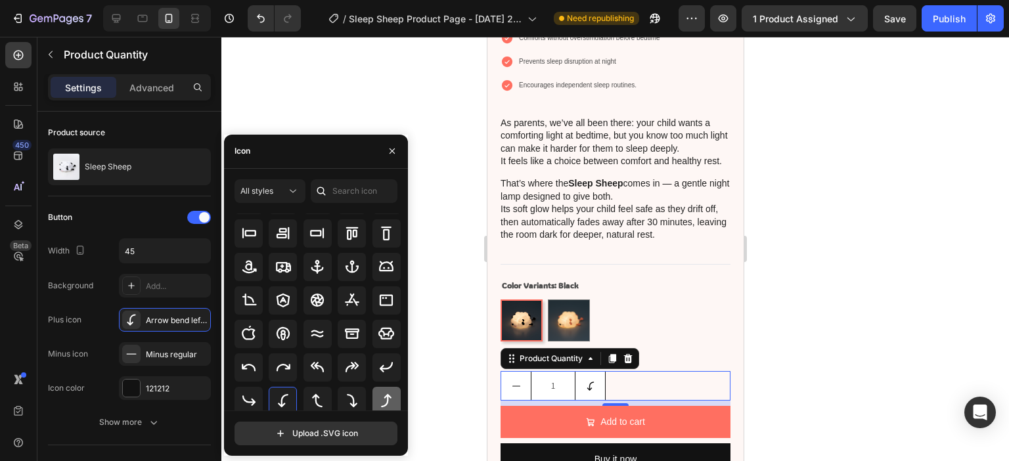
click at [386, 395] on icon at bounding box center [386, 401] width 16 height 16
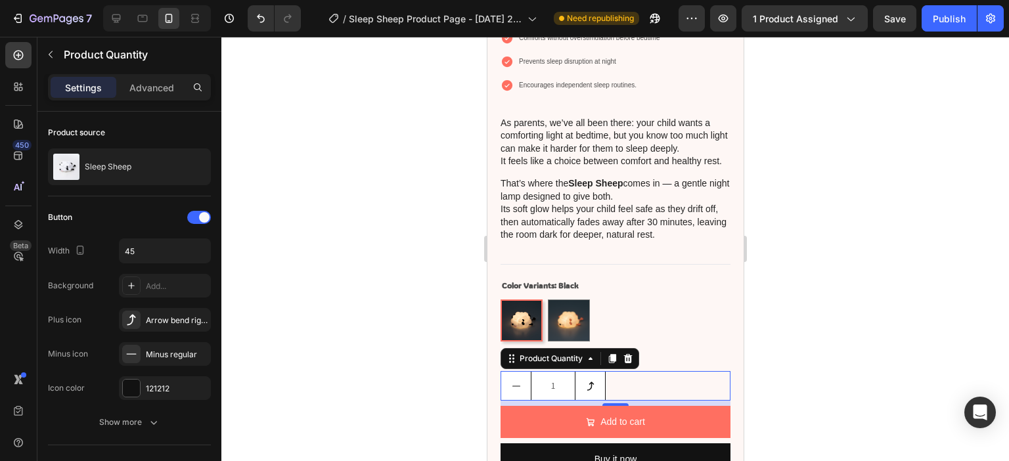
click at [512, 386] on icon "decrement" at bounding box center [516, 385] width 8 height 1
click at [513, 391] on icon "decrement" at bounding box center [515, 386] width 11 height 11
click at [518, 396] on button "decrement" at bounding box center [515, 386] width 30 height 28
click at [518, 391] on icon "decrement" at bounding box center [515, 386] width 11 height 11
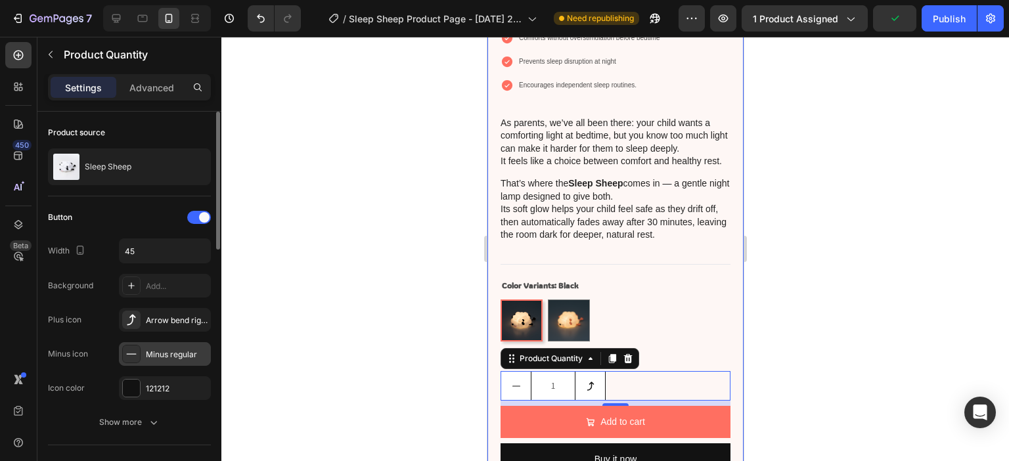
click at [170, 346] on div "Minus regular" at bounding box center [165, 354] width 92 height 24
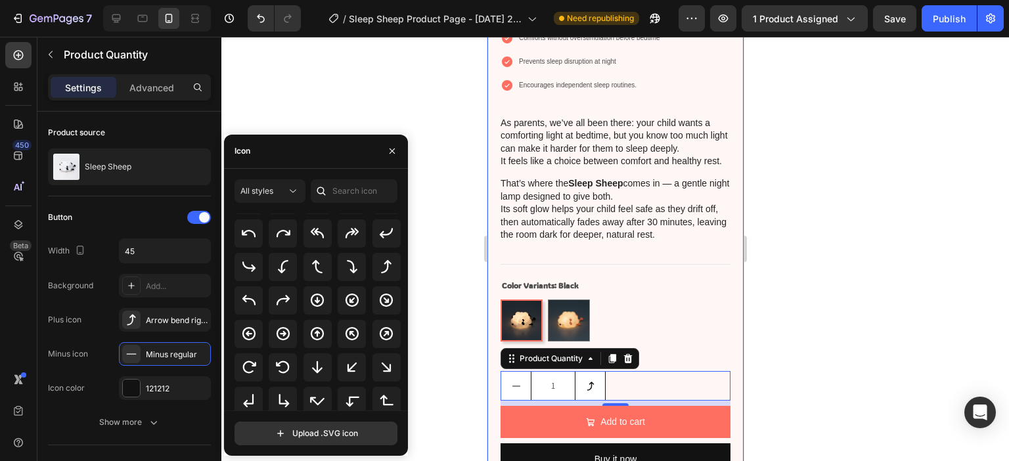
scroll to position [323, 0]
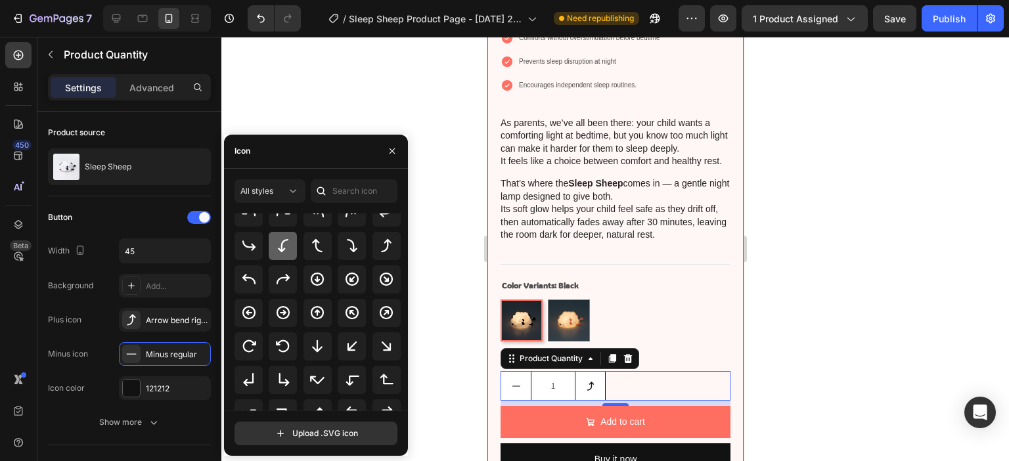
click at [275, 244] on icon at bounding box center [283, 246] width 16 height 16
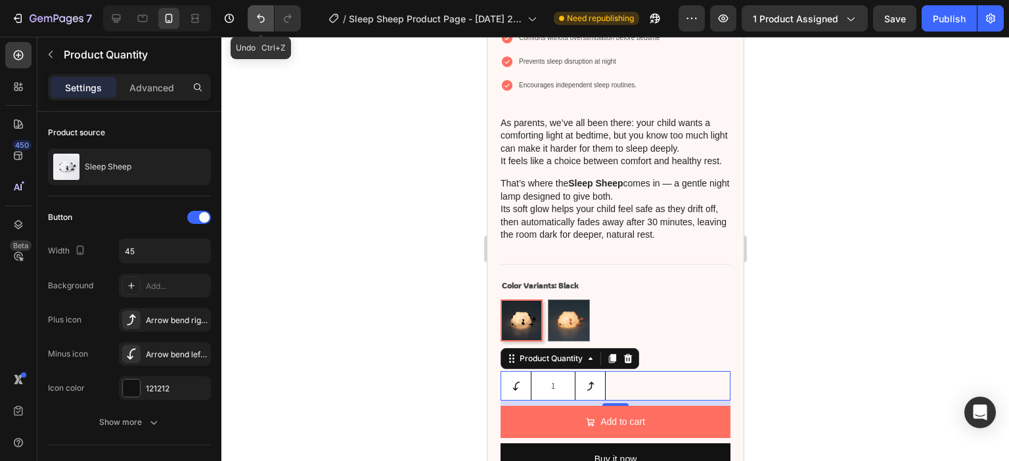
click at [260, 14] on icon "Undo/Redo" at bounding box center [260, 18] width 13 height 13
click at [259, 18] on icon "Undo/Redo" at bounding box center [261, 18] width 8 height 9
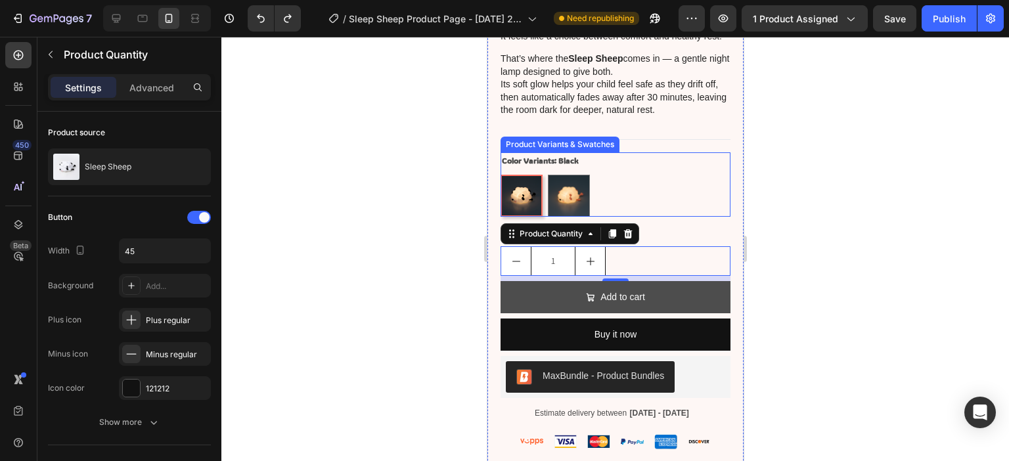
scroll to position [657, 0]
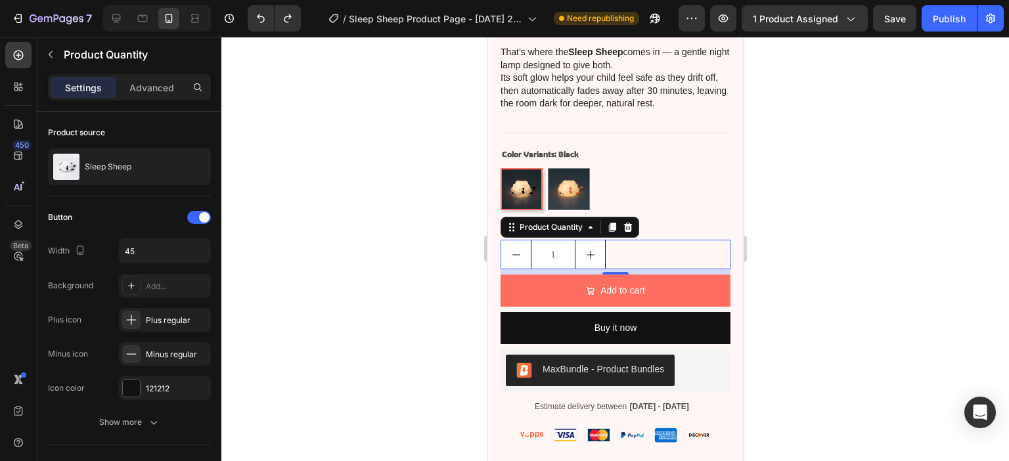
click at [922, 240] on div at bounding box center [614, 249] width 787 height 424
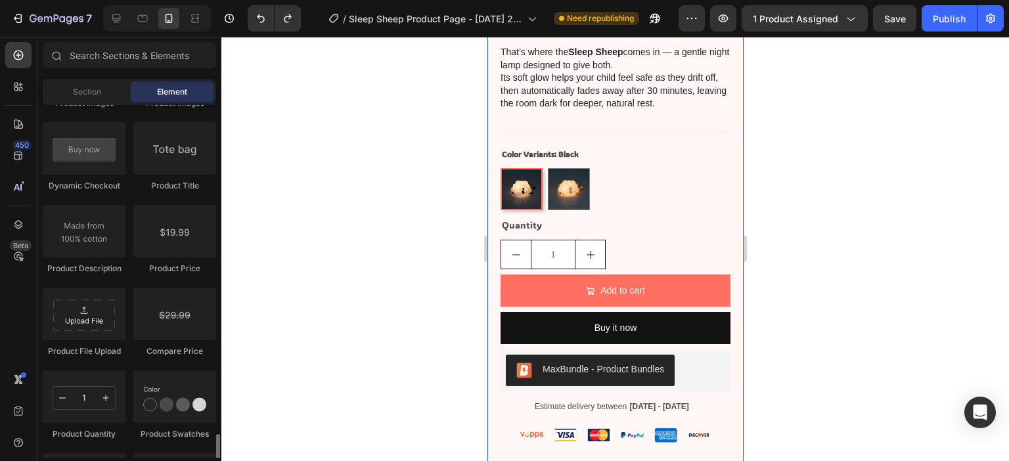
scroll to position [2036, 0]
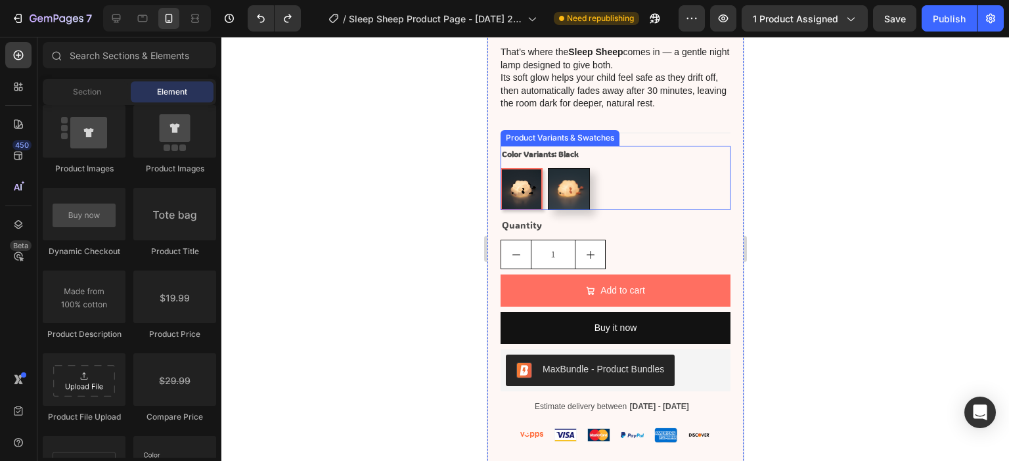
click at [569, 185] on img at bounding box center [568, 189] width 41 height 41
click at [547, 168] on input "Pink Pink" at bounding box center [546, 167] width 1 height 1
radio input "true"
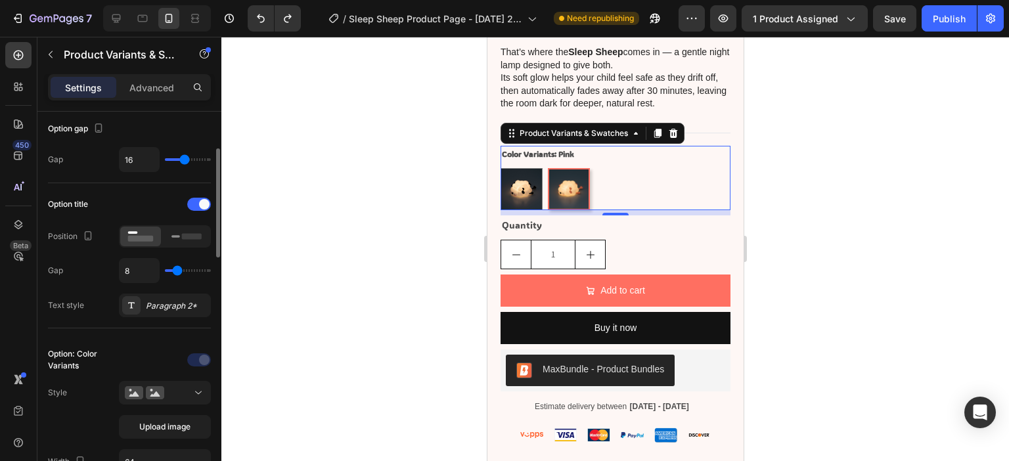
scroll to position [197, 0]
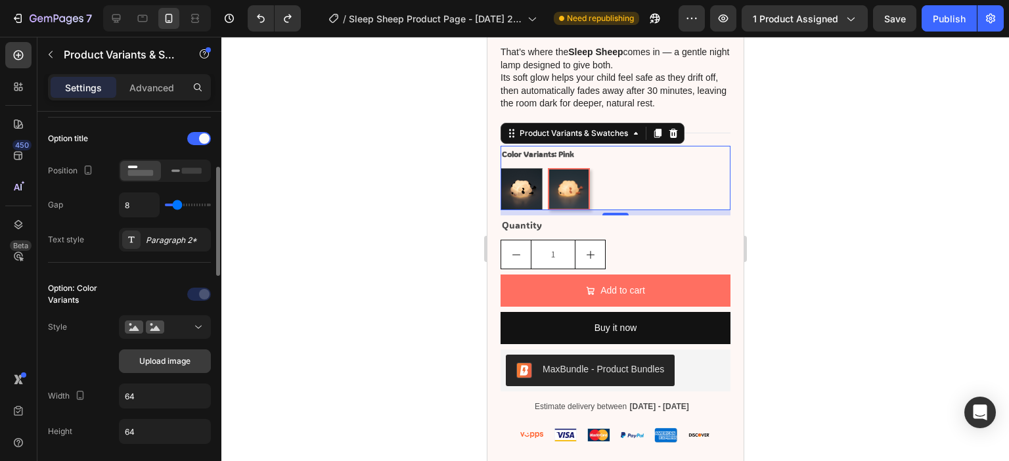
click at [186, 359] on span "Upload image" at bounding box center [164, 361] width 51 height 12
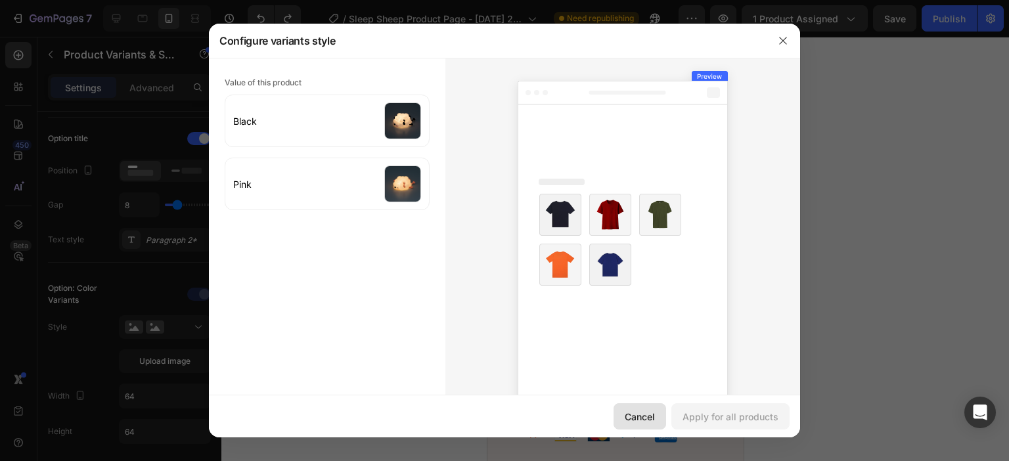
click at [645, 419] on div "Cancel" at bounding box center [639, 417] width 30 height 14
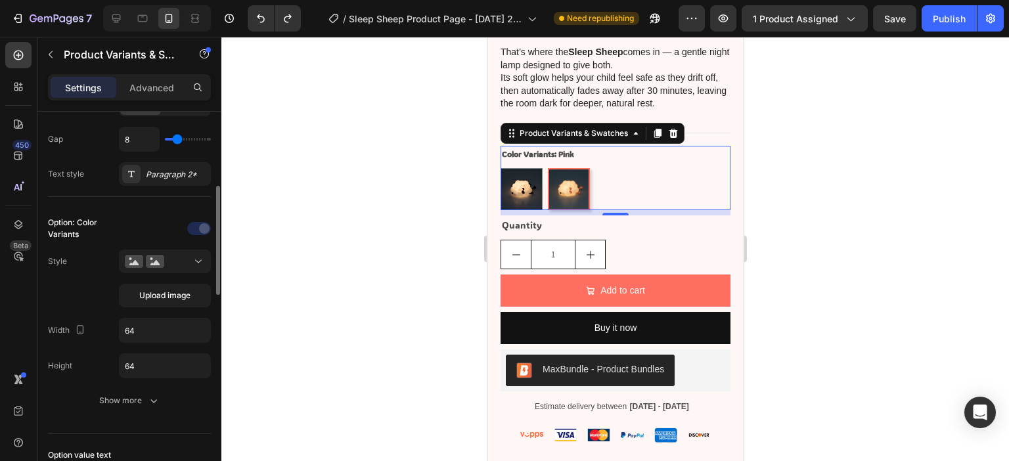
scroll to position [328, 0]
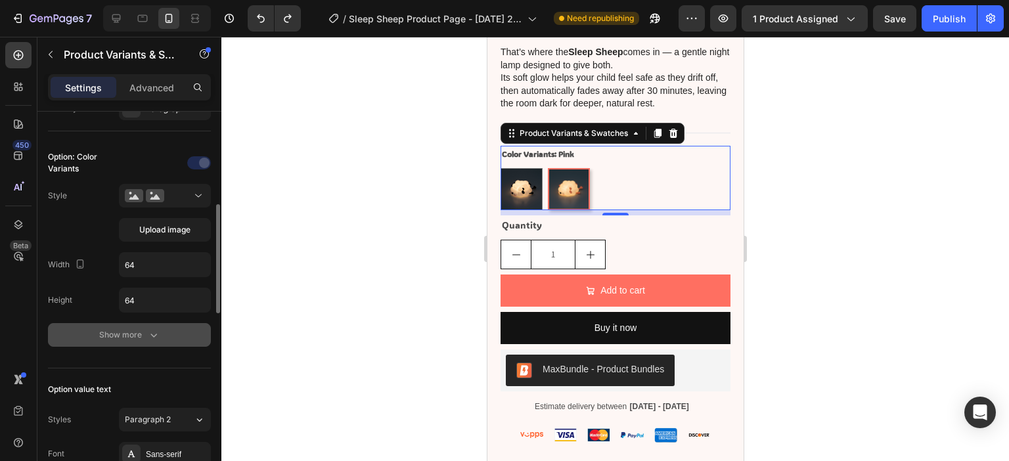
click at [162, 330] on button "Show more" at bounding box center [129, 335] width 163 height 24
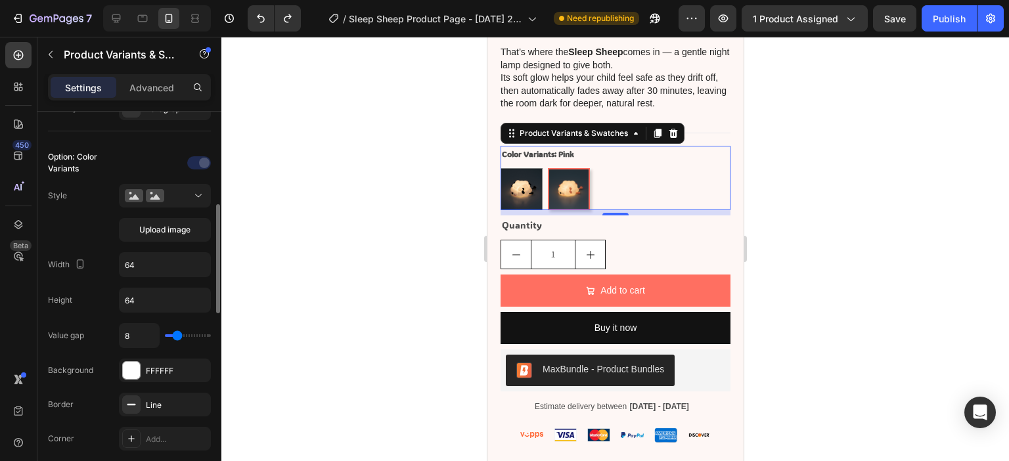
scroll to position [394, 0]
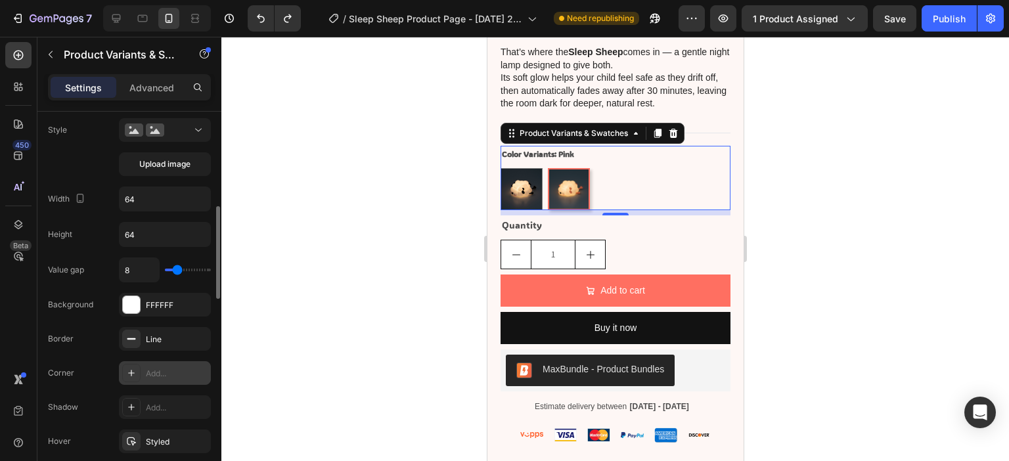
click at [179, 376] on div "Add..." at bounding box center [177, 374] width 62 height 12
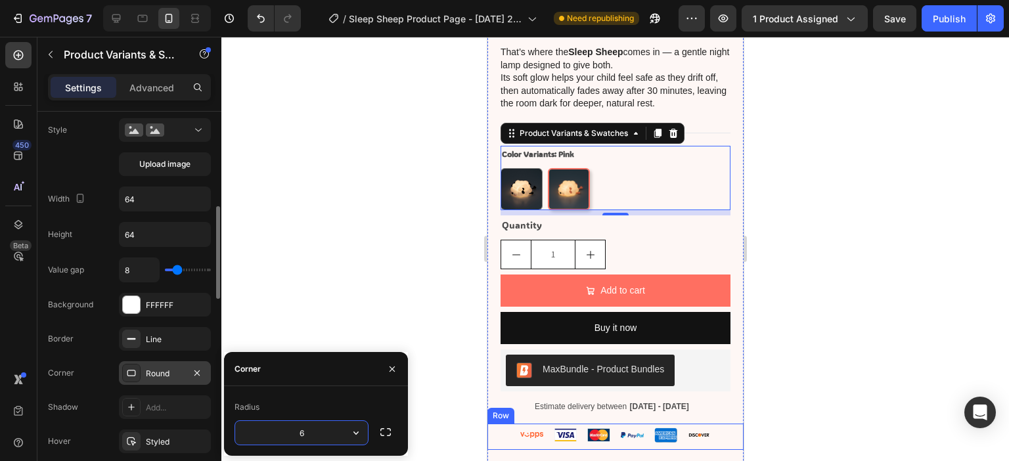
type input "60"
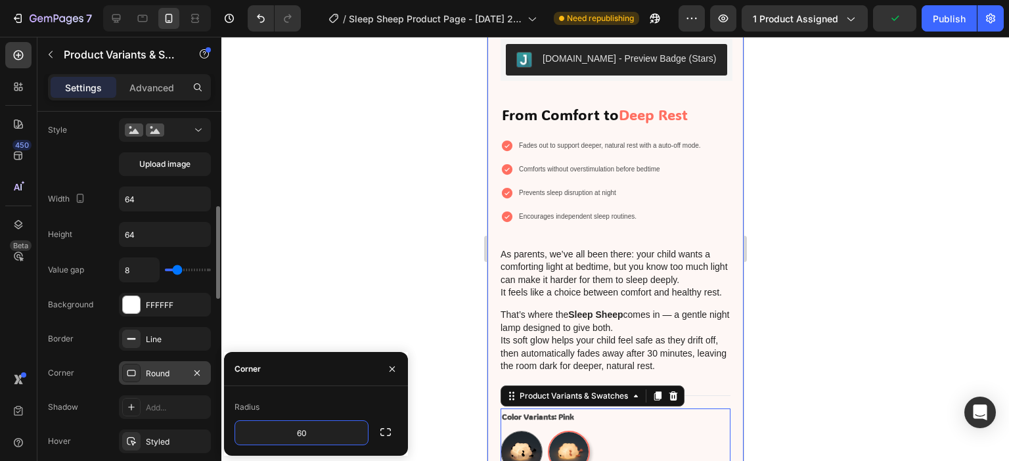
scroll to position [657, 0]
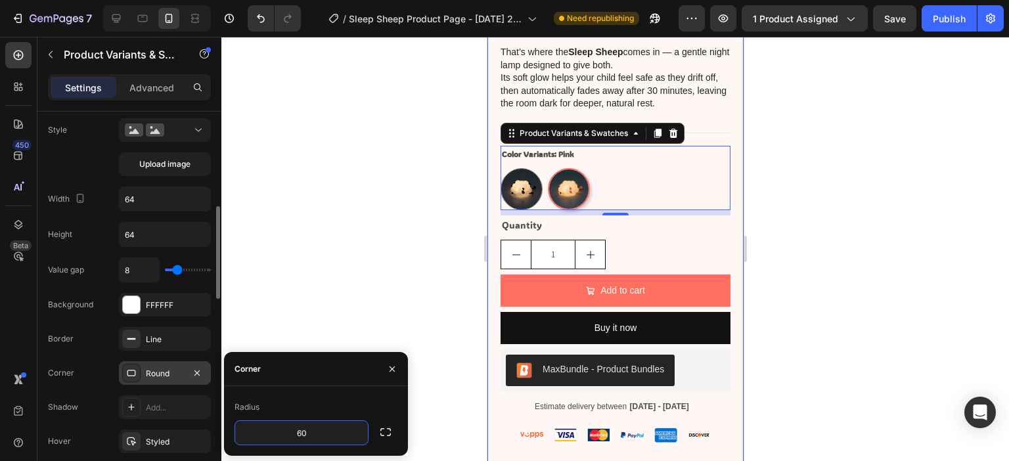
click at [422, 232] on div at bounding box center [614, 249] width 787 height 424
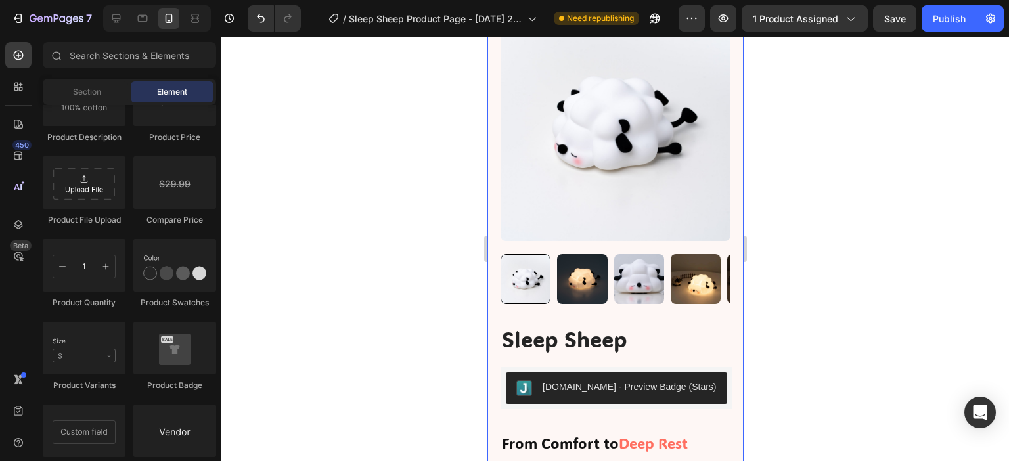
scroll to position [0, 0]
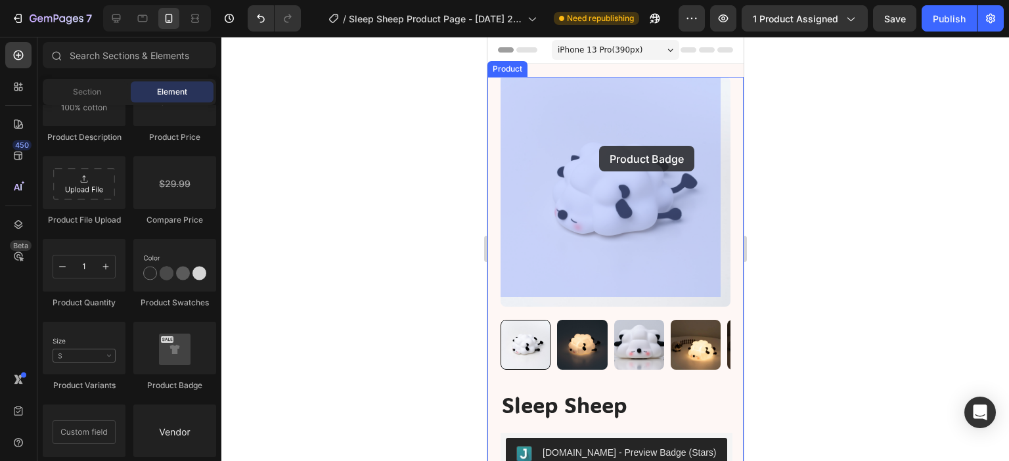
drag, startPoint x: 660, startPoint y: 388, endPoint x: 598, endPoint y: 146, distance: 249.4
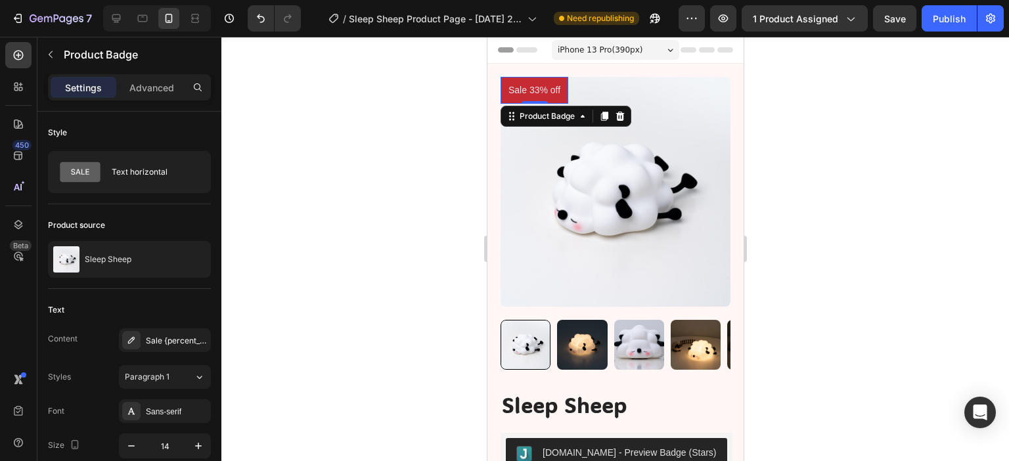
click at [547, 91] on pre "Sale 33% off" at bounding box center [534, 90] width 68 height 27
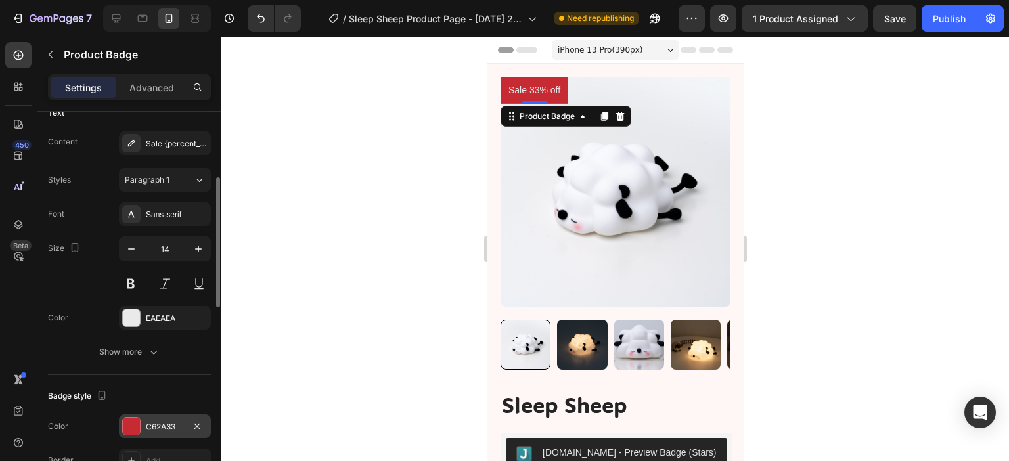
scroll to position [263, 0]
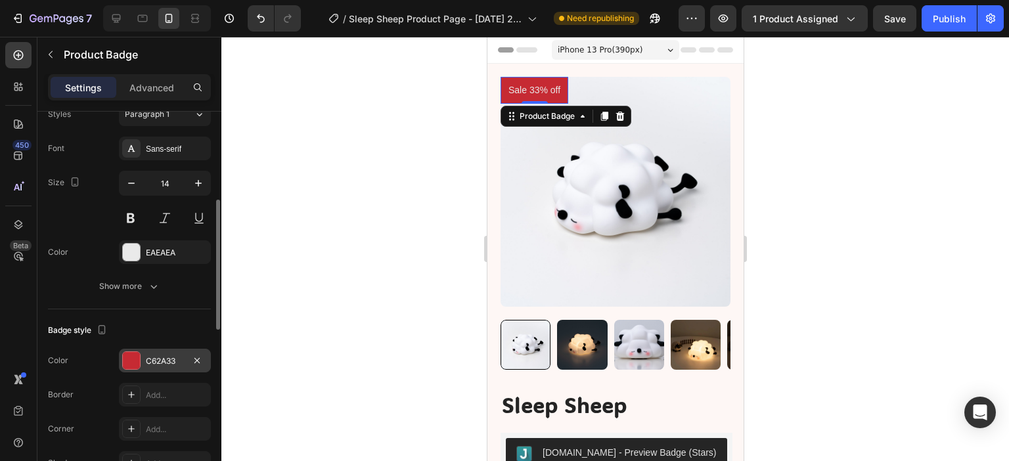
click at [160, 357] on div "C62A33" at bounding box center [165, 361] width 38 height 12
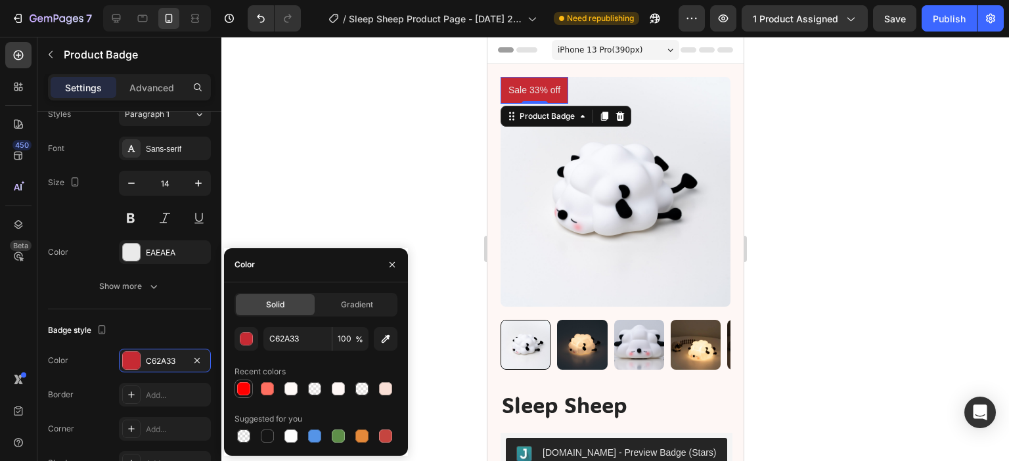
click at [237, 388] on div at bounding box center [243, 388] width 13 height 13
type input "FF0000"
drag, startPoint x: 265, startPoint y: 11, endPoint x: 250, endPoint y: 33, distance: 27.0
click at [265, 11] on button "Undo/Redo" at bounding box center [261, 18] width 26 height 26
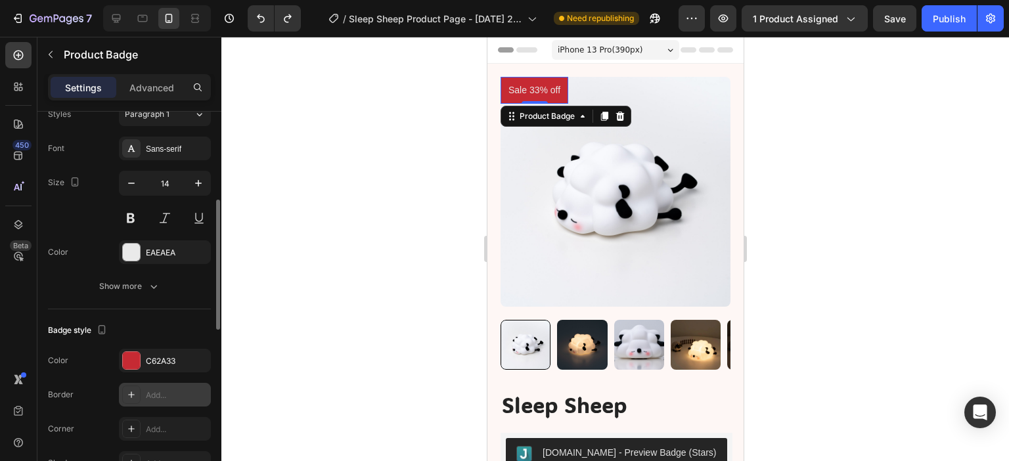
click at [148, 395] on div "Add..." at bounding box center [177, 395] width 62 height 12
click at [166, 426] on div "Add..." at bounding box center [177, 430] width 62 height 12
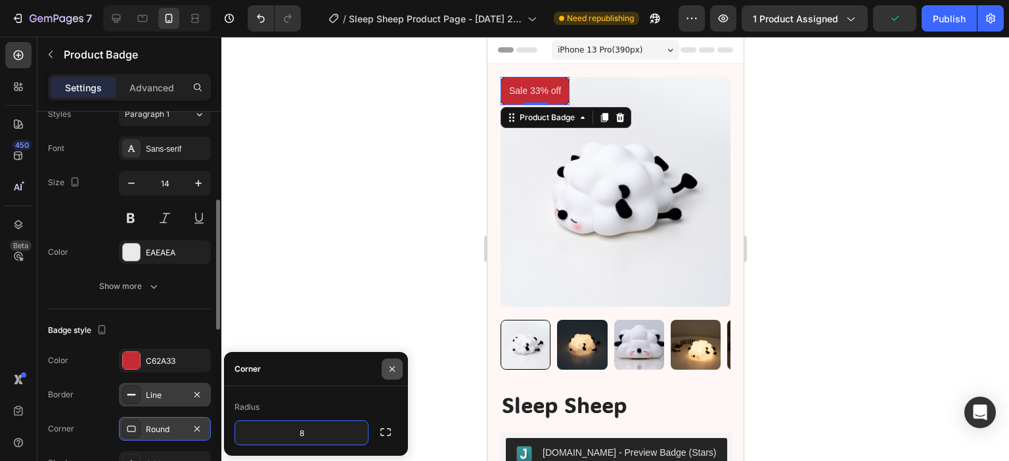
click at [391, 370] on icon "button" at bounding box center [391, 368] width 5 height 5
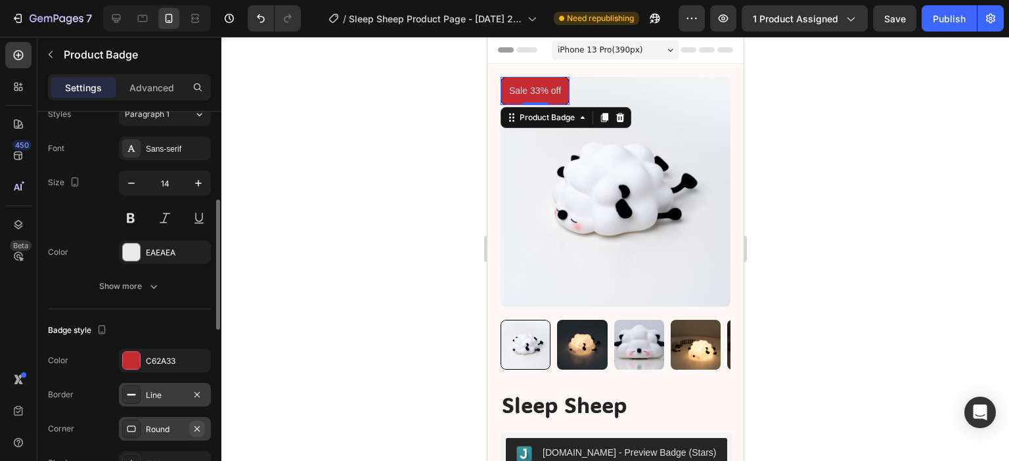
click at [200, 425] on icon "button" at bounding box center [197, 429] width 11 height 11
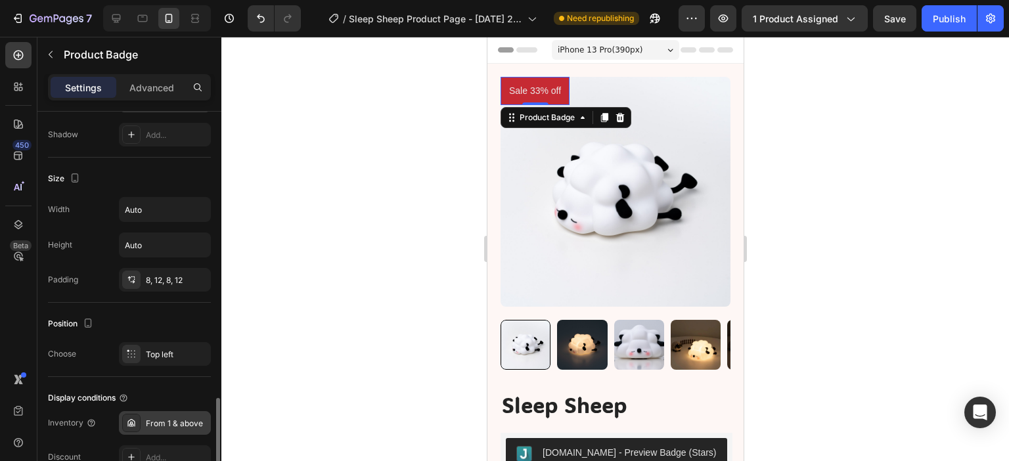
scroll to position [657, 0]
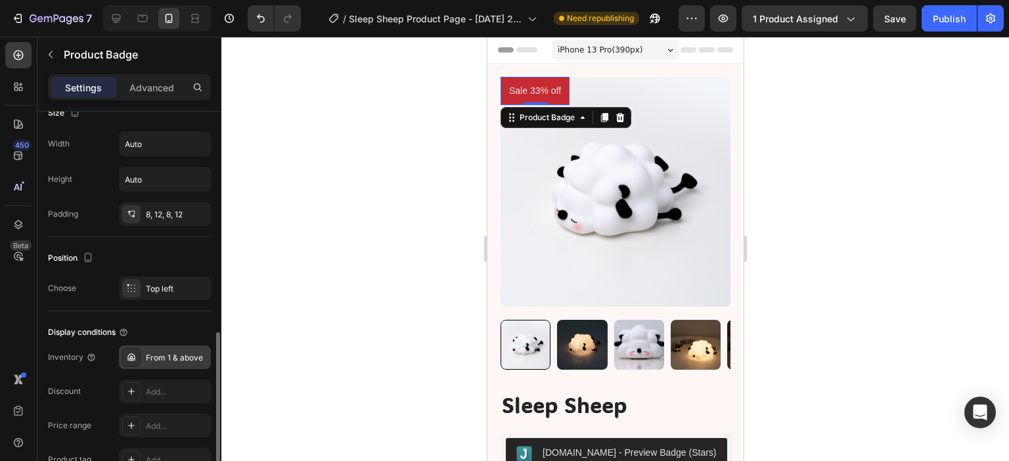
click at [175, 357] on div "From 1 & above" at bounding box center [177, 358] width 62 height 12
click at [163, 389] on div "Add..." at bounding box center [177, 392] width 62 height 12
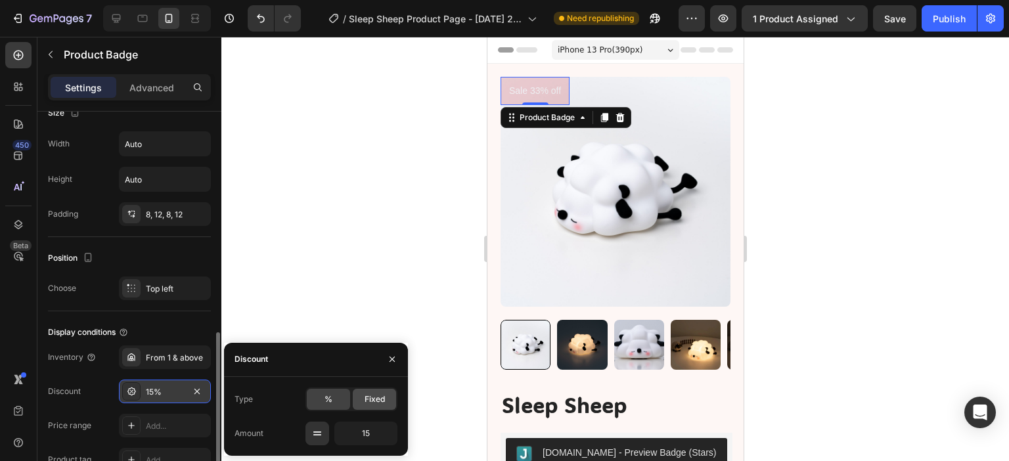
click at [370, 397] on span "Fixed" at bounding box center [374, 399] width 20 height 12
click at [335, 397] on div "%" at bounding box center [328, 399] width 43 height 21
click at [362, 423] on input "15" at bounding box center [365, 434] width 63 height 24
type input "5"
type input "15"
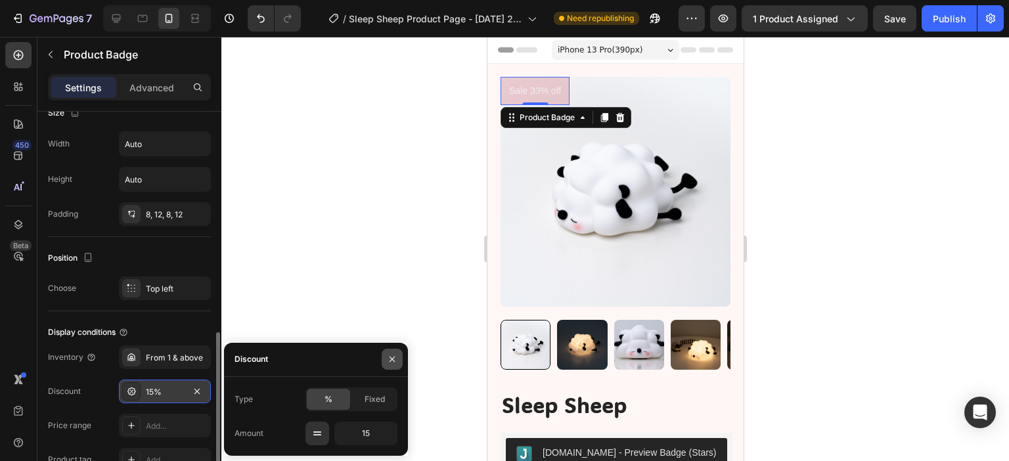
click at [389, 355] on icon "button" at bounding box center [392, 359] width 11 height 11
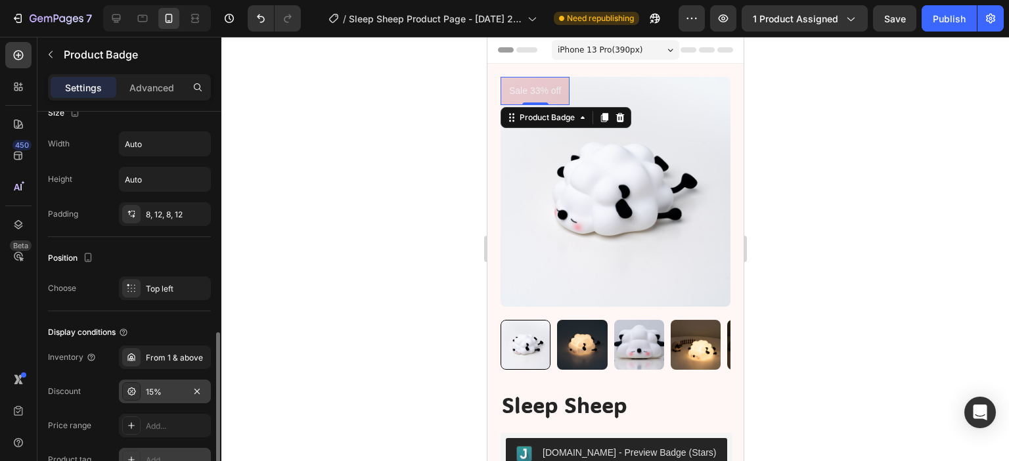
scroll to position [762, 0]
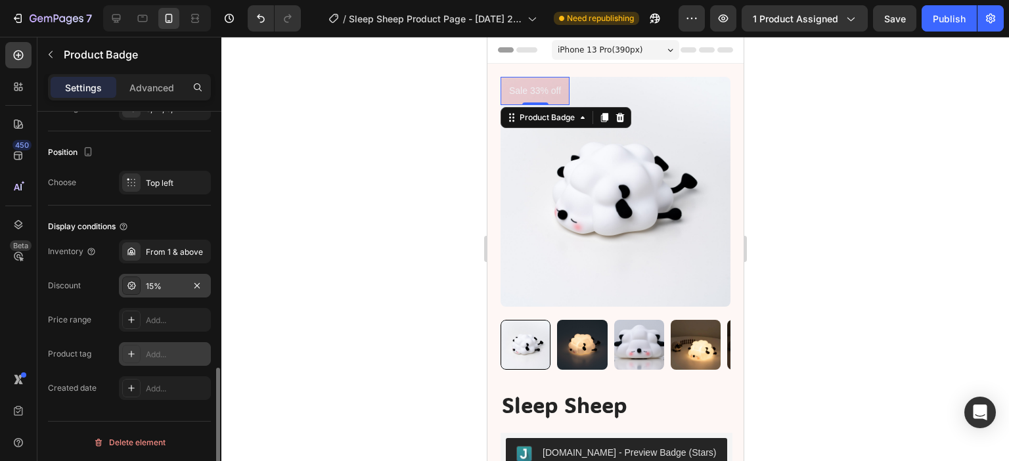
click at [129, 350] on icon at bounding box center [131, 354] width 11 height 11
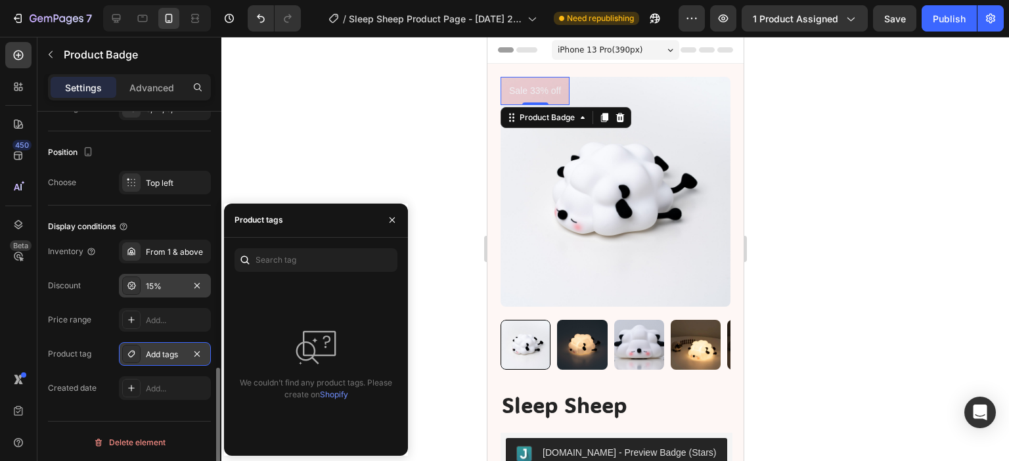
click at [192, 343] on div "Add tags" at bounding box center [165, 354] width 92 height 24
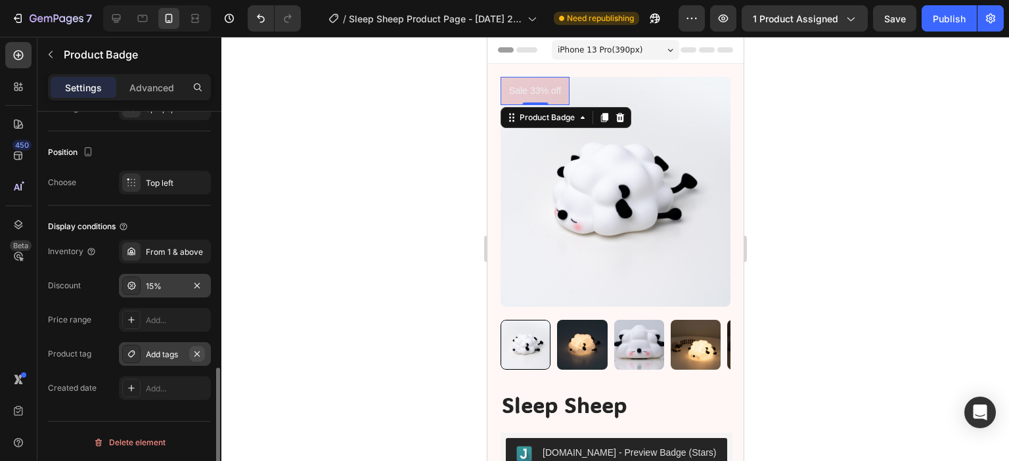
click at [195, 353] on icon "button" at bounding box center [196, 353] width 5 height 5
click at [163, 316] on div "Add..." at bounding box center [177, 321] width 62 height 12
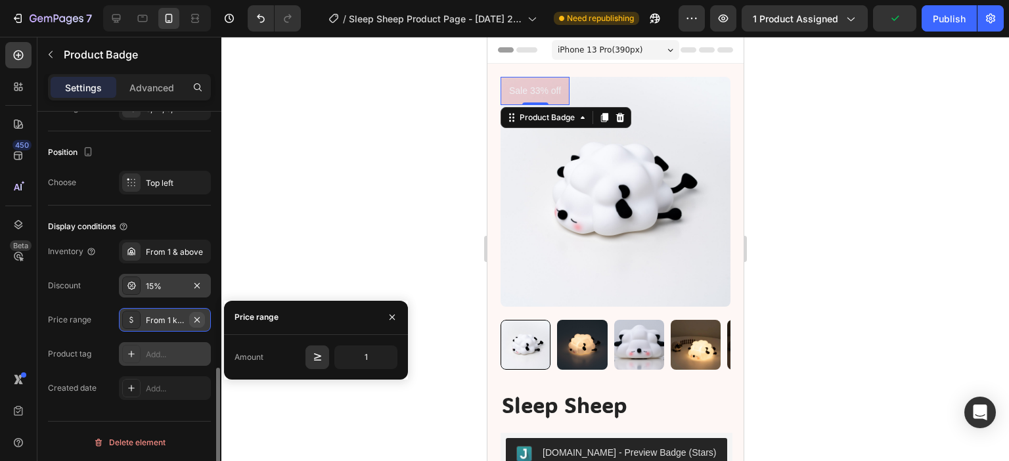
click at [197, 315] on icon "button" at bounding box center [197, 320] width 11 height 11
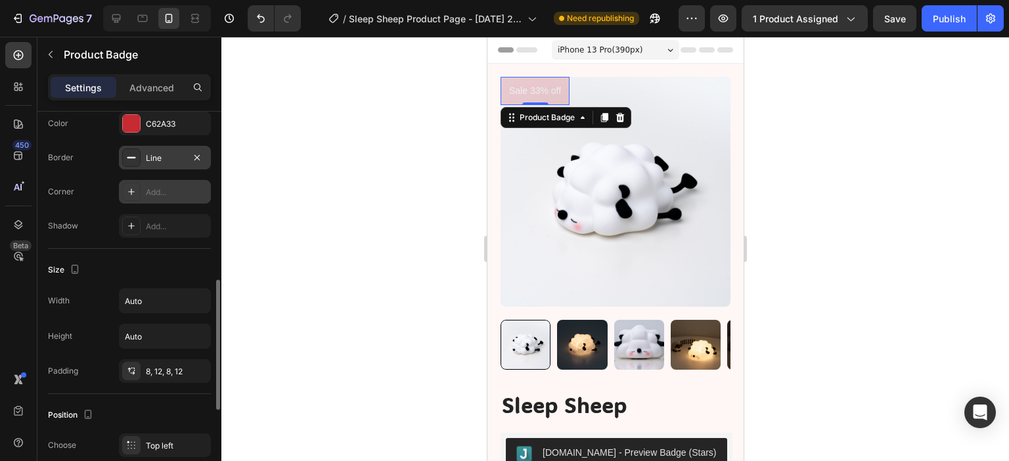
scroll to position [434, 0]
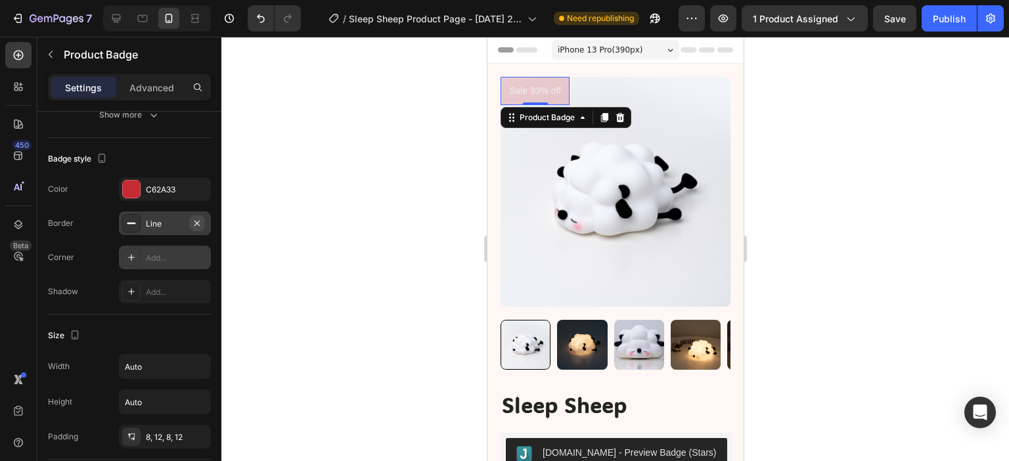
click at [194, 222] on icon "button" at bounding box center [197, 223] width 11 height 11
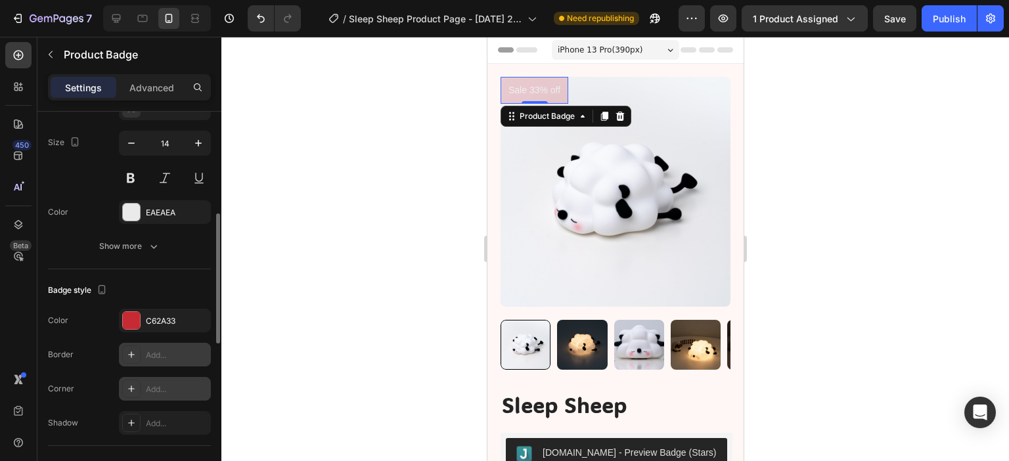
scroll to position [237, 0]
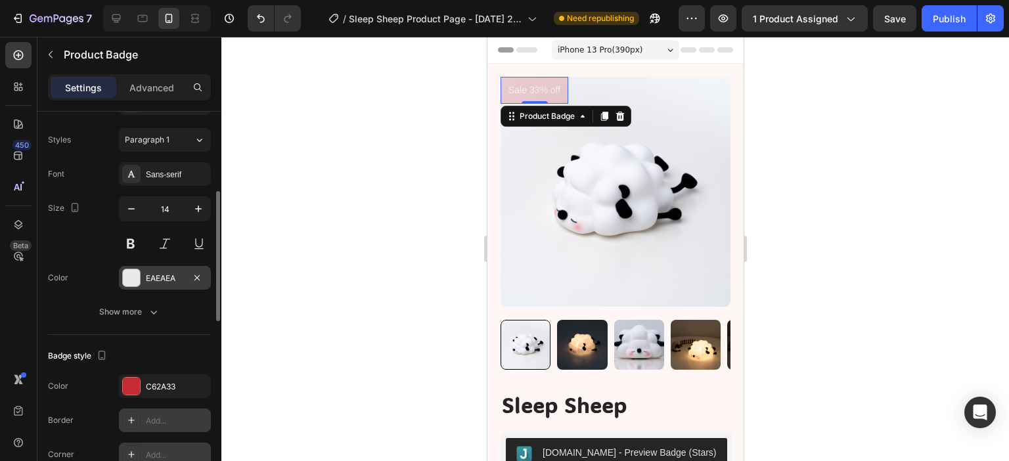
click at [167, 276] on div "EAEAEA" at bounding box center [165, 278] width 38 height 12
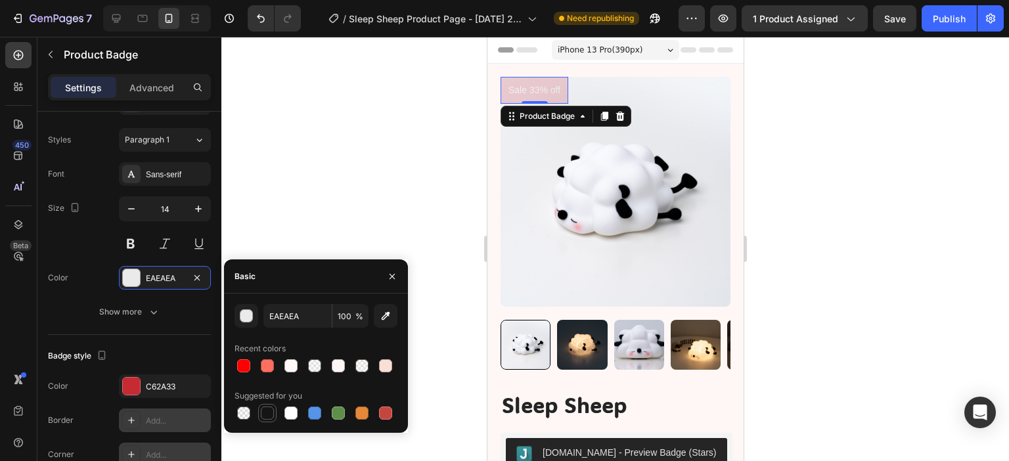
click at [273, 412] on div at bounding box center [267, 413] width 16 height 16
click at [236, 365] on div at bounding box center [244, 366] width 16 height 16
click at [269, 414] on div at bounding box center [267, 412] width 13 height 13
click at [344, 413] on div at bounding box center [338, 412] width 13 height 13
click at [360, 415] on div at bounding box center [361, 412] width 13 height 13
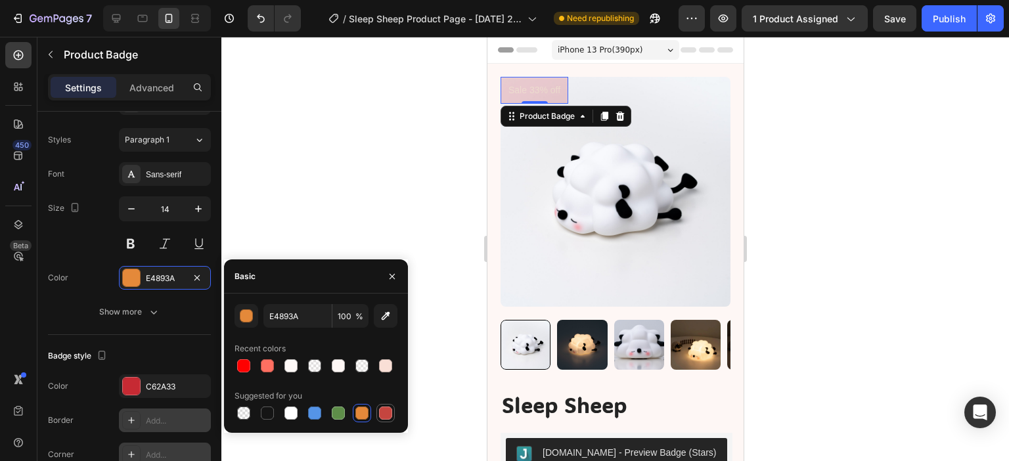
click at [385, 412] on div at bounding box center [385, 412] width 13 height 13
click at [269, 411] on div at bounding box center [267, 412] width 13 height 13
type input "151515"
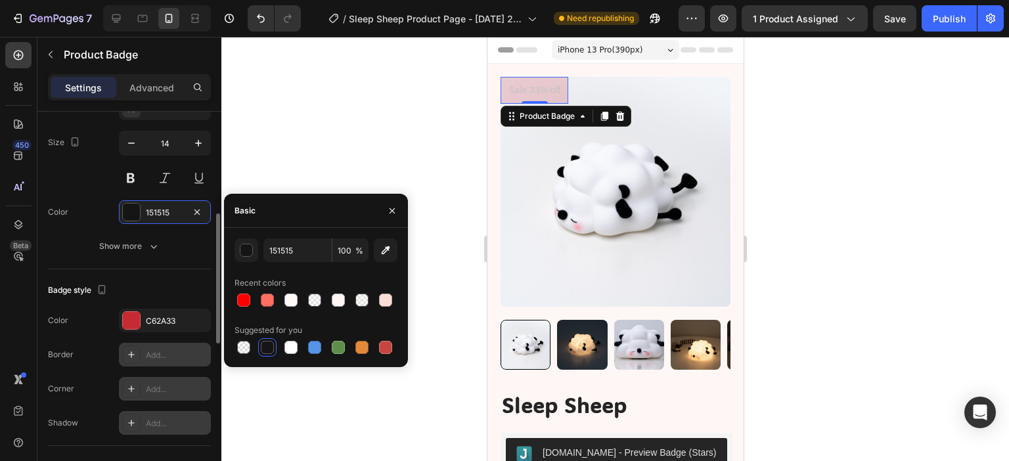
scroll to position [368, 0]
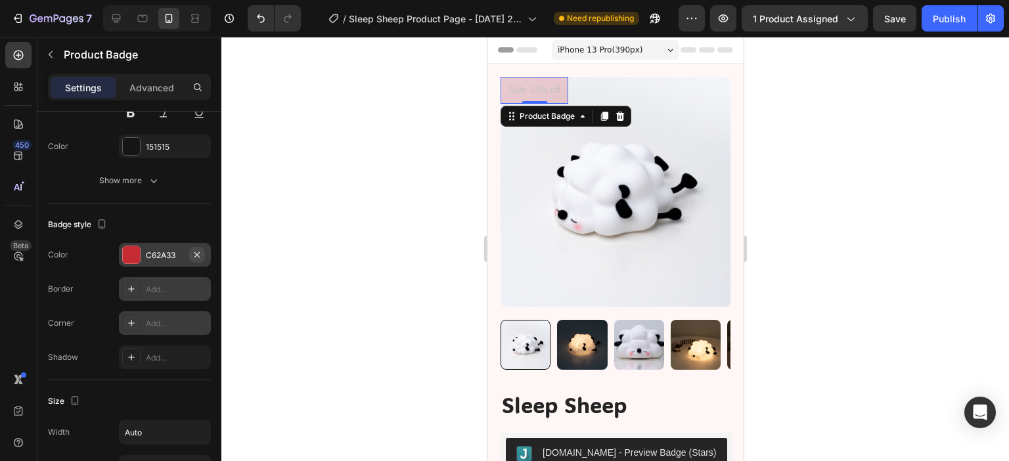
click at [198, 252] on icon "button" at bounding box center [196, 253] width 5 height 5
click at [165, 290] on div "Add..." at bounding box center [177, 290] width 62 height 12
type input "1"
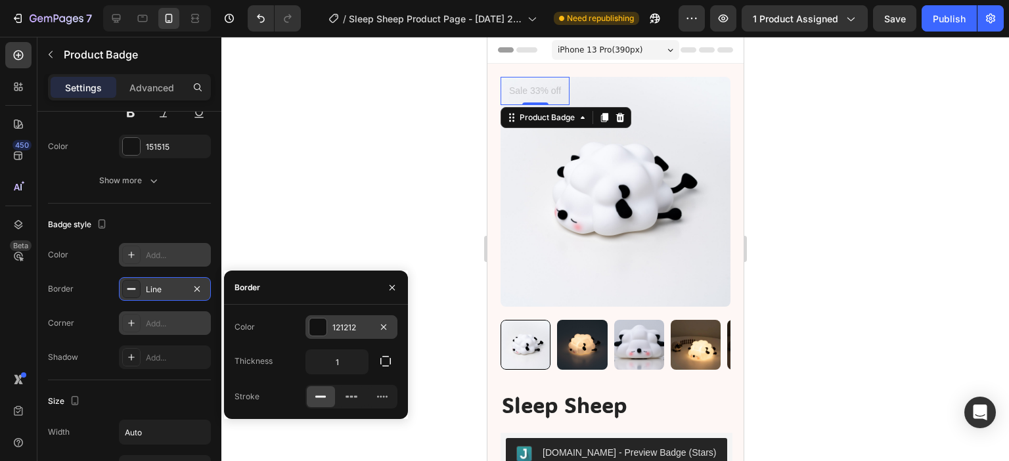
click at [346, 323] on div "121212" at bounding box center [351, 328] width 38 height 12
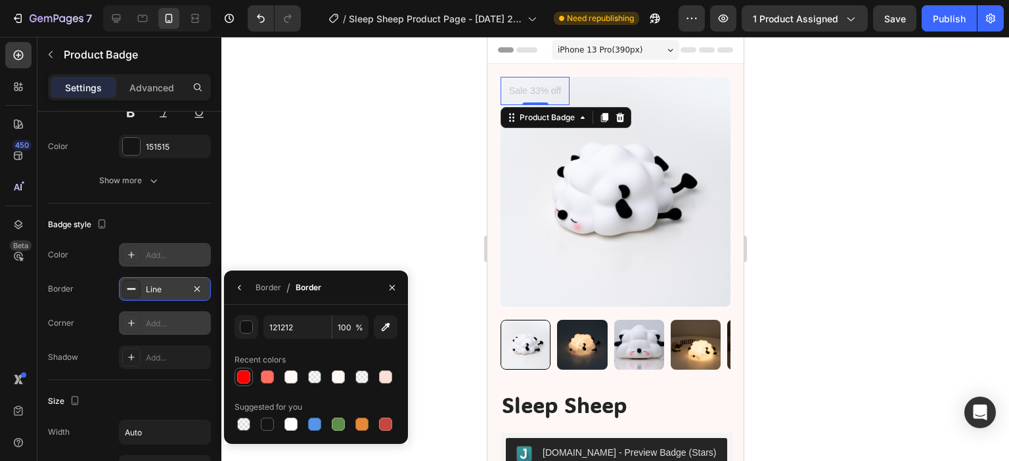
click at [240, 376] on div at bounding box center [243, 376] width 13 height 13
type input "FF0000"
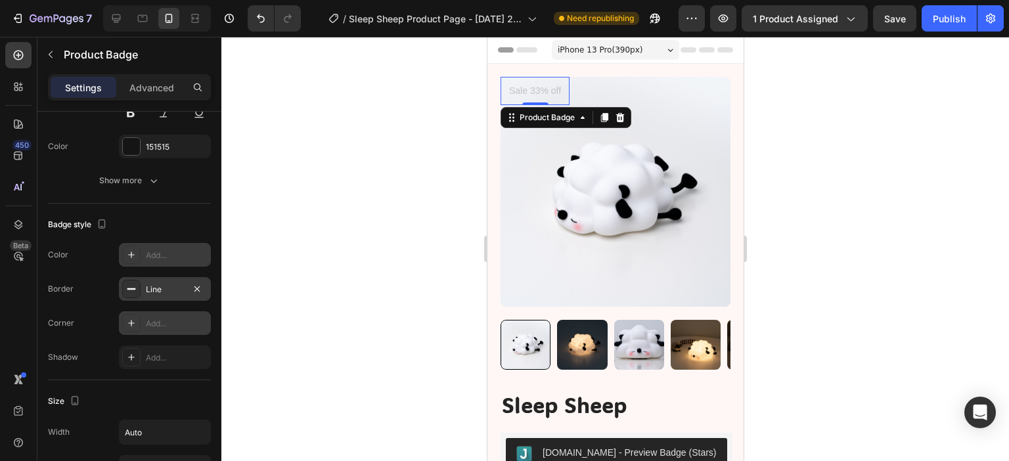
click at [89, 290] on div "Border Line" at bounding box center [129, 289] width 163 height 24
click at [160, 329] on div "Add..." at bounding box center [165, 323] width 92 height 24
type input "8"
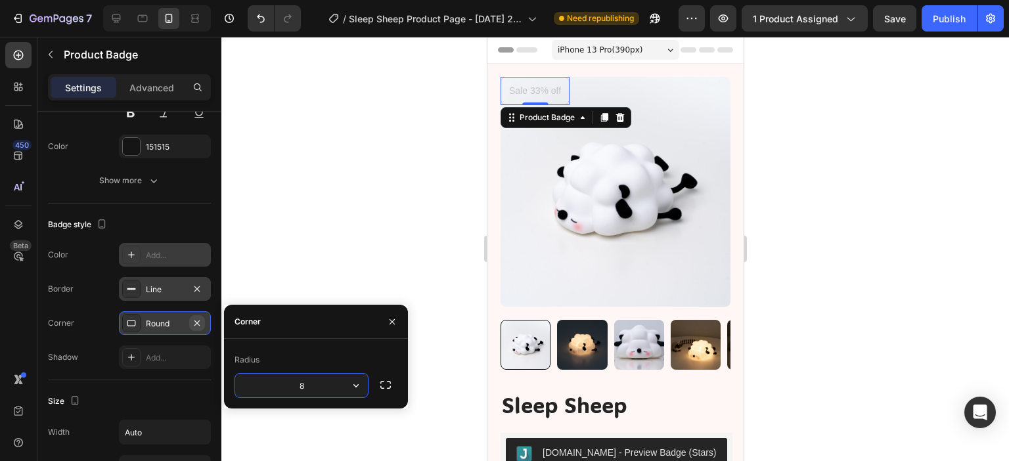
click at [199, 318] on icon "button" at bounding box center [197, 323] width 11 height 11
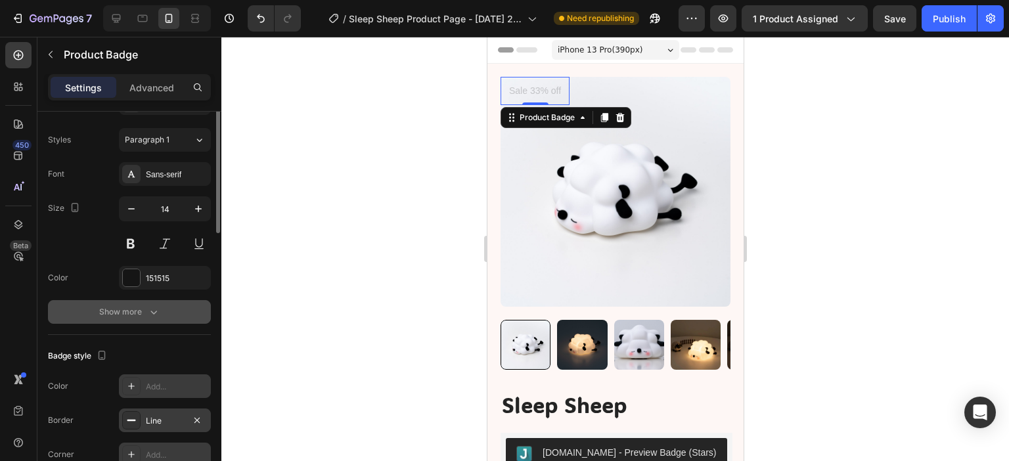
scroll to position [171, 0]
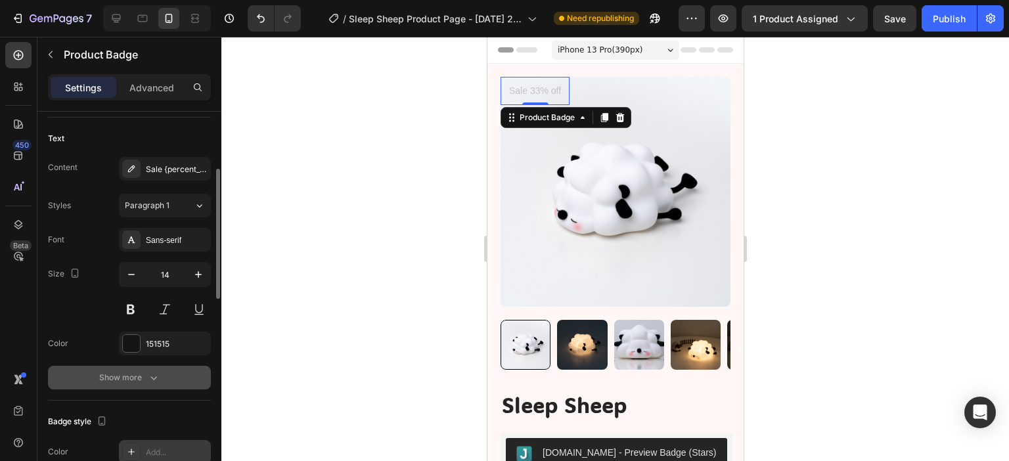
click at [150, 381] on icon "button" at bounding box center [153, 377] width 13 height 13
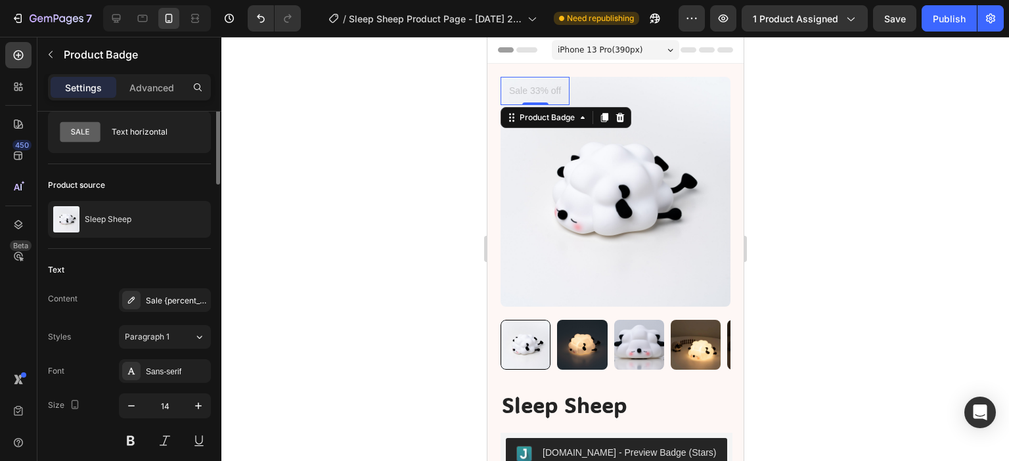
scroll to position [0, 0]
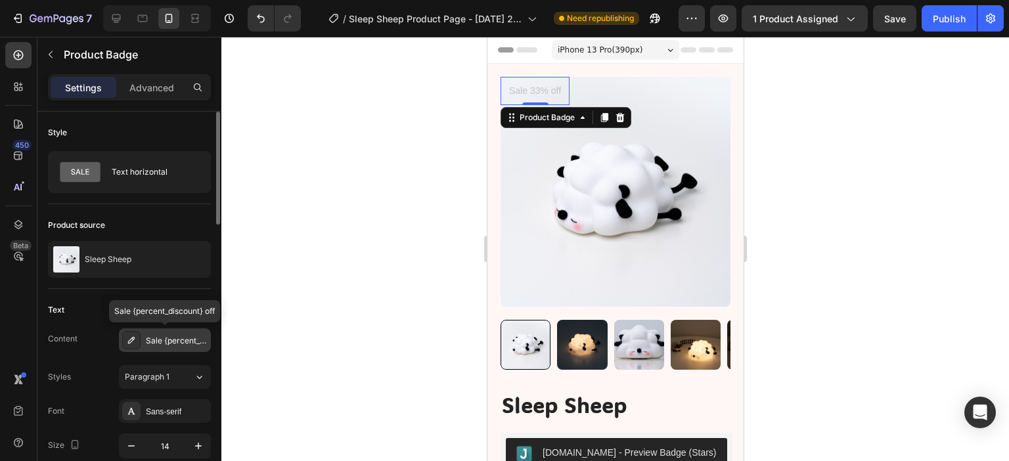
click at [158, 341] on div "Sale {percent_discount} off" at bounding box center [177, 341] width 62 height 12
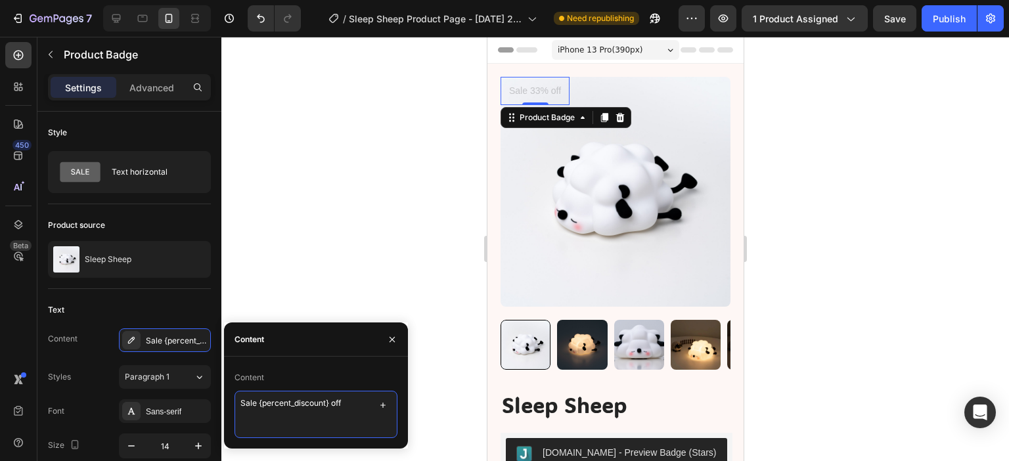
click at [324, 408] on textarea "Sale {percent_discount} off" at bounding box center [315, 414] width 163 height 47
click at [283, 405] on textarea "Sale {percent_discount} off" at bounding box center [315, 414] width 163 height 47
drag, startPoint x: 289, startPoint y: 405, endPoint x: 263, endPoint y: 410, distance: 26.7
click at [263, 410] on textarea "Sale {percent_discount} off" at bounding box center [315, 414] width 163 height 47
click at [347, 403] on textarea "Sale {percent_discount} off" at bounding box center [315, 414] width 163 height 47
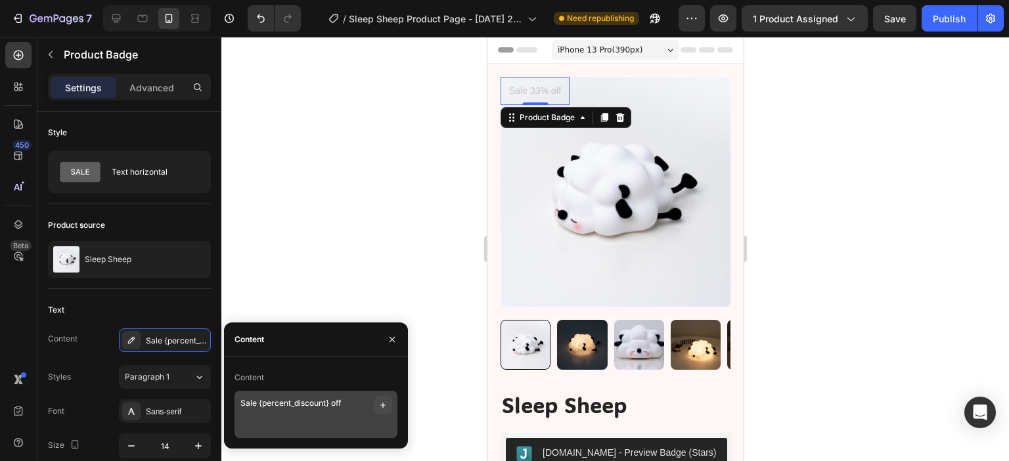
click at [385, 404] on icon "button" at bounding box center [383, 405] width 11 height 11
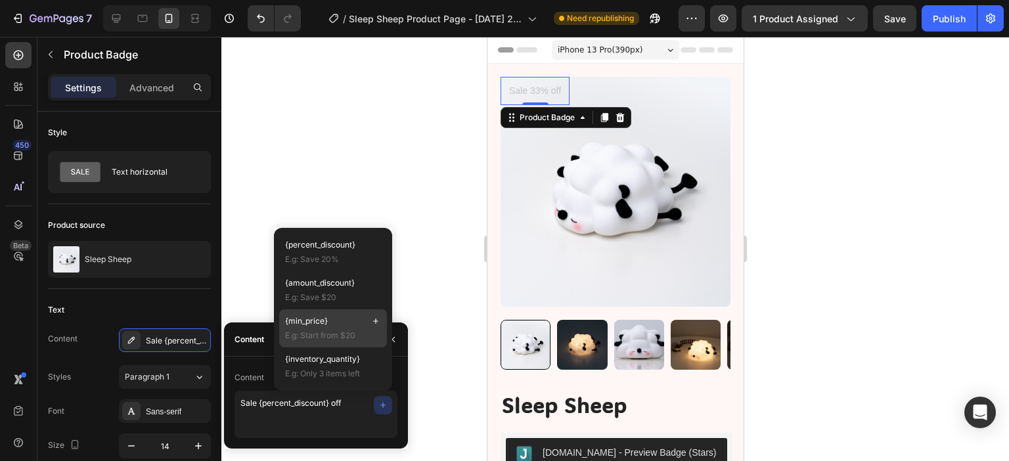
click at [326, 324] on span "{min_price}" at bounding box center [306, 321] width 43 height 12
type textarea "Sale {percent_discount} off {min_price}"
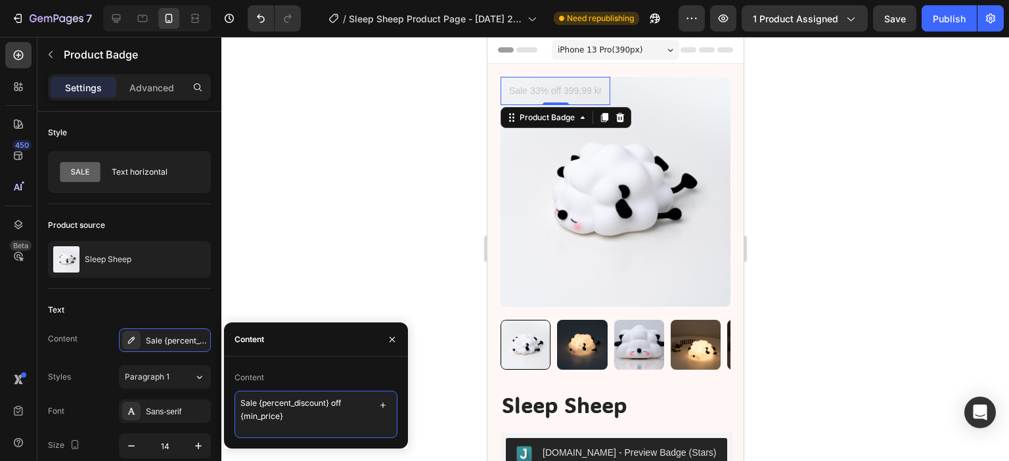
click at [327, 415] on textarea "Sale {percent_discount} off {min_price}" at bounding box center [315, 414] width 163 height 47
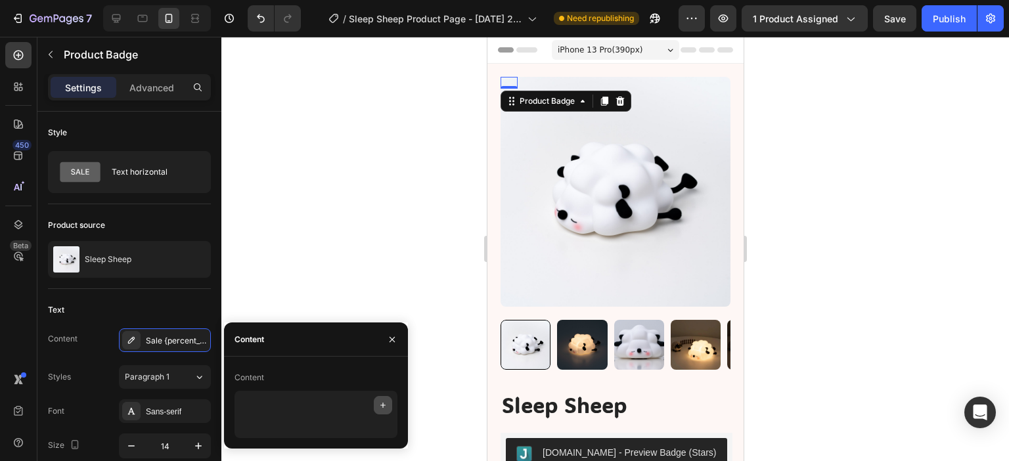
click at [382, 403] on icon "button" at bounding box center [383, 405] width 11 height 11
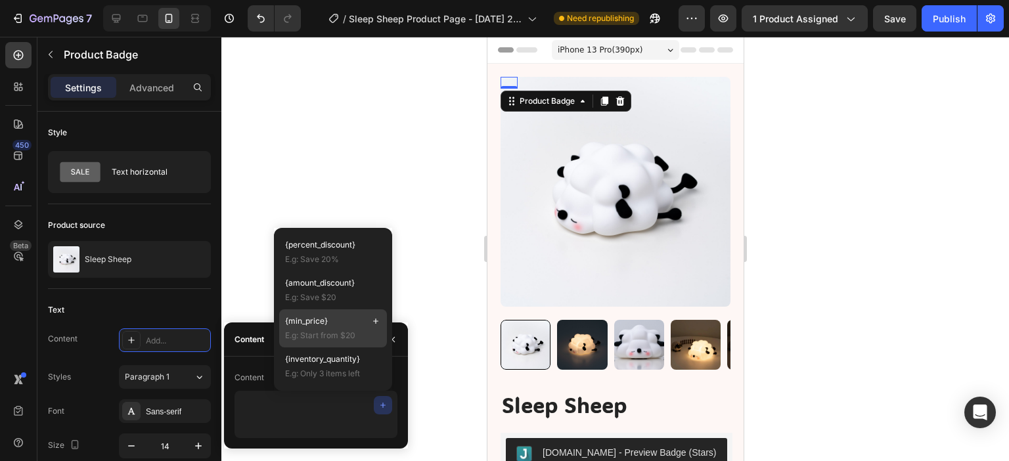
click at [330, 325] on p "{min_price}" at bounding box center [333, 321] width 96 height 12
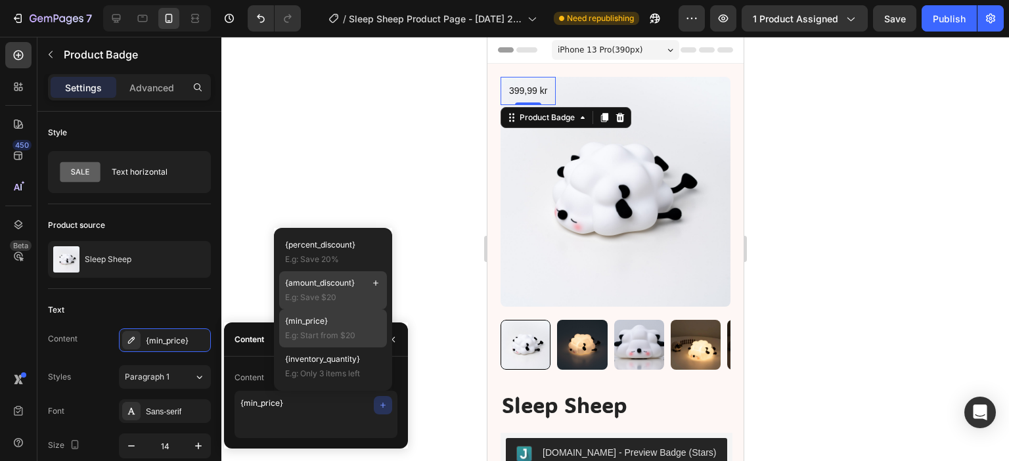
click at [339, 283] on span "{amount_discount}" at bounding box center [320, 283] width 70 height 12
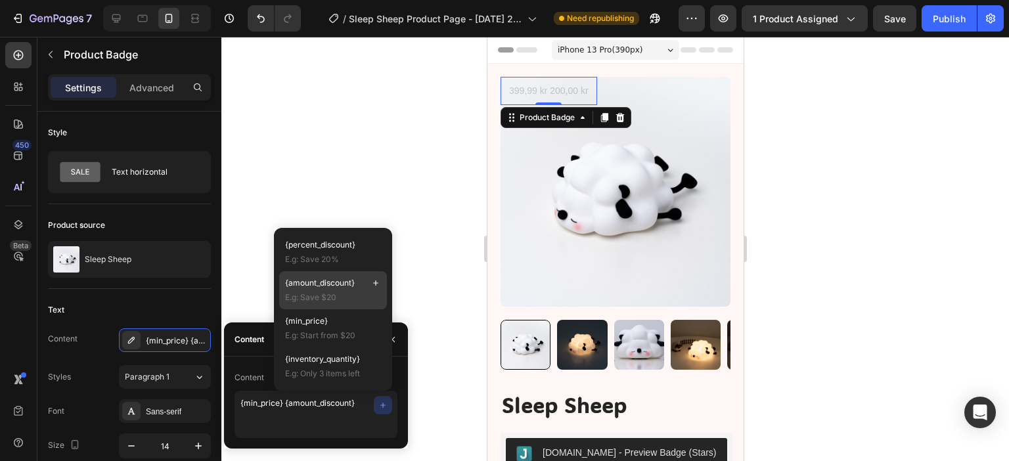
click at [373, 280] on icon at bounding box center [375, 283] width 11 height 11
type textarea "{min_price} {amount_discount} {amount_discount}"
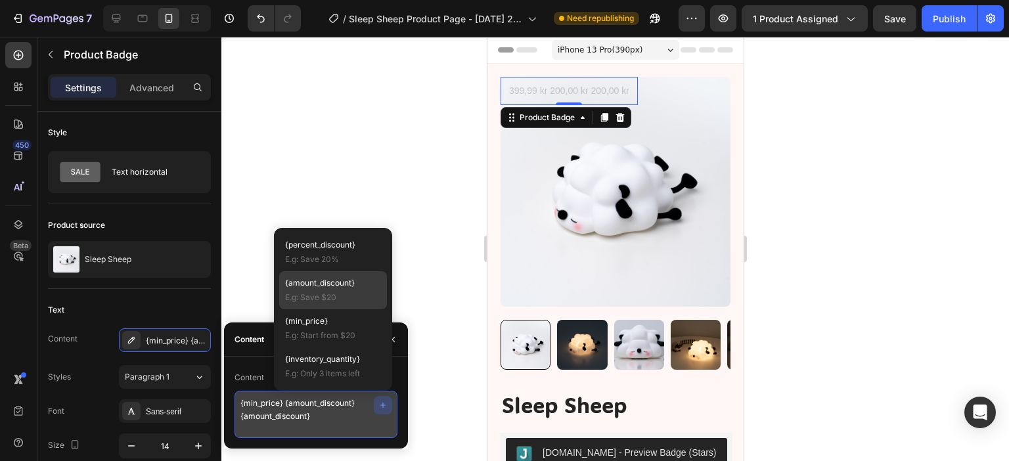
click at [338, 422] on textarea "{min_price} {amount_discount} {amount_discount}" at bounding box center [315, 414] width 163 height 47
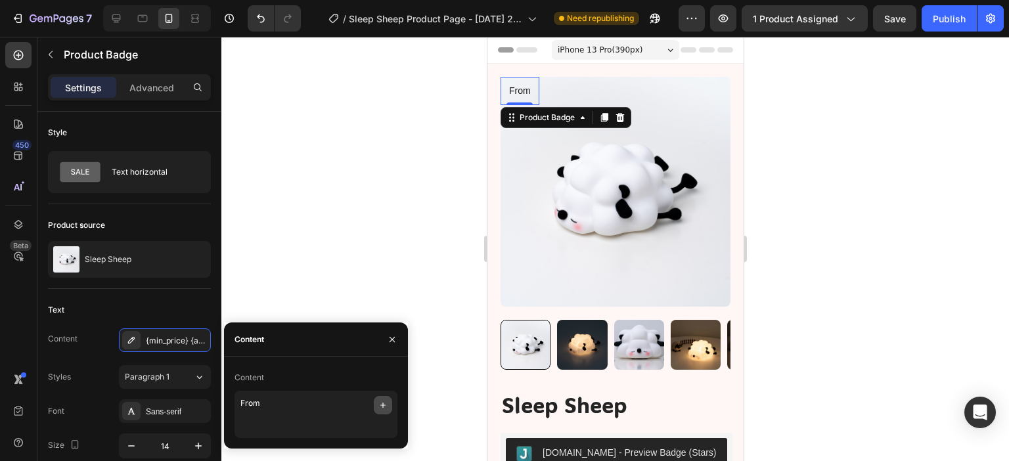
click at [378, 408] on icon "button" at bounding box center [383, 405] width 11 height 11
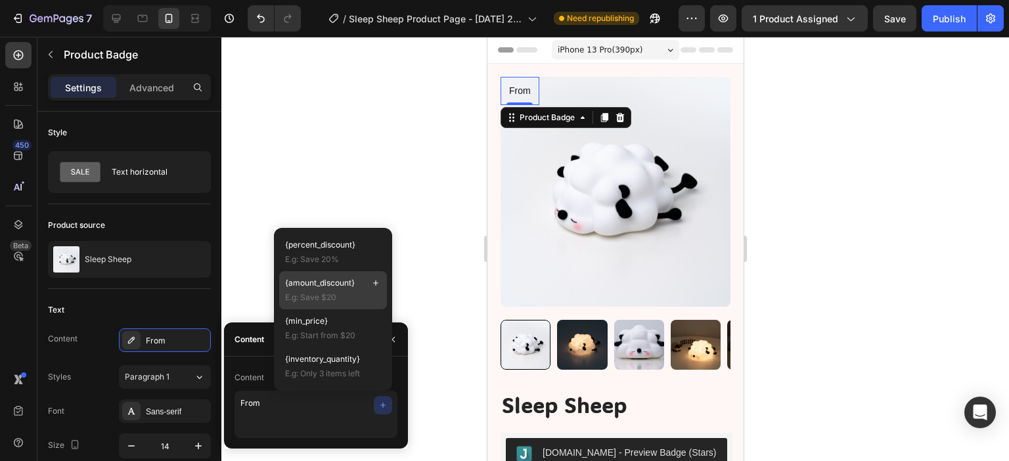
click at [326, 286] on span "{amount_discount}" at bounding box center [320, 283] width 70 height 12
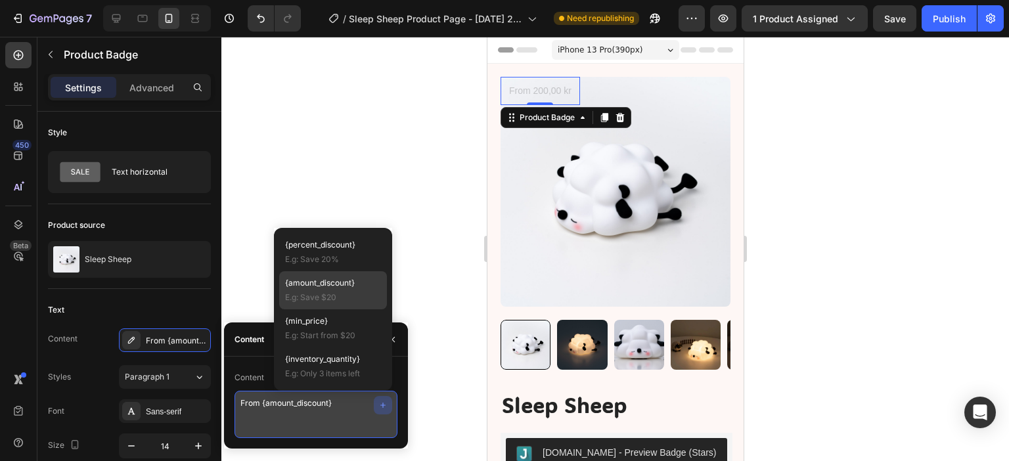
click at [347, 409] on textarea "From {amount_discount}" at bounding box center [315, 414] width 163 height 47
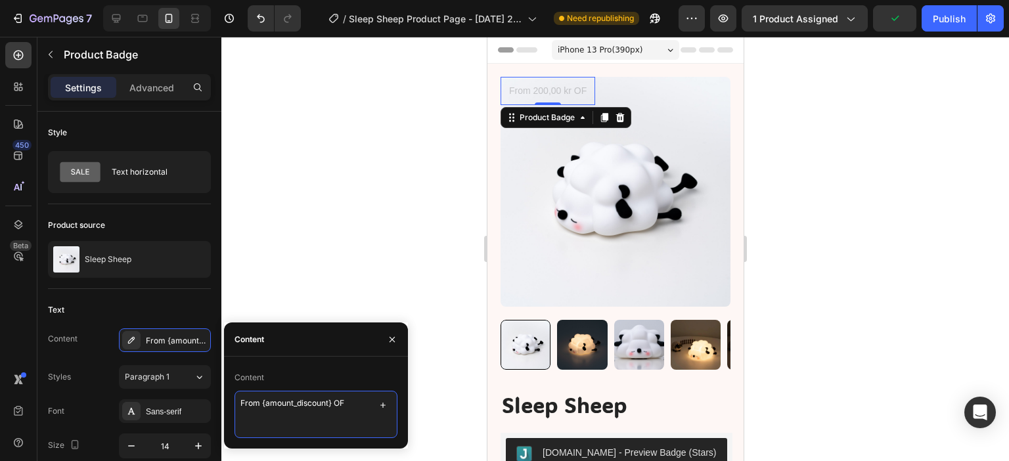
type textarea "From {amount_discount} OFF"
click at [192, 307] on div "Text" at bounding box center [129, 309] width 163 height 21
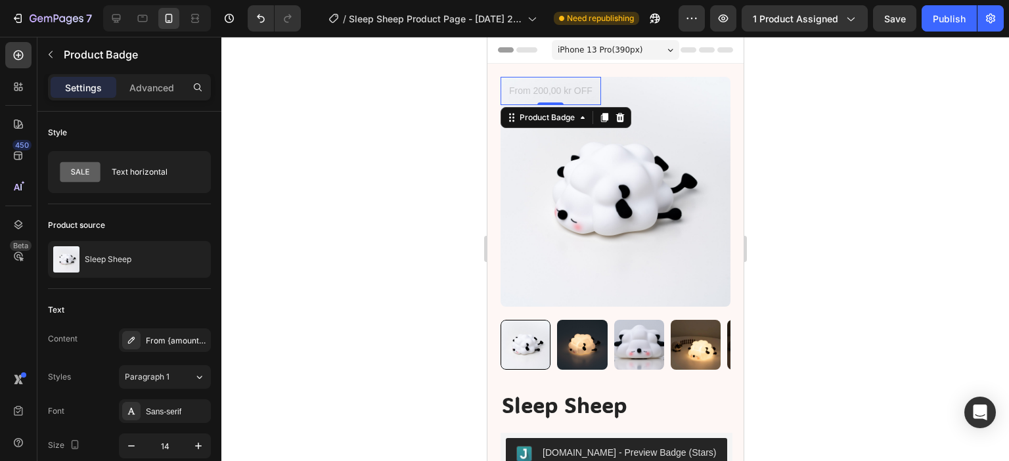
scroll to position [131, 0]
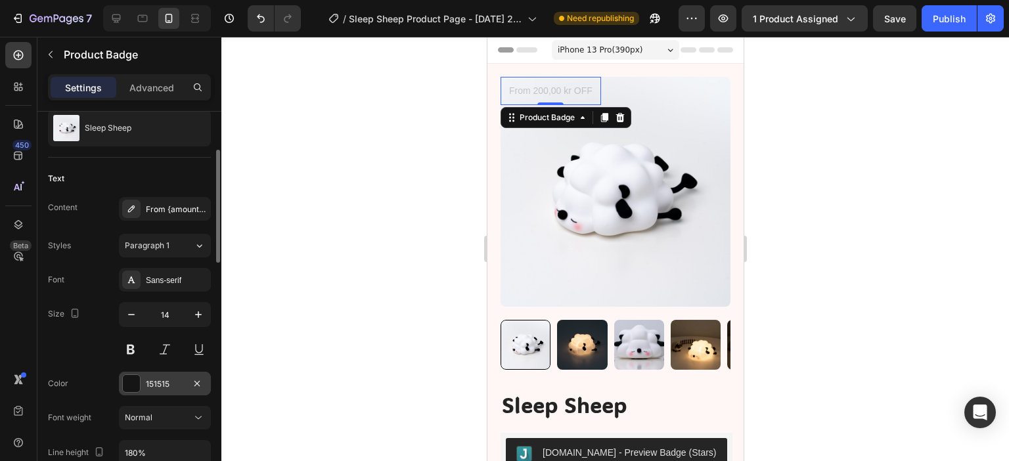
click at [156, 382] on div "151515" at bounding box center [165, 384] width 38 height 12
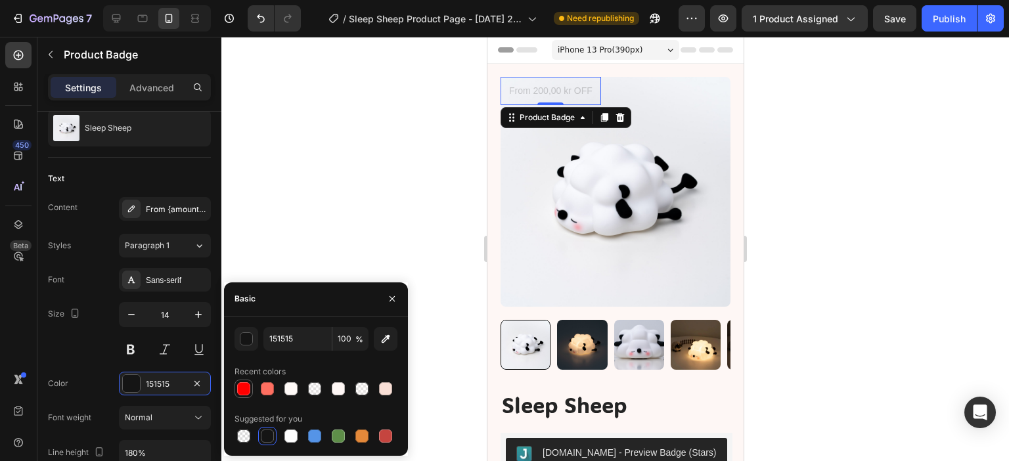
click at [242, 391] on div at bounding box center [243, 388] width 13 height 13
type input "FF0000"
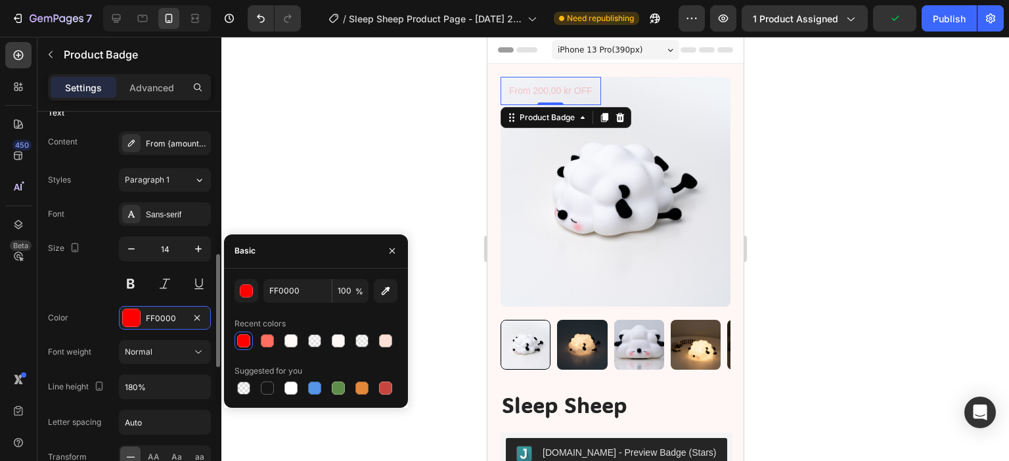
scroll to position [263, 0]
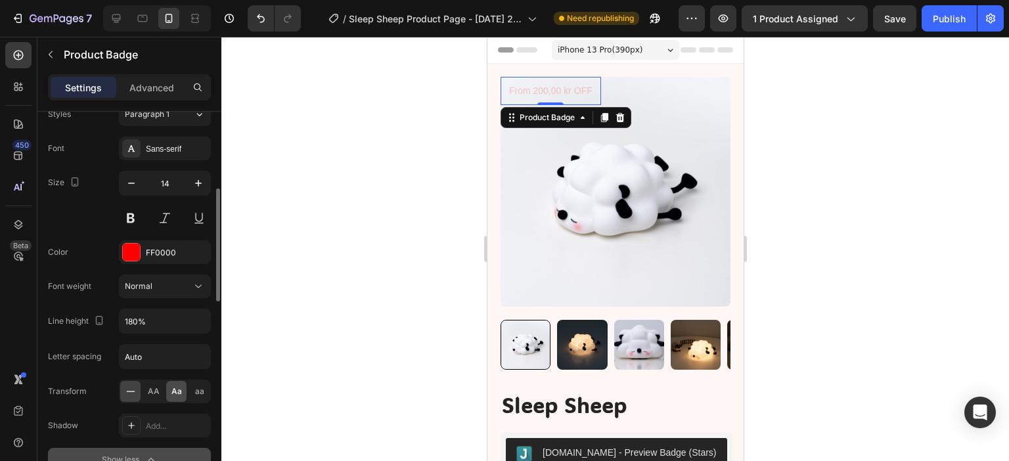
click at [172, 393] on span "Aa" at bounding box center [176, 391] width 11 height 12
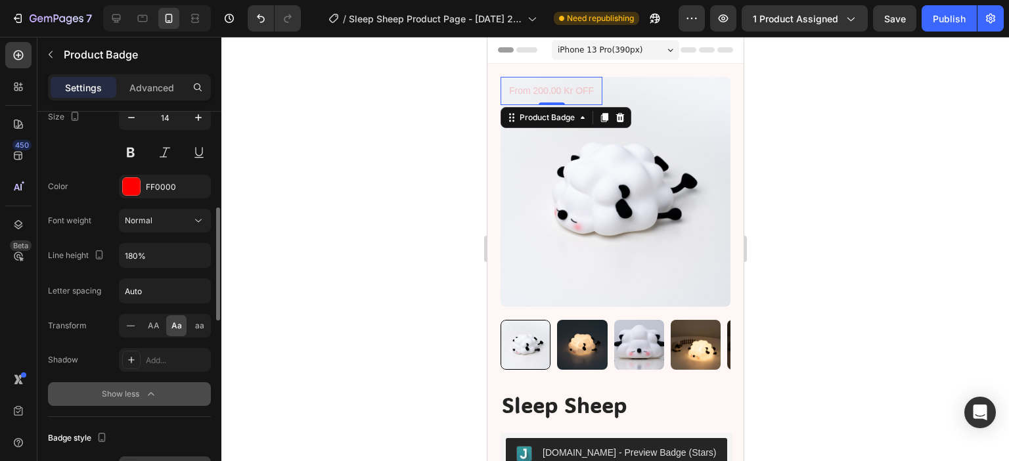
scroll to position [197, 0]
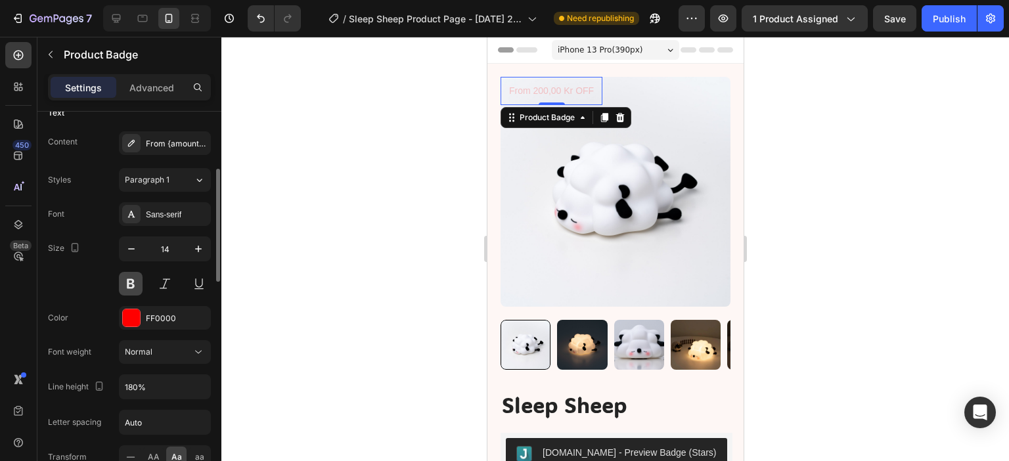
click at [127, 285] on button at bounding box center [131, 284] width 24 height 24
click at [133, 252] on icon "button" at bounding box center [131, 248] width 13 height 13
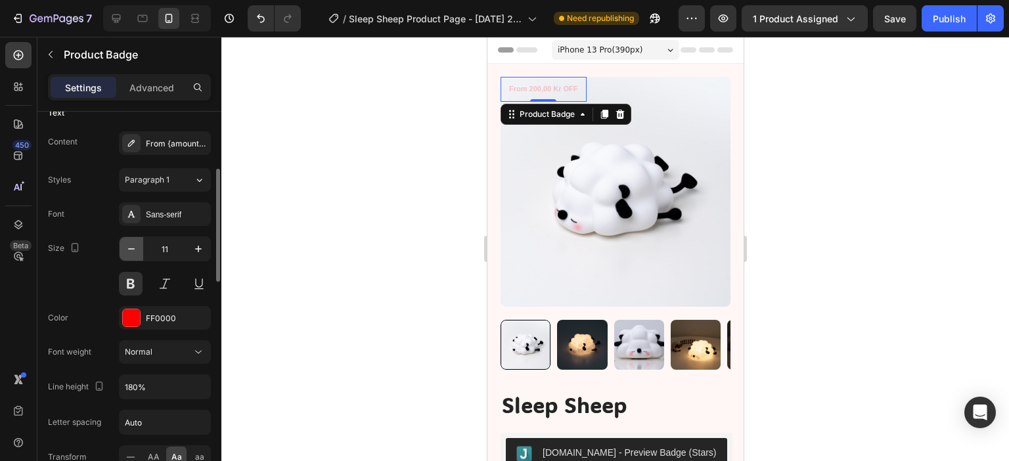
click at [128, 250] on icon "button" at bounding box center [131, 248] width 13 height 13
type input "10"
click at [64, 277] on div "Size 10" at bounding box center [129, 265] width 163 height 59
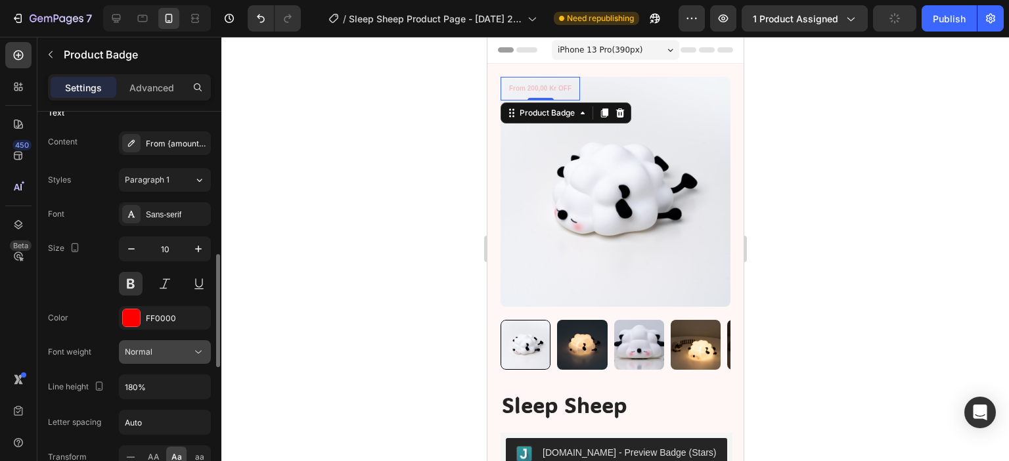
scroll to position [328, 0]
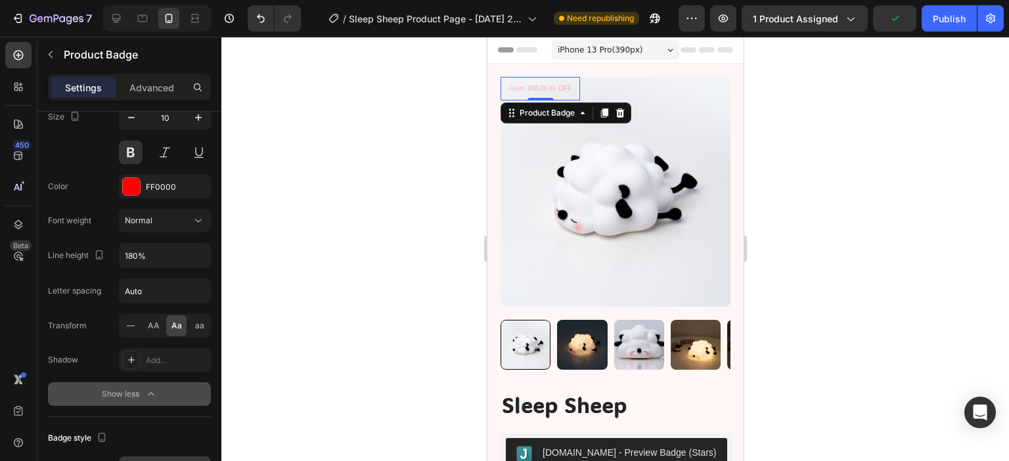
click at [126, 391] on div "Show less" at bounding box center [130, 393] width 56 height 13
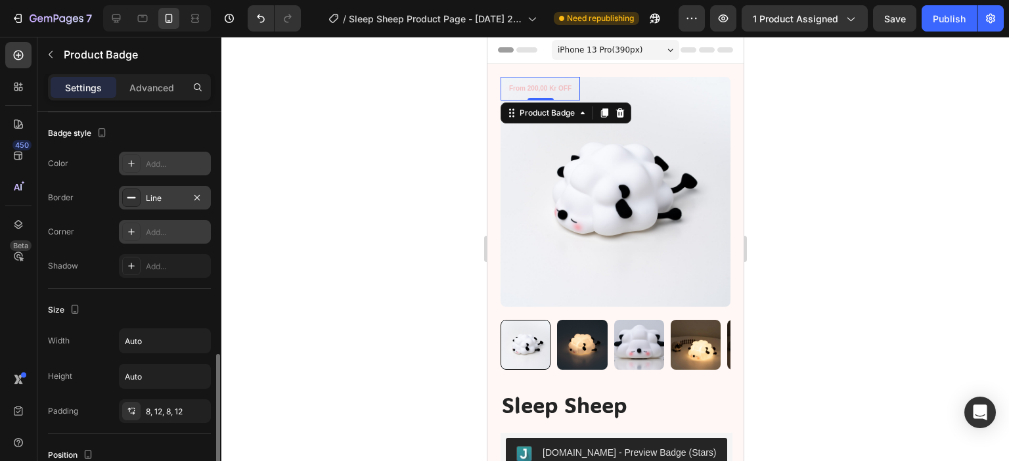
scroll to position [525, 0]
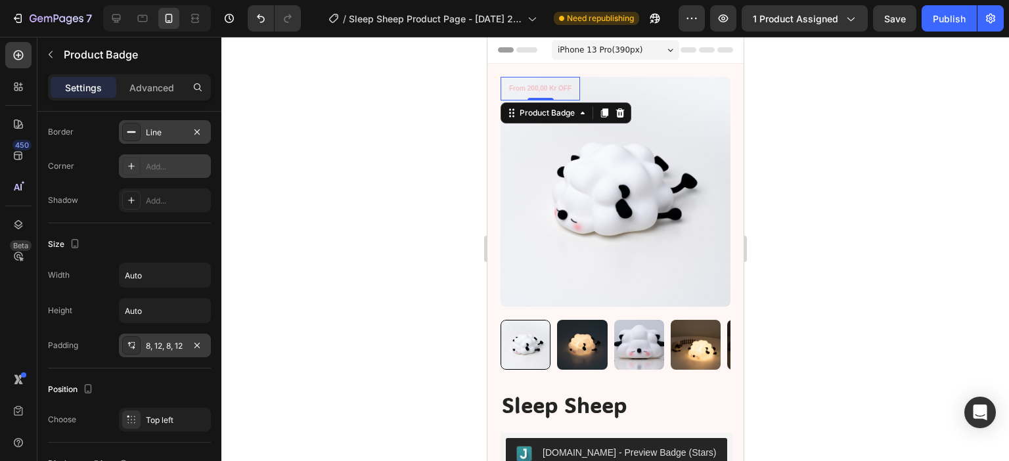
click at [160, 342] on div "8, 12, 8, 12" at bounding box center [165, 346] width 38 height 12
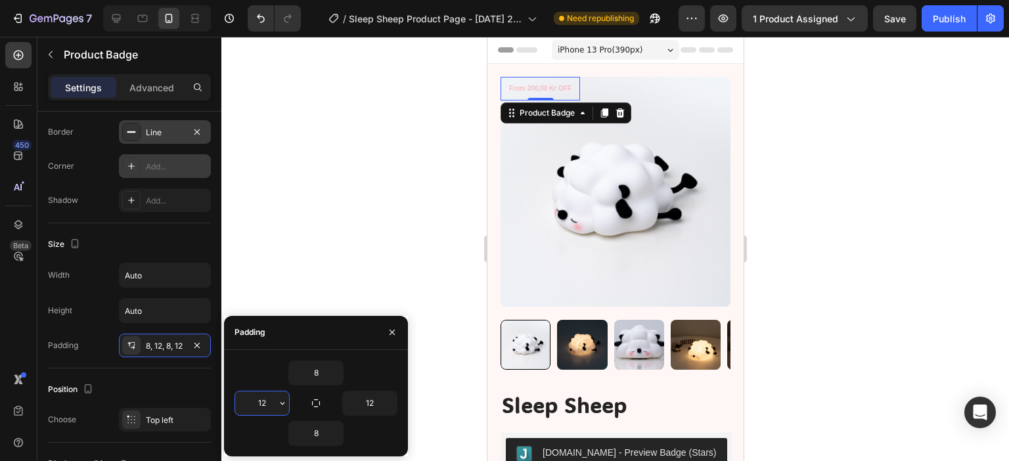
click at [255, 400] on input "12" at bounding box center [262, 403] width 54 height 24
type input "5"
type input "12"
click at [79, 328] on div "Width Auto Height Auto Padding 8, 12, 8, 12" at bounding box center [129, 310] width 163 height 95
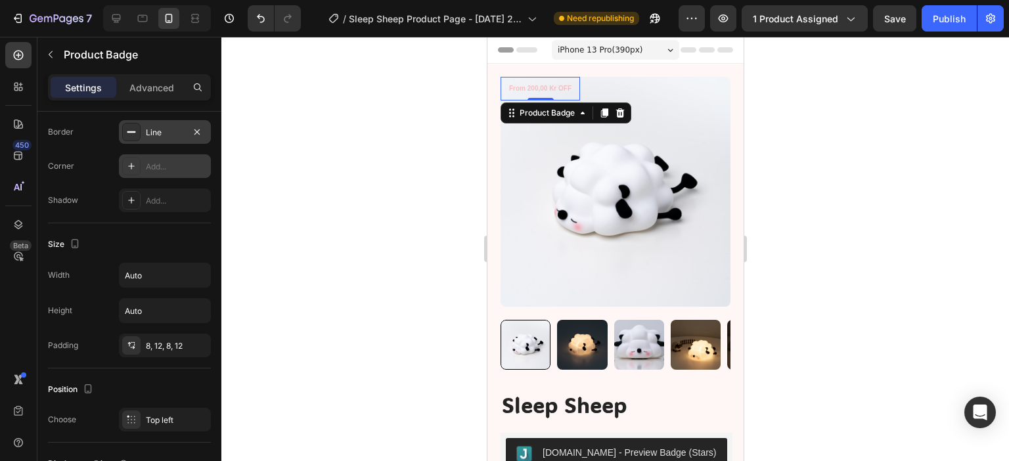
scroll to position [460, 0]
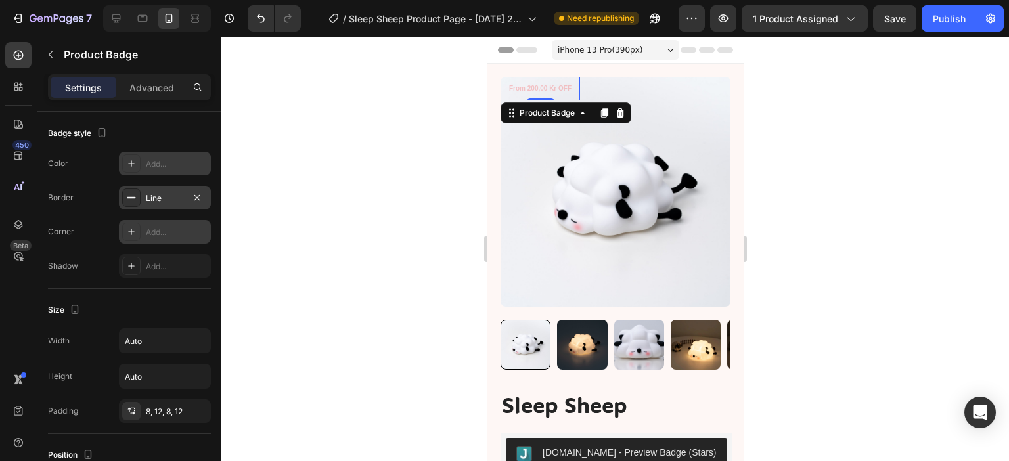
click at [171, 196] on div "Line" at bounding box center [165, 198] width 38 height 12
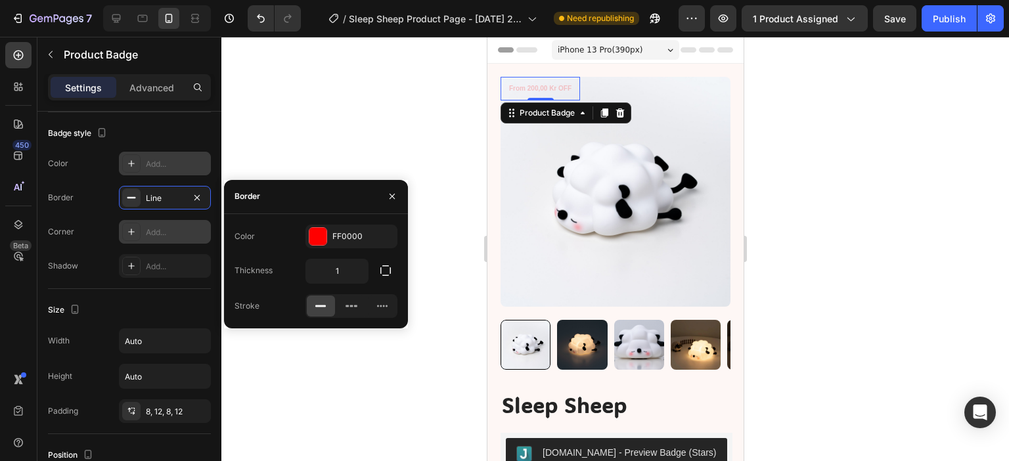
click at [405, 115] on div at bounding box center [614, 249] width 787 height 424
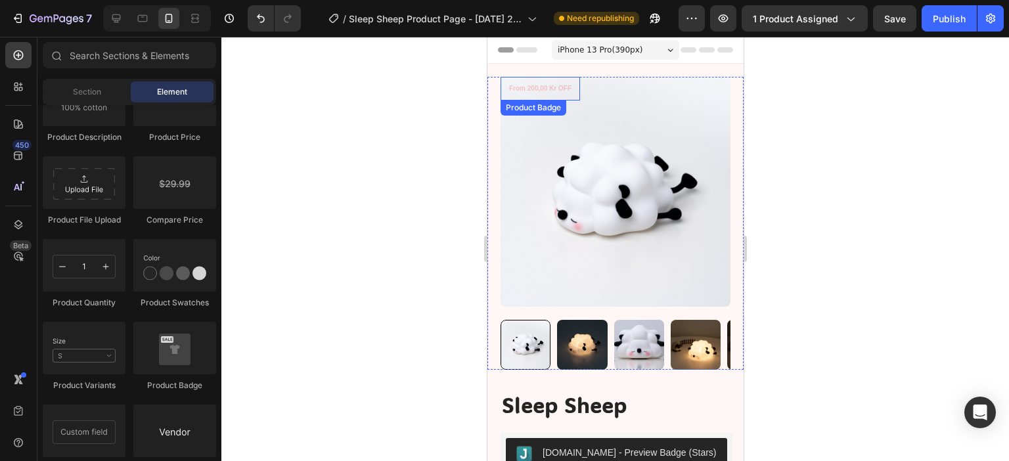
click at [532, 85] on pre "From 200,00 kr OFF" at bounding box center [539, 88] width 78 height 22
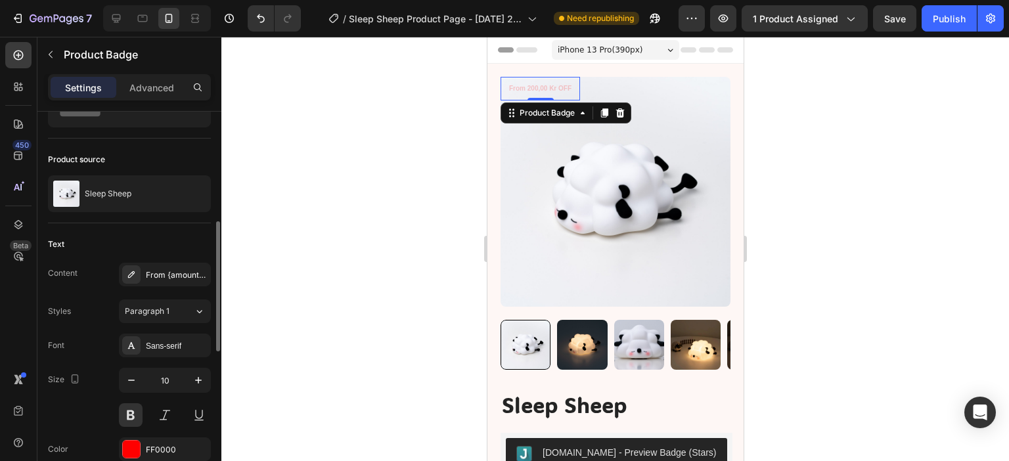
scroll to position [131, 0]
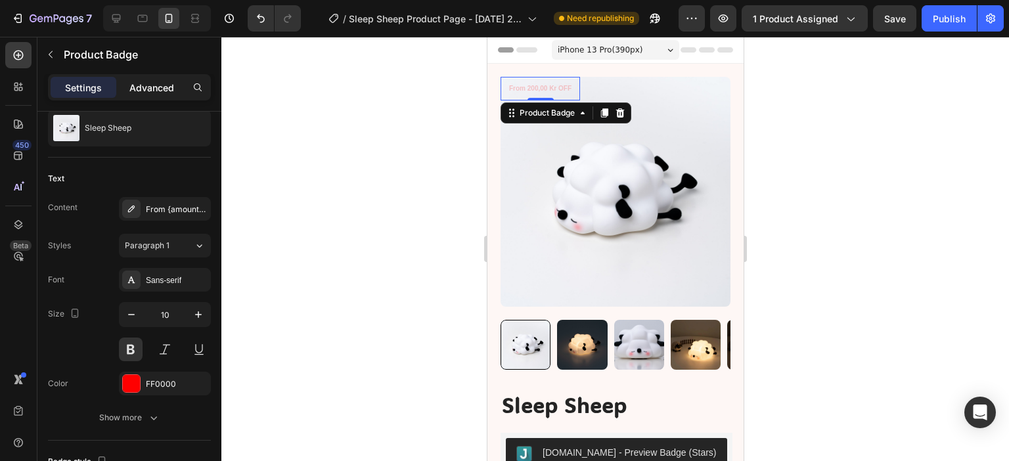
click at [156, 87] on p "Advanced" at bounding box center [151, 88] width 45 height 14
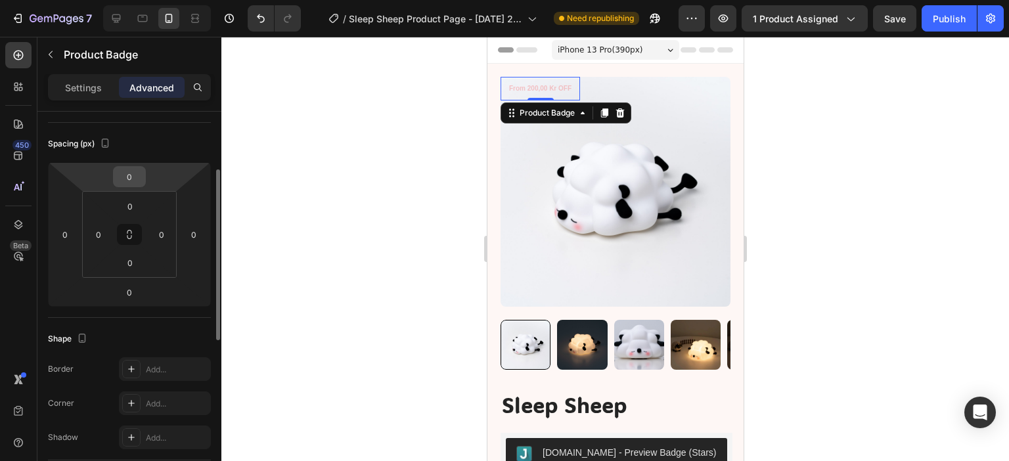
drag, startPoint x: 127, startPoint y: 179, endPoint x: 155, endPoint y: 186, distance: 29.0
click at [127, 179] on input "0" at bounding box center [129, 177] width 26 height 20
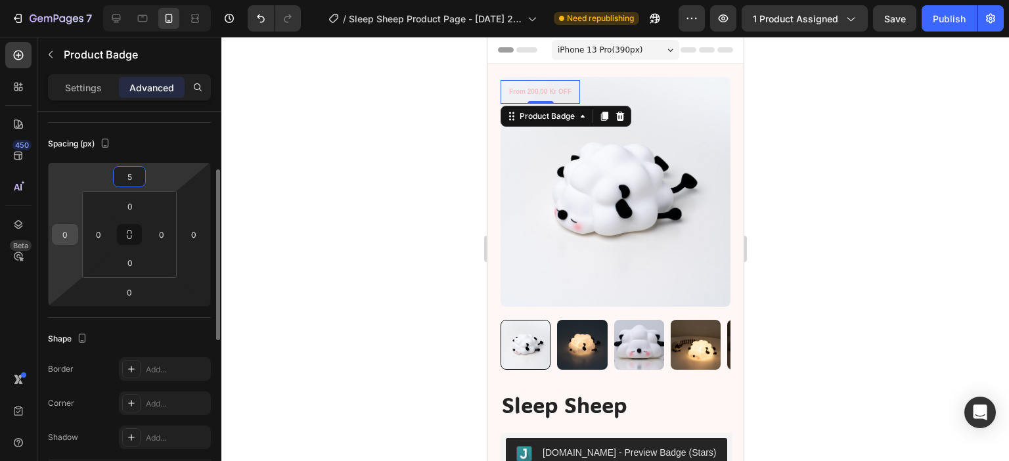
type input "5"
click at [72, 231] on input "0" at bounding box center [65, 235] width 20 height 20
type input "5"
click at [120, 181] on input "5" at bounding box center [129, 177] width 26 height 20
type input "10"
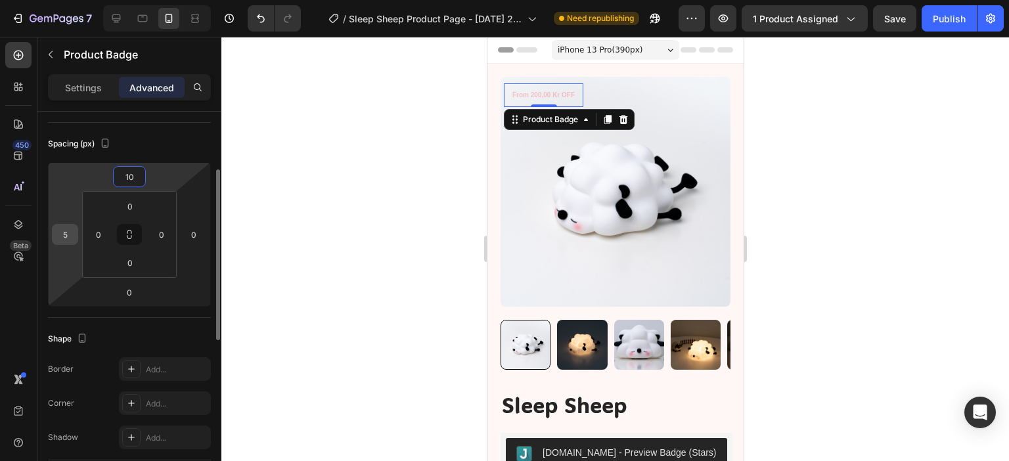
click at [71, 230] on input "5" at bounding box center [65, 235] width 20 height 20
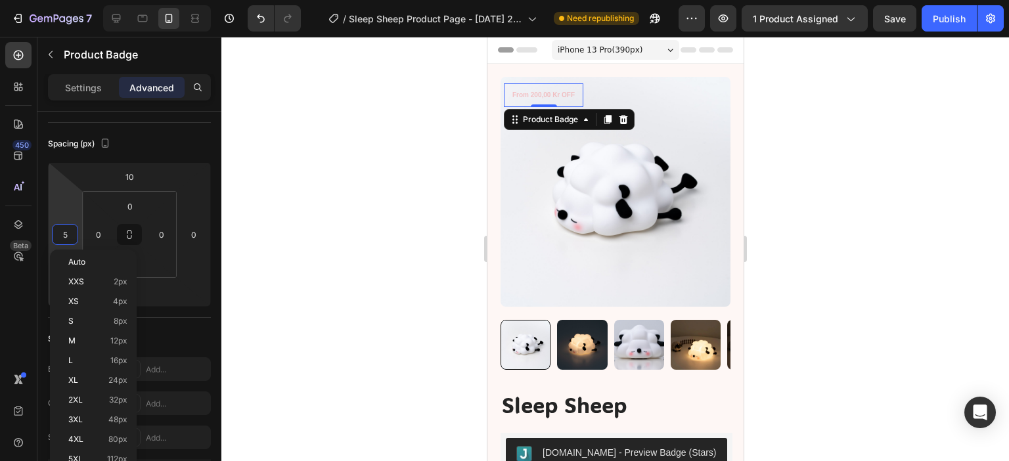
click at [370, 111] on div at bounding box center [614, 249] width 787 height 424
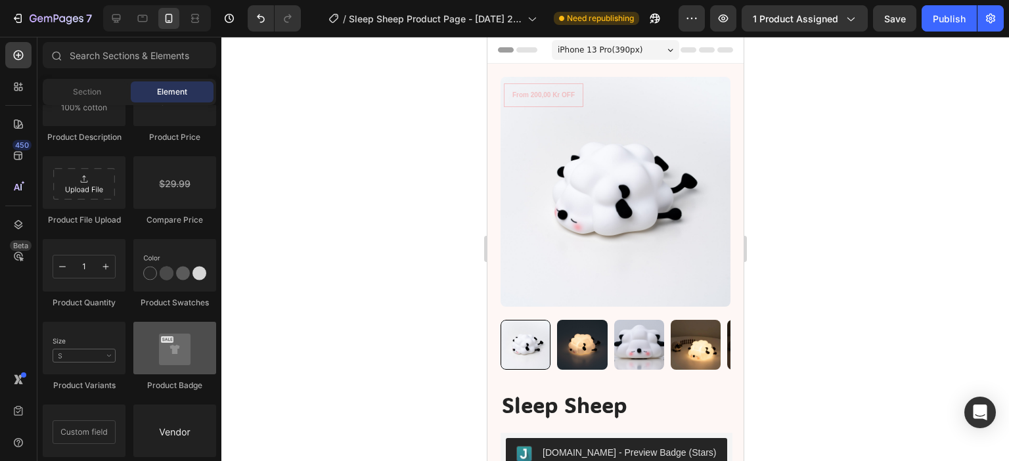
click at [172, 363] on div at bounding box center [174, 348] width 83 height 53
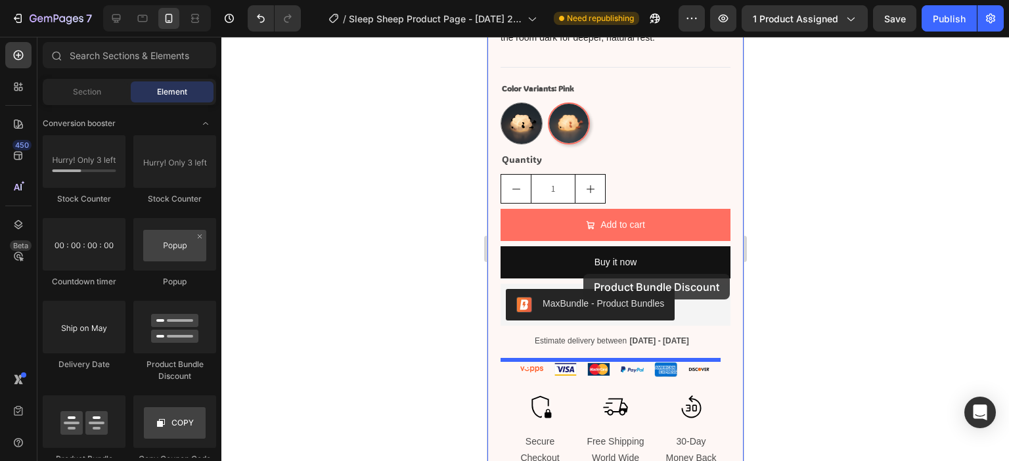
scroll to position [854, 0]
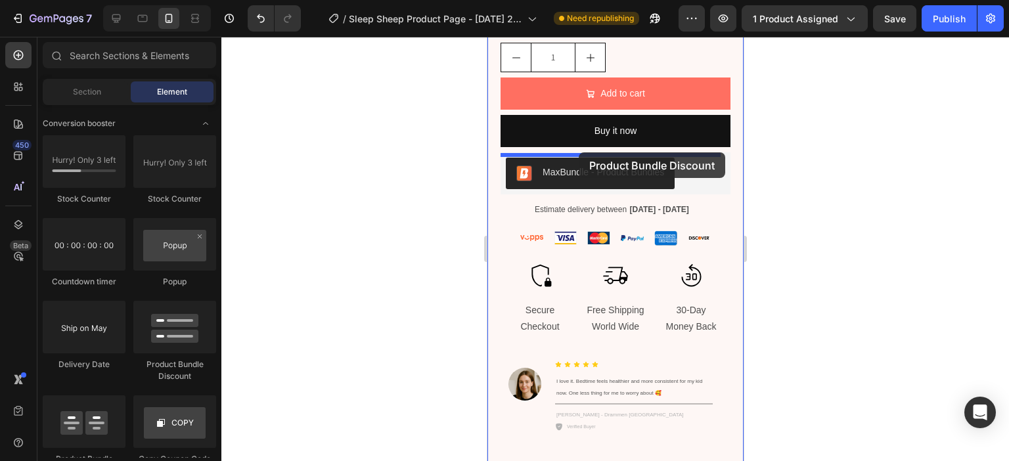
drag, startPoint x: 660, startPoint y: 373, endPoint x: 578, endPoint y: 152, distance: 235.4
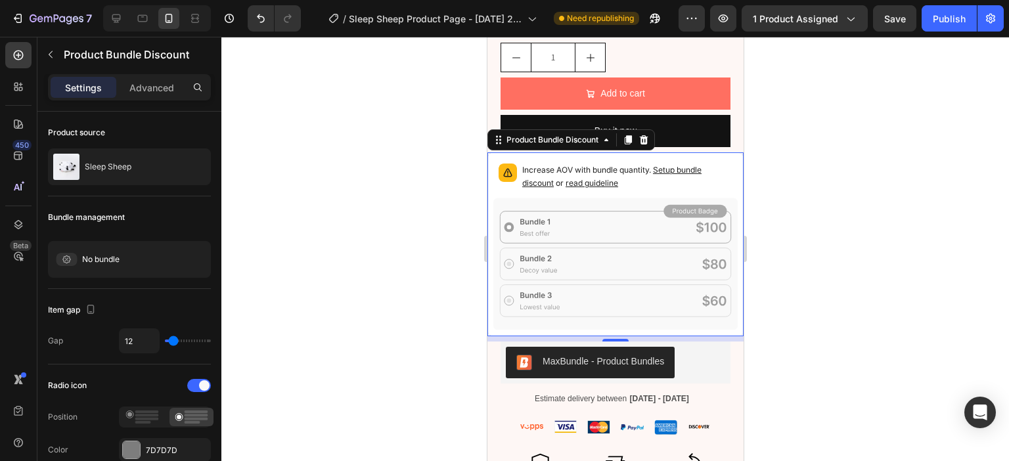
click at [509, 265] on icon at bounding box center [614, 264] width 244 height 133
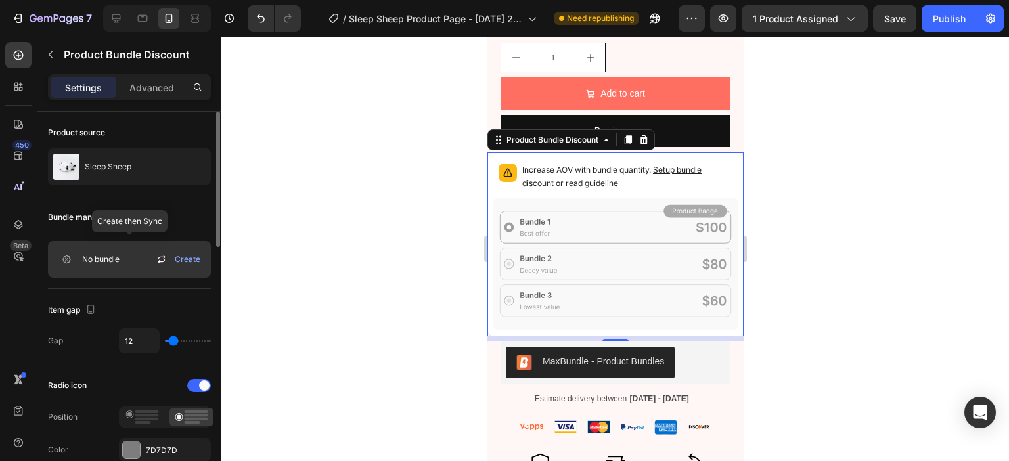
click at [84, 265] on div "No bundle" at bounding box center [86, 259] width 66 height 26
click at [192, 259] on span "Create" at bounding box center [188, 259] width 26 height 12
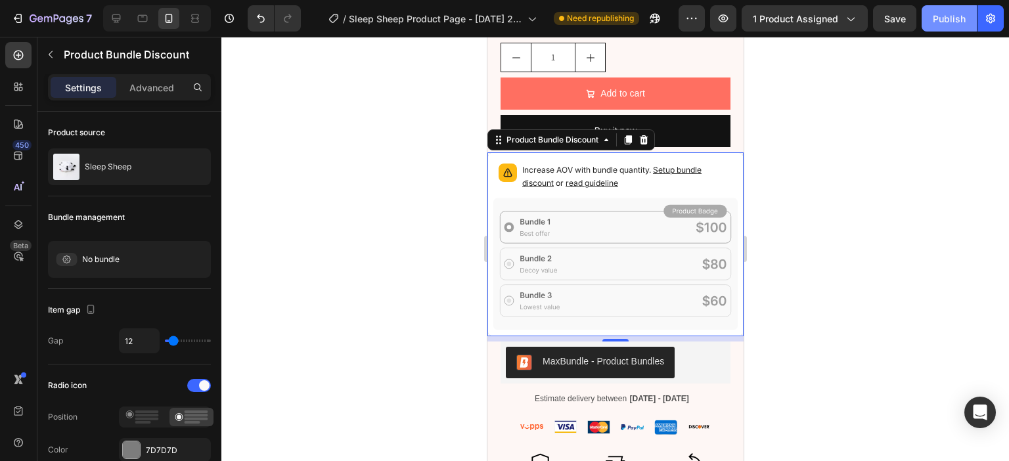
click at [942, 20] on div "Publish" at bounding box center [948, 19] width 33 height 14
click at [670, 171] on span "Setup bundle discount" at bounding box center [610, 176] width 179 height 23
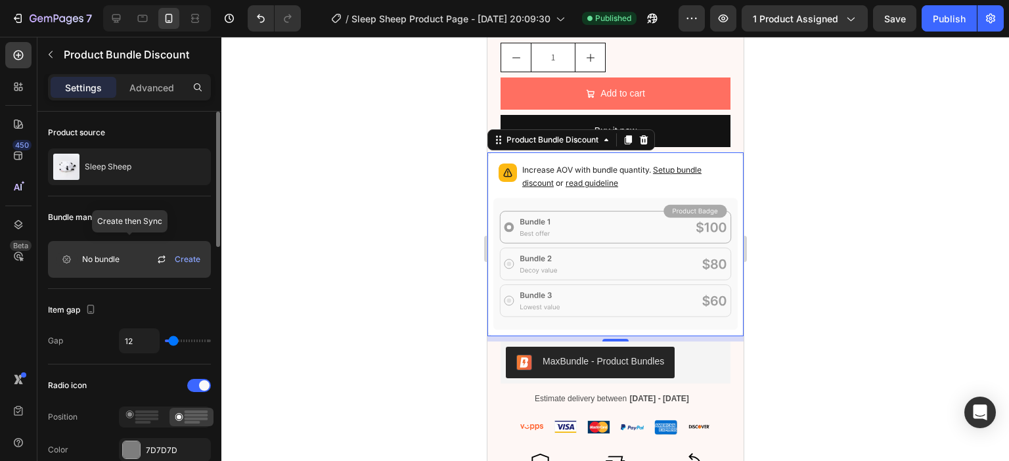
click at [118, 256] on span "No bundle" at bounding box center [100, 259] width 37 height 12
click at [163, 258] on icon at bounding box center [162, 259] width 16 height 16
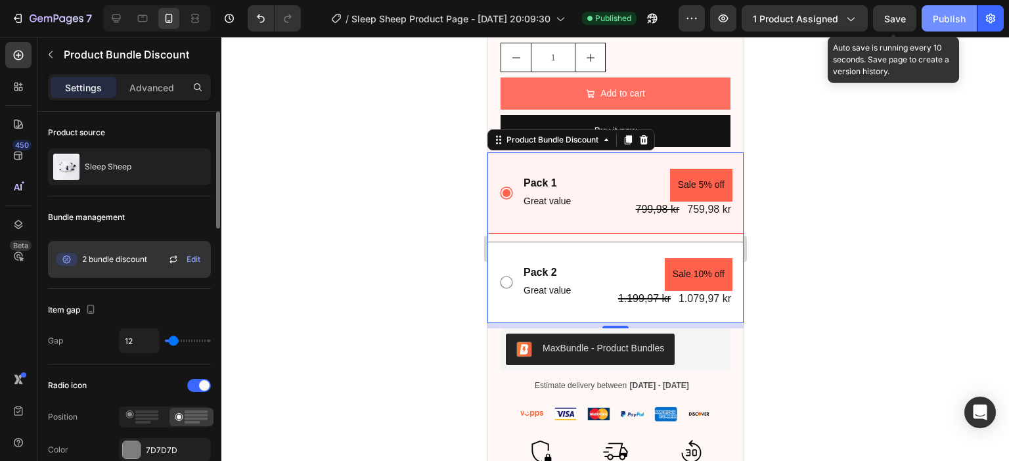
click at [898, 16] on span "Save" at bounding box center [895, 18] width 22 height 11
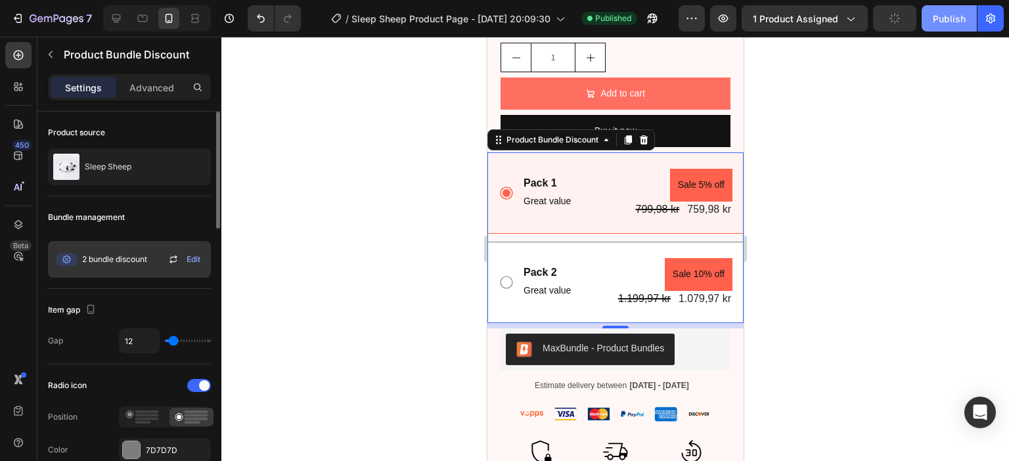
click at [926, 18] on button "Publish" at bounding box center [948, 18] width 55 height 26
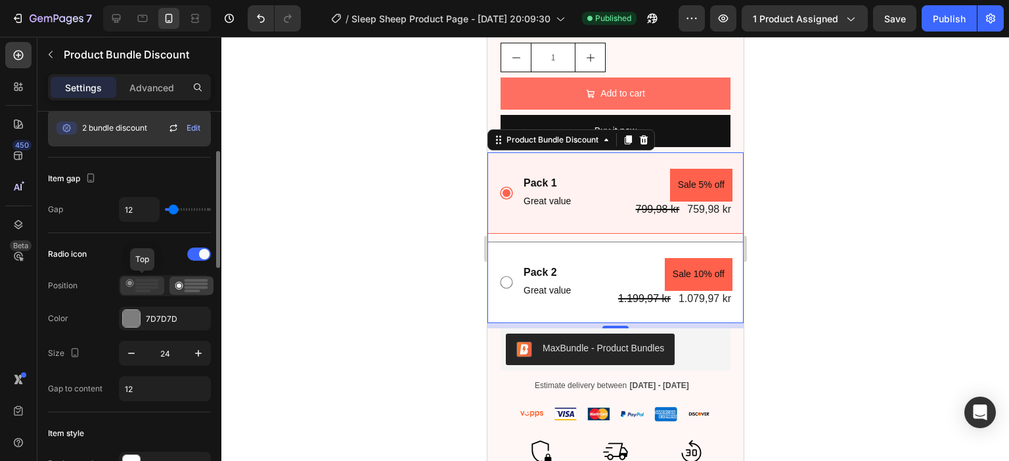
click at [125, 284] on div at bounding box center [142, 285] width 44 height 18
click at [182, 280] on icon at bounding box center [191, 285] width 33 height 13
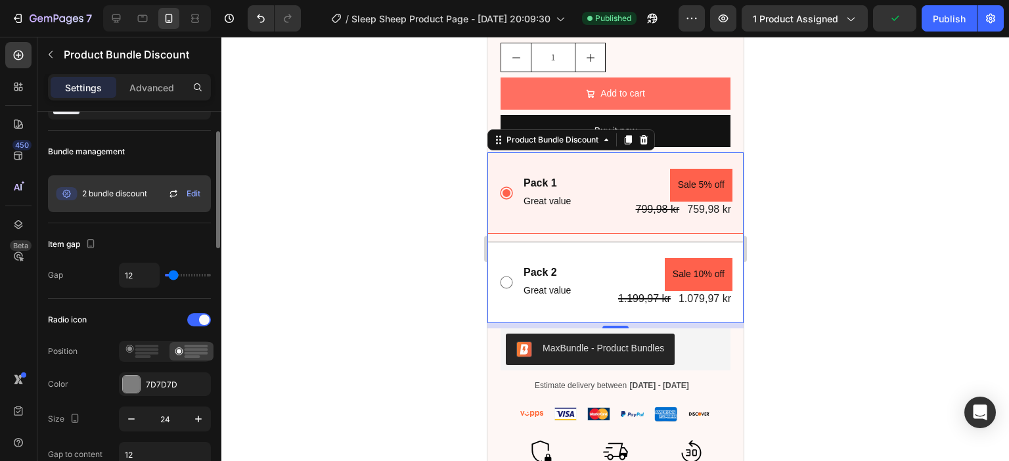
scroll to position [0, 0]
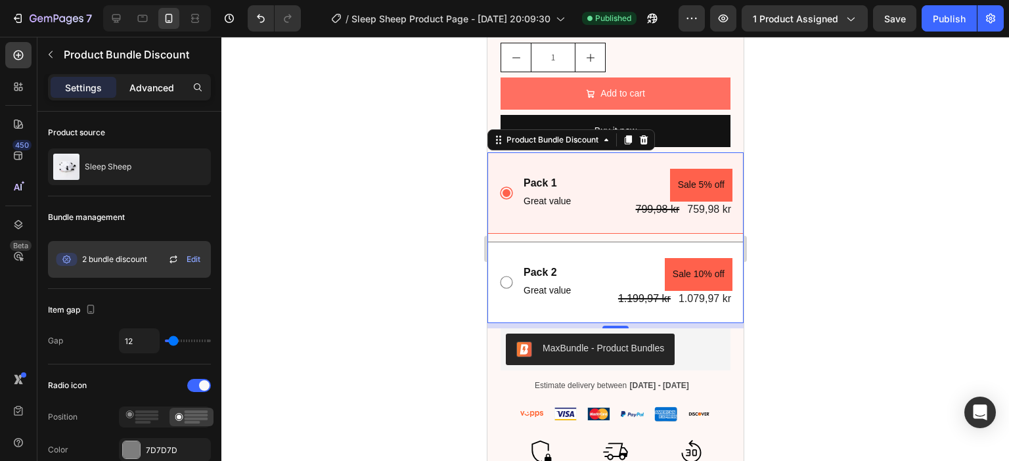
click at [149, 85] on p "Advanced" at bounding box center [151, 88] width 45 height 14
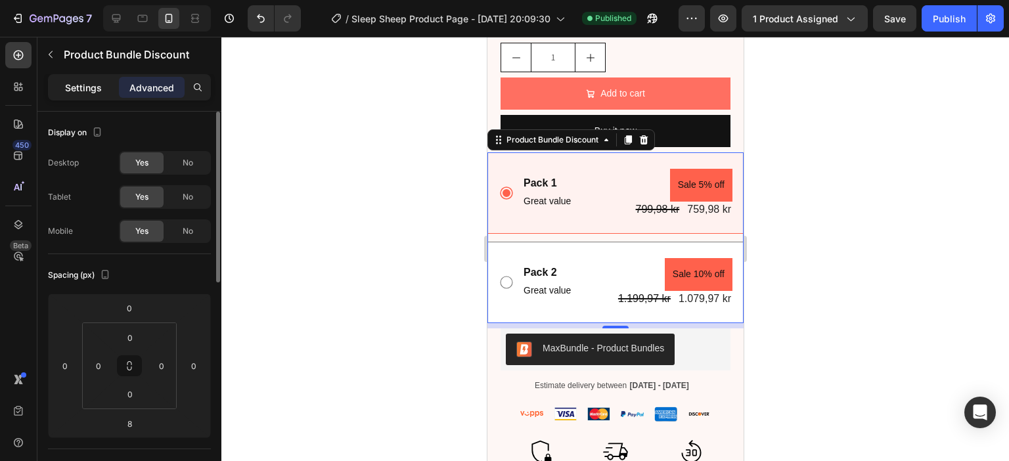
click at [87, 85] on p "Settings" at bounding box center [83, 88] width 37 height 14
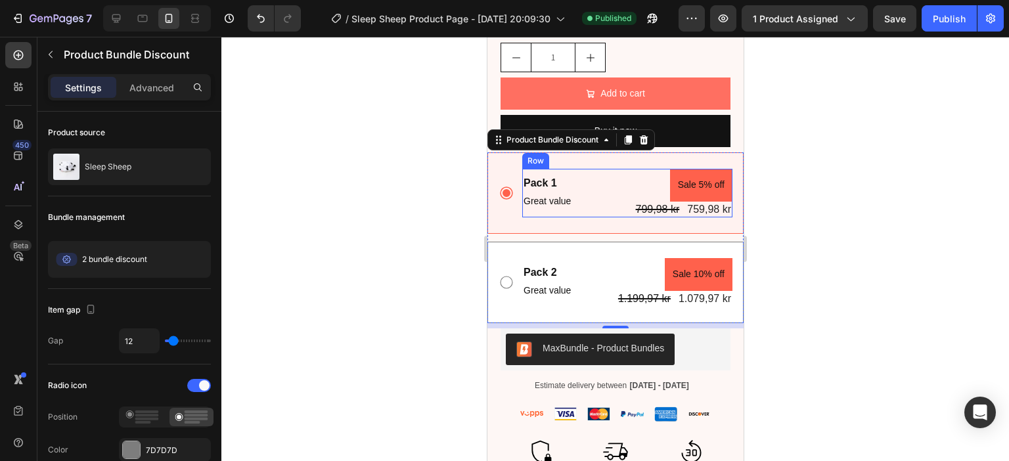
click at [601, 190] on div "Pack 1 Text Block Great value Text Block Sale 5% off Product Badge 799,98 kr Pr…" at bounding box center [626, 193] width 210 height 49
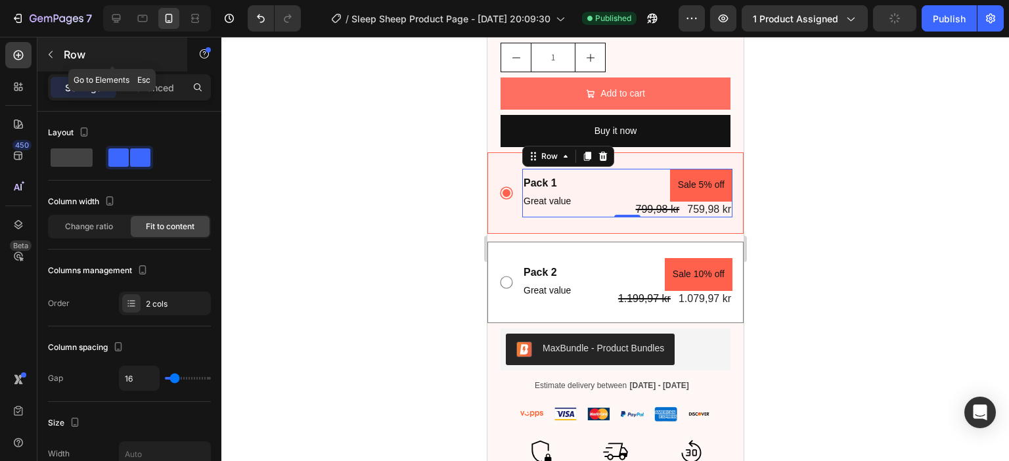
click at [55, 47] on button "button" at bounding box center [50, 54] width 21 height 21
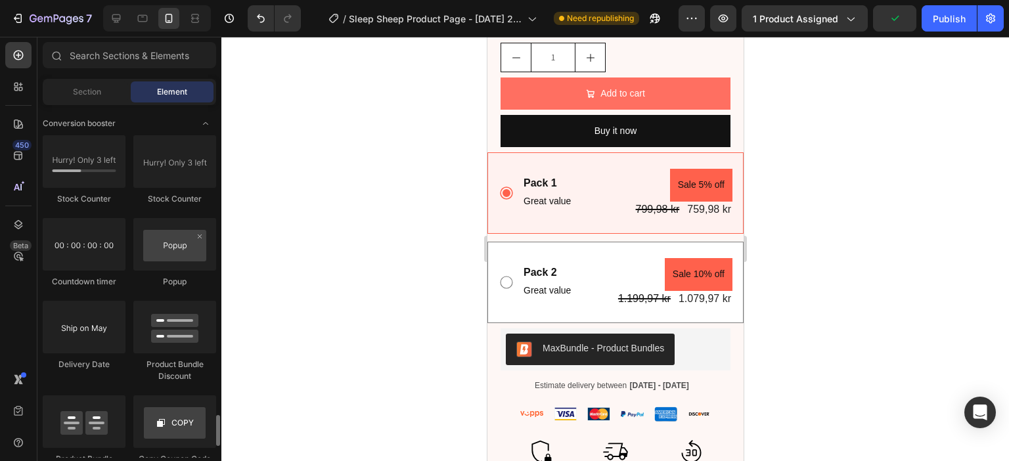
scroll to position [2758, 0]
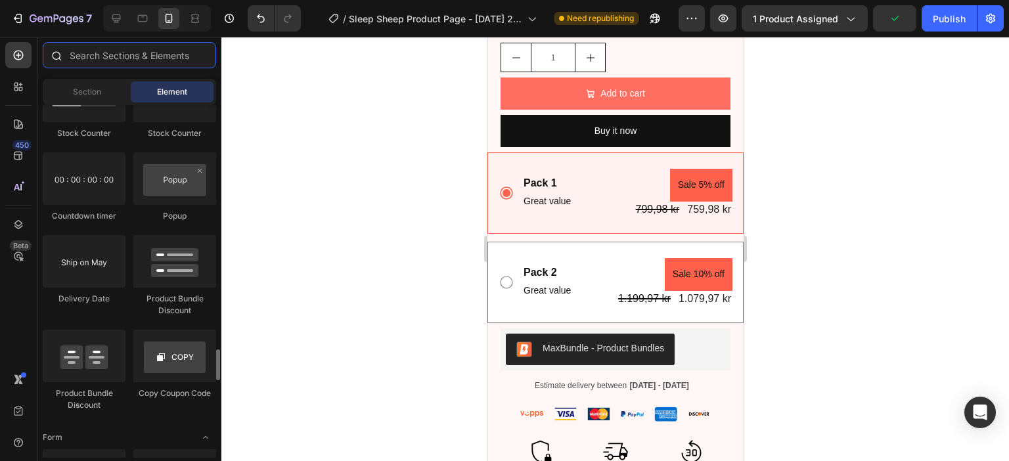
click at [133, 48] on input "text" at bounding box center [129, 55] width 173 height 26
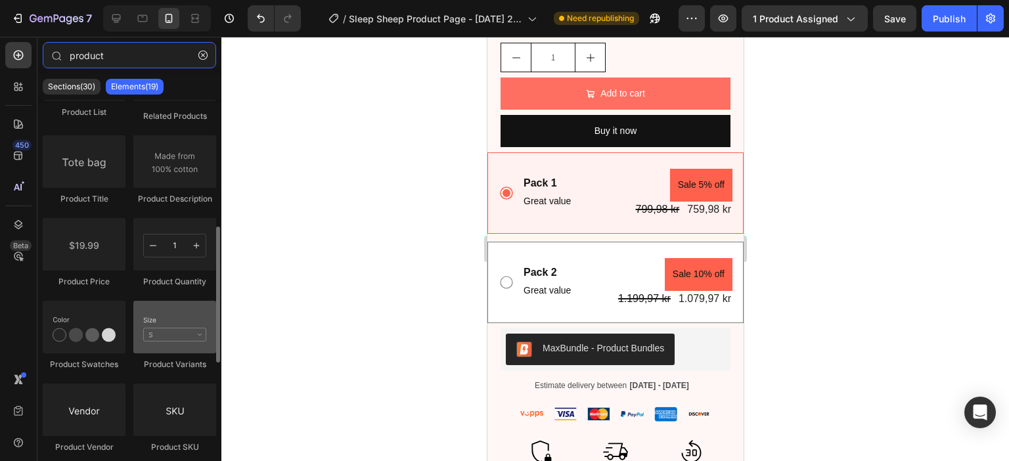
scroll to position [394, 0]
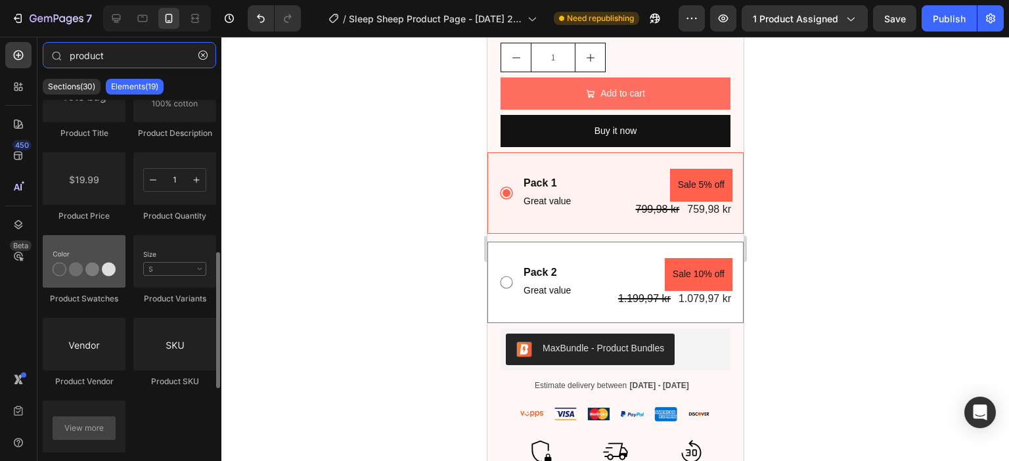
type input "product"
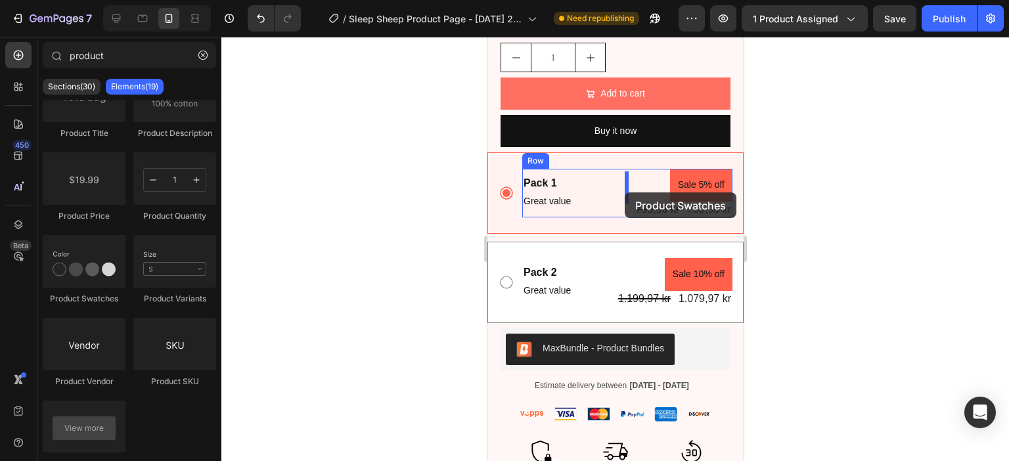
drag, startPoint x: 563, startPoint y: 313, endPoint x: 624, endPoint y: 192, distance: 134.8
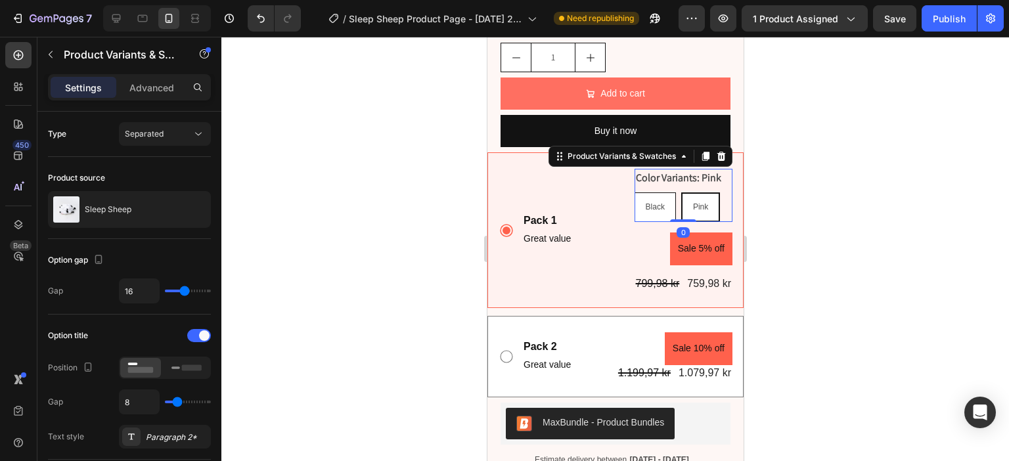
click at [645, 208] on span "Black" at bounding box center [654, 206] width 19 height 9
click at [634, 192] on input "Black Black Black" at bounding box center [633, 192] width 1 height 1
radio input "true"
radio input "false"
click at [693, 207] on span "Pink" at bounding box center [700, 206] width 15 height 9
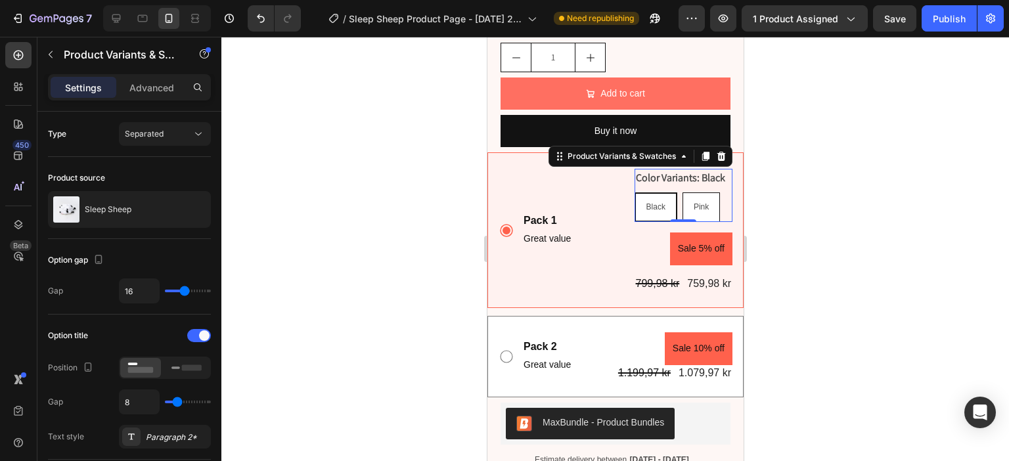
click at [682, 192] on input "Pink Pink Pink" at bounding box center [681, 192] width 1 height 1
radio input "false"
radio input "true"
radio input "false"
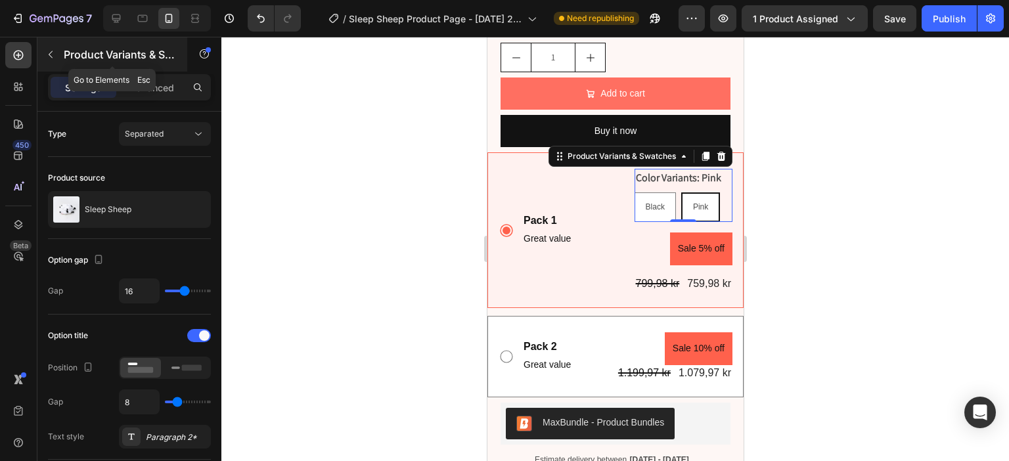
click at [45, 48] on button "button" at bounding box center [50, 54] width 21 height 21
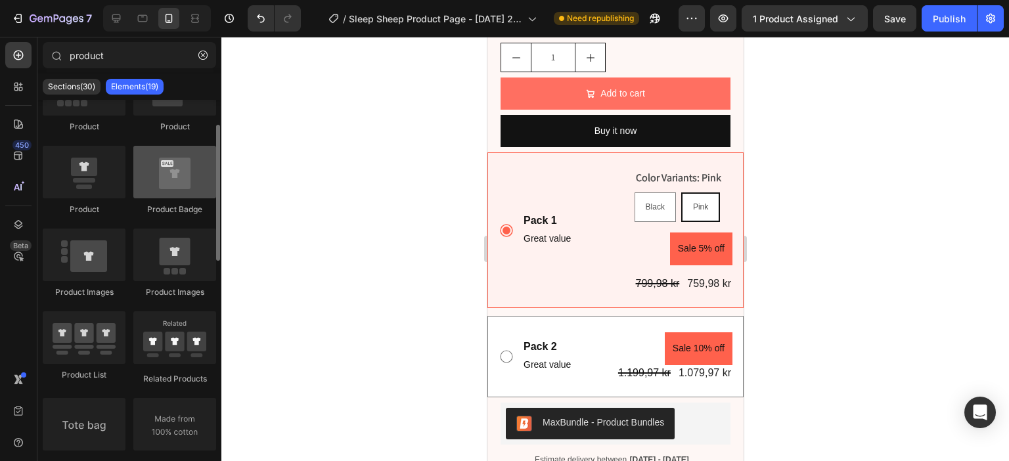
scroll to position [0, 0]
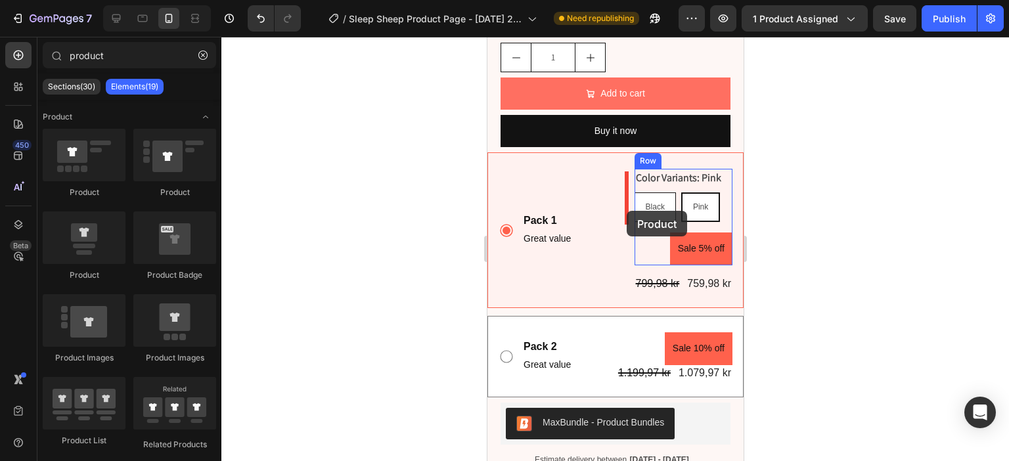
drag, startPoint x: 567, startPoint y: 280, endPoint x: 624, endPoint y: 210, distance: 90.6
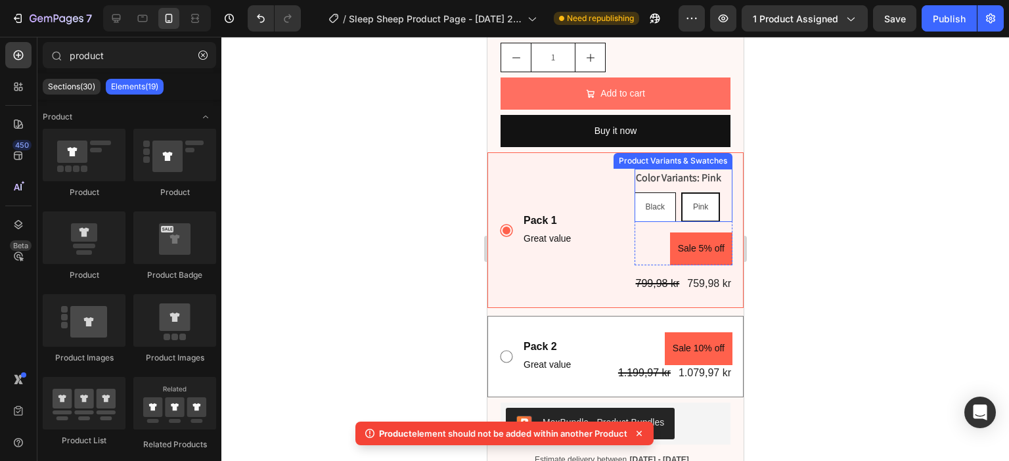
drag, startPoint x: 644, startPoint y: 213, endPoint x: 655, endPoint y: 216, distance: 10.8
click at [645, 211] on span "Black" at bounding box center [654, 206] width 19 height 9
click at [634, 192] on input "Black Black Black" at bounding box center [633, 192] width 1 height 1
radio input "true"
radio input "false"
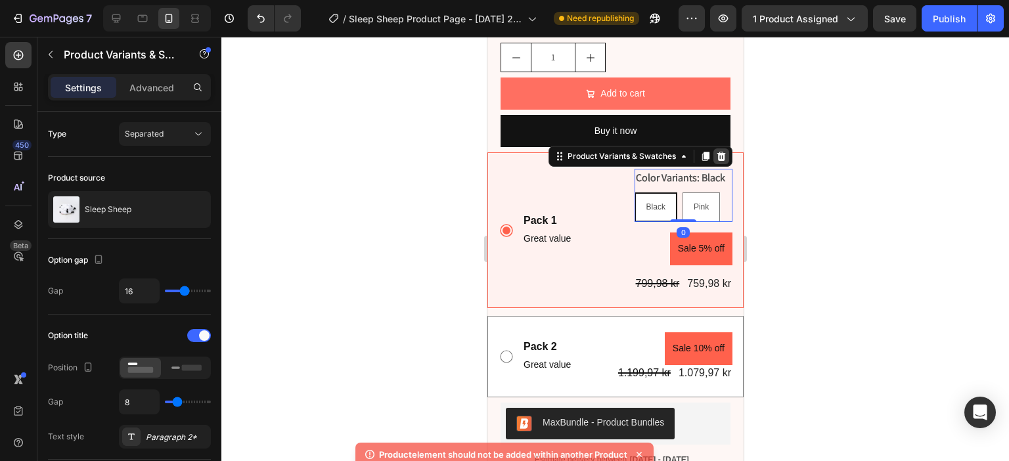
click at [715, 158] on icon at bounding box center [720, 156] width 11 height 11
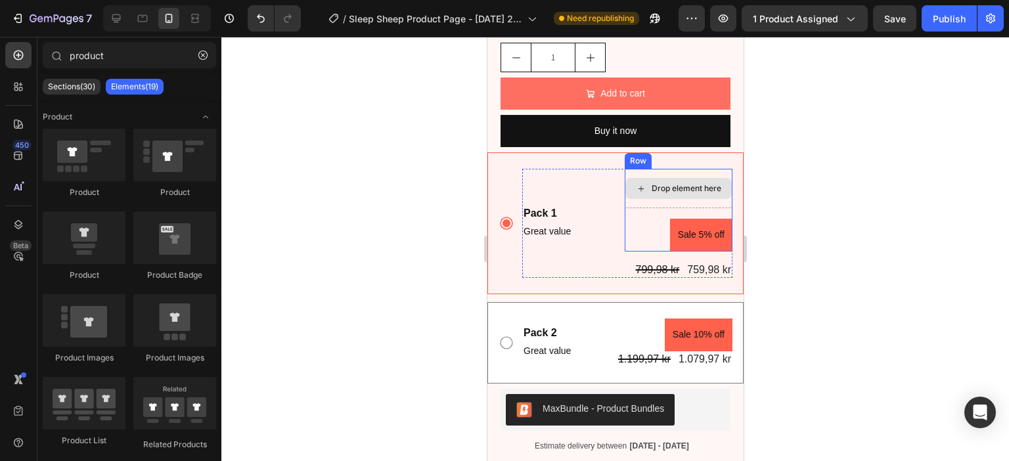
click at [712, 187] on div "Drop element here" at bounding box center [677, 188] width 106 height 21
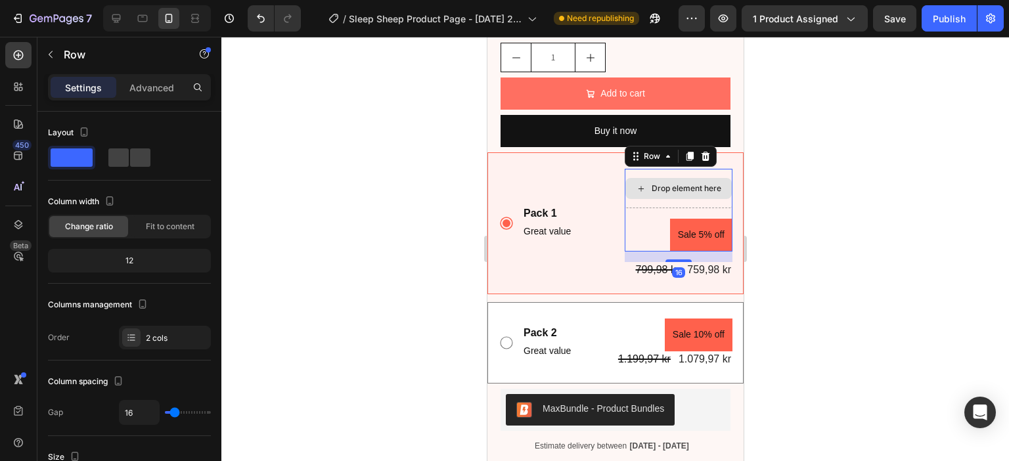
click at [624, 206] on div "Drop element here" at bounding box center [678, 188] width 108 height 39
click at [265, 16] on icon "Undo/Redo" at bounding box center [260, 18] width 13 height 13
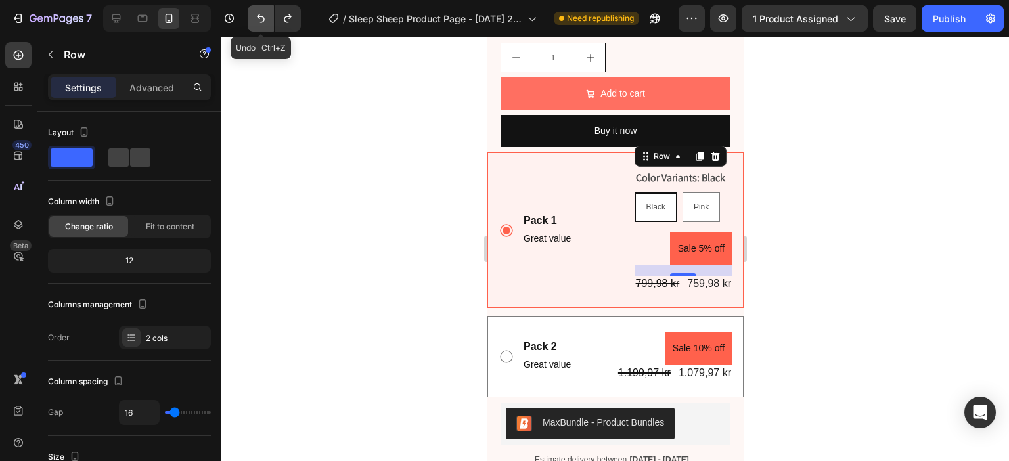
click at [265, 16] on icon "Undo/Redo" at bounding box center [260, 18] width 13 height 13
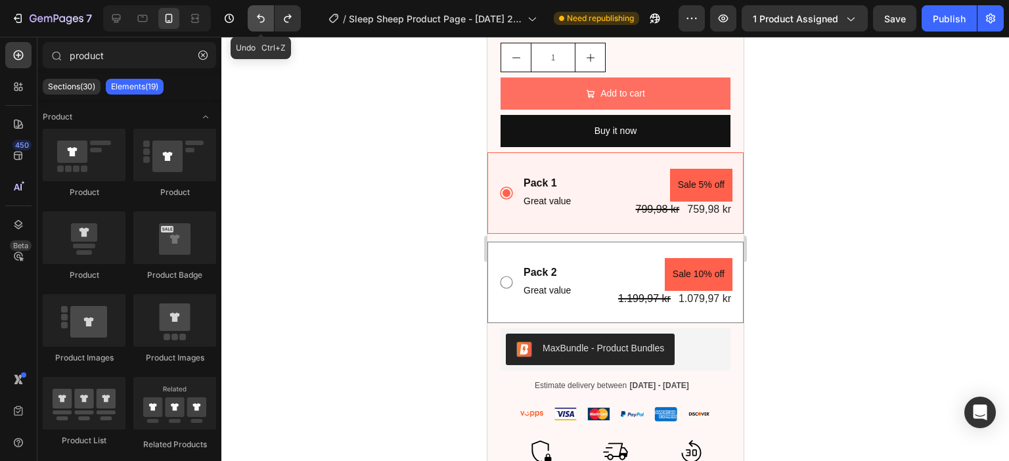
click at [265, 16] on icon "Undo/Redo" at bounding box center [260, 18] width 13 height 13
click at [286, 18] on icon "Undo/Redo" at bounding box center [287, 18] width 13 height 13
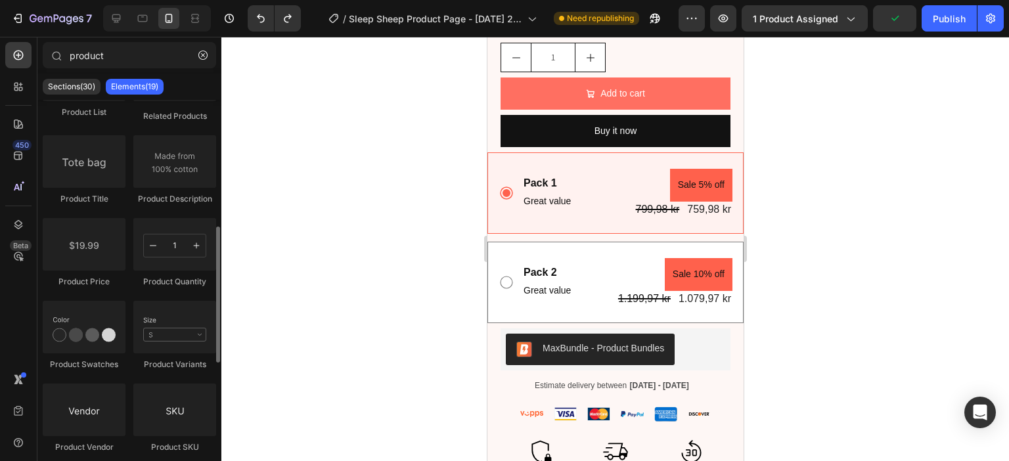
scroll to position [394, 0]
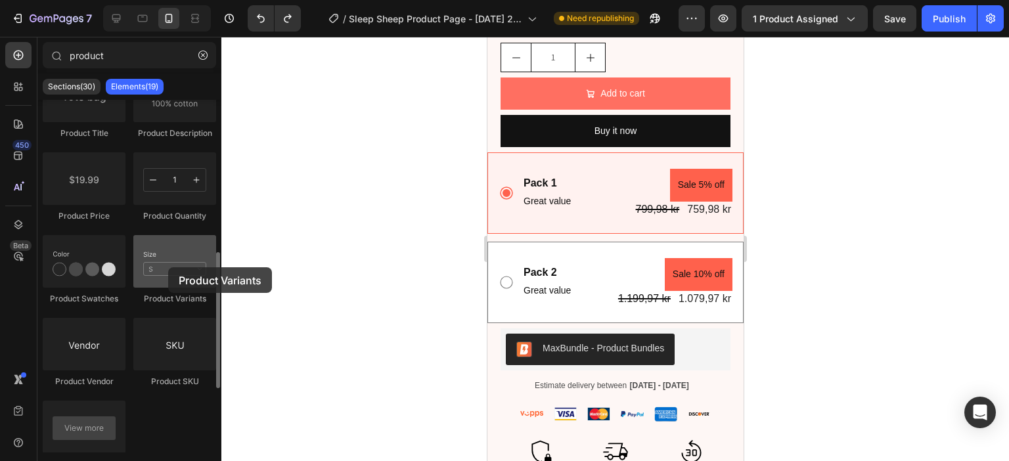
click at [168, 267] on div at bounding box center [174, 261] width 83 height 53
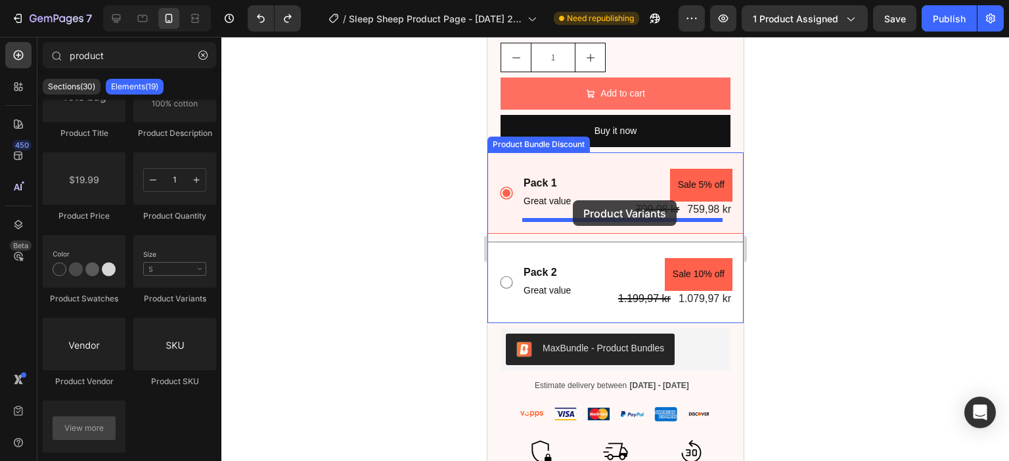
drag, startPoint x: 645, startPoint y: 296, endPoint x: 572, endPoint y: 200, distance: 120.8
radio input "true"
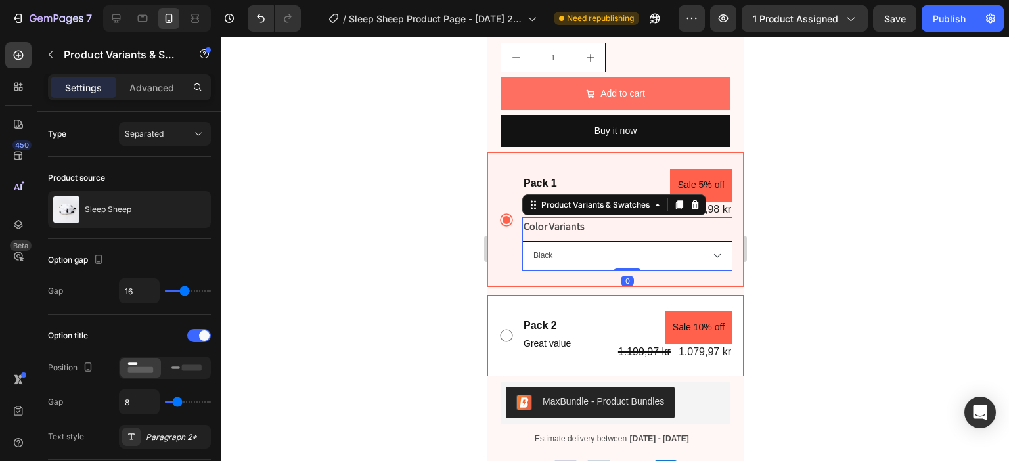
click at [703, 256] on select "Black Pink" at bounding box center [626, 256] width 210 height 30
select select "Pink"
click at [521, 241] on select "Black Pink" at bounding box center [626, 256] width 210 height 30
radio input "false"
radio input "true"
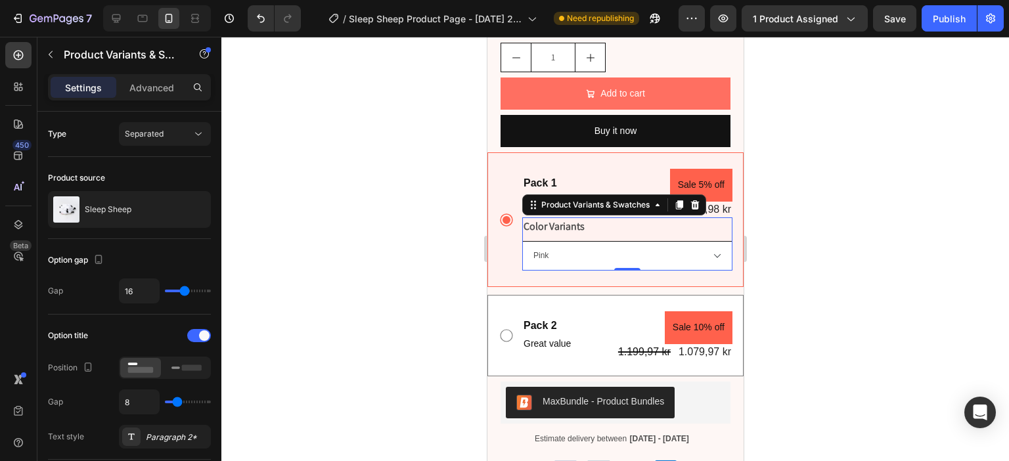
click at [631, 255] on select "Black Pink" at bounding box center [626, 256] width 210 height 30
select select "Black"
click at [521, 241] on select "Black Pink" at bounding box center [626, 256] width 210 height 30
radio input "true"
click at [778, 237] on div at bounding box center [614, 249] width 787 height 424
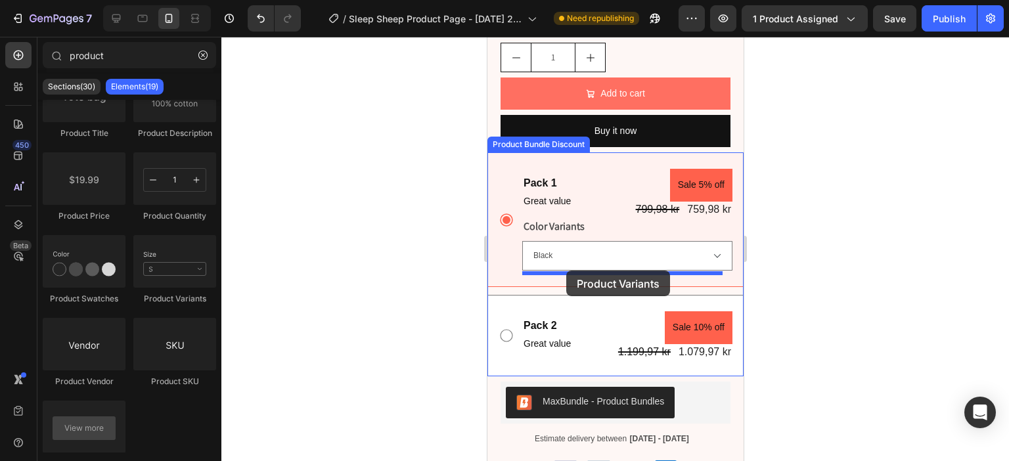
drag, startPoint x: 638, startPoint y: 298, endPoint x: 598, endPoint y: 267, distance: 50.6
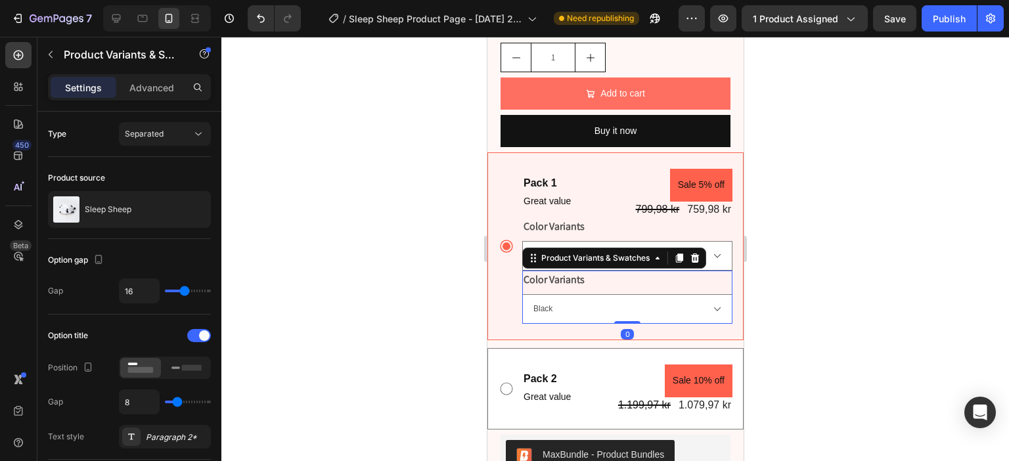
click at [814, 248] on div at bounding box center [614, 249] width 787 height 424
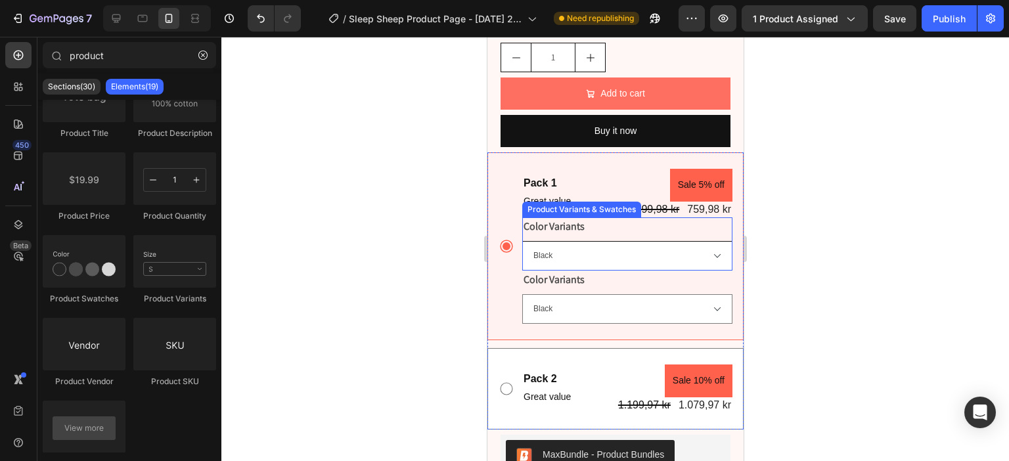
click at [676, 258] on select "Black Pink" at bounding box center [626, 256] width 210 height 30
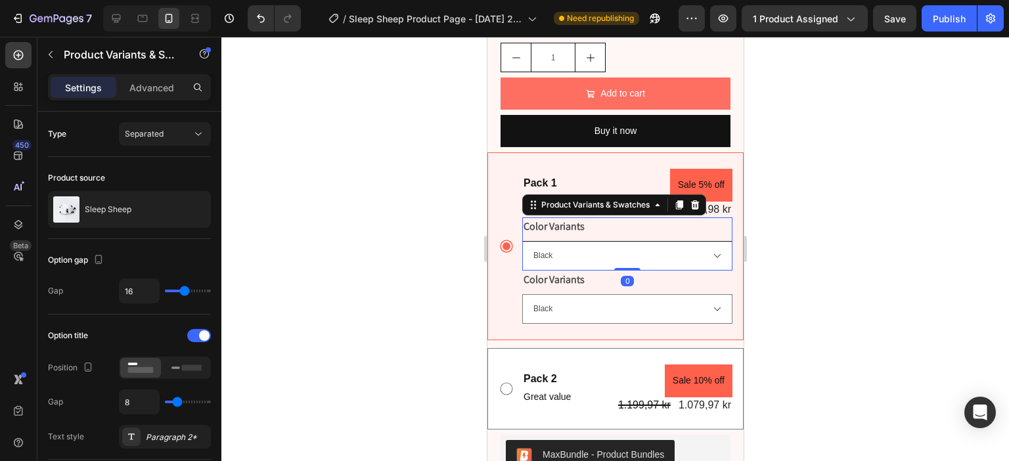
select select "Pink"
click at [521, 241] on select "Black Pink" at bounding box center [626, 256] width 210 height 30
radio input "false"
radio input "true"
select select "Pink"
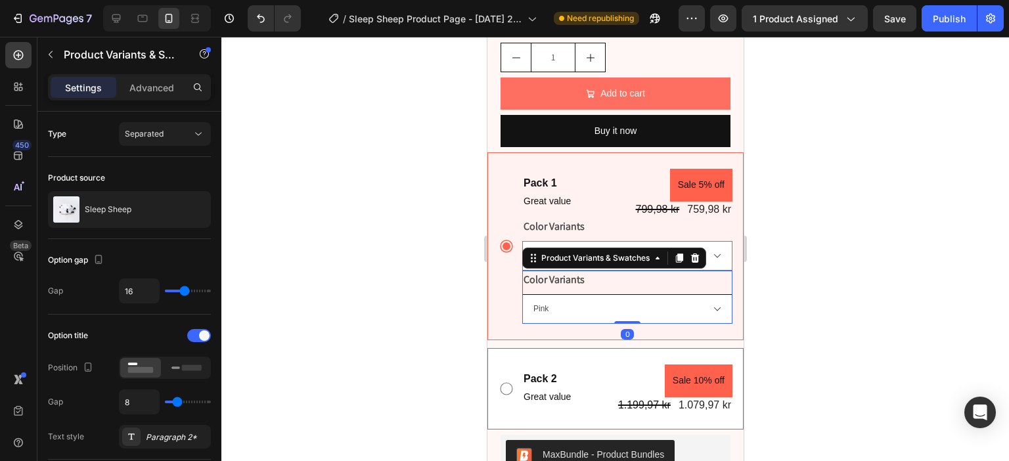
click at [557, 305] on select "Black Pink" at bounding box center [626, 309] width 210 height 30
select select "Black"
click at [521, 294] on select "Black Pink" at bounding box center [626, 309] width 210 height 30
radio input "true"
select select "Pink"
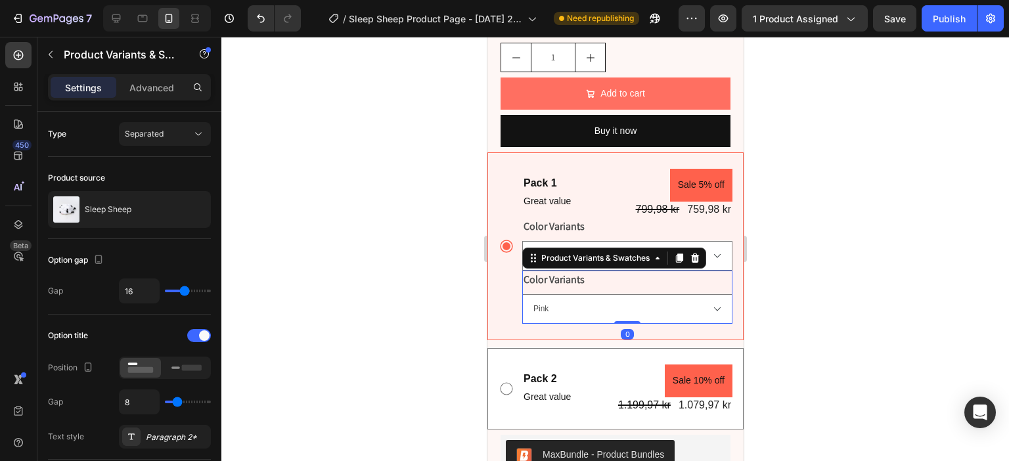
select select "Black"
click at [800, 220] on div at bounding box center [614, 249] width 787 height 424
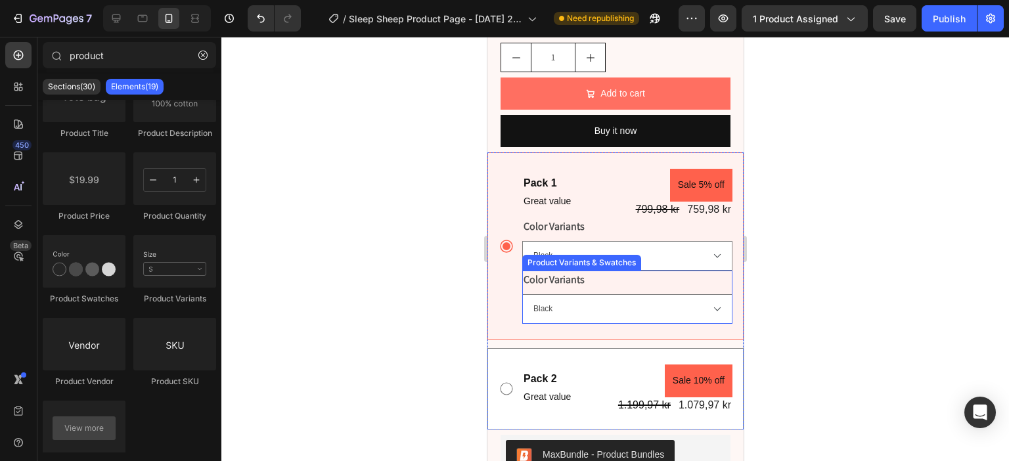
drag, startPoint x: 597, startPoint y: 271, endPoint x: 614, endPoint y: 259, distance: 21.1
click at [597, 271] on div "Pack 1 Text Block Great value Text Block Sale 5% off Product Badge 799,98 kr Pr…" at bounding box center [626, 246] width 210 height 155
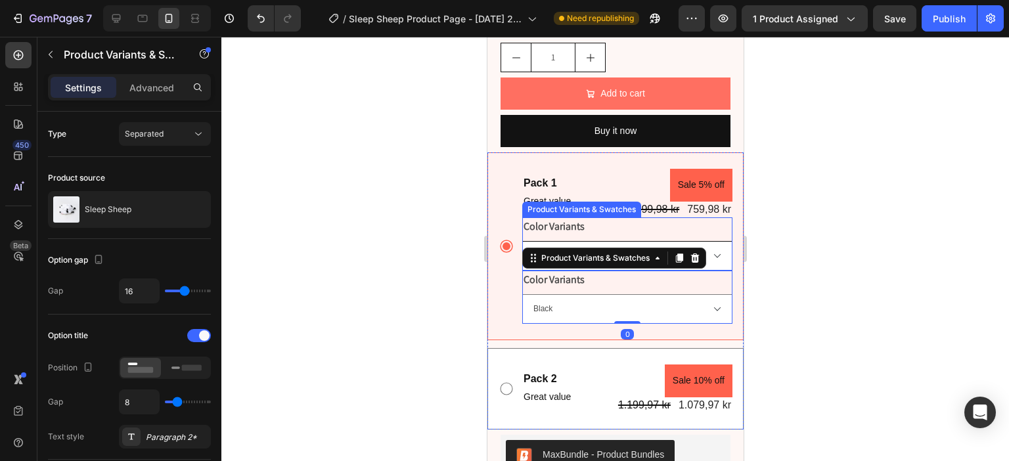
click at [705, 252] on select "Black Pink" at bounding box center [626, 256] width 210 height 30
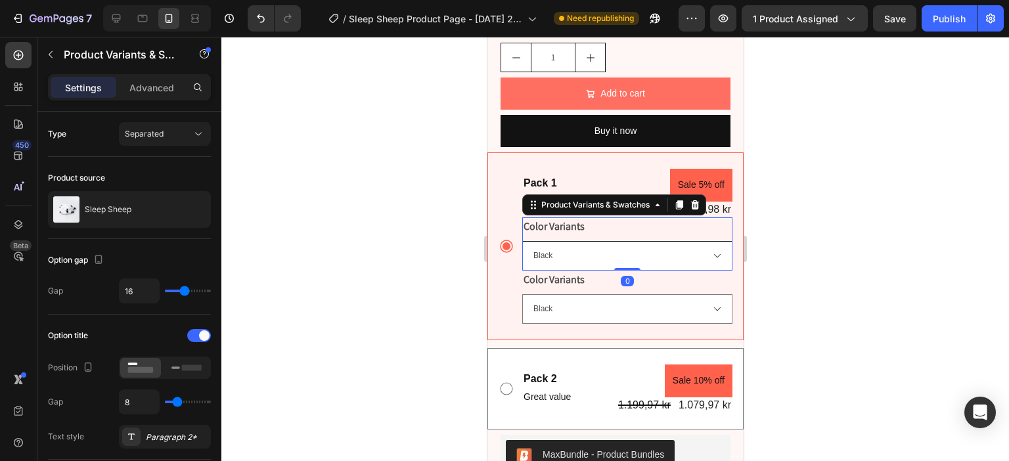
click at [713, 255] on select "Black Pink" at bounding box center [626, 256] width 210 height 30
click at [615, 253] on select "Black Pink" at bounding box center [626, 256] width 210 height 30
select select "Pink"
click at [521, 241] on select "Black Pink" at bounding box center [626, 256] width 210 height 30
radio input "false"
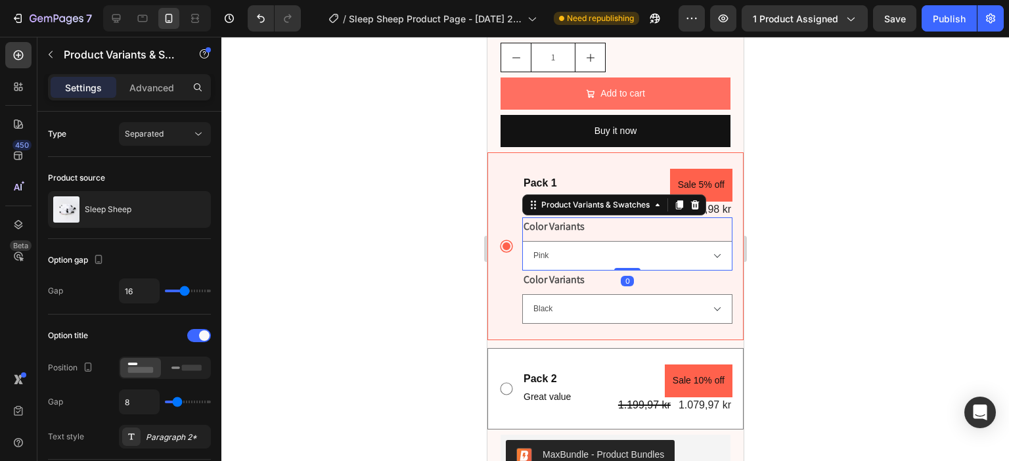
radio input "true"
select select "Pink"
click at [269, 14] on button "Undo/Redo" at bounding box center [261, 18] width 26 height 26
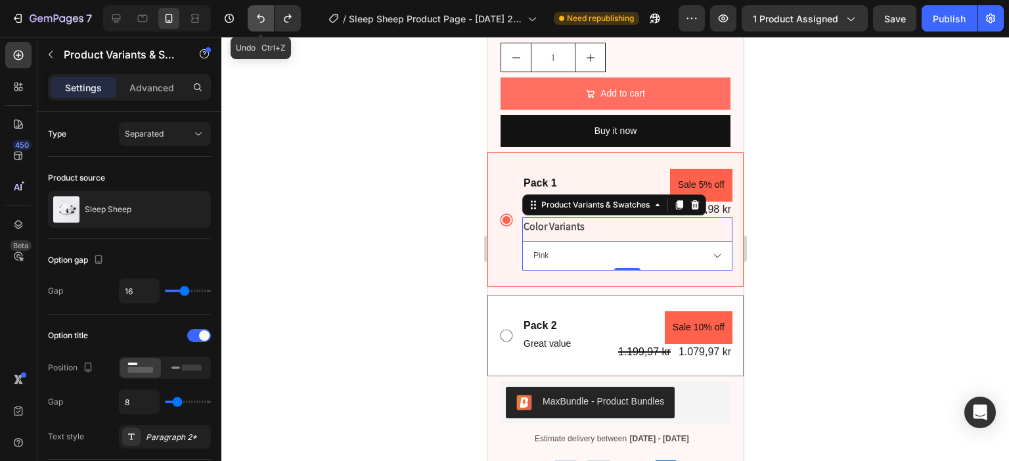
click at [269, 14] on button "Undo/Redo" at bounding box center [261, 18] width 26 height 26
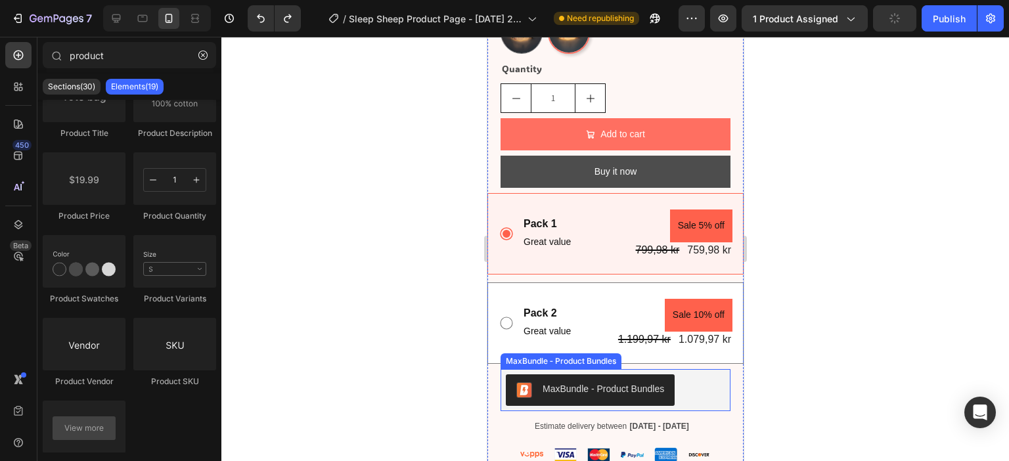
scroll to position [722, 0]
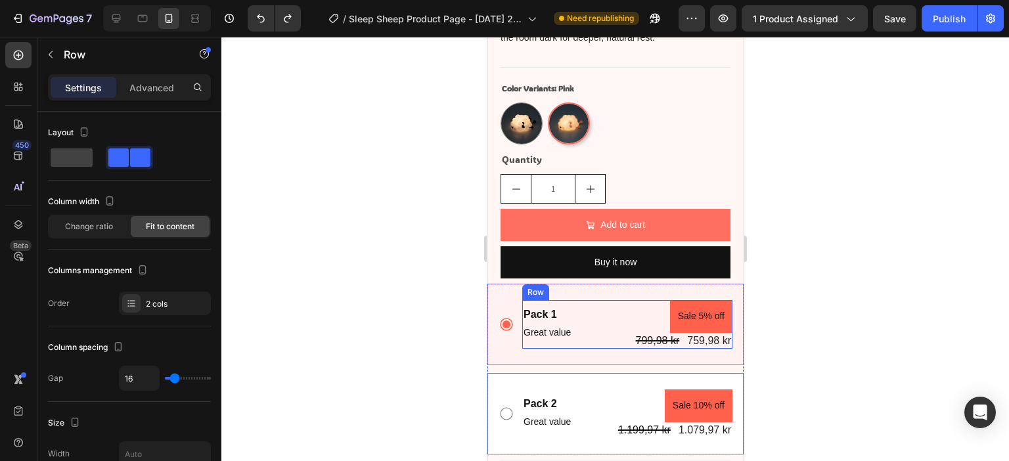
click at [604, 305] on div "Pack 1 Text Block Great value Text Block Sale 5% off Product Badge 799,98 kr Pr…" at bounding box center [626, 324] width 210 height 49
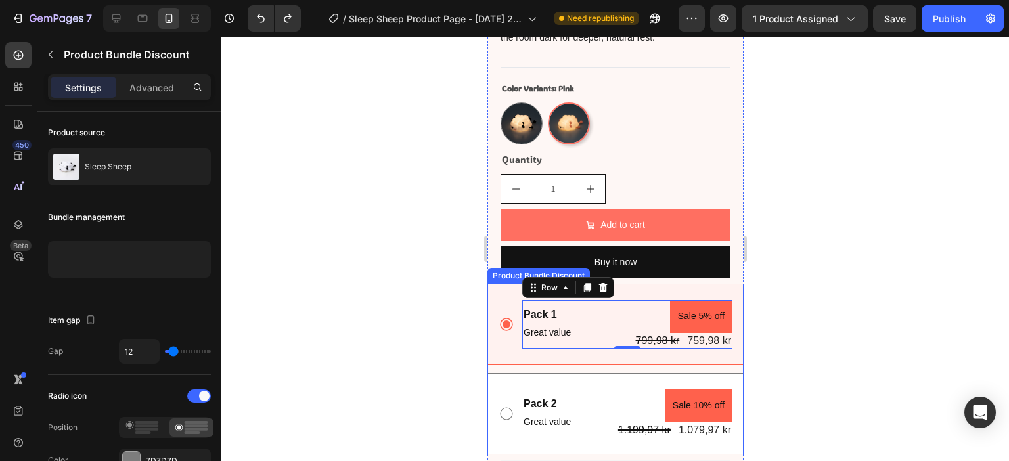
click at [500, 295] on div "Pack 1 Text Block Great value Text Block Sale 5% off Product Badge 799,98 kr Pr…" at bounding box center [615, 324] width 256 height 81
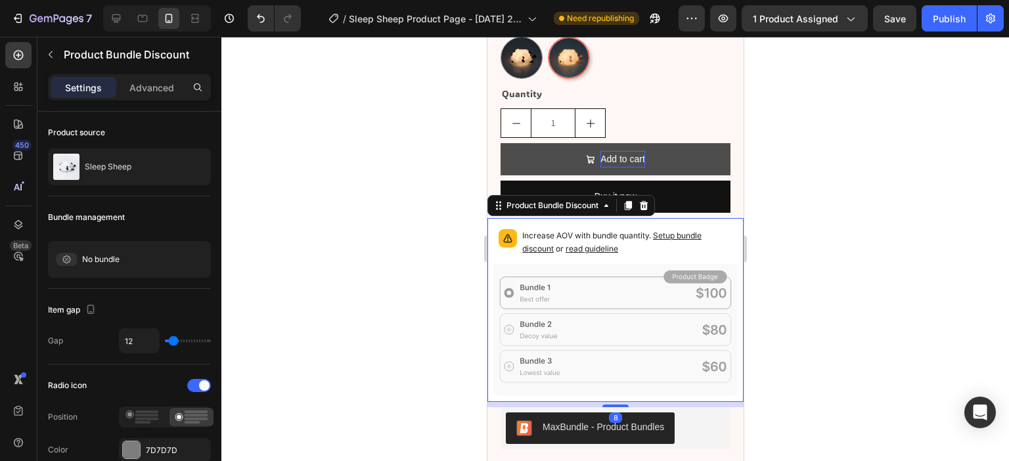
scroll to position [788, 0]
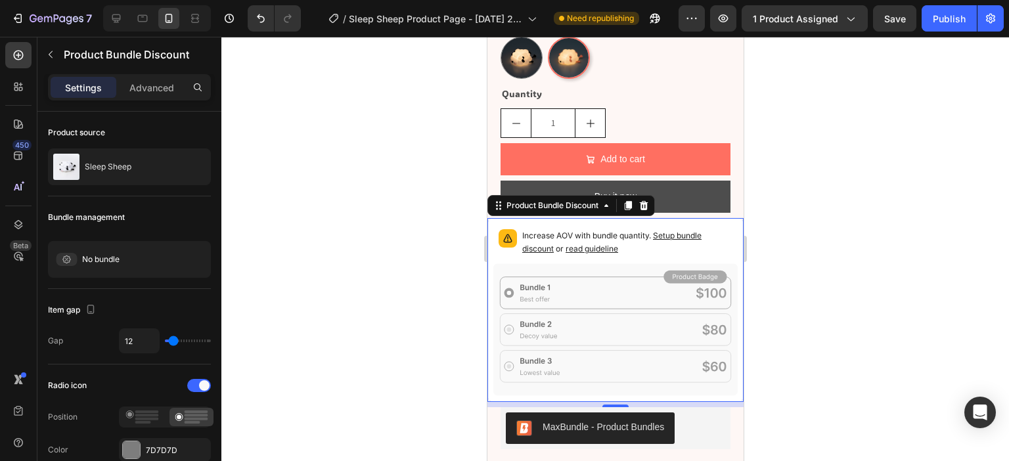
click at [642, 207] on icon at bounding box center [643, 205] width 9 height 9
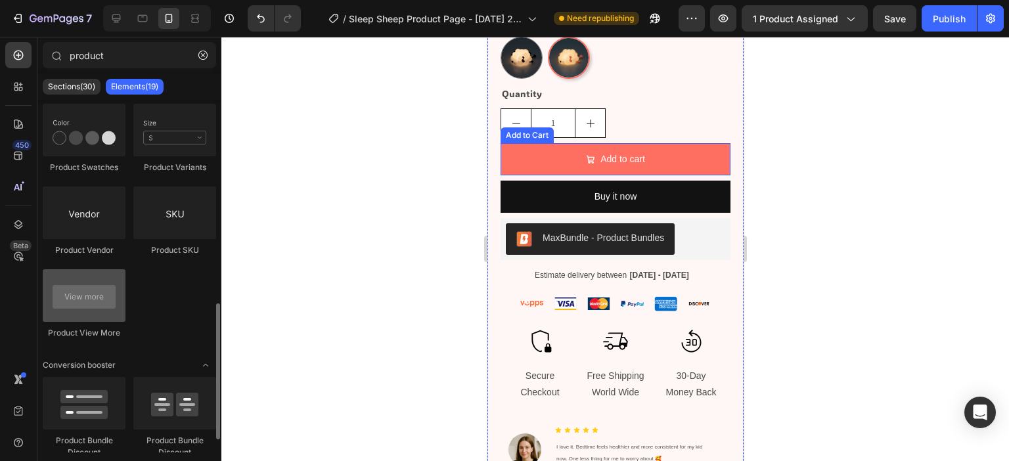
scroll to position [559, 0]
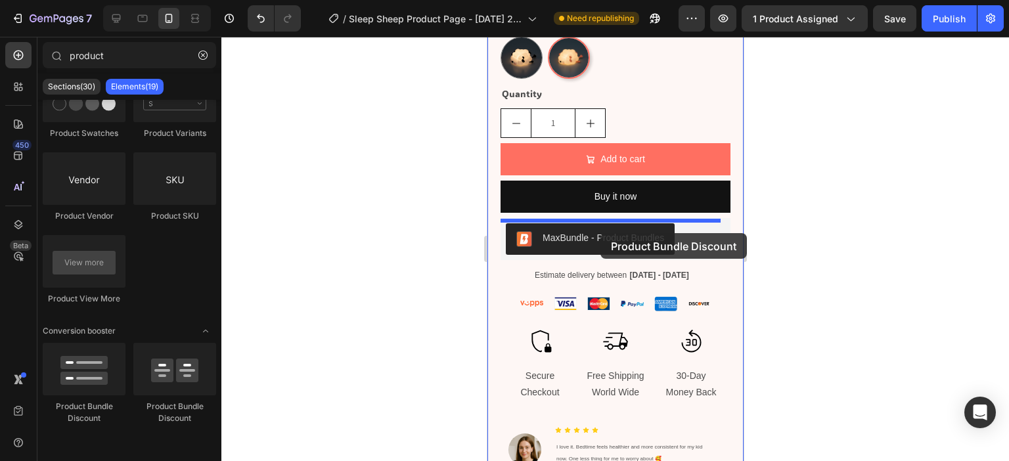
drag, startPoint x: 638, startPoint y: 418, endPoint x: 598, endPoint y: 224, distance: 198.6
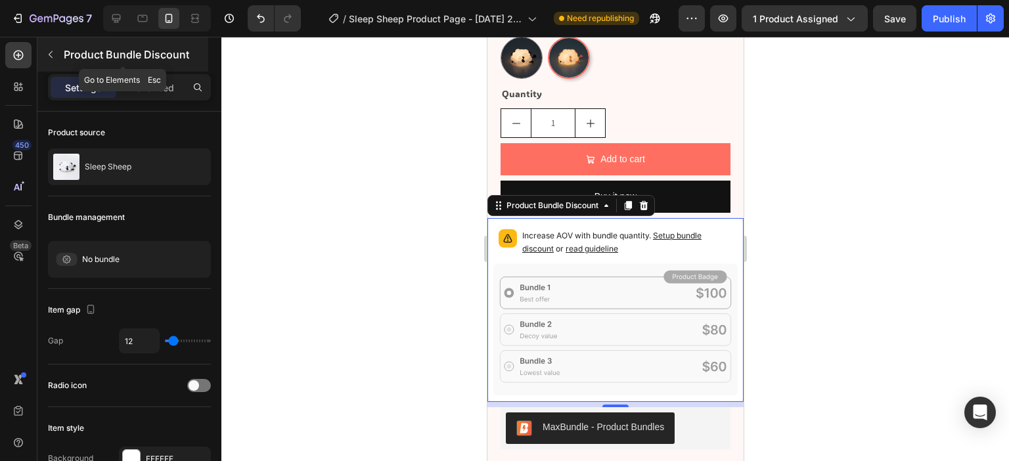
click at [49, 53] on icon "button" at bounding box center [50, 54] width 11 height 11
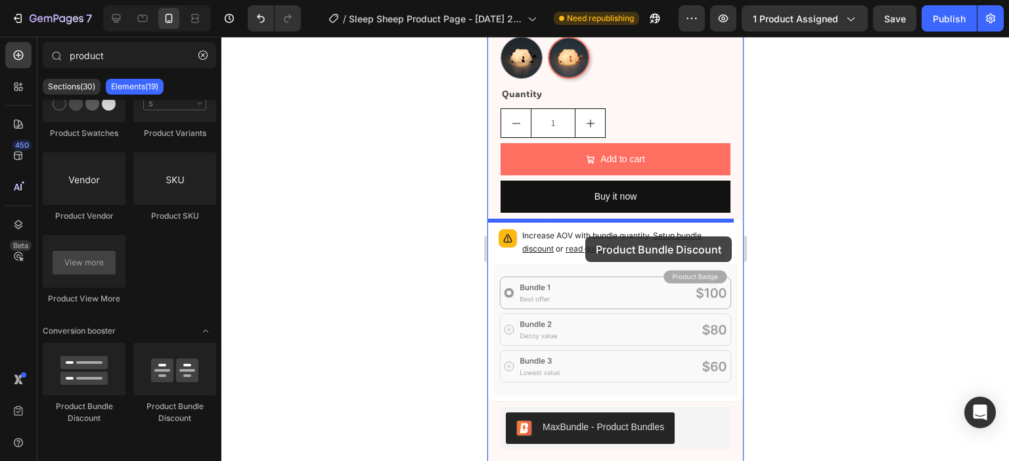
drag, startPoint x: 586, startPoint y: 408, endPoint x: 584, endPoint y: 236, distance: 172.0
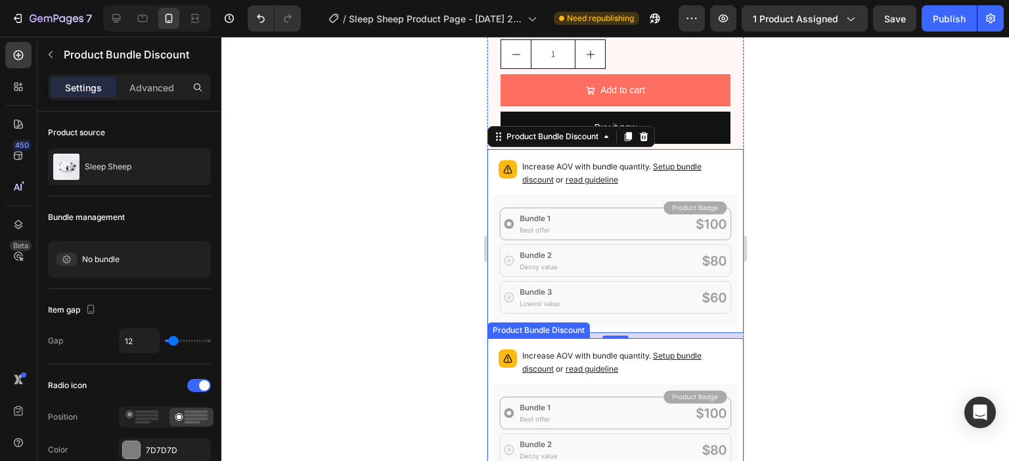
scroll to position [854, 0]
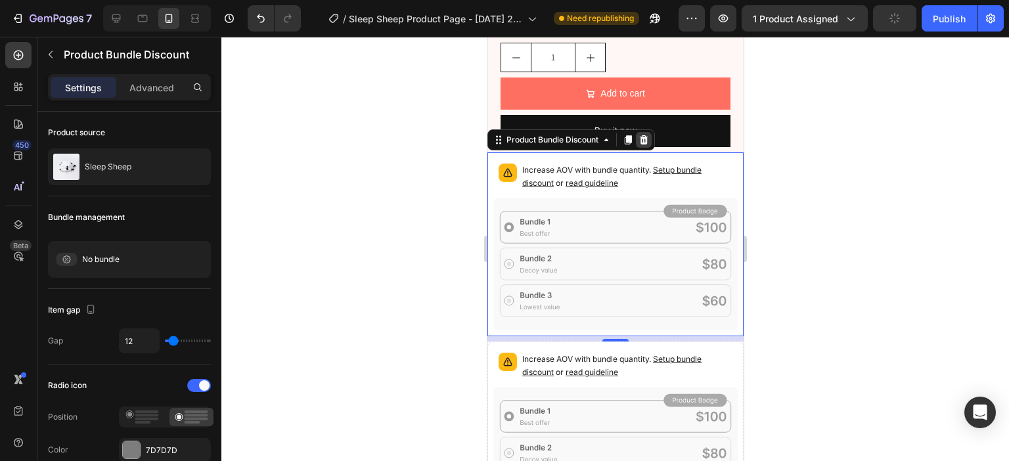
click at [647, 144] on icon at bounding box center [643, 139] width 9 height 9
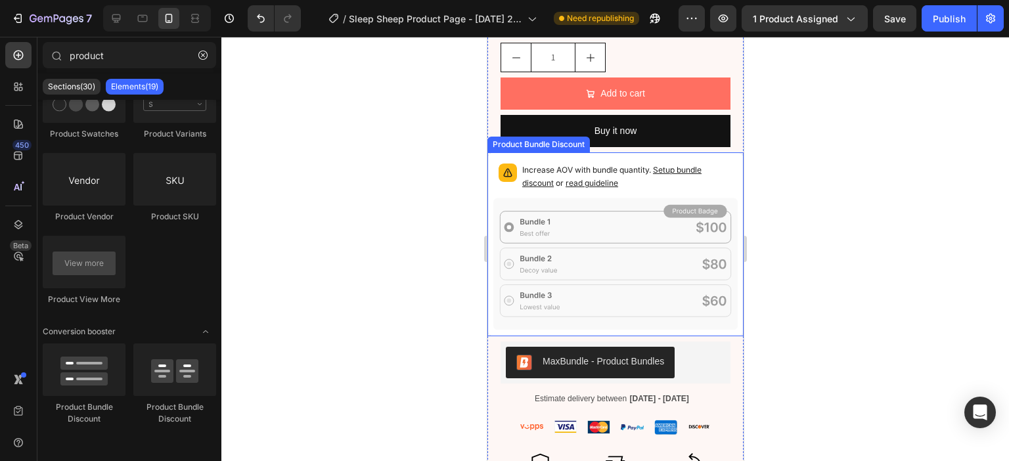
click at [610, 211] on icon at bounding box center [614, 264] width 244 height 132
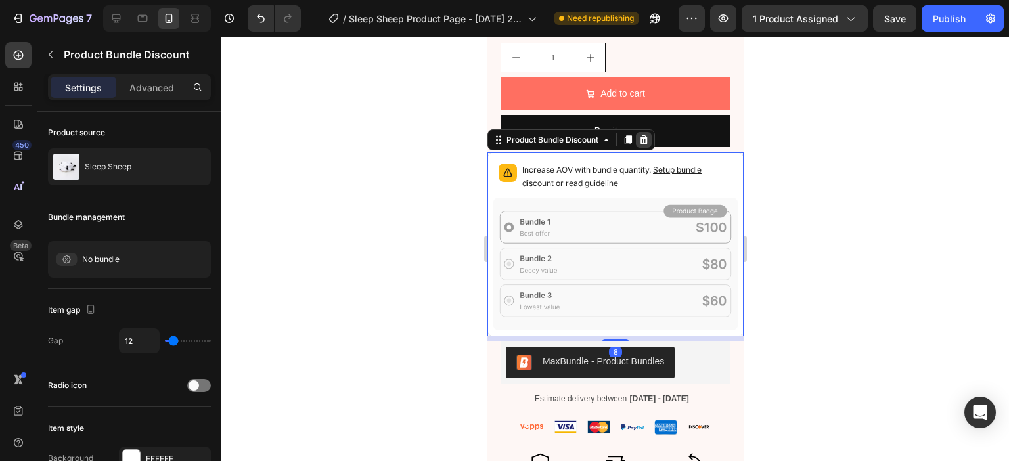
click at [644, 144] on icon at bounding box center [643, 139] width 9 height 9
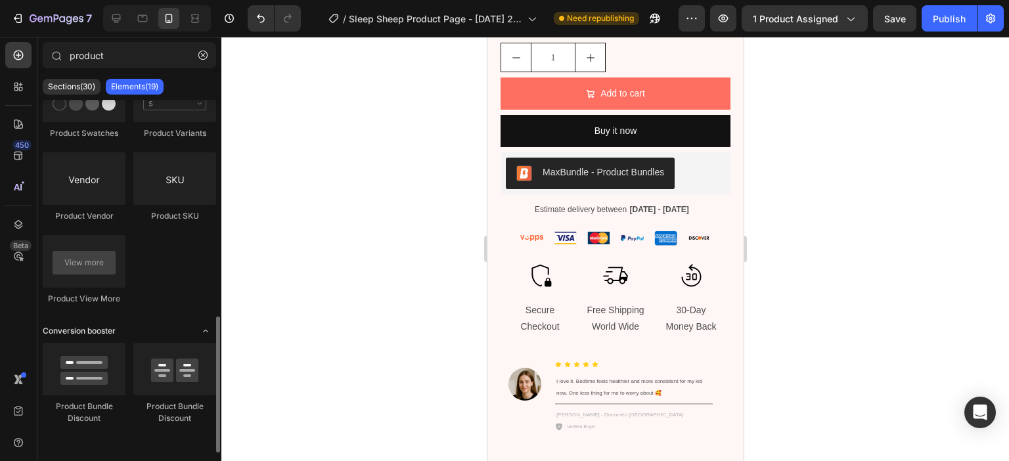
click at [206, 329] on icon "Toggle open" at bounding box center [205, 331] width 11 height 11
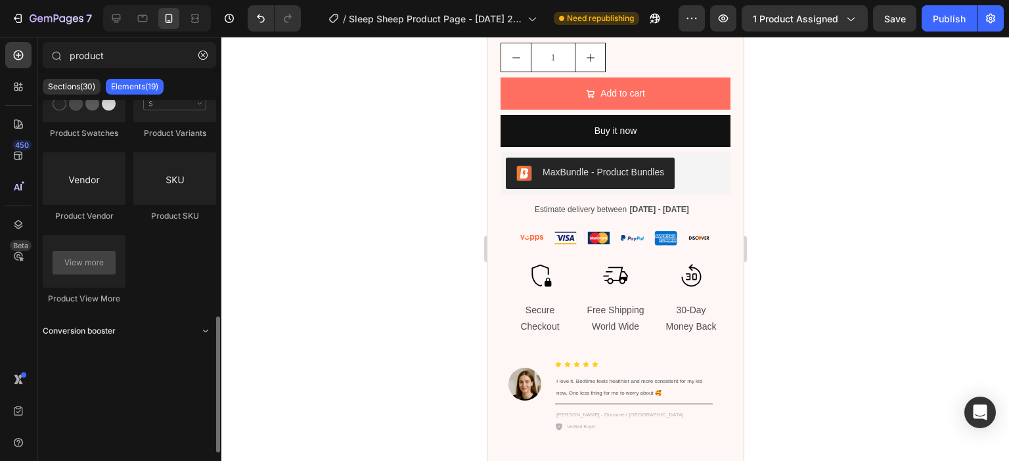
click at [206, 329] on icon "Toggle open" at bounding box center [205, 331] width 11 height 11
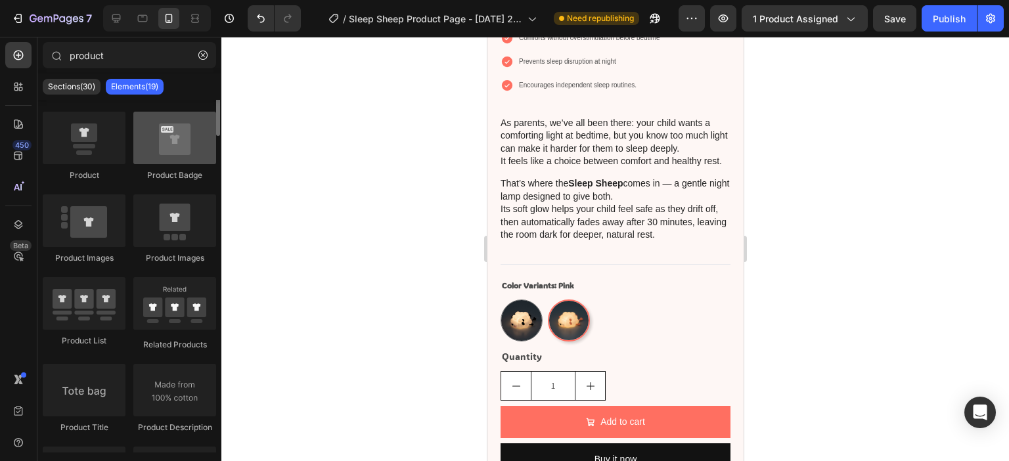
scroll to position [0, 0]
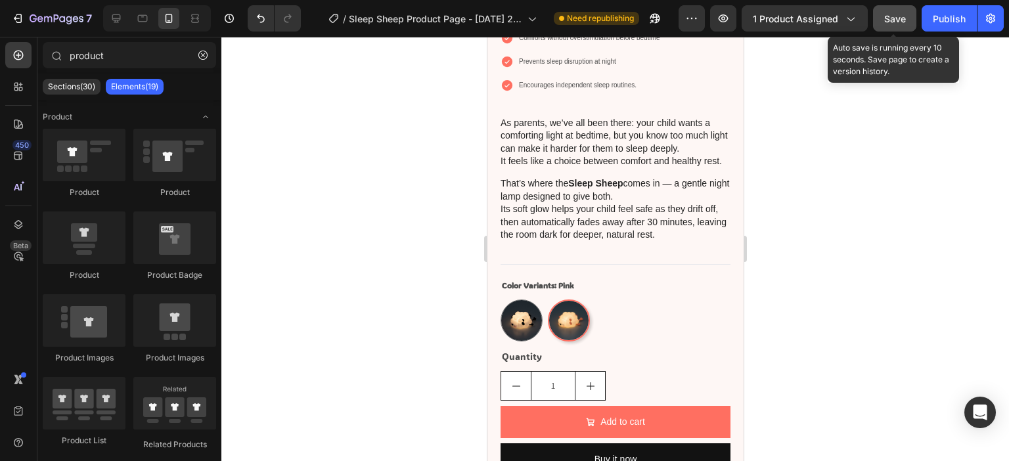
click at [889, 25] on button "Save" at bounding box center [894, 18] width 43 height 26
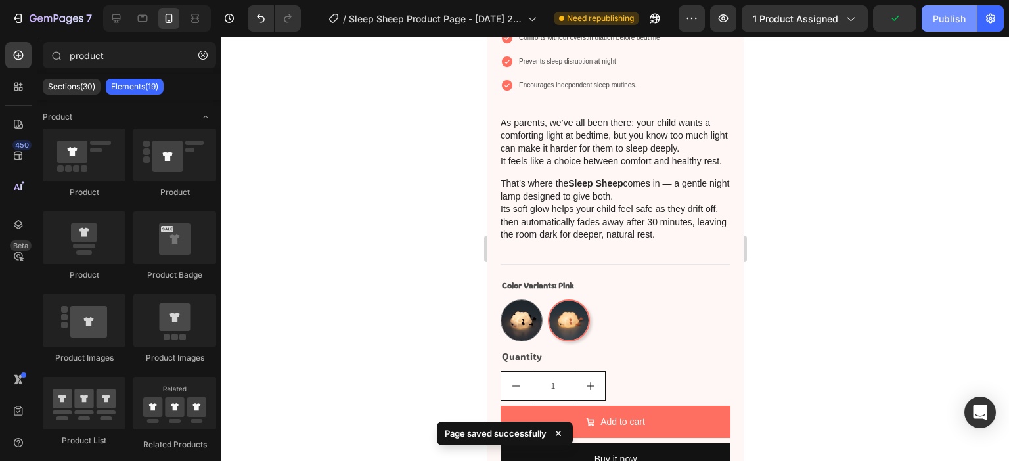
click at [946, 24] on div "Publish" at bounding box center [948, 19] width 33 height 14
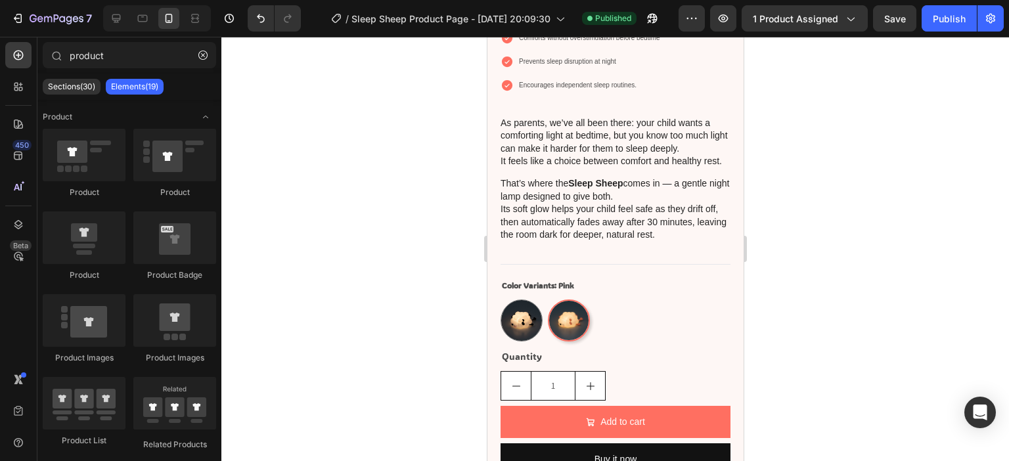
click at [832, 133] on div at bounding box center [614, 249] width 787 height 424
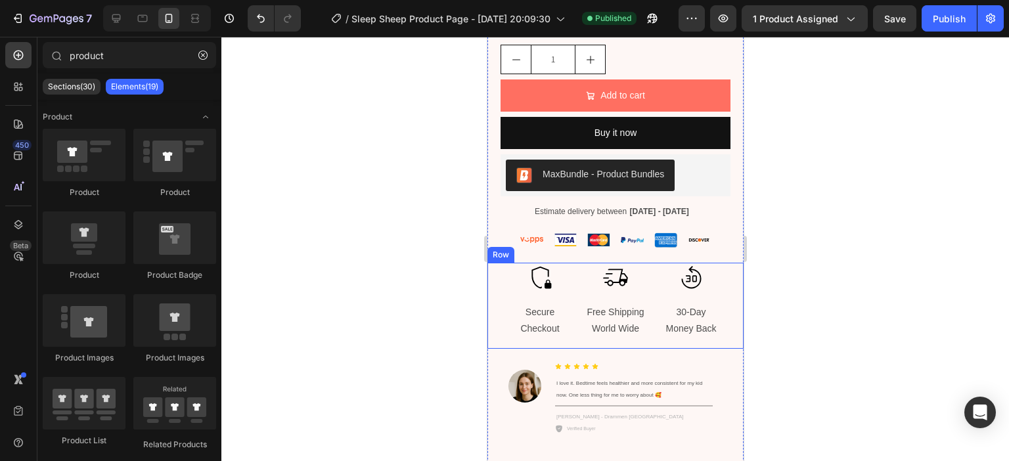
scroll to position [854, 0]
